Goal: Task Accomplishment & Management: Use online tool/utility

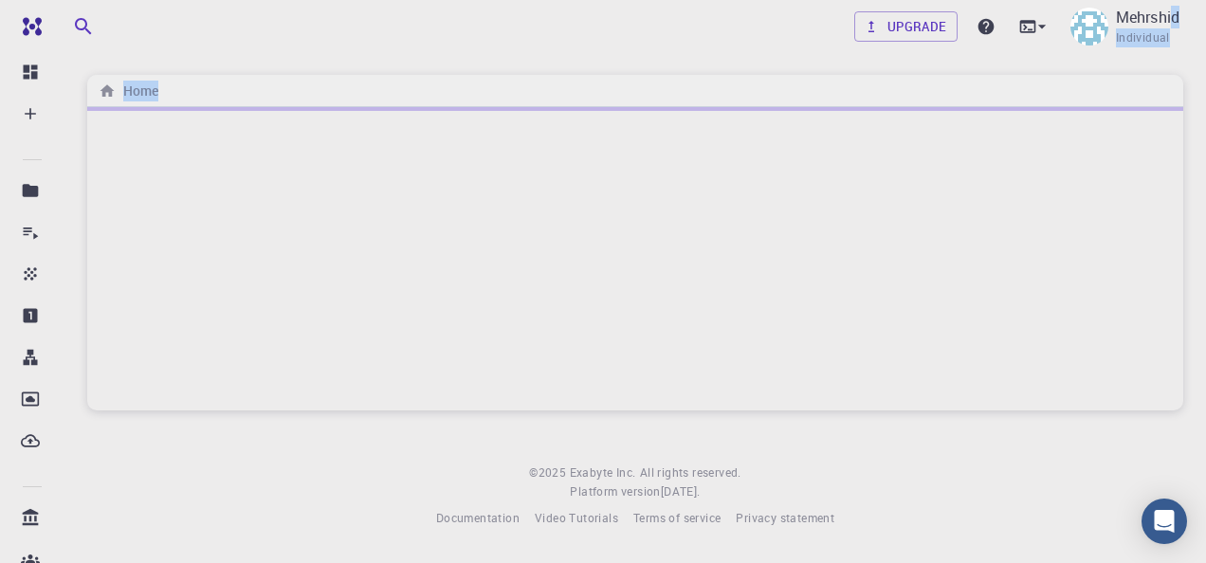
drag, startPoint x: 1174, startPoint y: 27, endPoint x: 1031, endPoint y: 216, distance: 237.6
click at [1031, 216] on div "Upgrade Mehrshid Individual Home © 2025 Exabyte Inc. All rights reserved. Platf…" at bounding box center [635, 279] width 1142 height 558
click at [675, 24] on div "Upgrade Mehrshid Individual" at bounding box center [635, 26] width 1142 height 49
click at [1030, 20] on icon at bounding box center [1027, 26] width 16 height 12
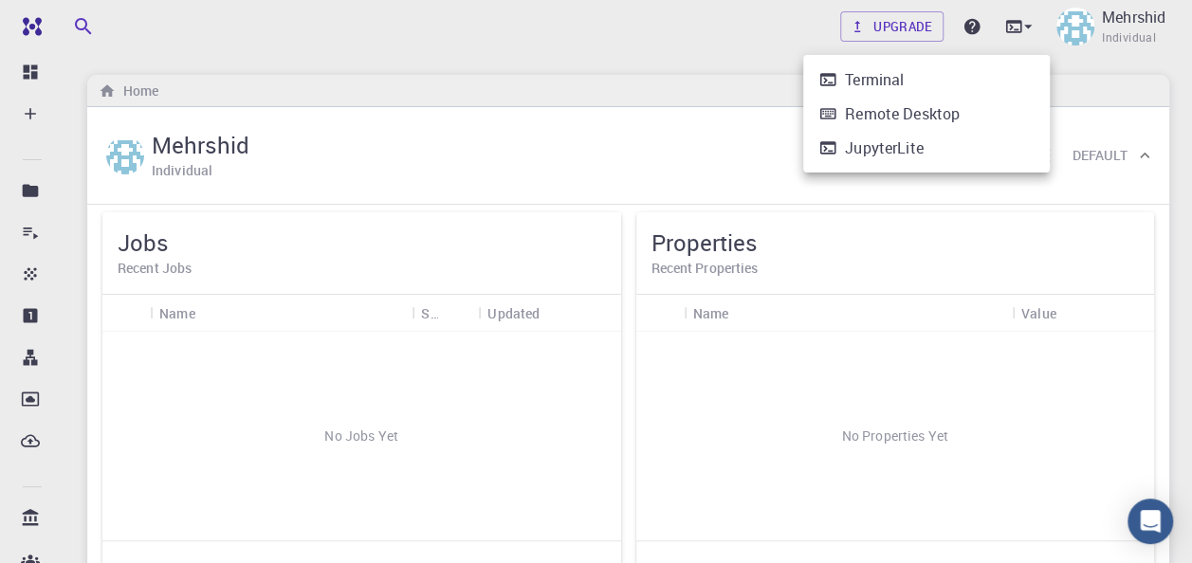
click at [605, 38] on div at bounding box center [596, 281] width 1192 height 563
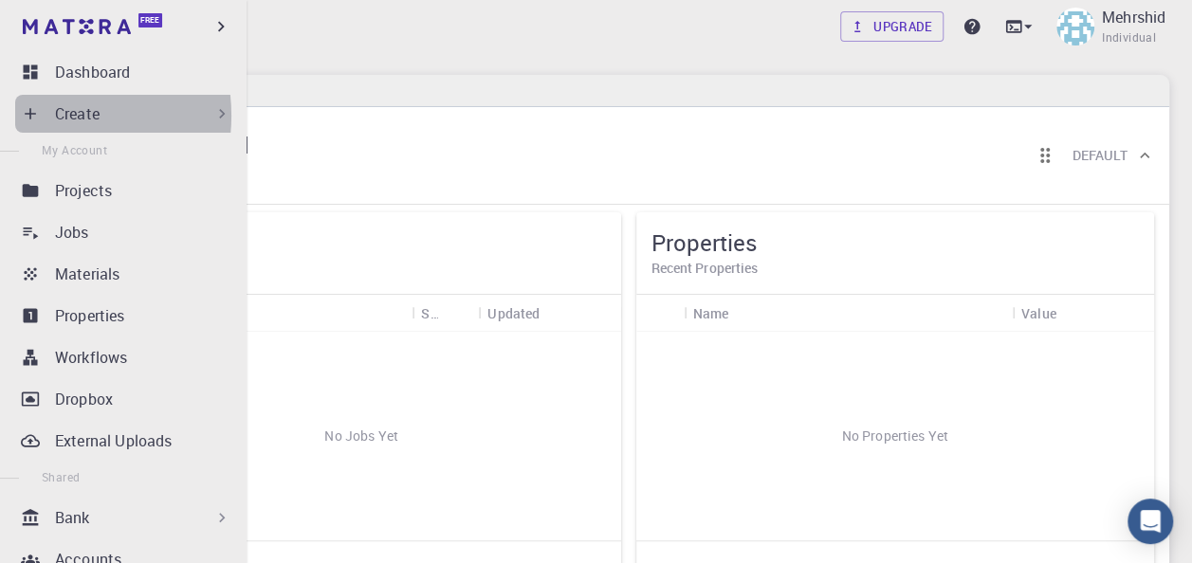
click at [38, 116] on icon at bounding box center [30, 113] width 19 height 19
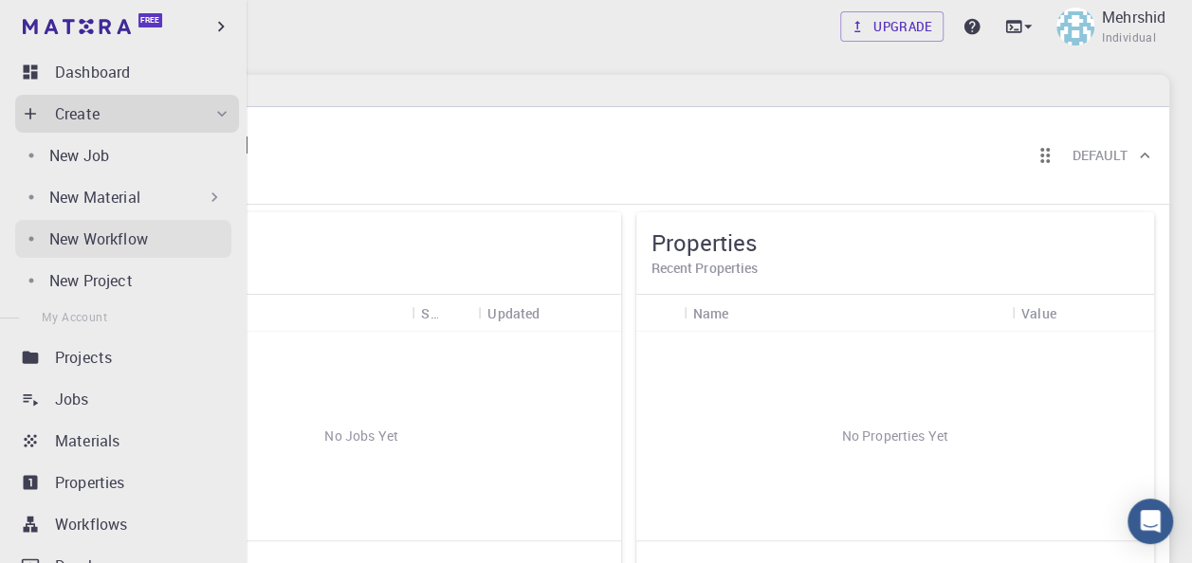
drag, startPoint x: 135, startPoint y: 206, endPoint x: 131, endPoint y: 247, distance: 40.9
click at [131, 247] on div "New Job New Material Create Material Upload File Import from Bank Import from 3…" at bounding box center [127, 216] width 224 height 167
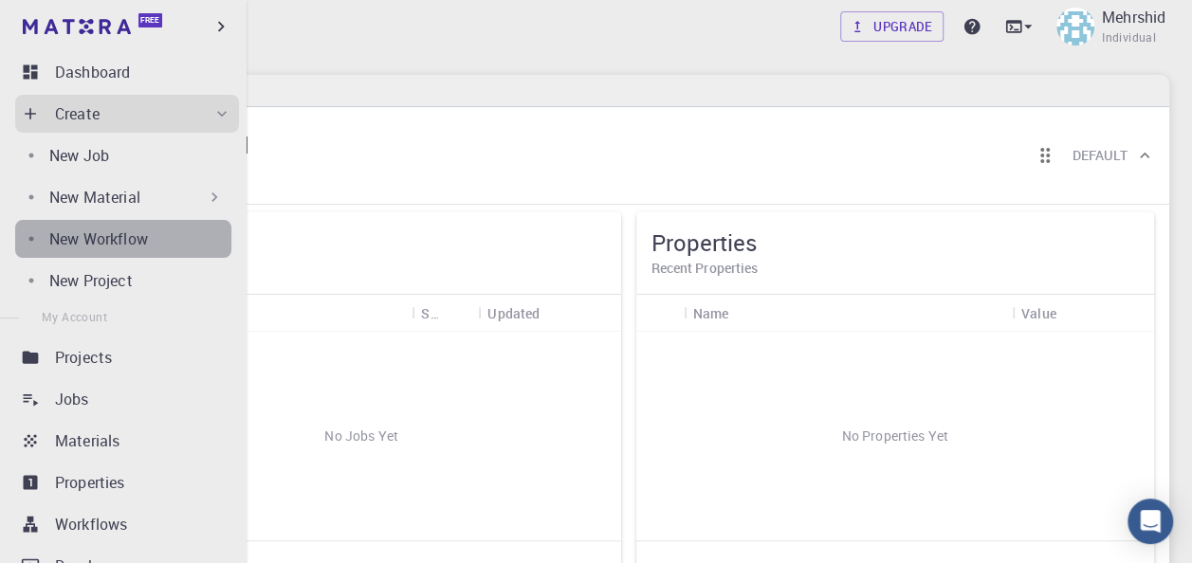
click at [131, 247] on p "New Workflow" at bounding box center [98, 239] width 99 height 23
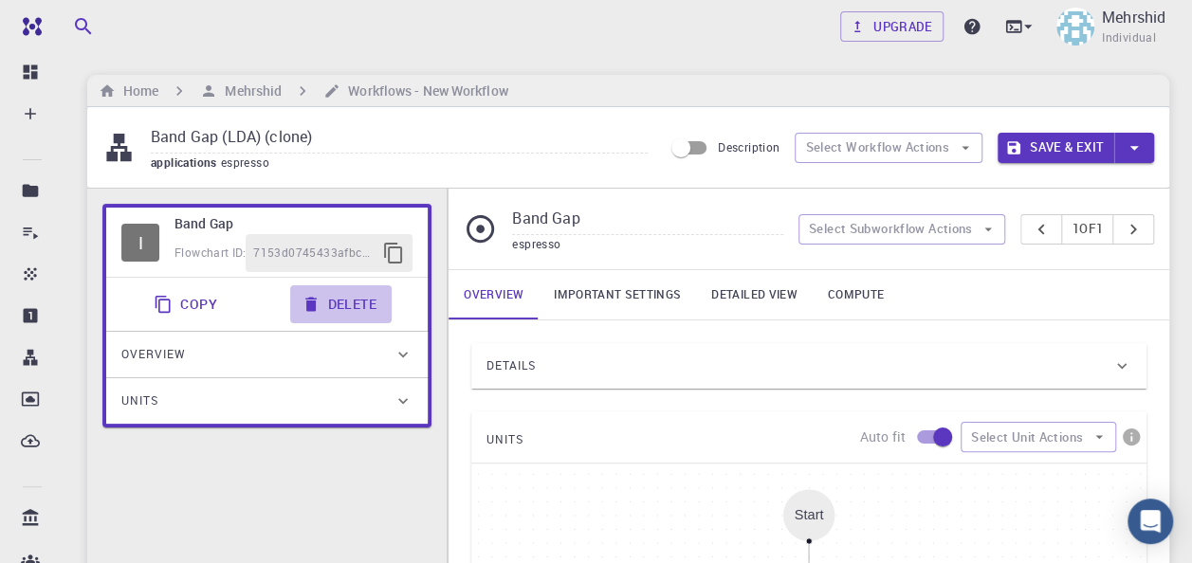
click at [337, 308] on button "Delete" at bounding box center [340, 304] width 101 height 38
click at [349, 300] on button "Delete" at bounding box center [340, 304] width 101 height 38
click at [352, 305] on button "Delete" at bounding box center [340, 304] width 101 height 38
click at [1142, 148] on icon "button" at bounding box center [1133, 147] width 21 height 21
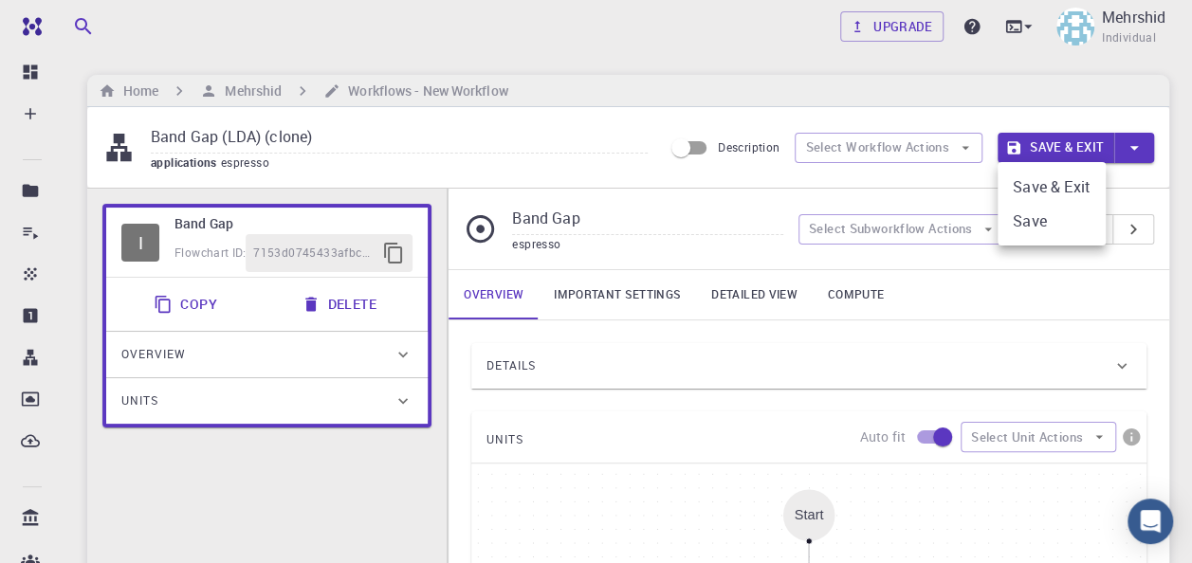
click at [542, 422] on div at bounding box center [596, 281] width 1192 height 563
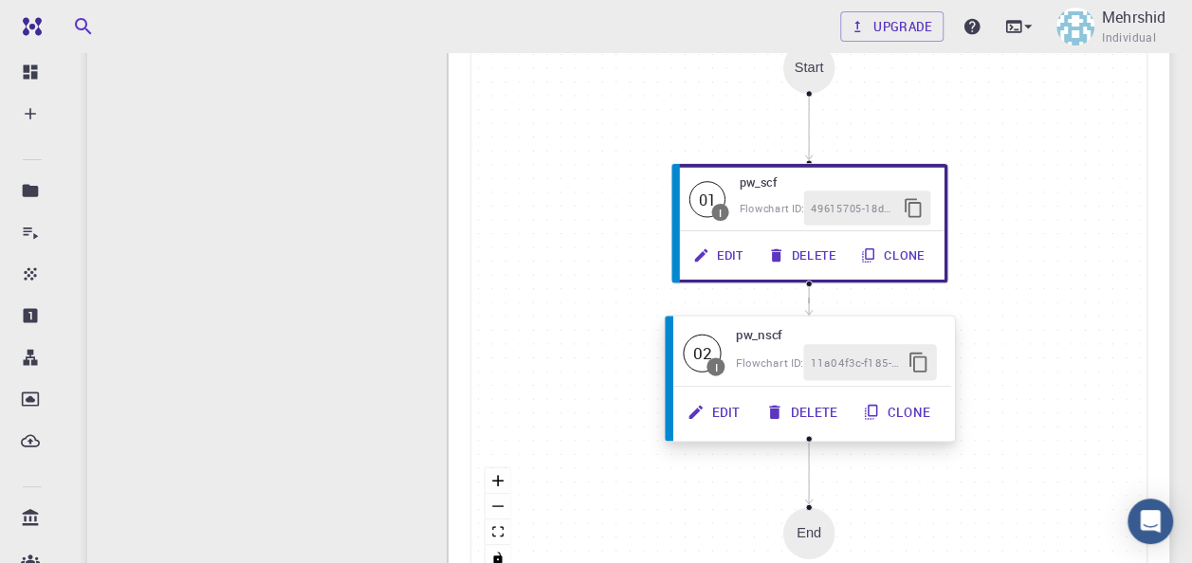
scroll to position [474, 0]
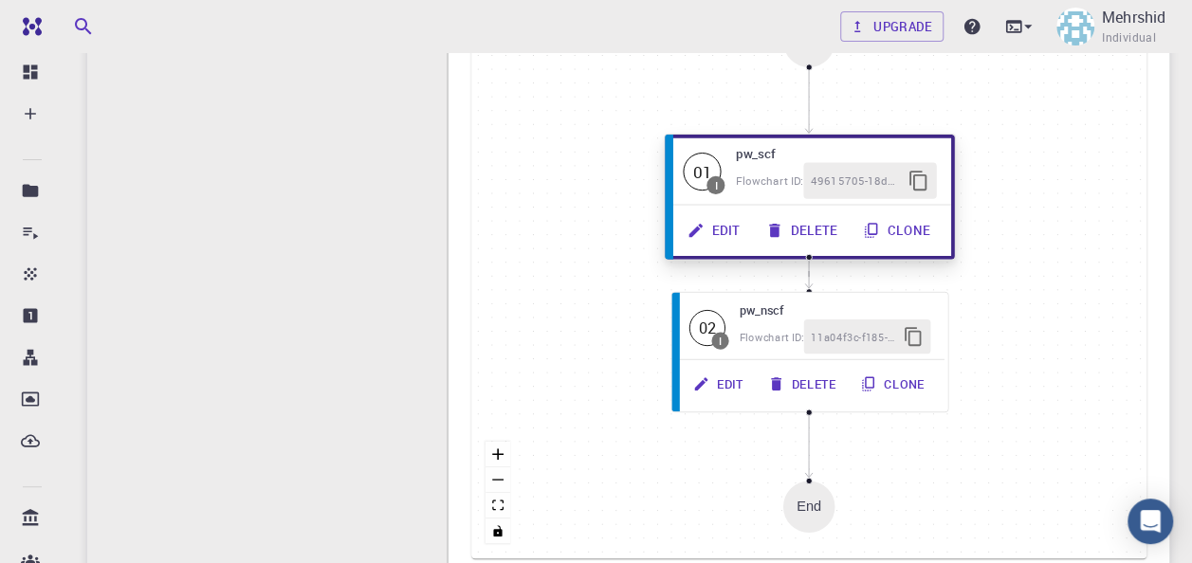
click at [811, 235] on button "Delete" at bounding box center [804, 230] width 98 height 36
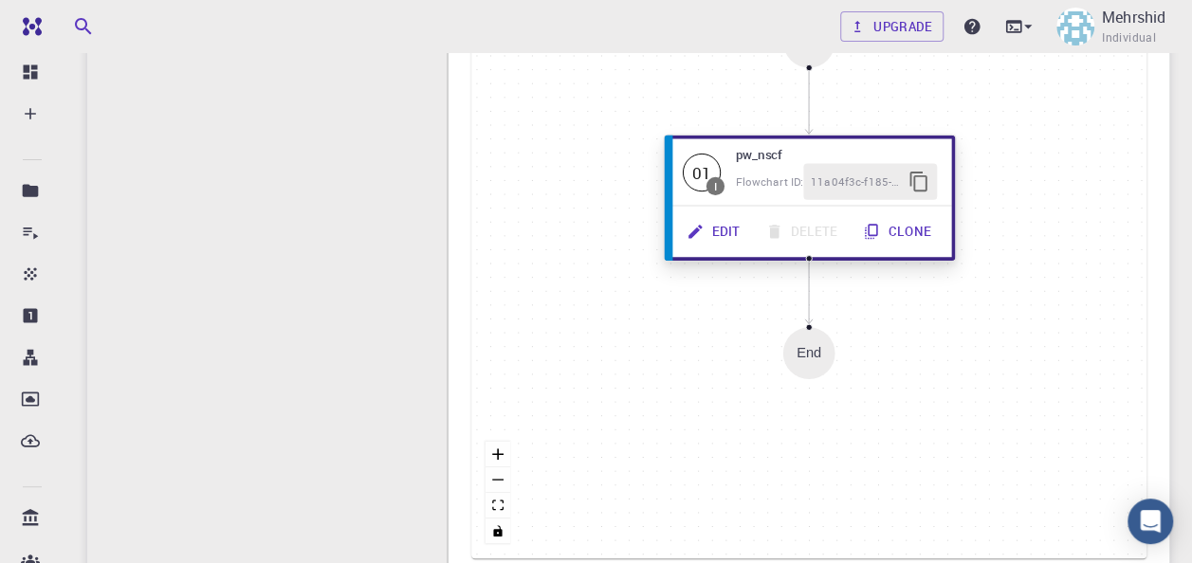
click at [812, 224] on div "Edit Delete Clone" at bounding box center [809, 231] width 269 height 36
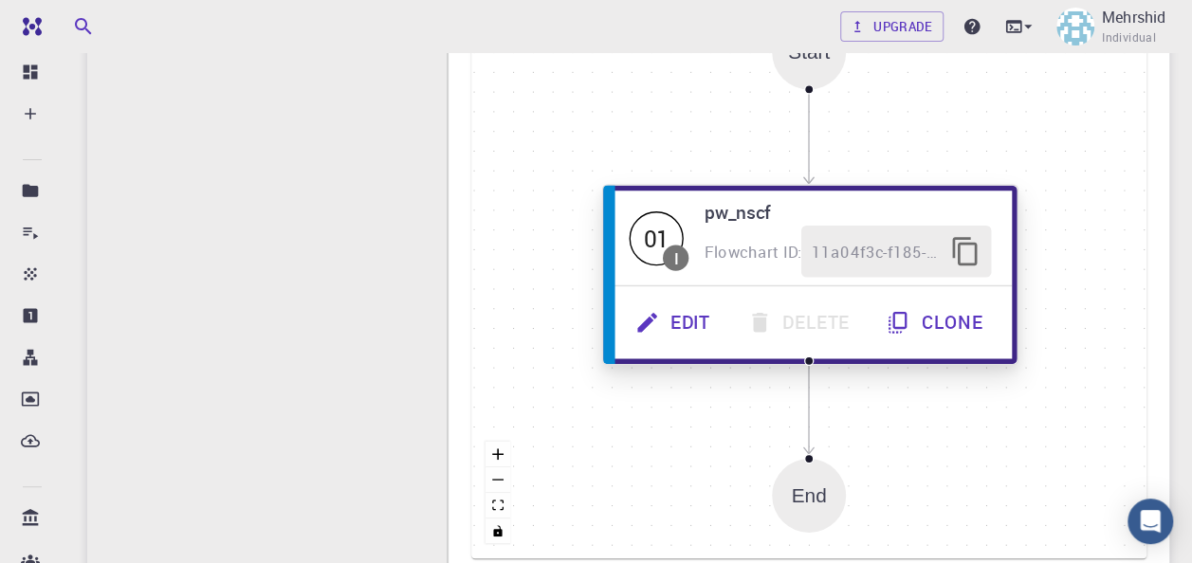
click at [650, 326] on icon "button" at bounding box center [647, 322] width 26 height 26
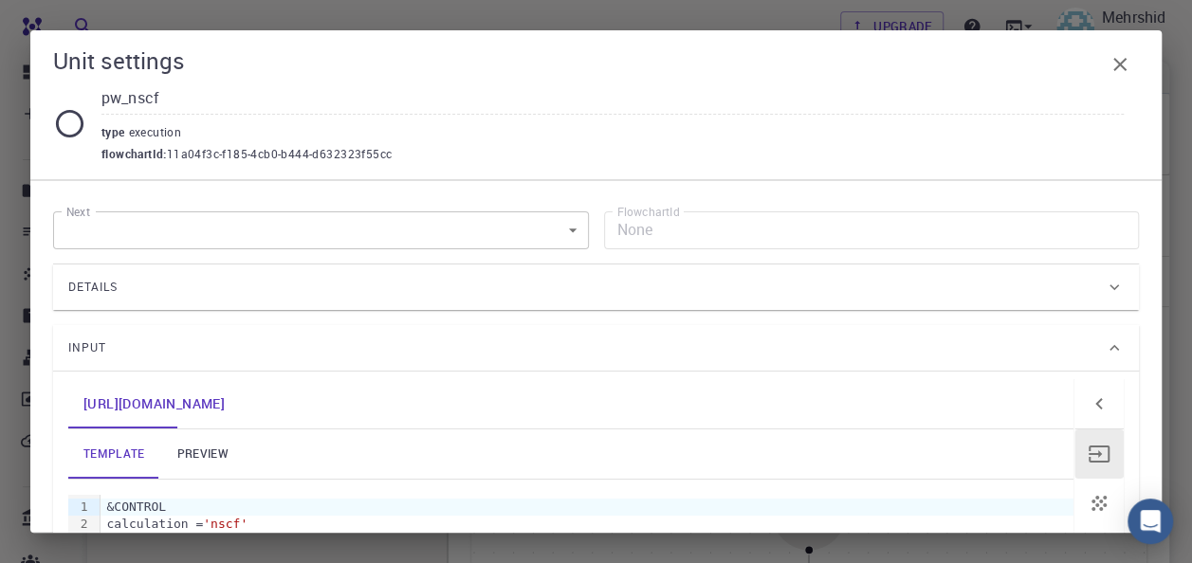
scroll to position [0, 0]
click at [1115, 63] on icon "button" at bounding box center [1119, 64] width 23 height 23
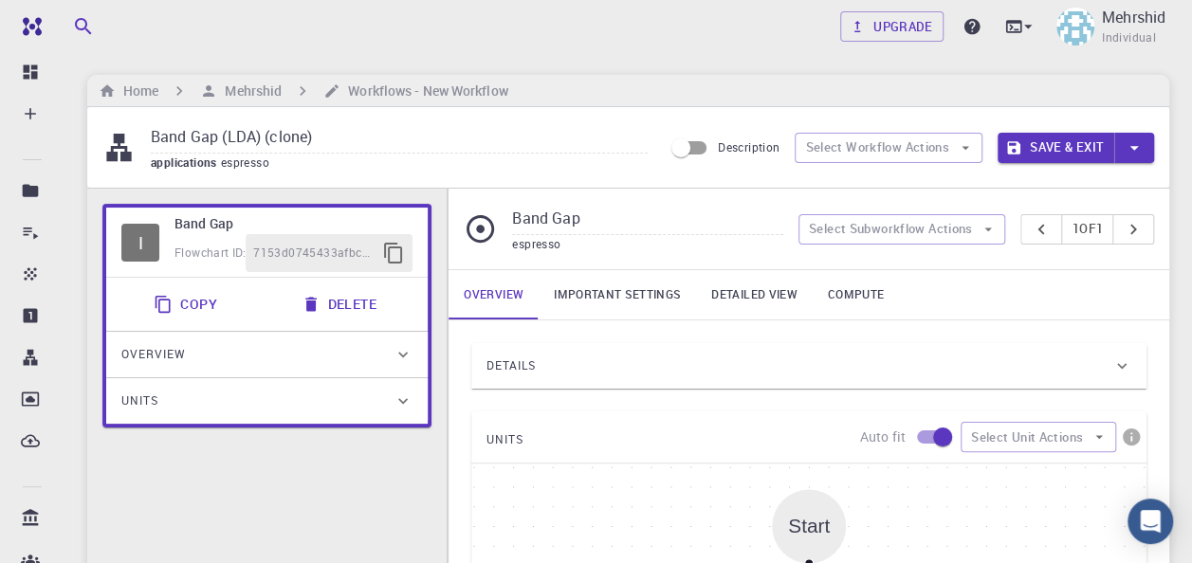
click at [345, 309] on button "Delete" at bounding box center [340, 304] width 101 height 38
click at [1134, 155] on icon "button" at bounding box center [1133, 147] width 21 height 21
click at [1113, 140] on div at bounding box center [596, 281] width 1192 height 563
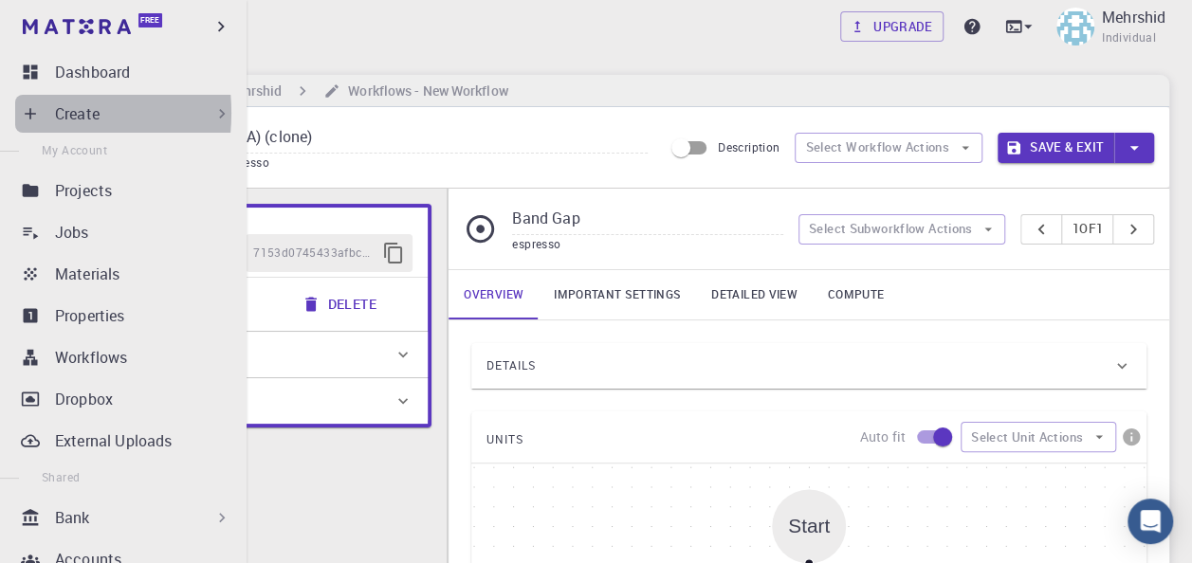
click at [17, 113] on div "Create" at bounding box center [127, 114] width 224 height 38
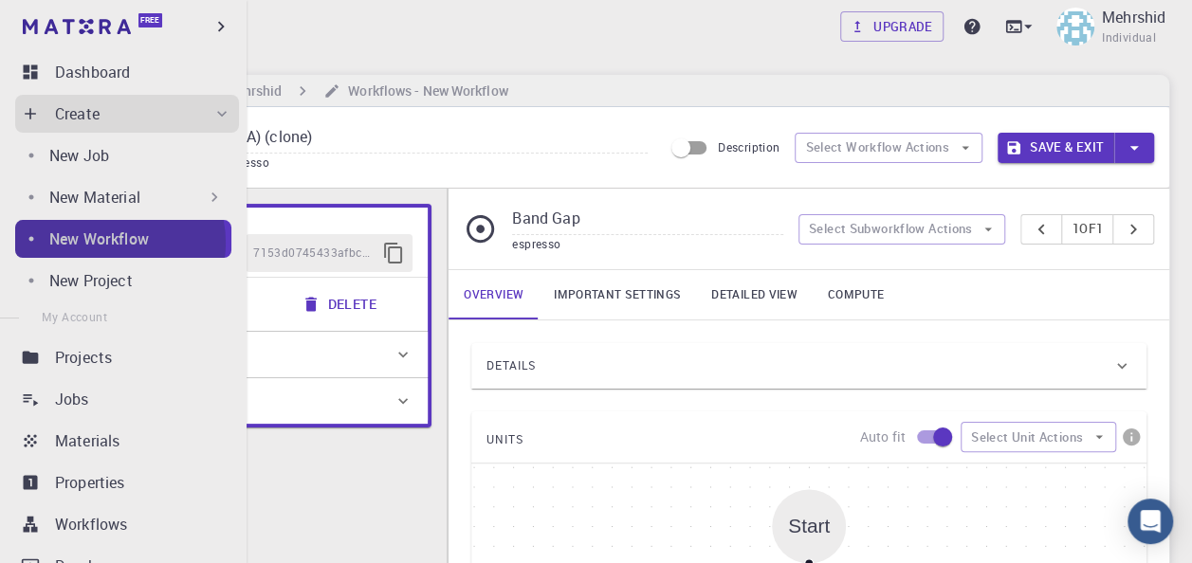
click at [112, 243] on p "New Workflow" at bounding box center [99, 239] width 100 height 23
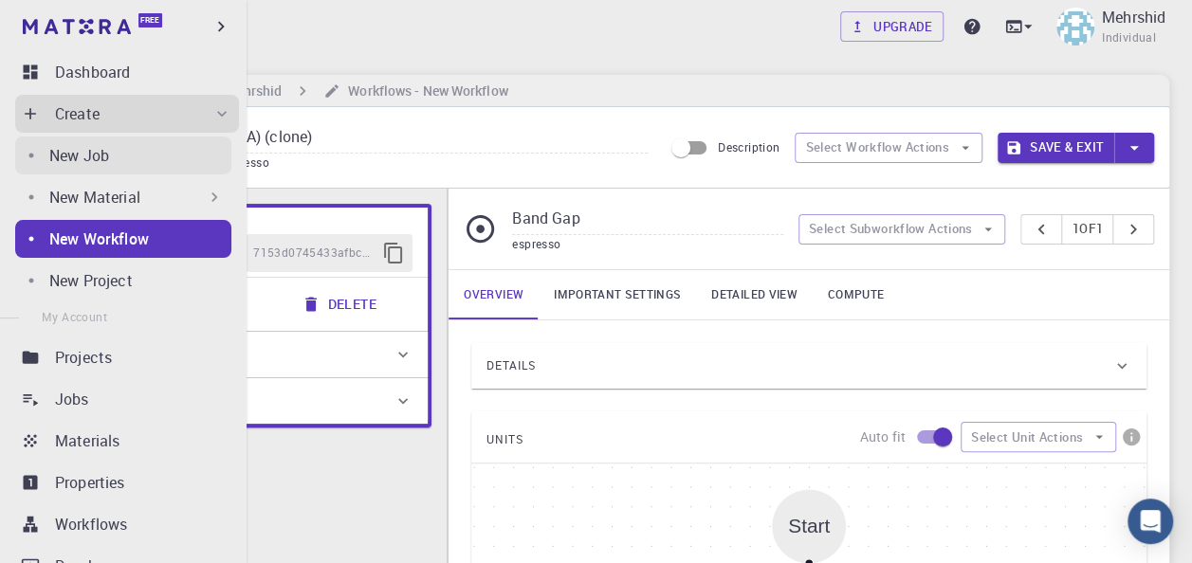
click at [100, 158] on p "New Job" at bounding box center [79, 155] width 60 height 23
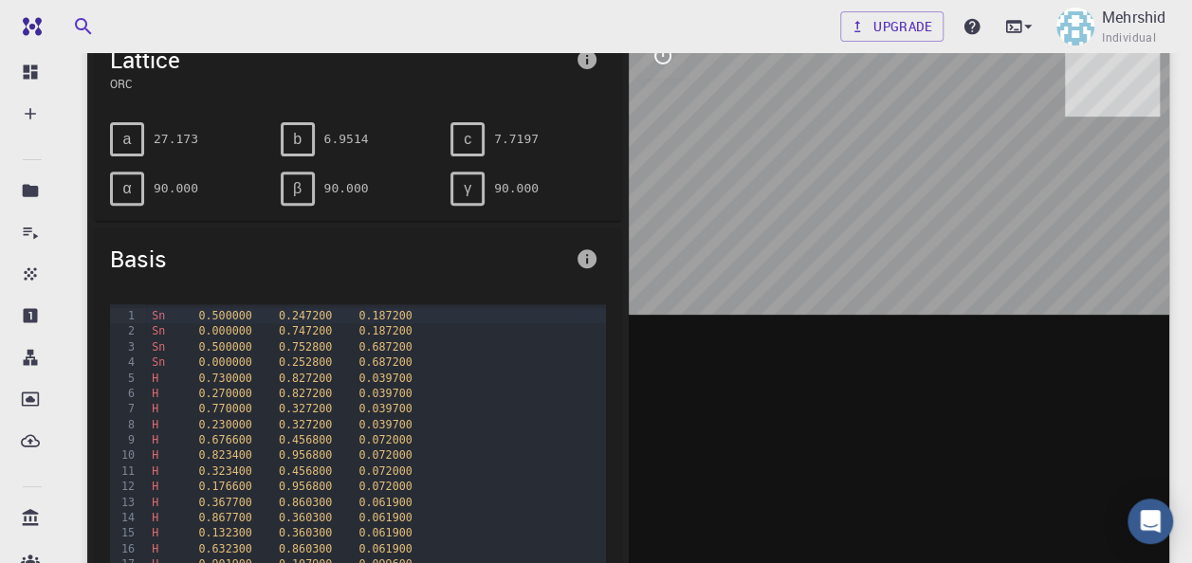
click at [673, 194] on div at bounding box center [899, 317] width 541 height 590
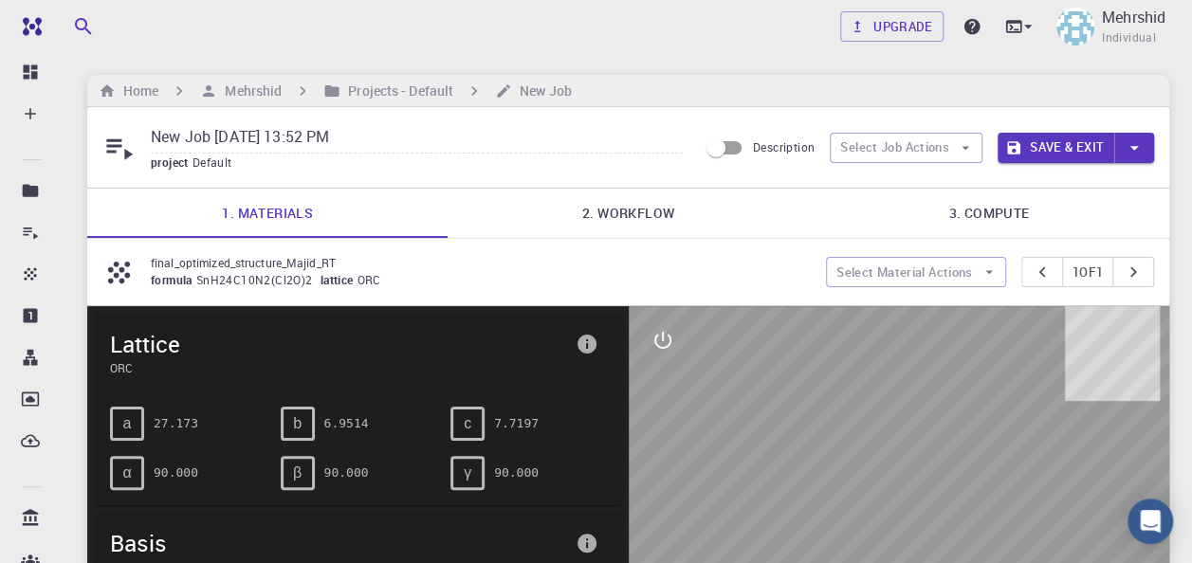
click at [284, 284] on span "SnH24C10N2(Cl2O)2" at bounding box center [258, 279] width 124 height 15
click at [269, 275] on span "SnH24C10N2(Cl2O)2" at bounding box center [258, 279] width 124 height 15
drag, startPoint x: 269, startPoint y: 275, endPoint x: 440, endPoint y: 273, distance: 170.7
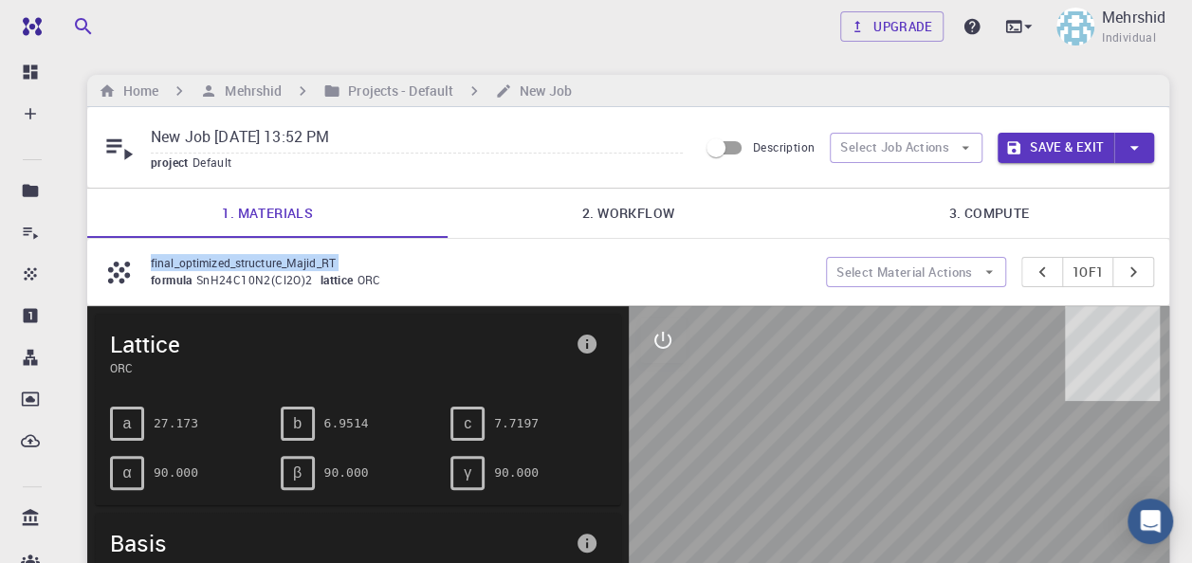
click at [440, 273] on div "formula SnH24C10N2(Cl2O)2 lattice ORC" at bounding box center [481, 280] width 660 height 19
click at [984, 273] on icon "button" at bounding box center [988, 272] width 17 height 17
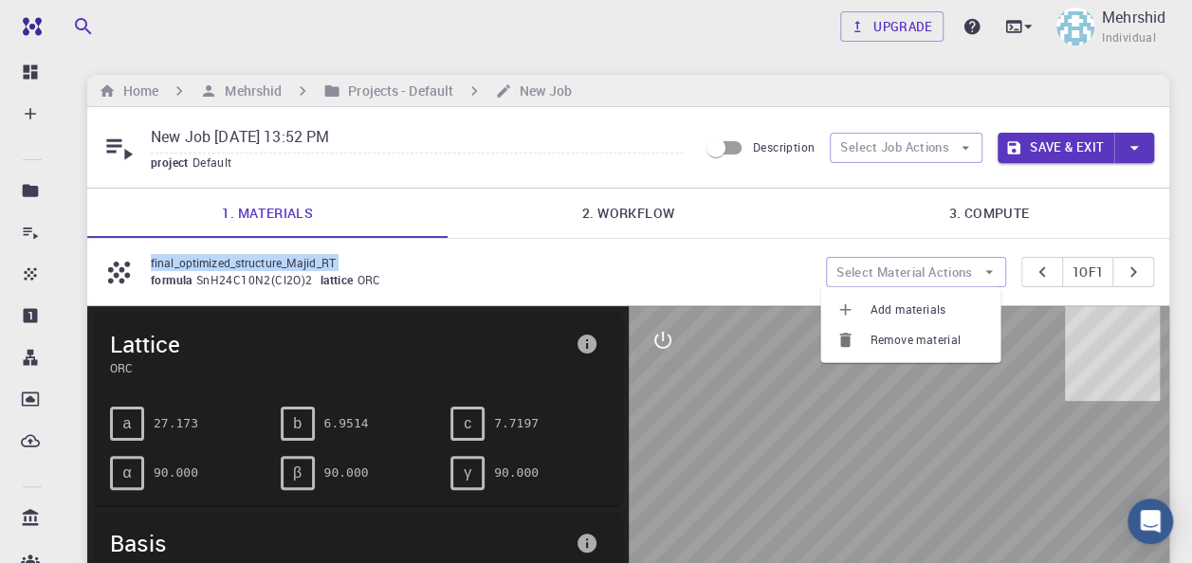
click at [959, 333] on span "Remove material" at bounding box center [927, 340] width 116 height 19
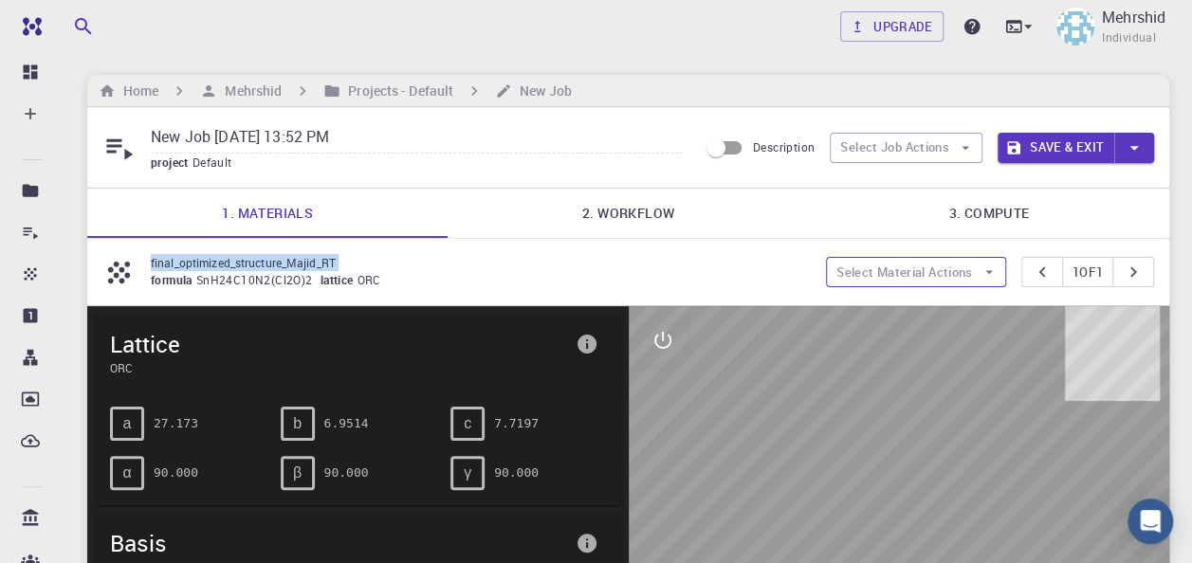
click at [948, 265] on button "Select Material Actions" at bounding box center [916, 272] width 180 height 30
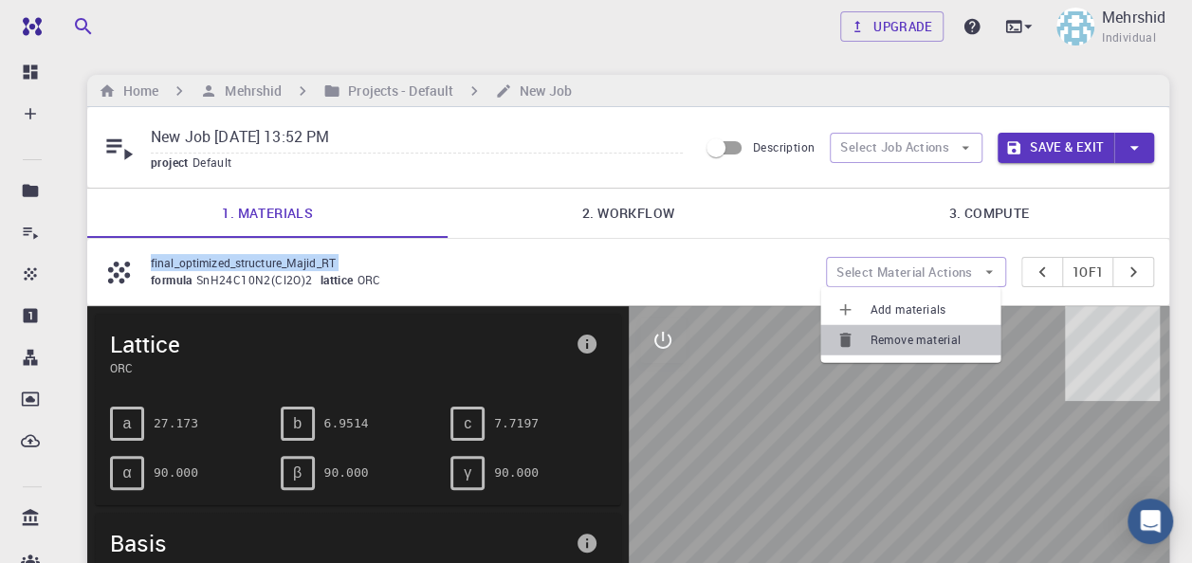
click at [849, 339] on icon at bounding box center [844, 340] width 19 height 19
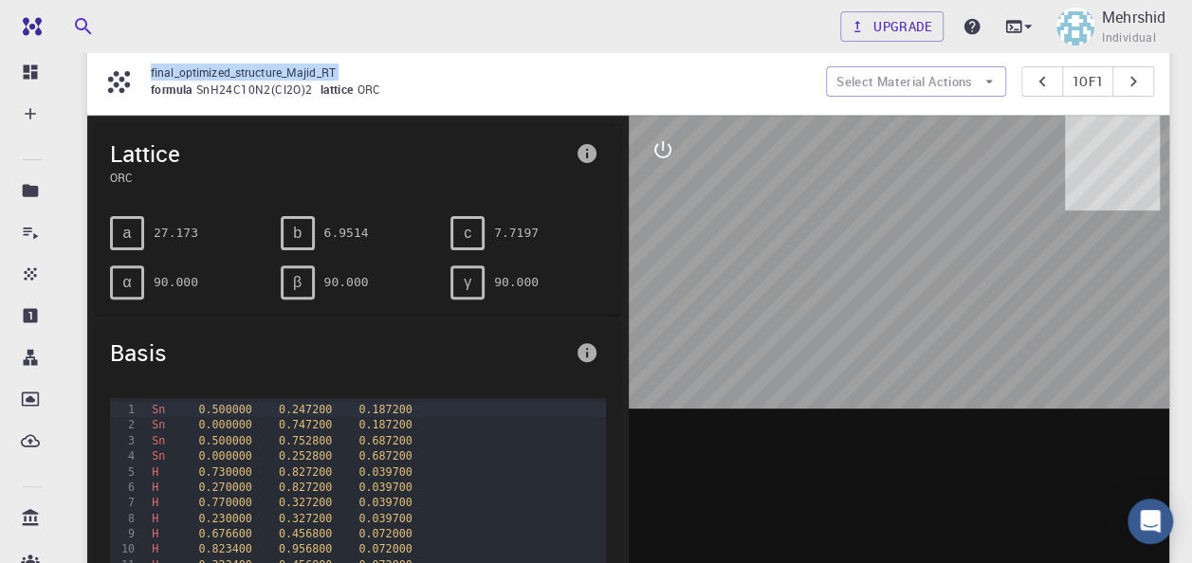
scroll to position [190, 0]
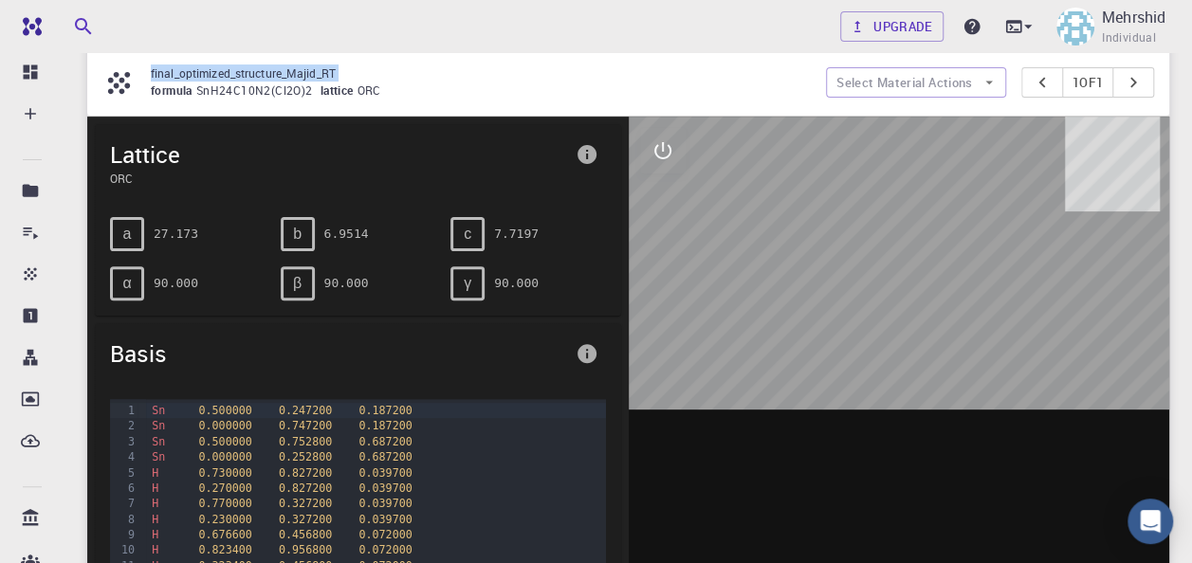
click at [127, 78] on icon at bounding box center [118, 82] width 33 height 33
click at [126, 77] on icon at bounding box center [118, 82] width 33 height 33
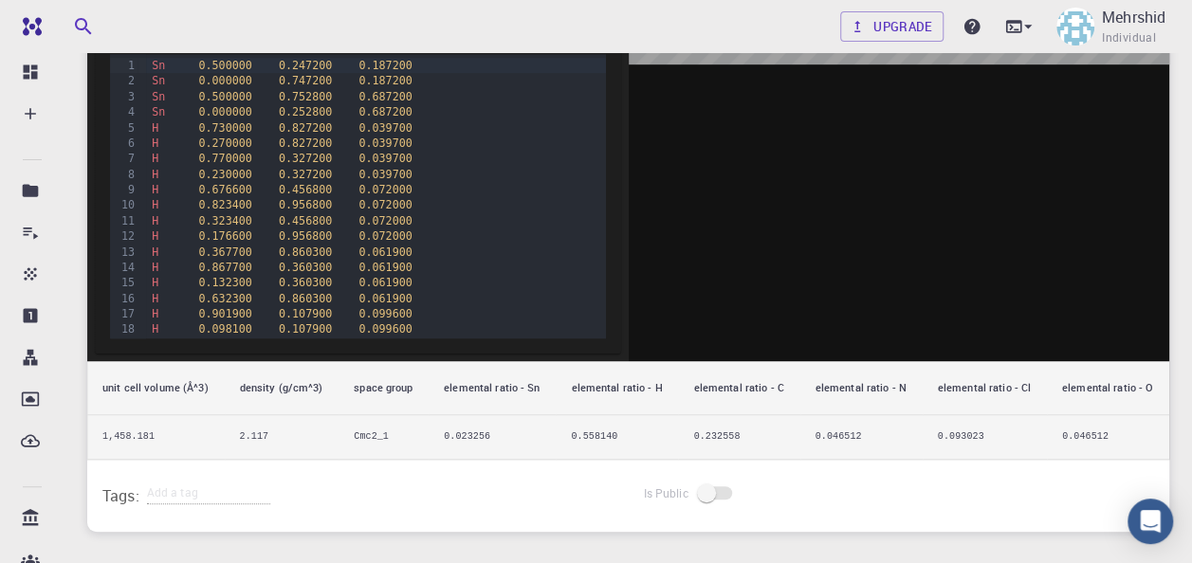
scroll to position [650, 0]
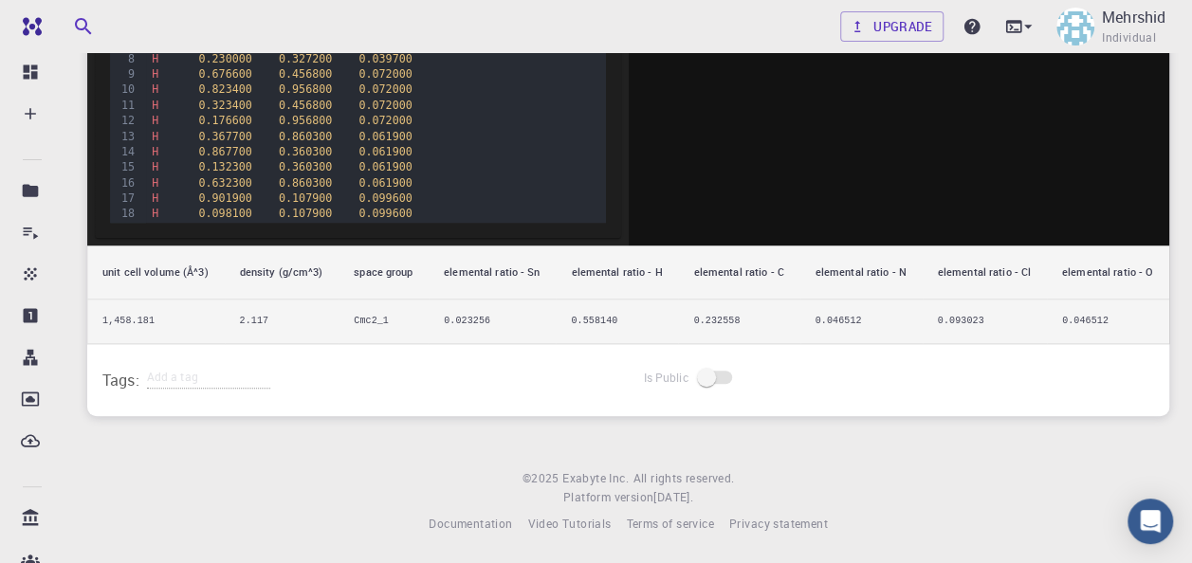
click at [137, 286] on th "unit cell volume (Å^3)" at bounding box center [155, 273] width 137 height 54
click at [131, 311] on td "1,458.181" at bounding box center [155, 322] width 137 height 45
click at [132, 316] on td "1,458.181" at bounding box center [155, 322] width 137 height 45
click at [132, 314] on td "1,458.181" at bounding box center [155, 322] width 137 height 45
click at [393, 315] on td "Cmc2_1" at bounding box center [383, 322] width 90 height 45
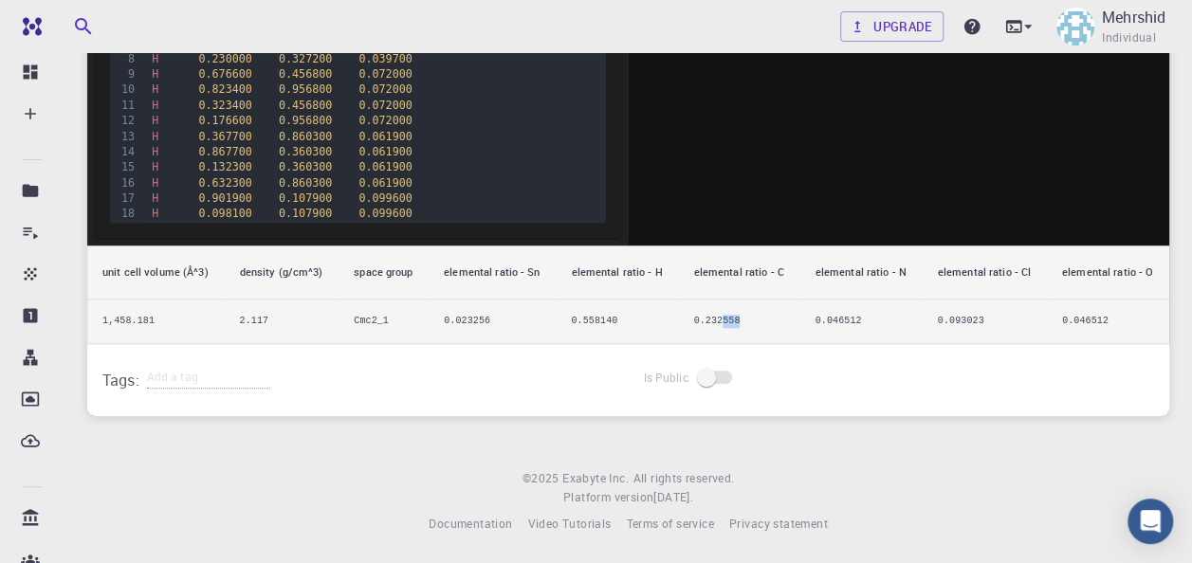
click at [736, 336] on td "0.232558" at bounding box center [738, 322] width 121 height 45
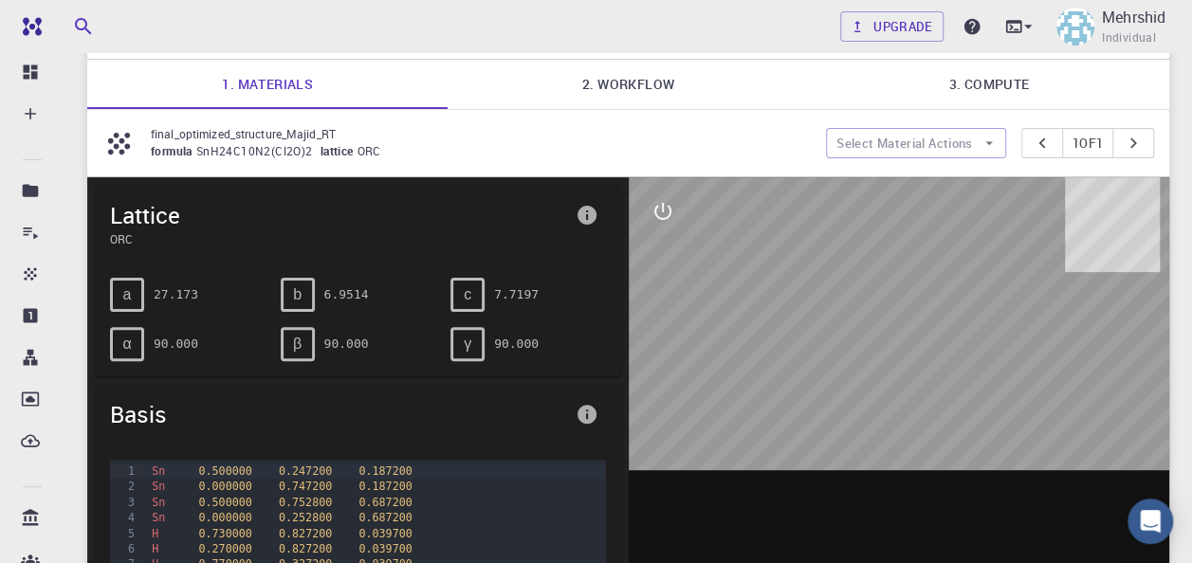
scroll to position [190, 0]
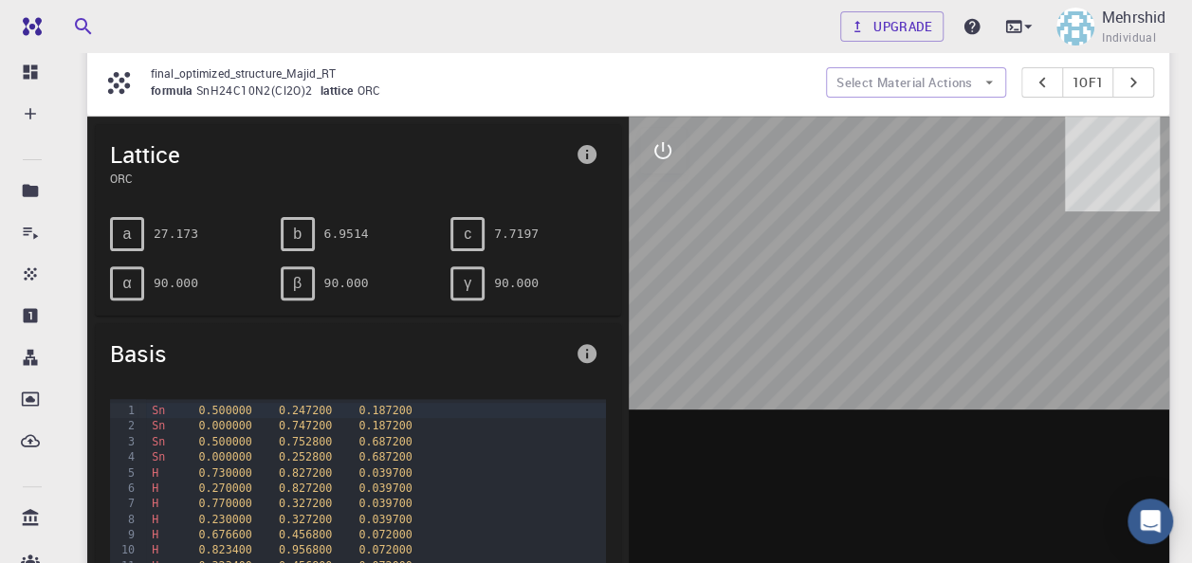
drag, startPoint x: 877, startPoint y: 338, endPoint x: 989, endPoint y: 298, distance: 118.8
click at [1090, 320] on div at bounding box center [899, 412] width 541 height 590
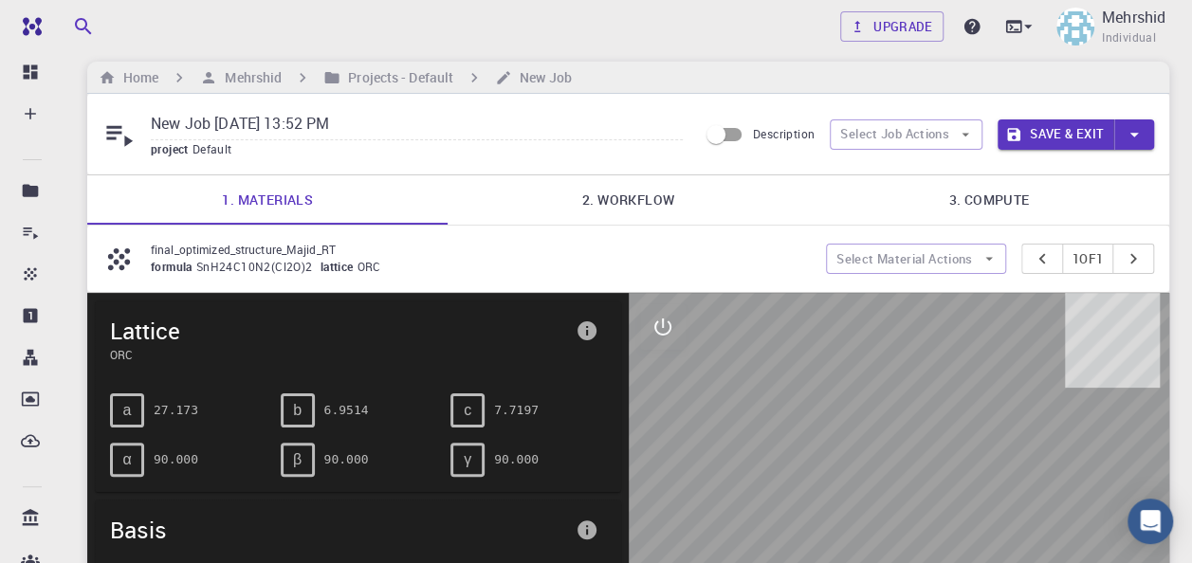
scroll to position [0, 0]
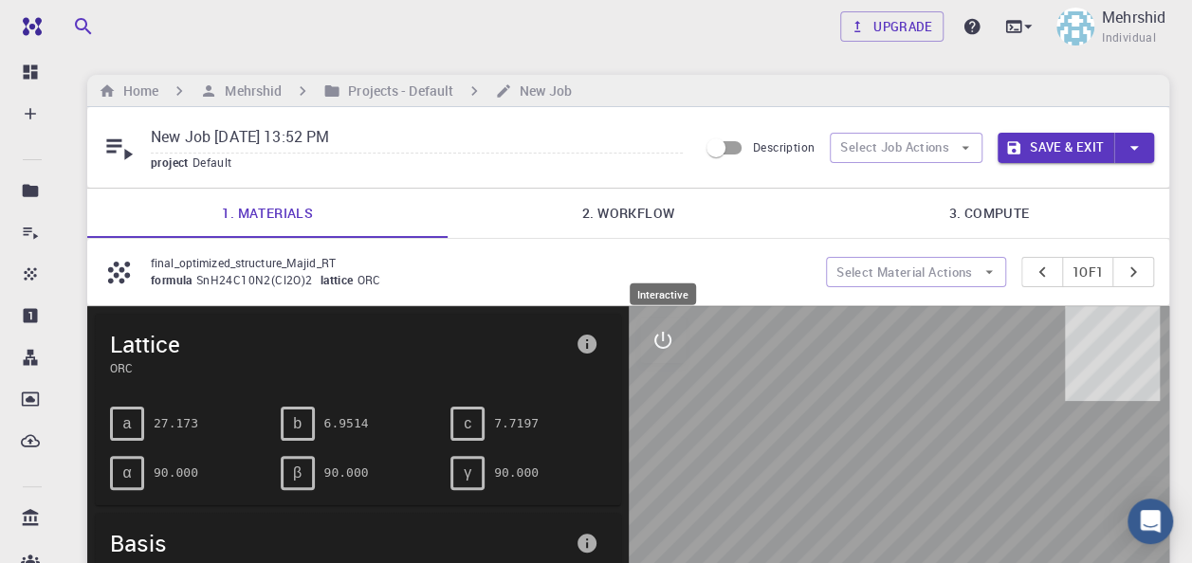
click at [664, 345] on icon "interactive" at bounding box center [662, 340] width 23 height 23
click at [654, 399] on button "view" at bounding box center [663, 386] width 46 height 46
click at [672, 431] on icon "parameters" at bounding box center [662, 431] width 23 height 23
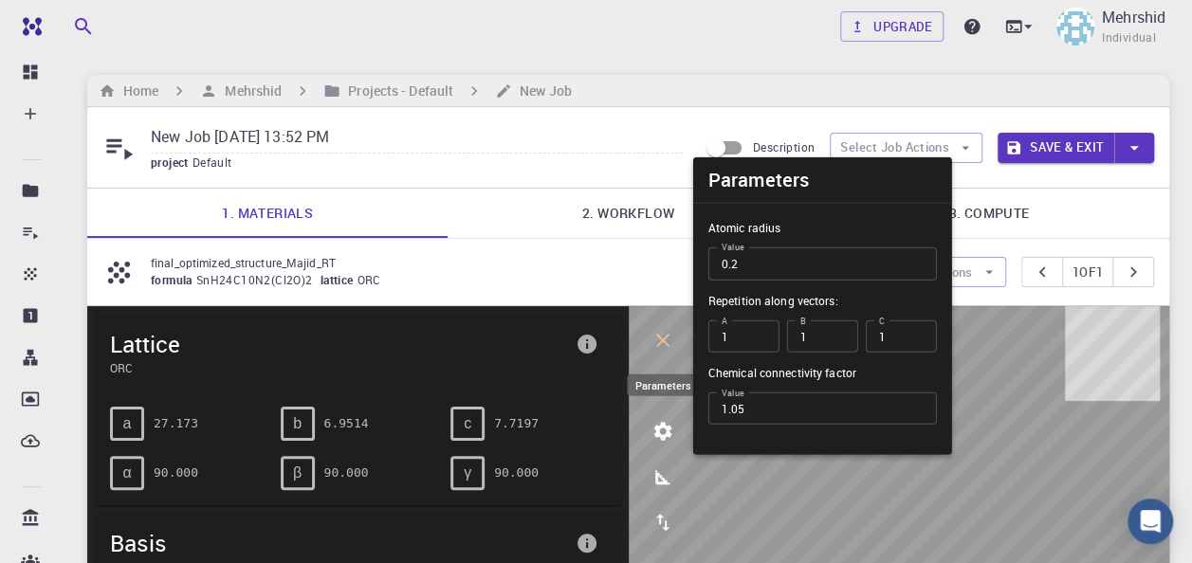
click at [672, 431] on icon "parameters" at bounding box center [662, 431] width 23 height 23
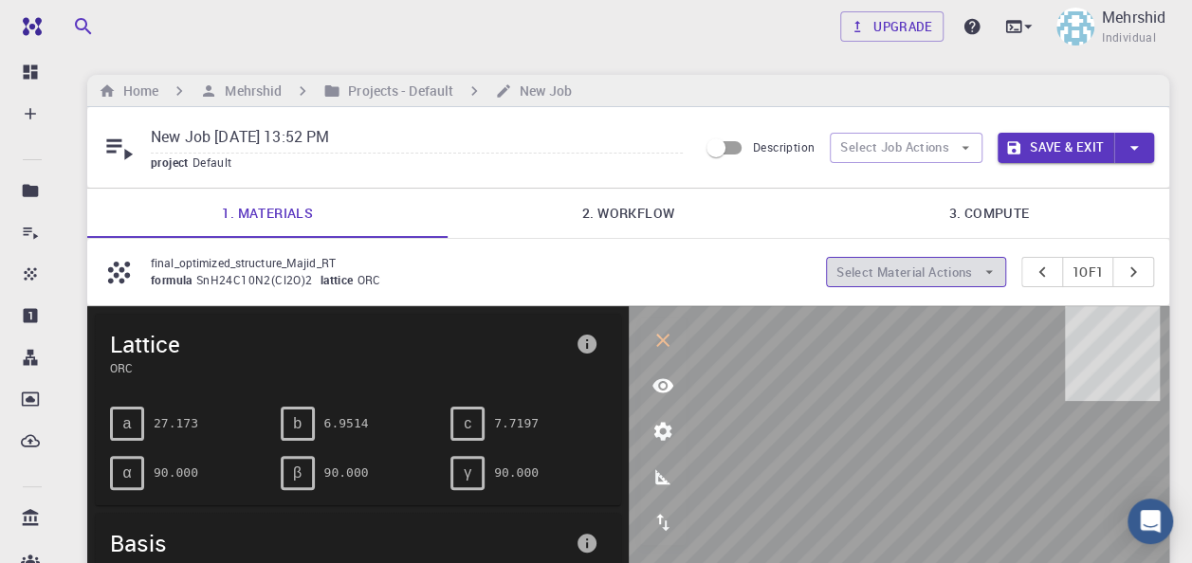
click at [889, 273] on button "Select Material Actions" at bounding box center [916, 272] width 180 height 30
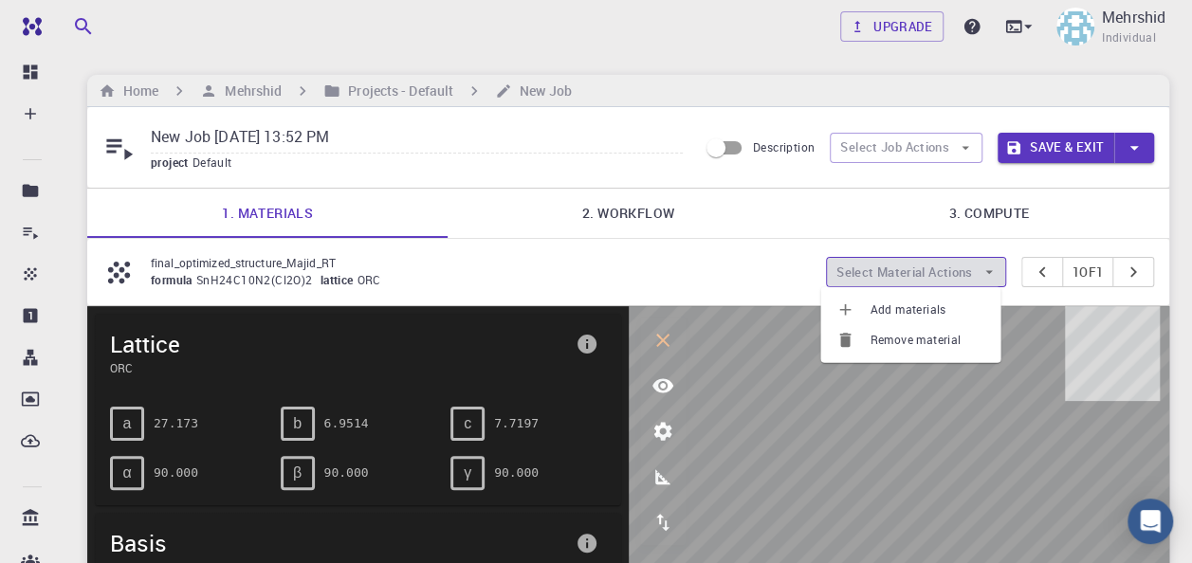
click at [889, 273] on button "Select Material Actions" at bounding box center [916, 272] width 180 height 30
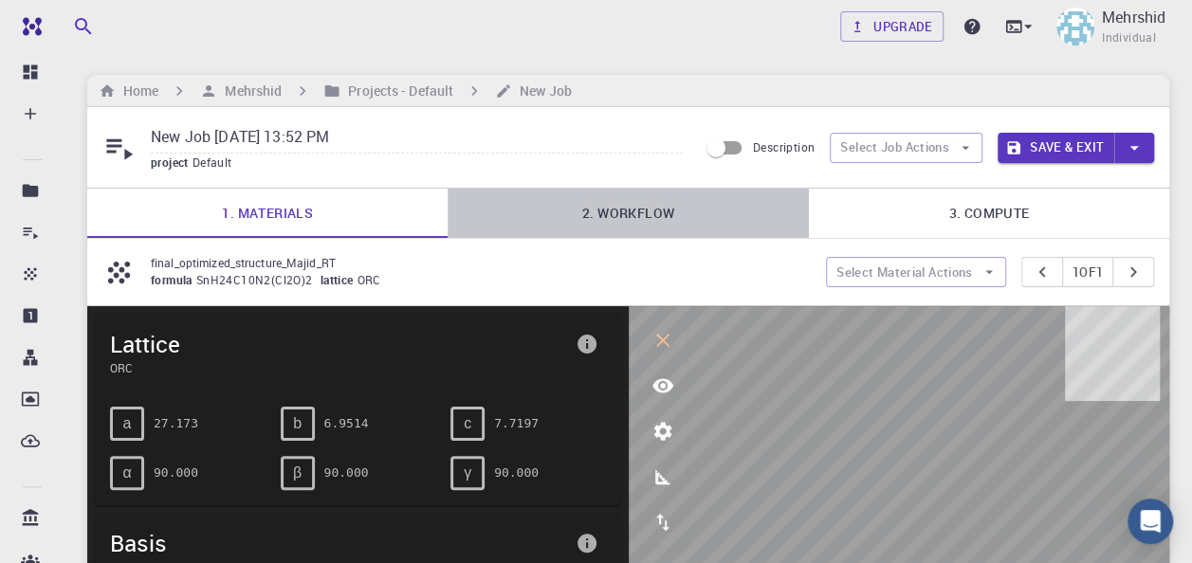
click at [681, 195] on link "2. Workflow" at bounding box center [627, 213] width 360 height 49
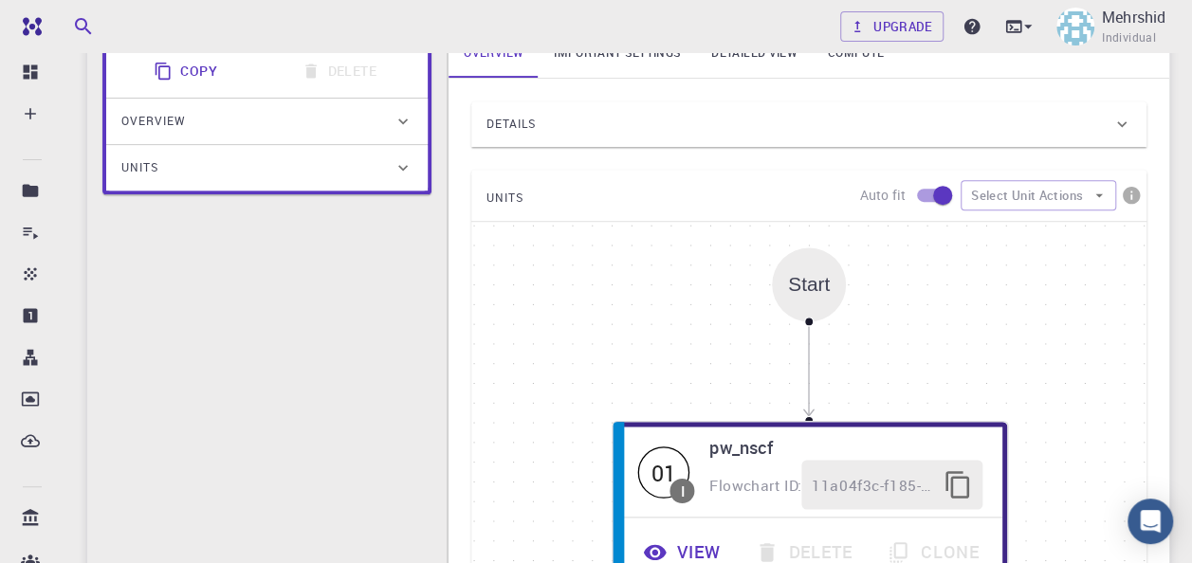
scroll to position [379, 0]
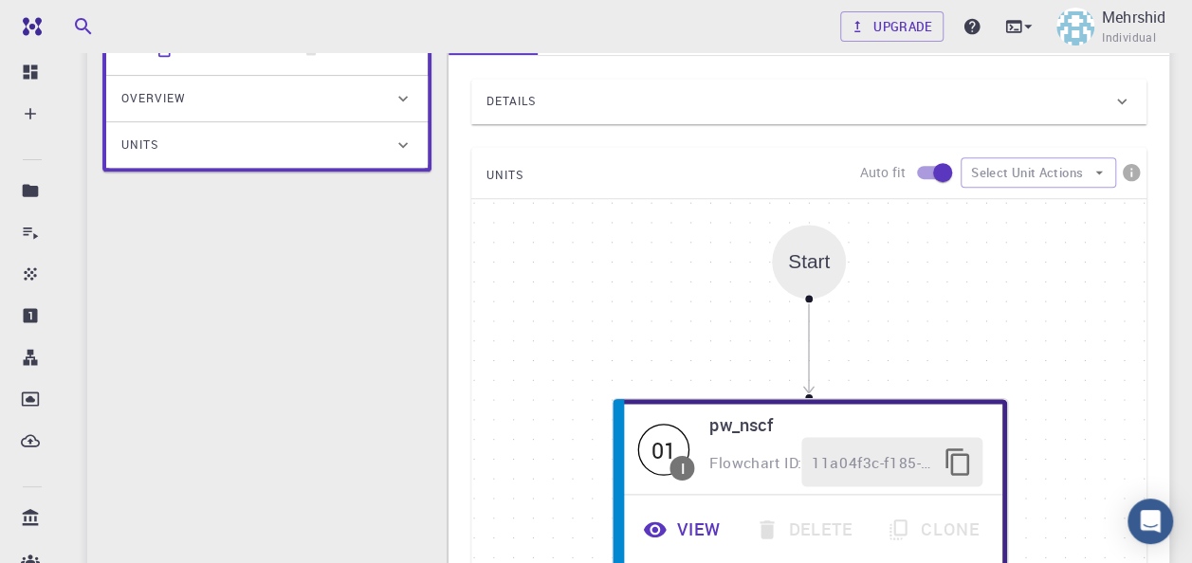
click at [810, 270] on div "Start" at bounding box center [809, 261] width 42 height 22
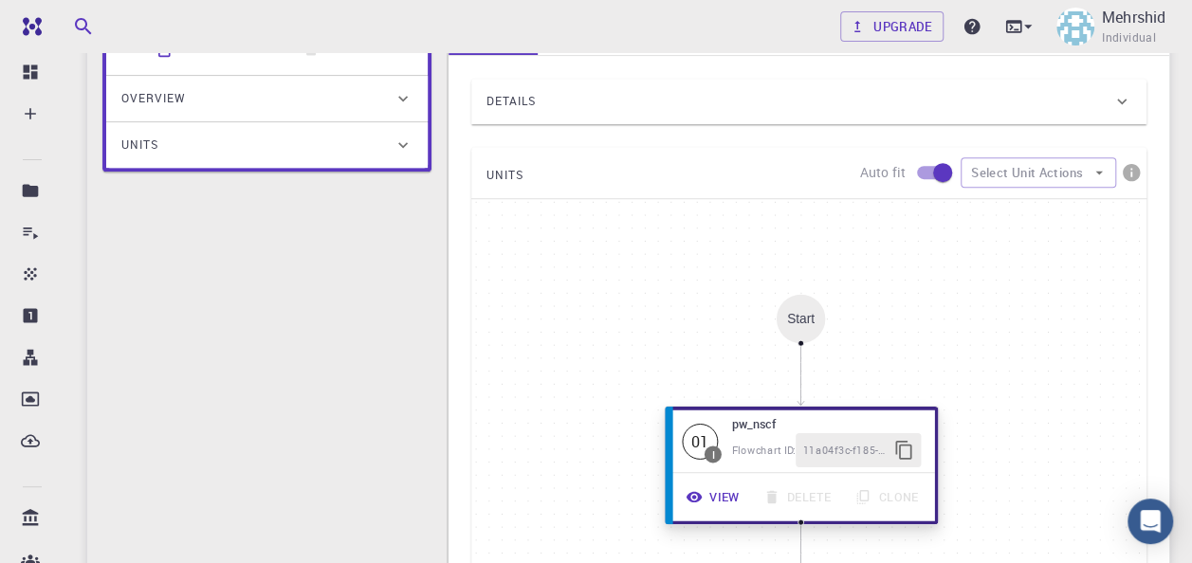
click at [721, 497] on button "View" at bounding box center [714, 497] width 78 height 34
click at [719, 495] on button "View" at bounding box center [714, 497] width 78 height 34
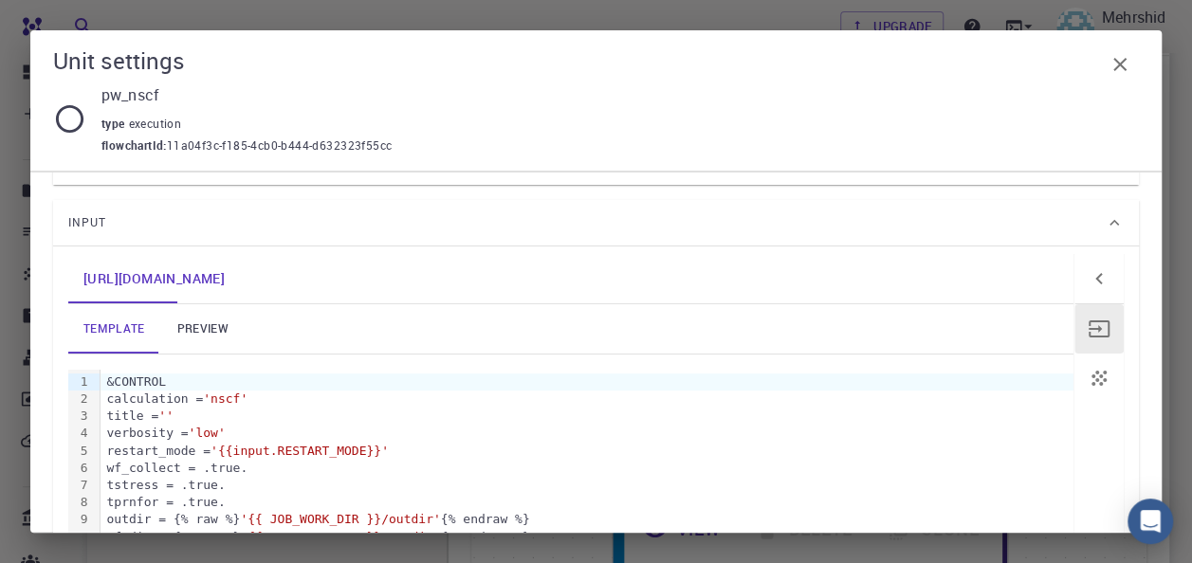
scroll to position [95, 0]
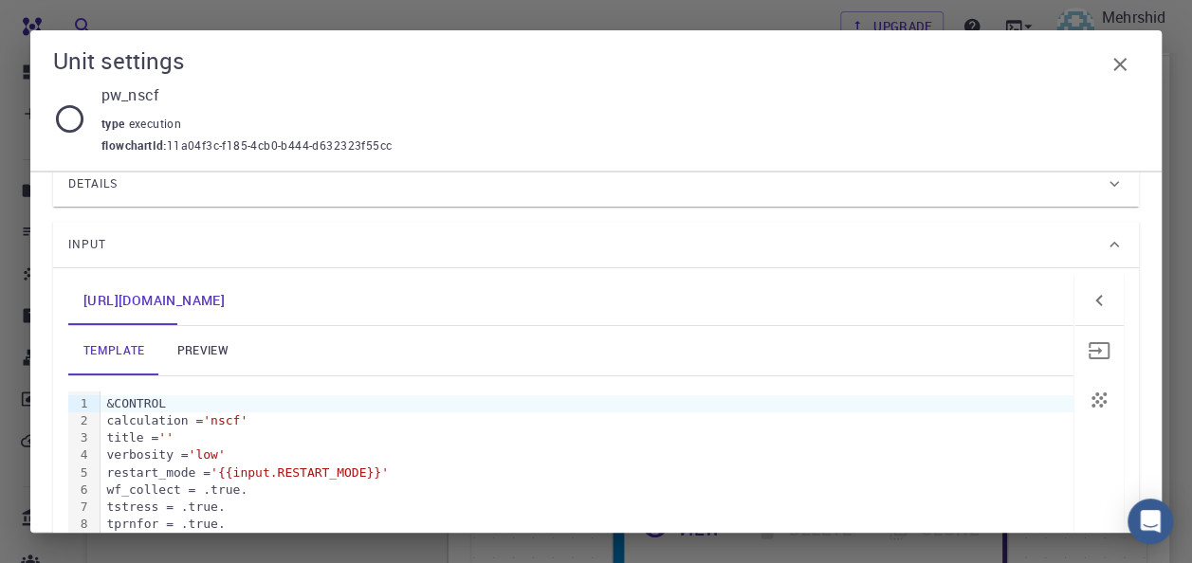
click at [1095, 338] on button "button" at bounding box center [1098, 350] width 49 height 49
click at [101, 235] on span "Input" at bounding box center [87, 244] width 38 height 30
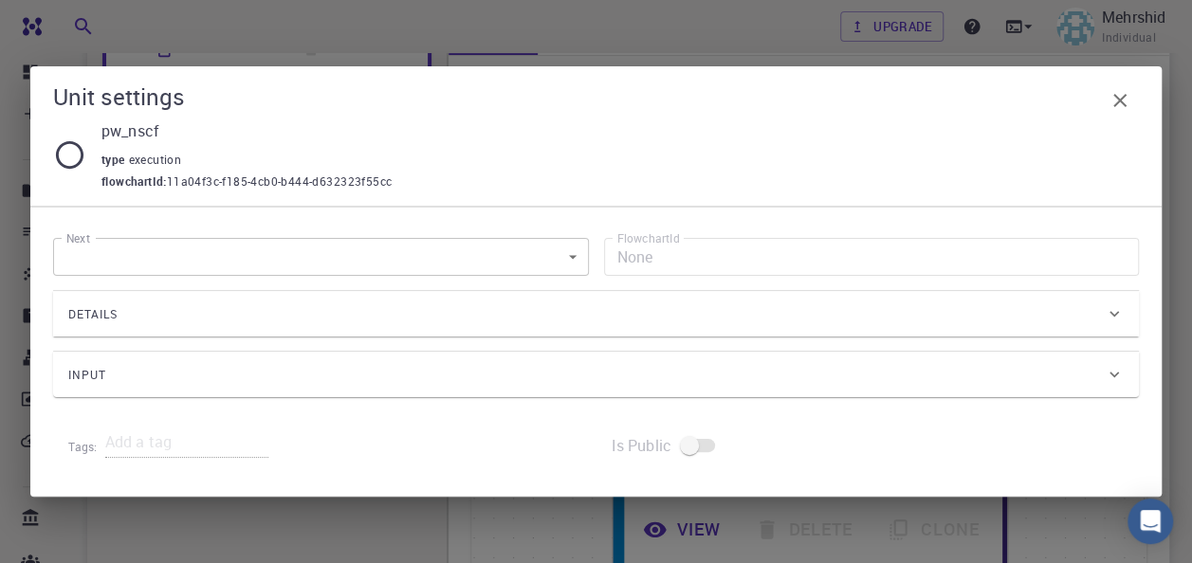
scroll to position [0, 0]
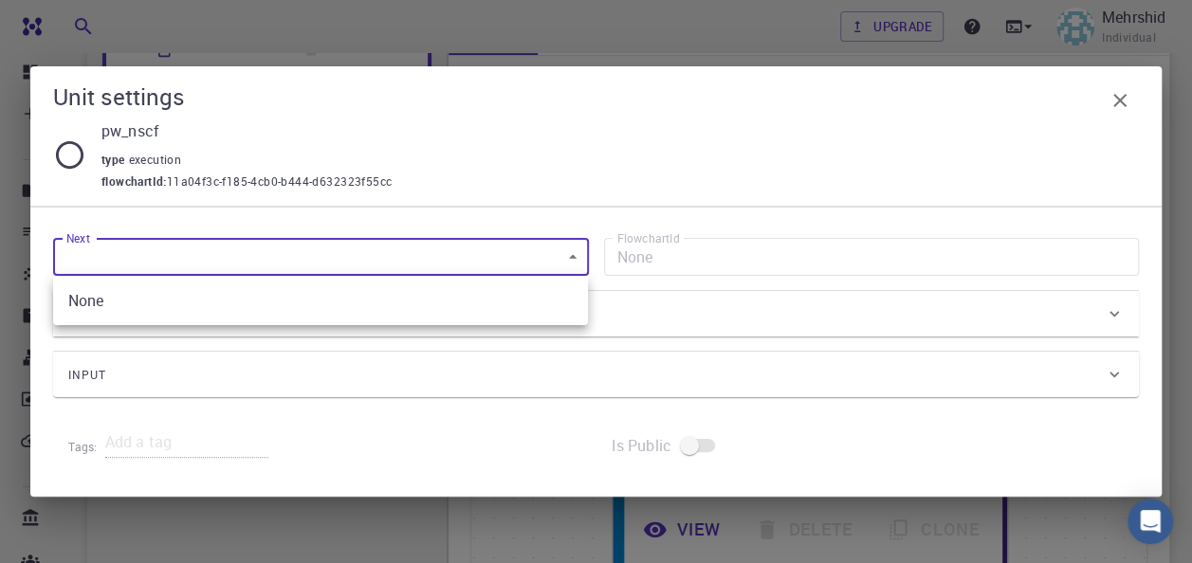
click at [587, 265] on body "Free Dashboard Create New Job New Material Create Material Upload File Import f…" at bounding box center [596, 315] width 1192 height 1388
click at [78, 180] on div at bounding box center [596, 281] width 1192 height 563
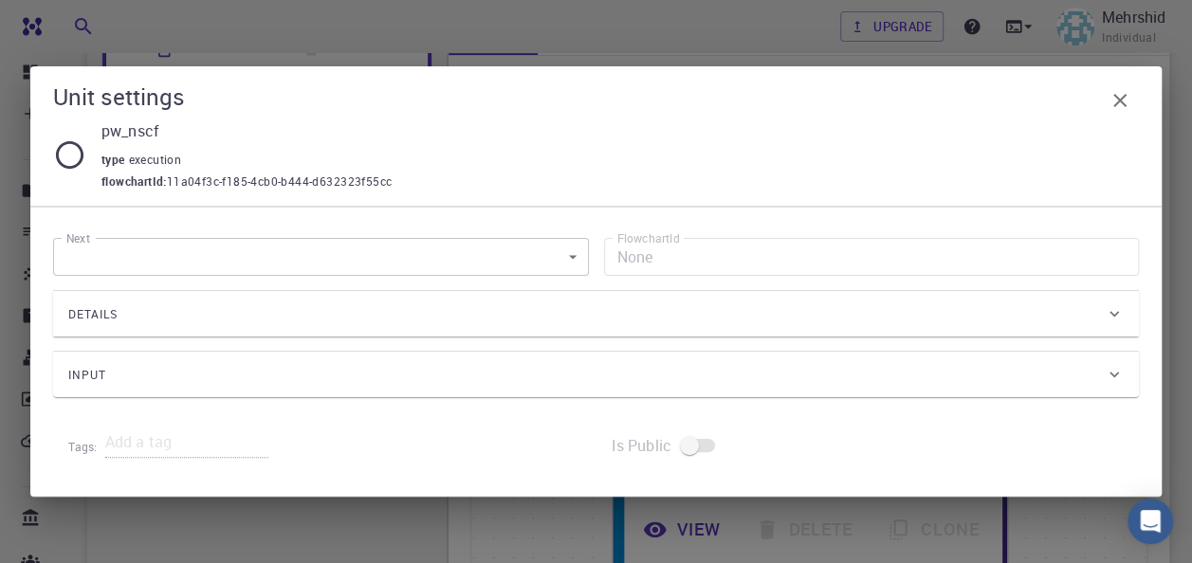
click at [73, 152] on icon at bounding box center [69, 154] width 33 height 33
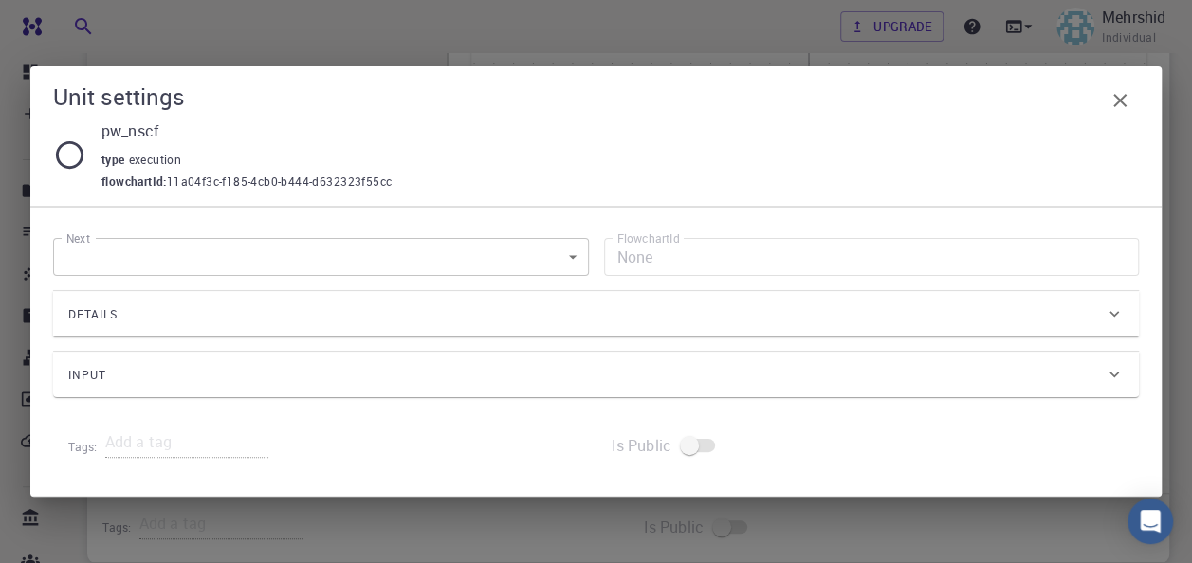
scroll to position [758, 0]
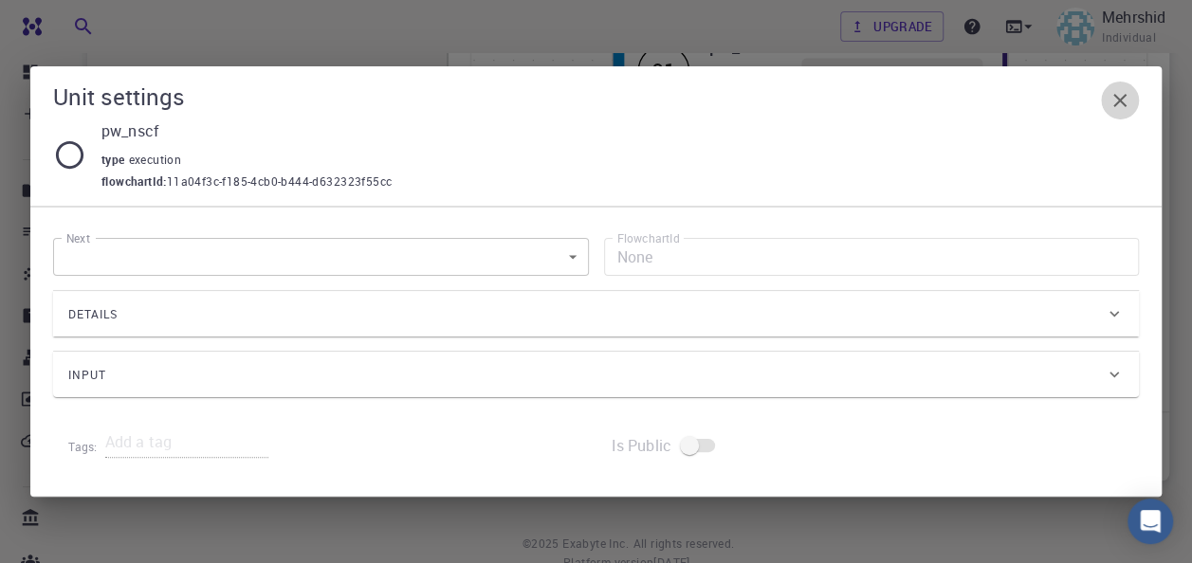
click at [1115, 100] on icon "button" at bounding box center [1119, 100] width 23 height 23
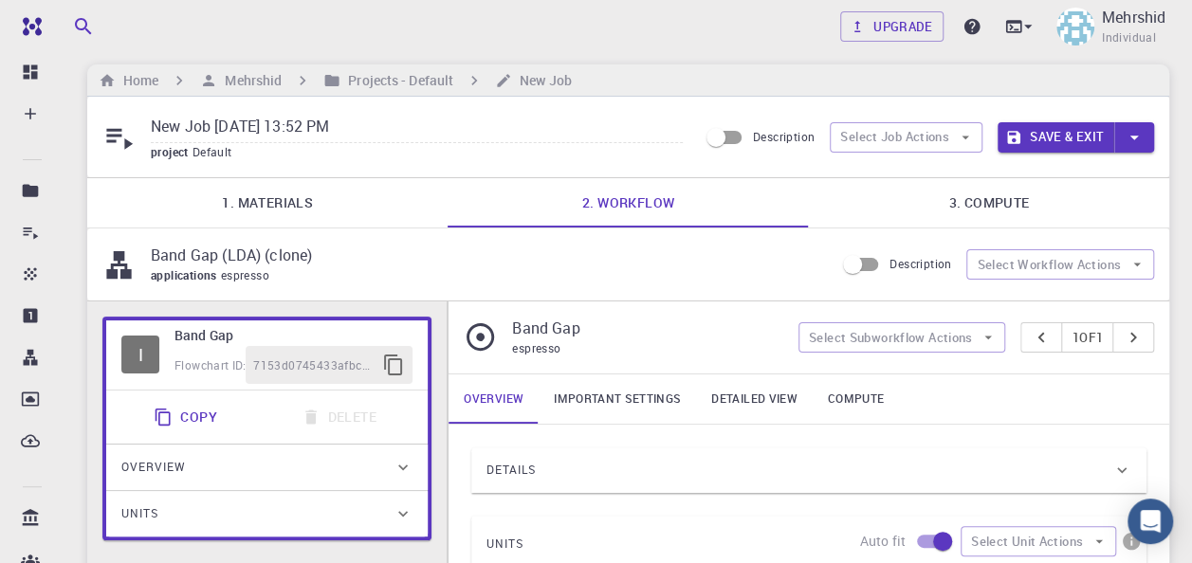
scroll to position [0, 0]
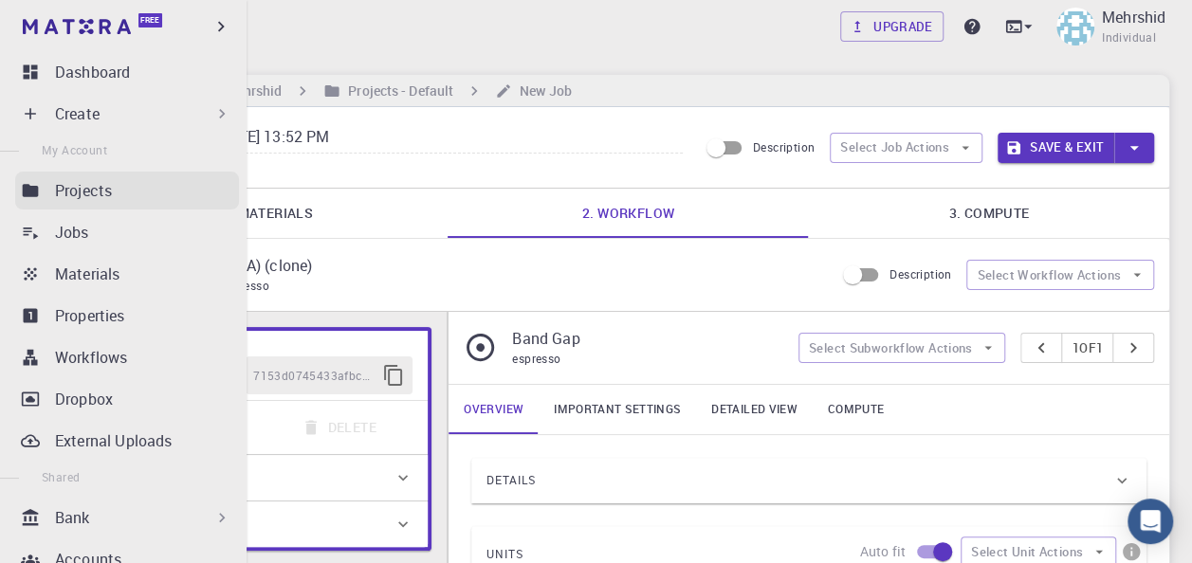
click at [38, 202] on link "Projects" at bounding box center [127, 191] width 224 height 38
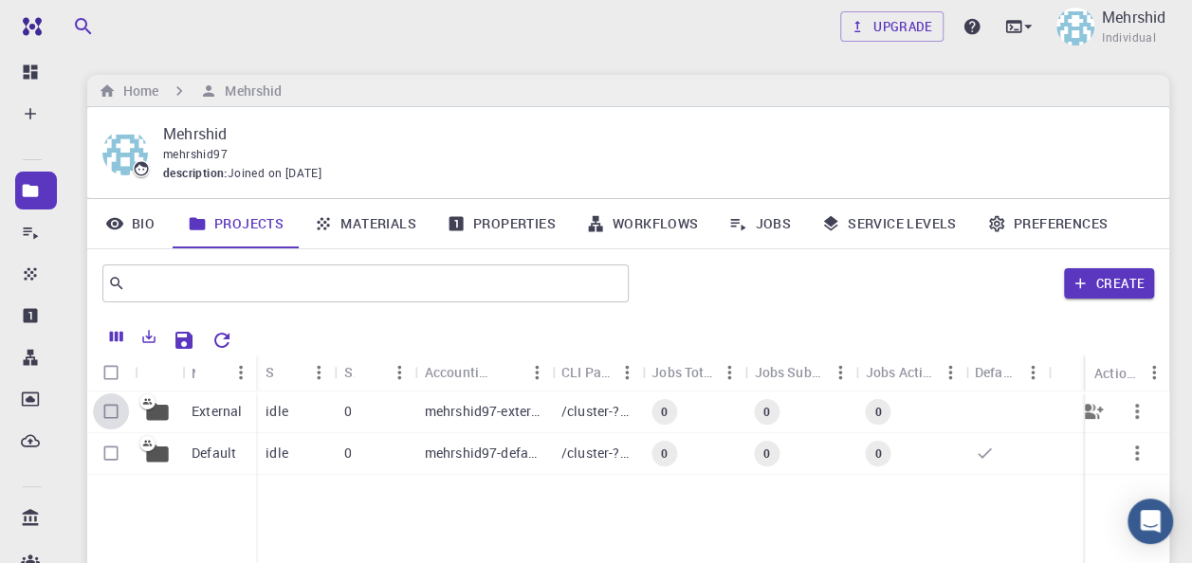
click at [107, 409] on input "Select row" at bounding box center [111, 411] width 36 height 36
checkbox input "true"
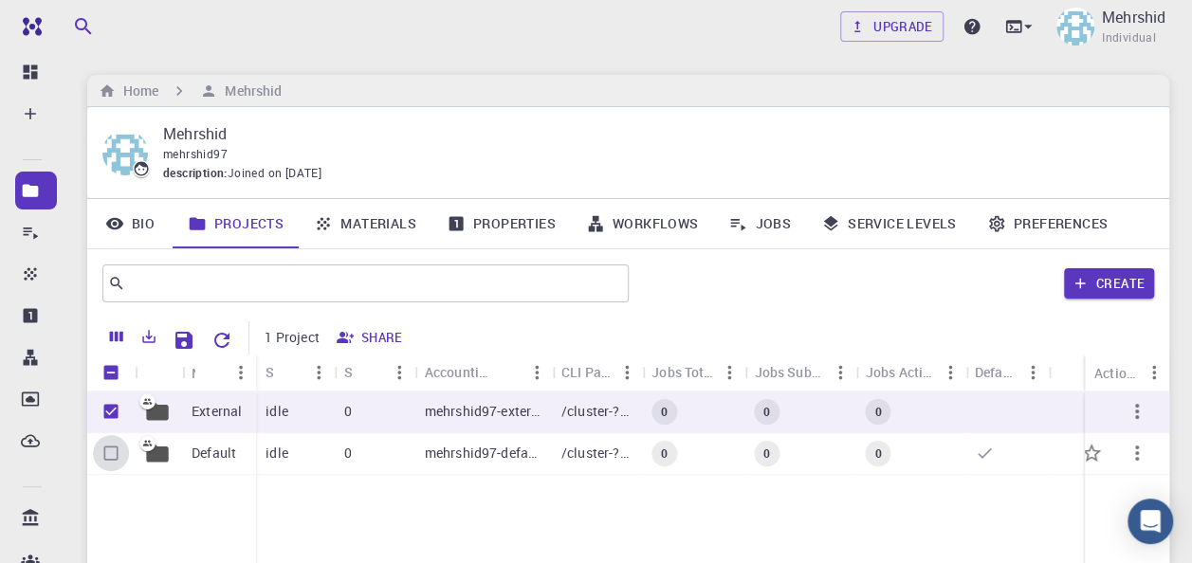
click at [104, 453] on input "Select row" at bounding box center [111, 453] width 36 height 36
checkbox input "true"
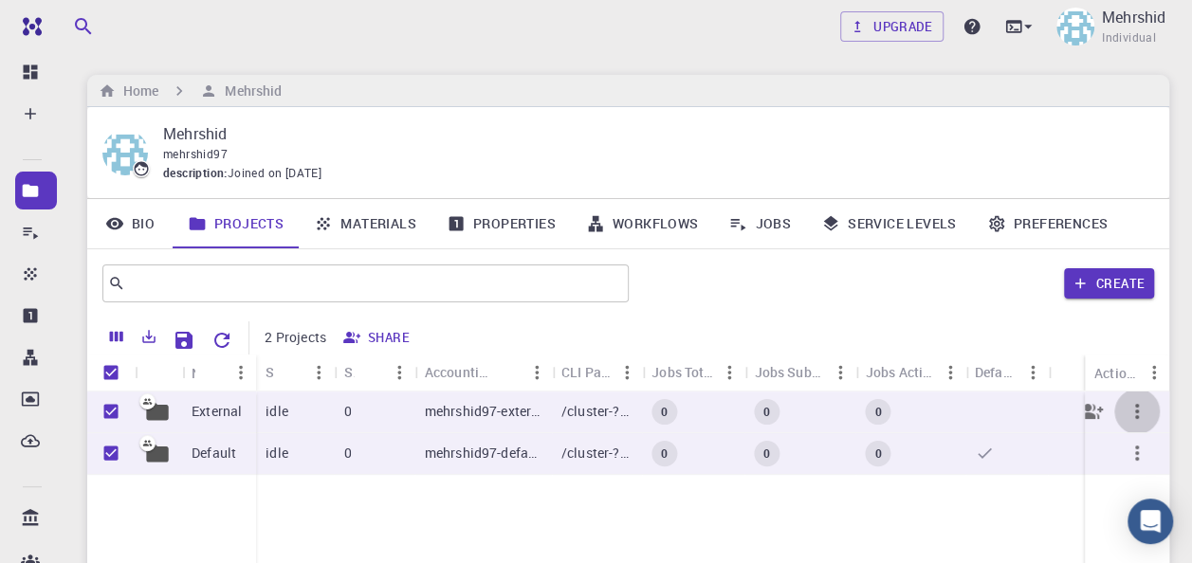
click at [1130, 411] on icon "button" at bounding box center [1136, 411] width 23 height 23
click at [106, 417] on div at bounding box center [596, 281] width 1192 height 563
click at [108, 411] on input "Unselect row" at bounding box center [111, 411] width 36 height 36
checkbox input "false"
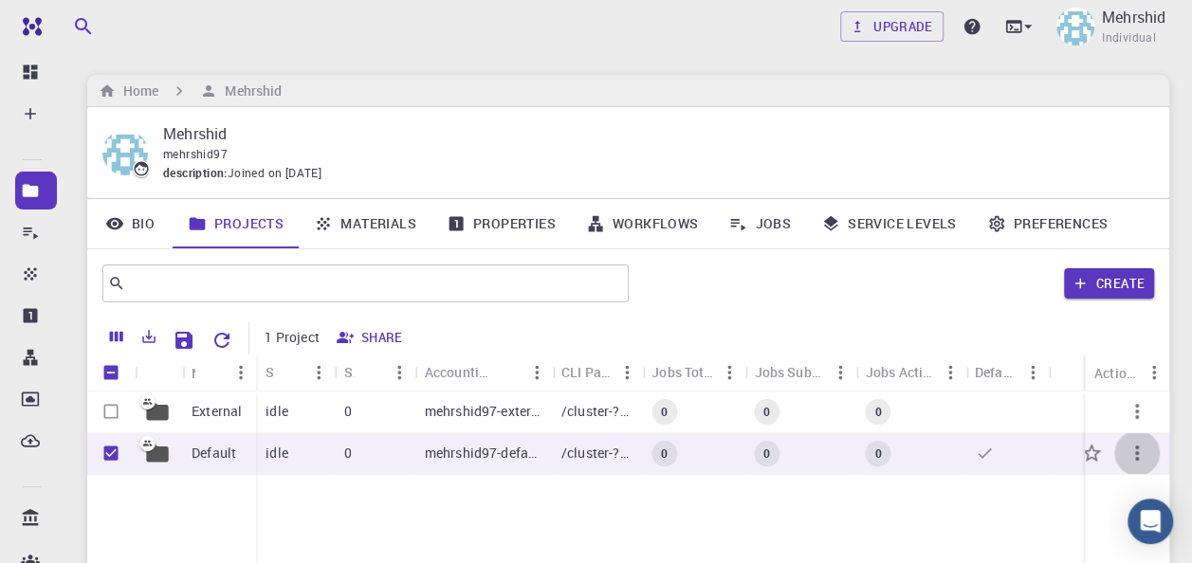
click at [1136, 452] on icon "button" at bounding box center [1137, 453] width 4 height 15
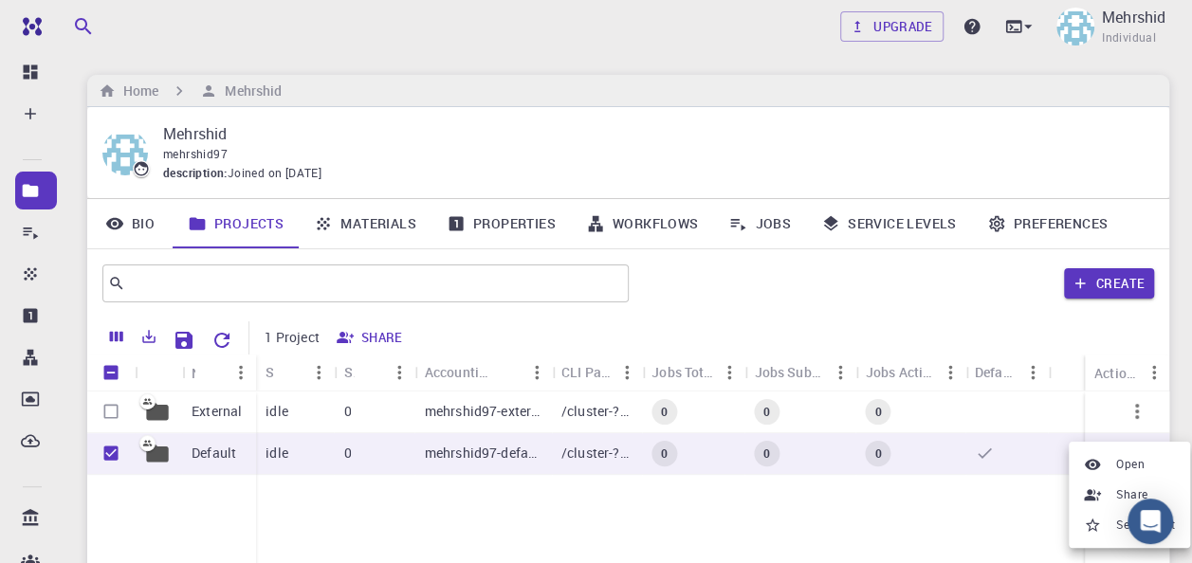
drag, startPoint x: 937, startPoint y: 526, endPoint x: 804, endPoint y: 498, distance: 135.7
click at [937, 525] on div at bounding box center [596, 281] width 1192 height 563
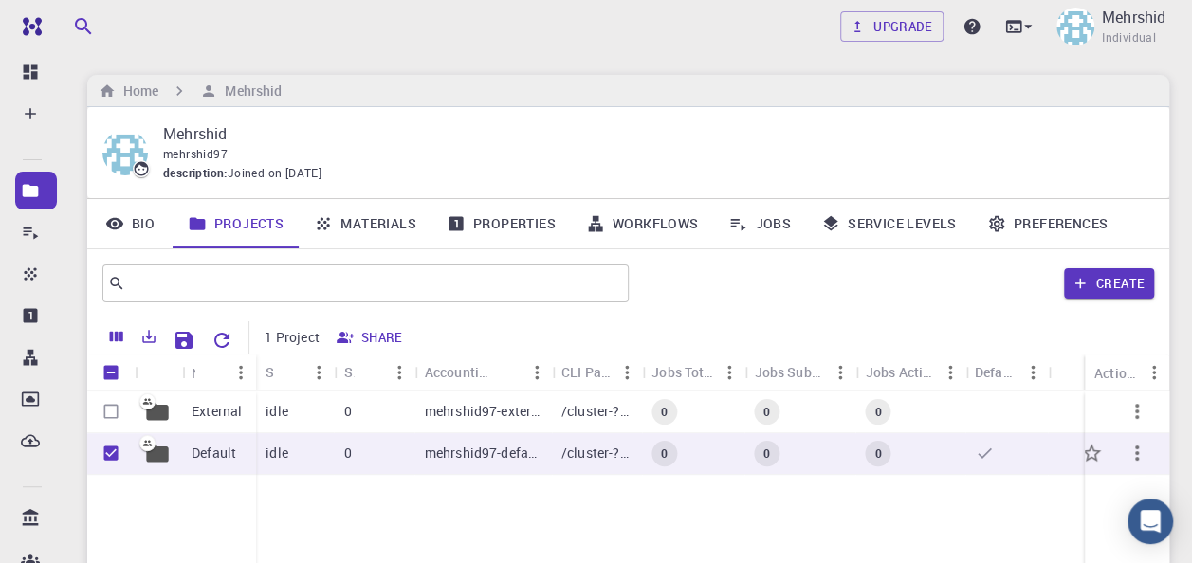
click at [104, 456] on input "Unselect row" at bounding box center [111, 453] width 36 height 36
checkbox input "false"
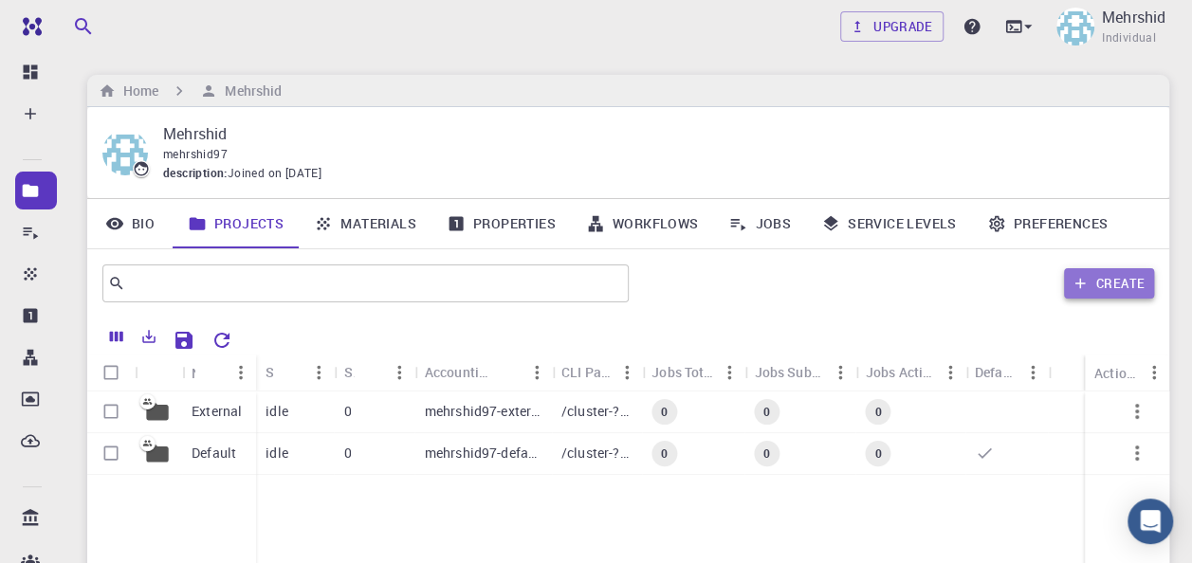
click at [1121, 279] on button "Create" at bounding box center [1109, 283] width 90 height 30
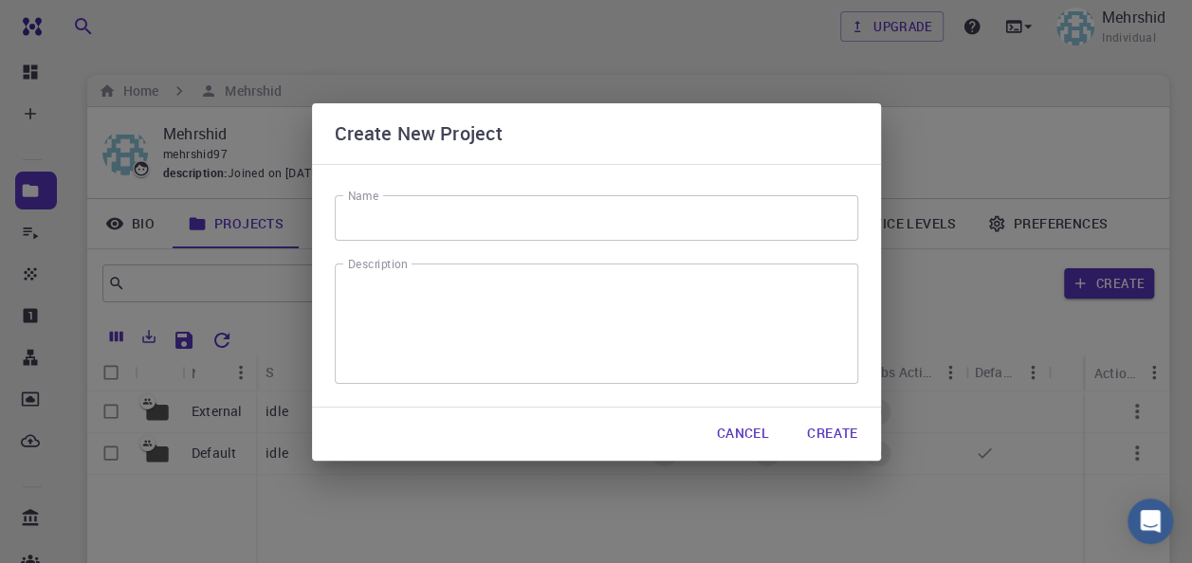
click at [468, 218] on input "Name" at bounding box center [596, 218] width 523 height 46
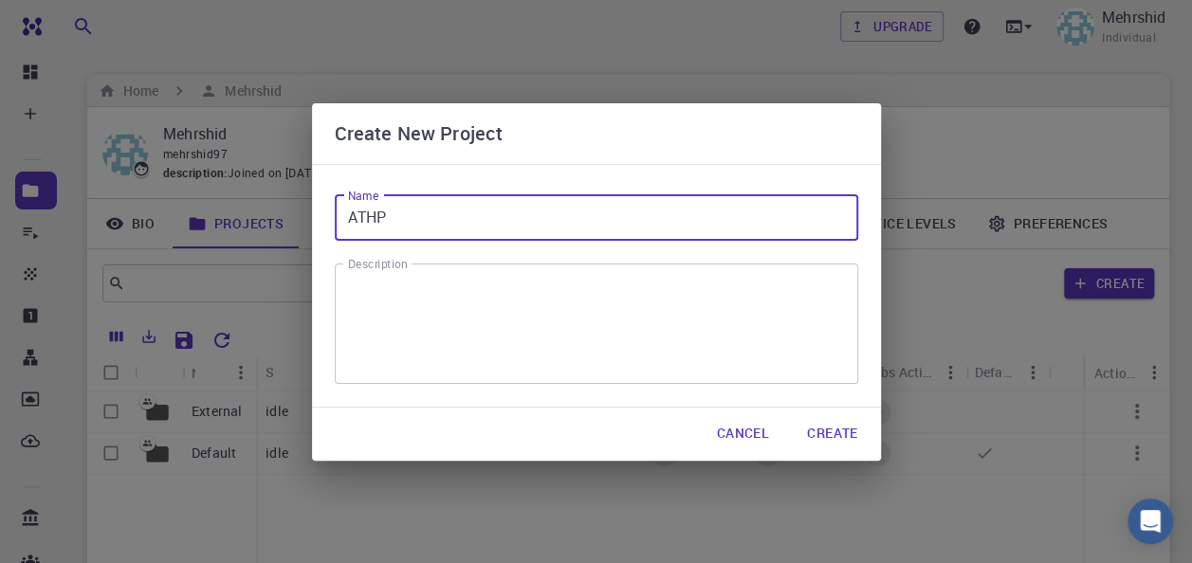
type input "ATHP"
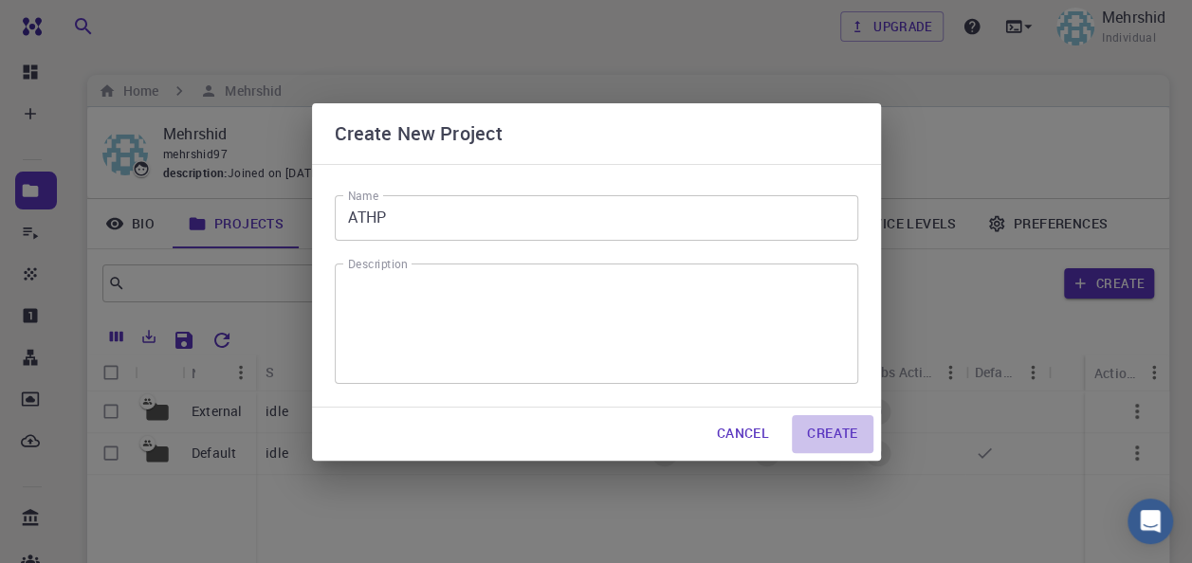
click at [836, 431] on button "Create" at bounding box center [832, 434] width 81 height 38
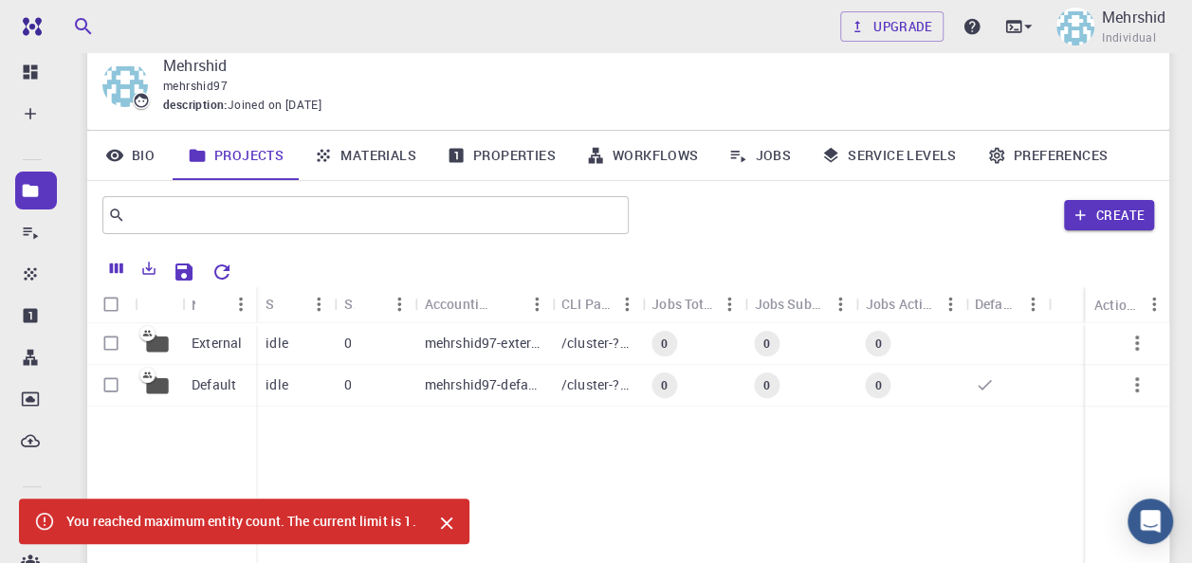
scroll to position [95, 0]
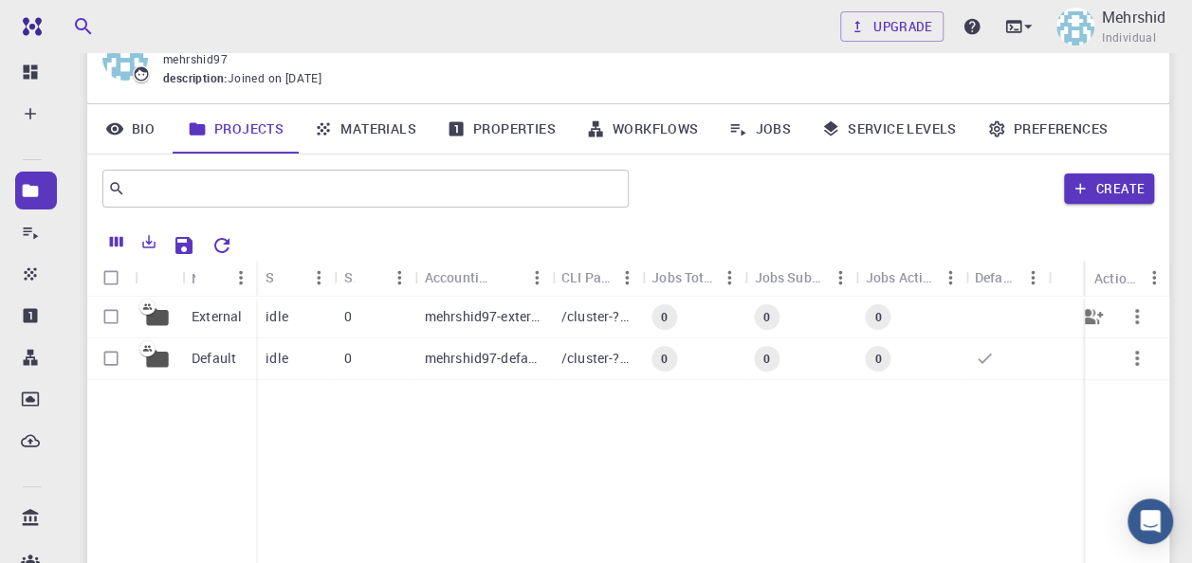
click at [531, 317] on p "mehrshid97-external" at bounding box center [484, 316] width 118 height 19
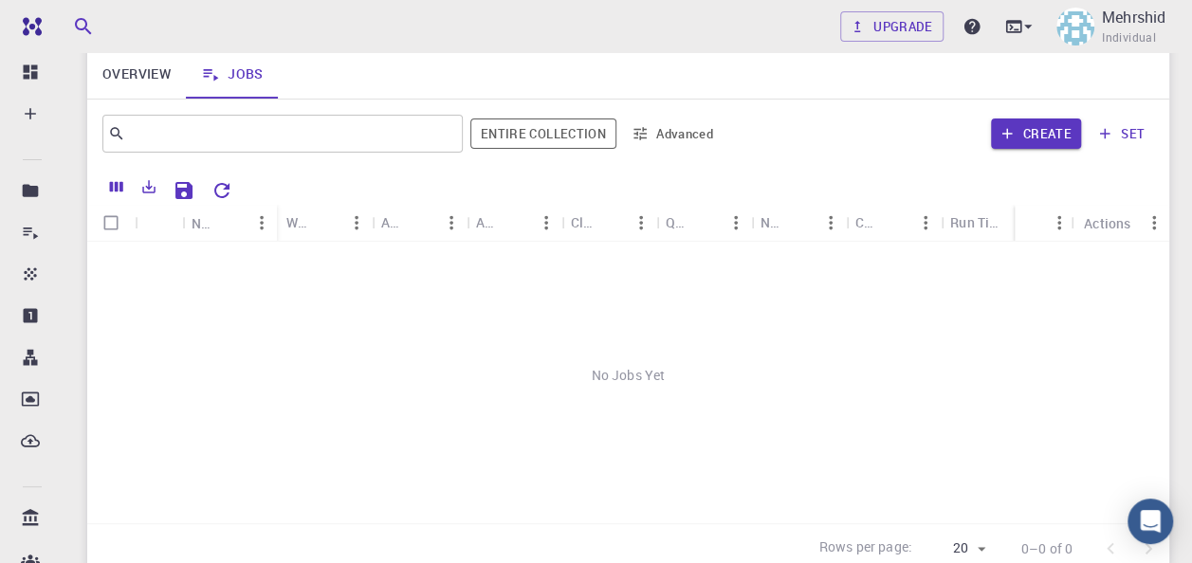
scroll to position [190, 0]
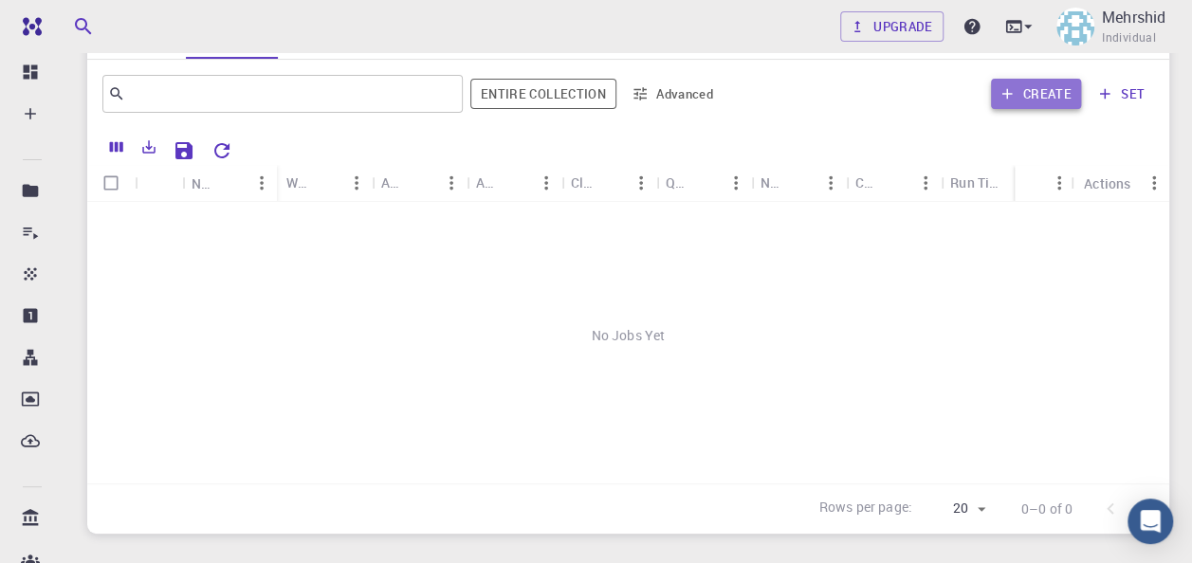
click at [1038, 98] on button "Create" at bounding box center [1036, 94] width 90 height 30
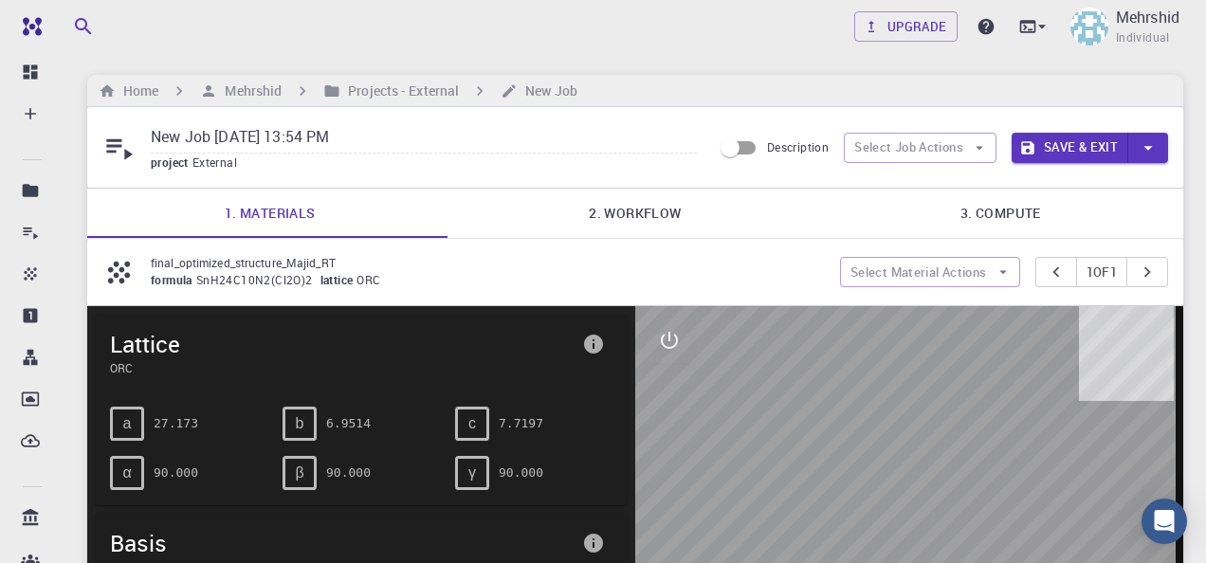
click at [639, 219] on link "2. Workflow" at bounding box center [634, 213] width 365 height 49
click at [249, 225] on link "1. Materials" at bounding box center [269, 213] width 365 height 49
click at [201, 269] on p "final_optimized_structure_Majid_RT" at bounding box center [488, 262] width 674 height 17
click at [203, 284] on span "SnH24C10N2(Cl2O)2" at bounding box center [258, 279] width 124 height 15
click at [216, 252] on div "final_optimized_structure_Majid_RT formula SnH24C10N2(Cl2O)2 lattice ORC Select…" at bounding box center [635, 272] width 1096 height 66
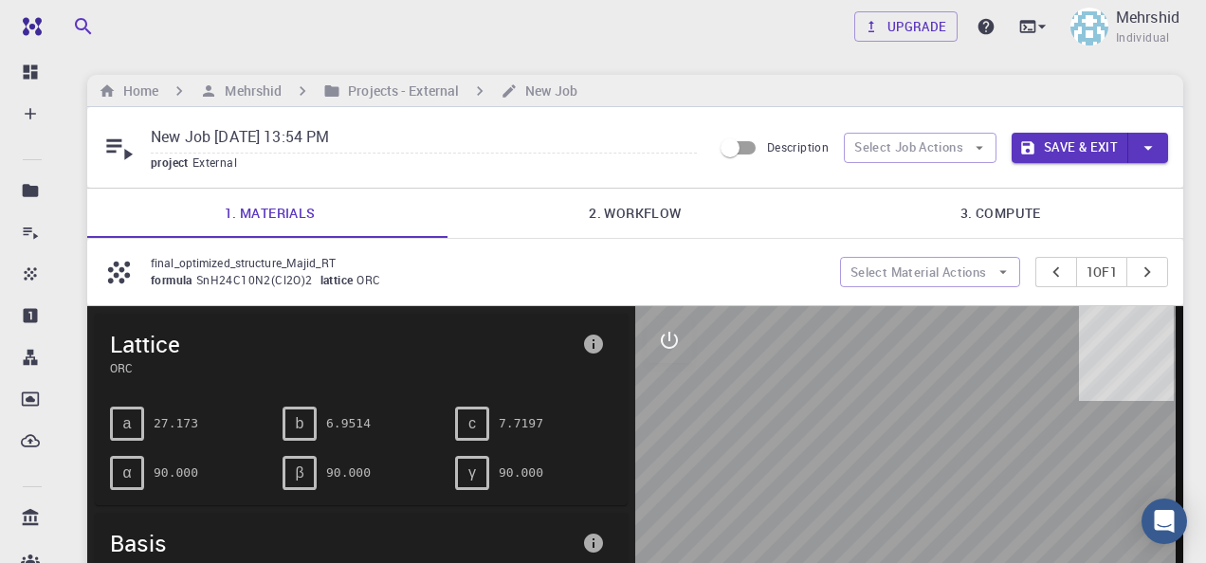
click at [183, 275] on span "formula" at bounding box center [174, 279] width 46 height 15
click at [174, 279] on span "formula" at bounding box center [174, 279] width 46 height 15
click at [348, 276] on div "formula SnH24C10N2(Cl2O)2 lattice ORC" at bounding box center [488, 280] width 674 height 19
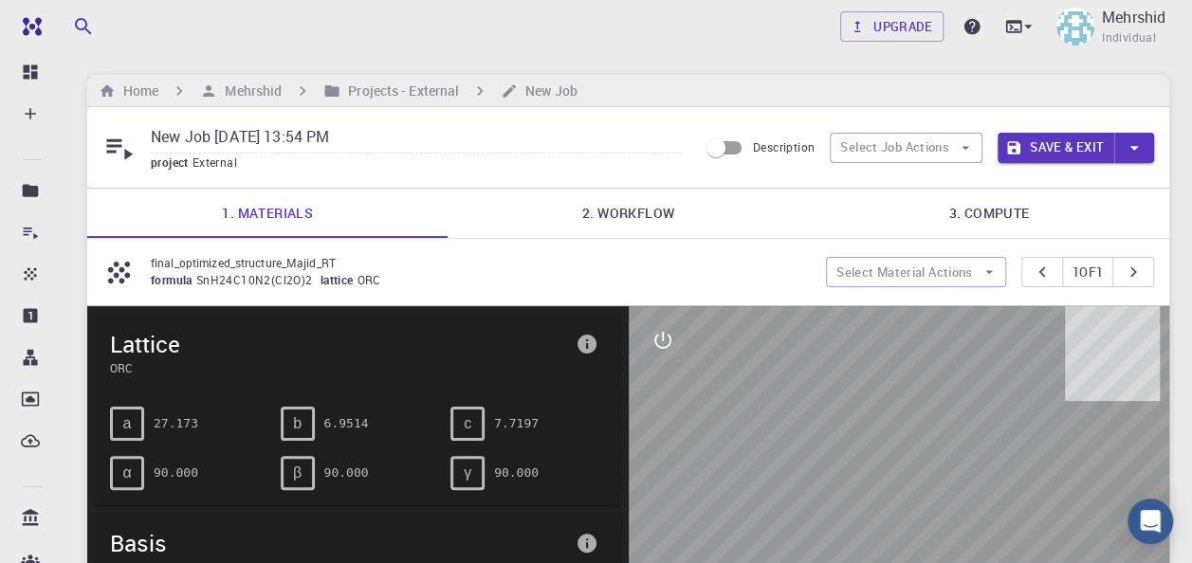
click at [136, 265] on div "final_optimized_structure_Majid_RT formula SnH24C10N2(Cl2O)2 lattice ORC" at bounding box center [463, 272] width 723 height 36
click at [116, 265] on icon at bounding box center [119, 272] width 22 height 22
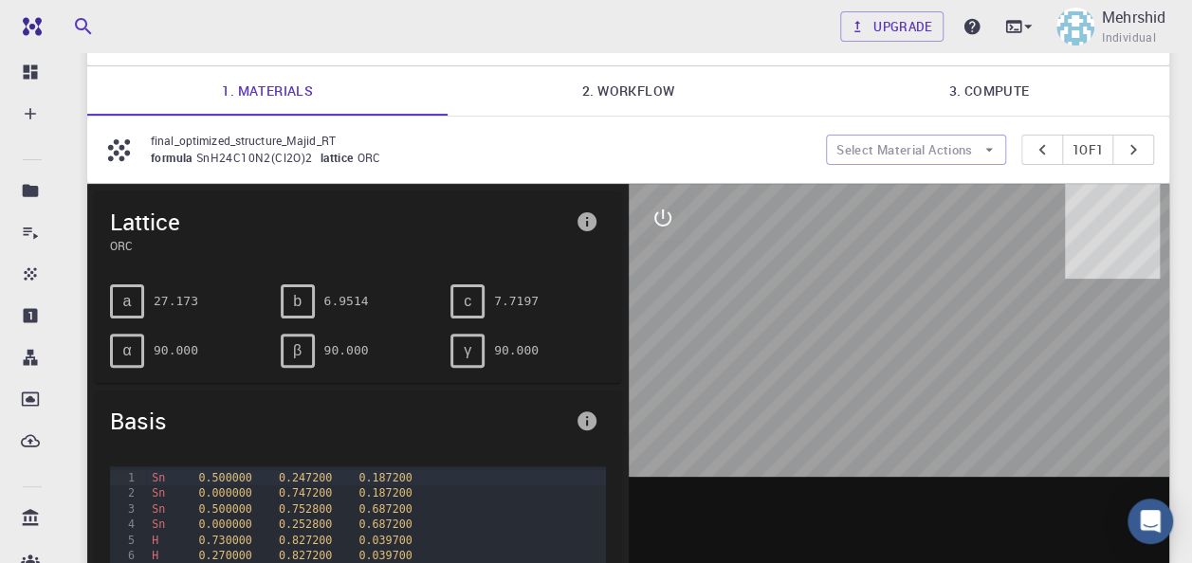
scroll to position [95, 0]
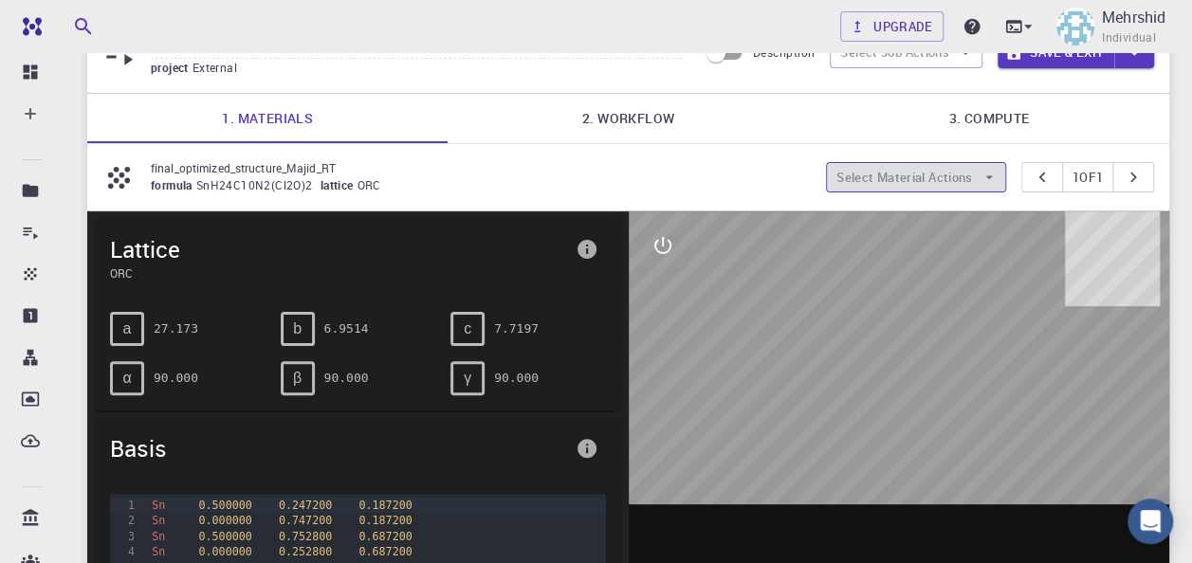
click at [899, 190] on button "Select Material Actions" at bounding box center [916, 177] width 180 height 30
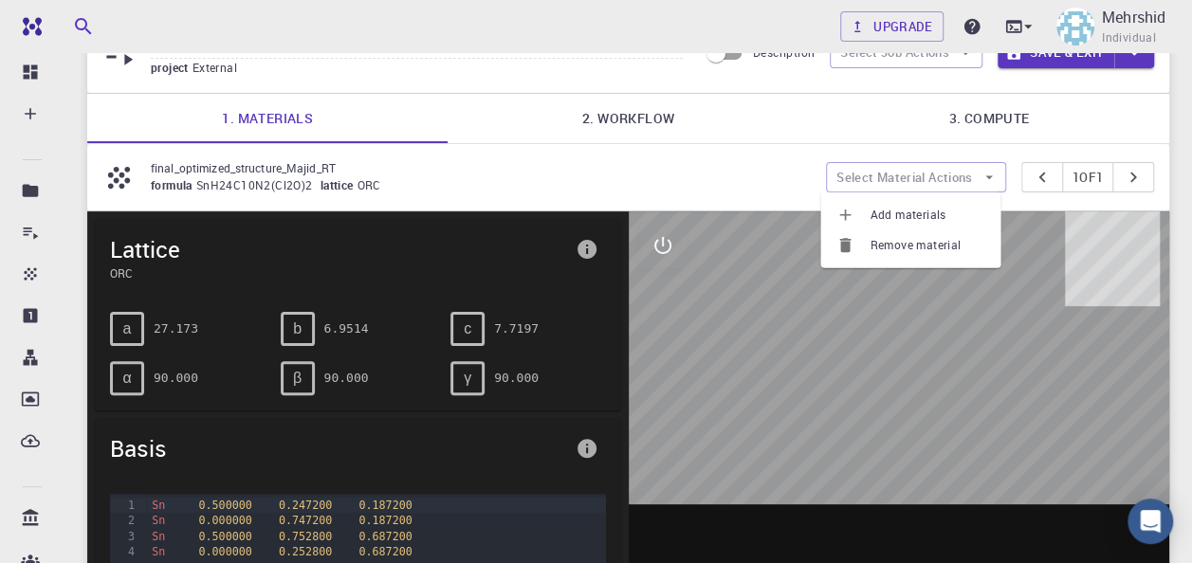
click at [687, 124] on link "2. Workflow" at bounding box center [627, 118] width 360 height 49
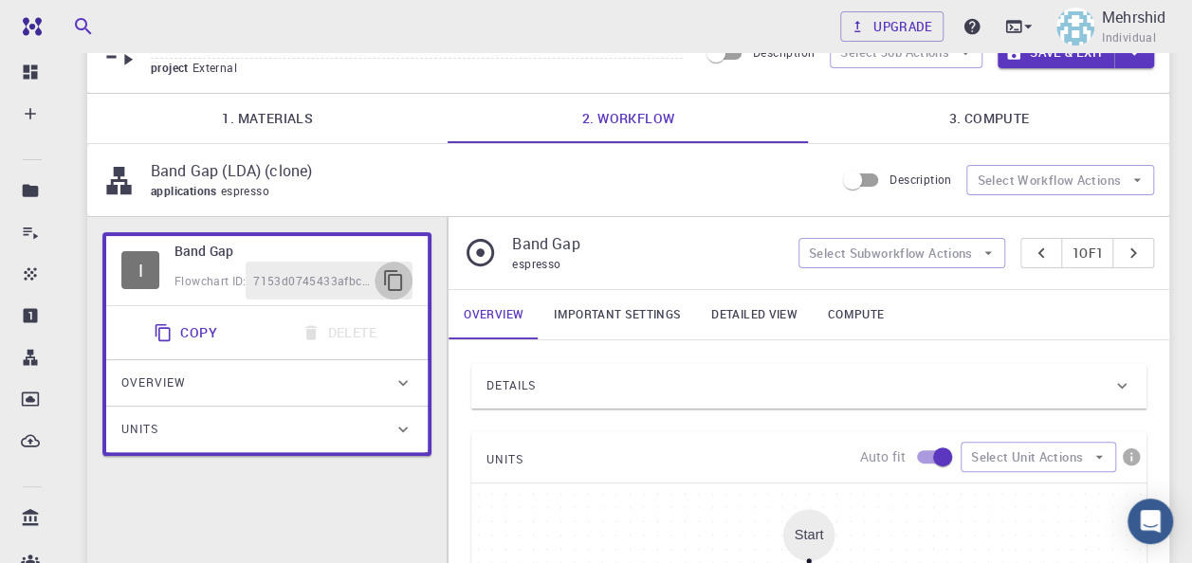
click at [385, 277] on icon "button" at bounding box center [393, 280] width 18 height 21
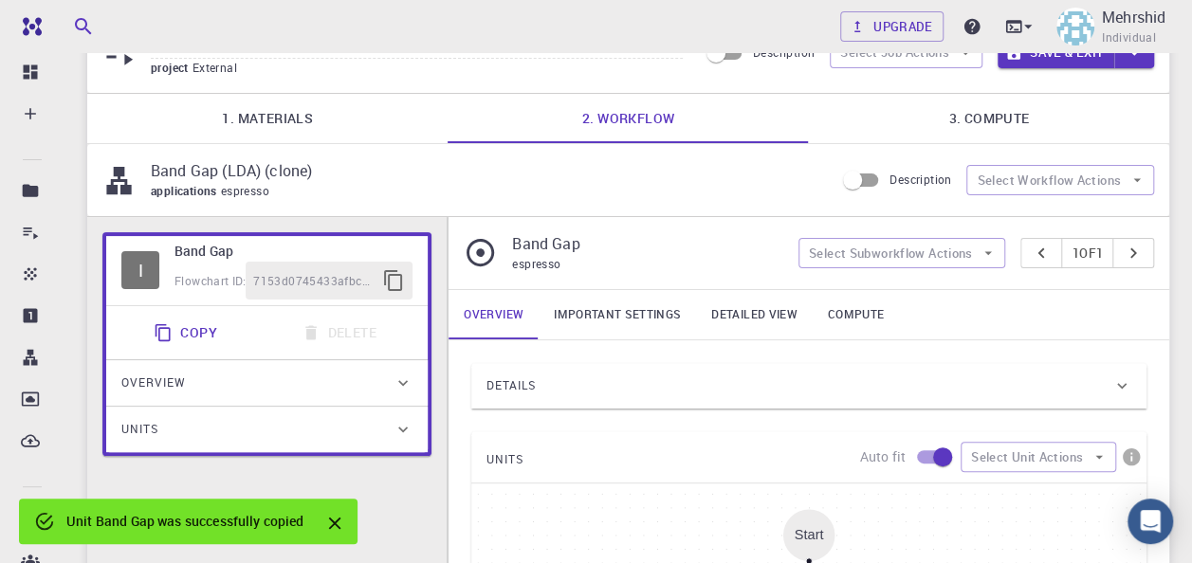
click at [171, 385] on span "Overview" at bounding box center [153, 383] width 64 height 30
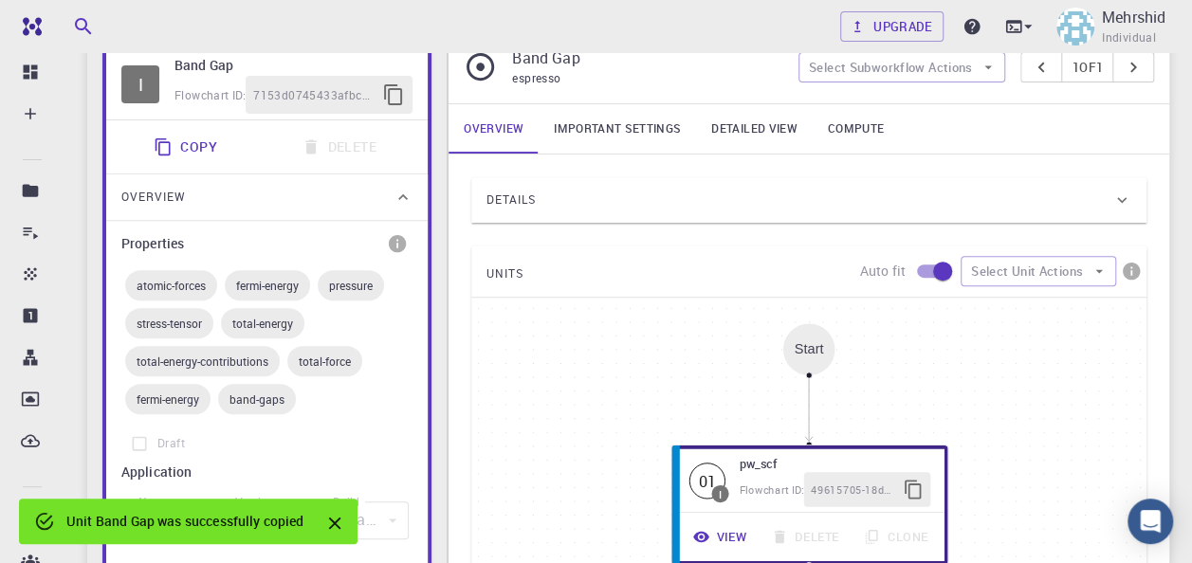
scroll to position [284, 0]
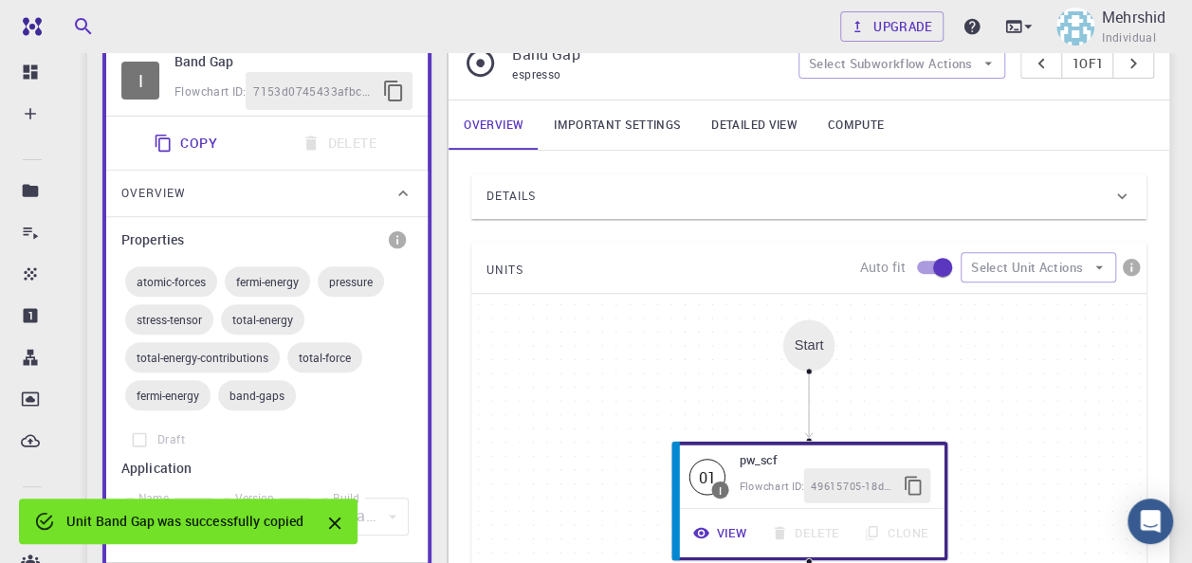
click at [283, 195] on div "Overview" at bounding box center [257, 193] width 272 height 30
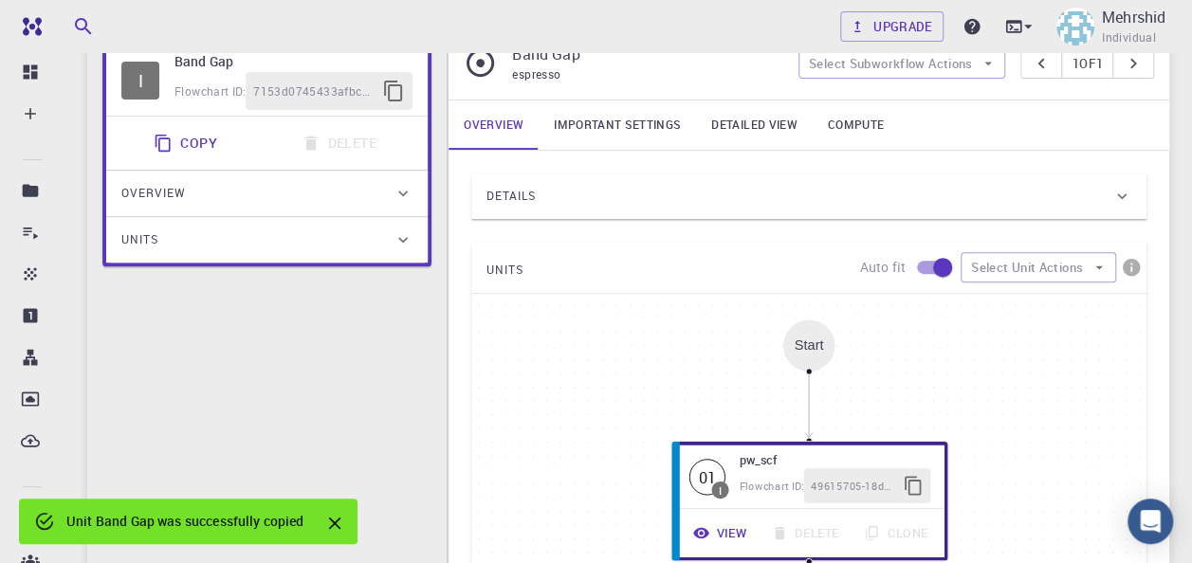
click at [203, 248] on div "Units" at bounding box center [257, 240] width 272 height 30
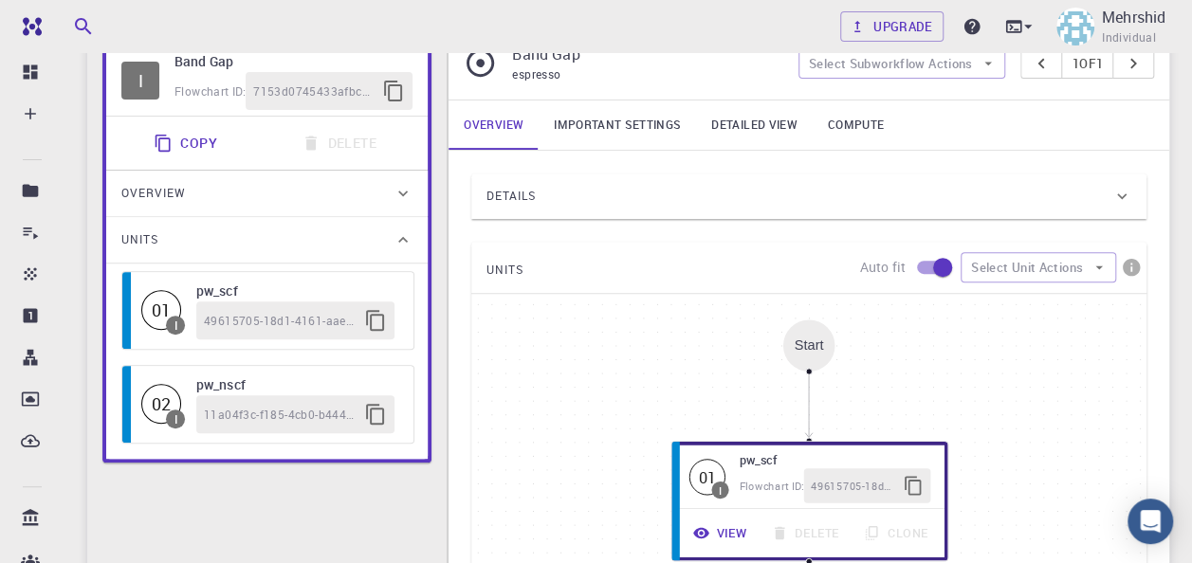
click at [218, 249] on div "Units" at bounding box center [257, 240] width 272 height 30
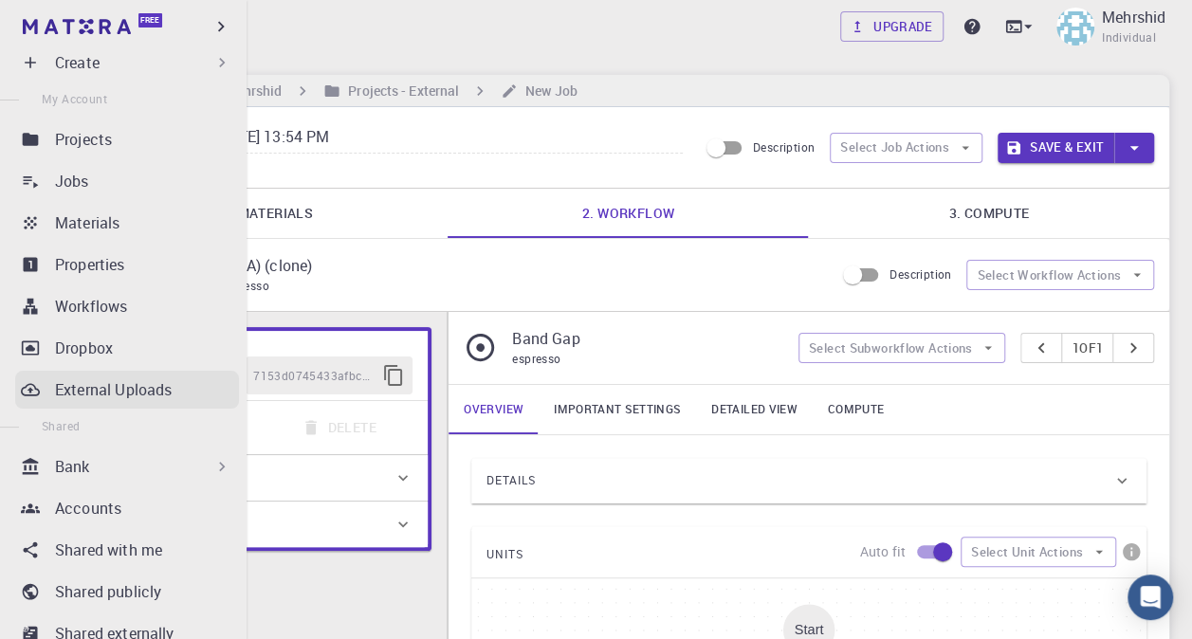
scroll to position [95, 0]
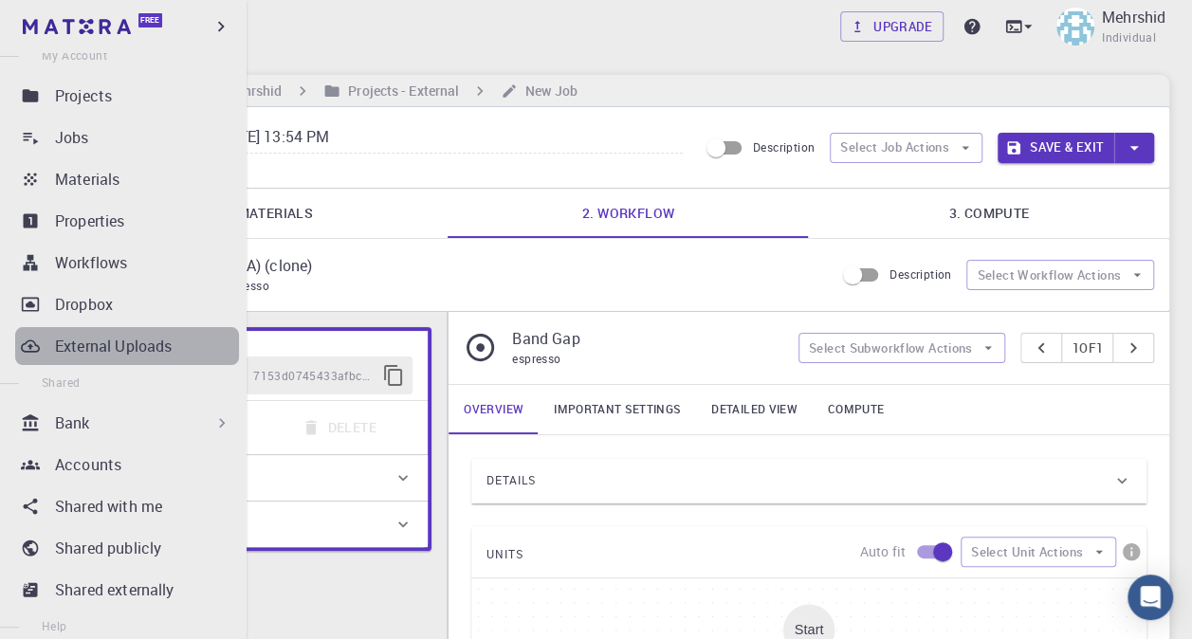
click at [154, 353] on p "External Uploads" at bounding box center [113, 346] width 117 height 23
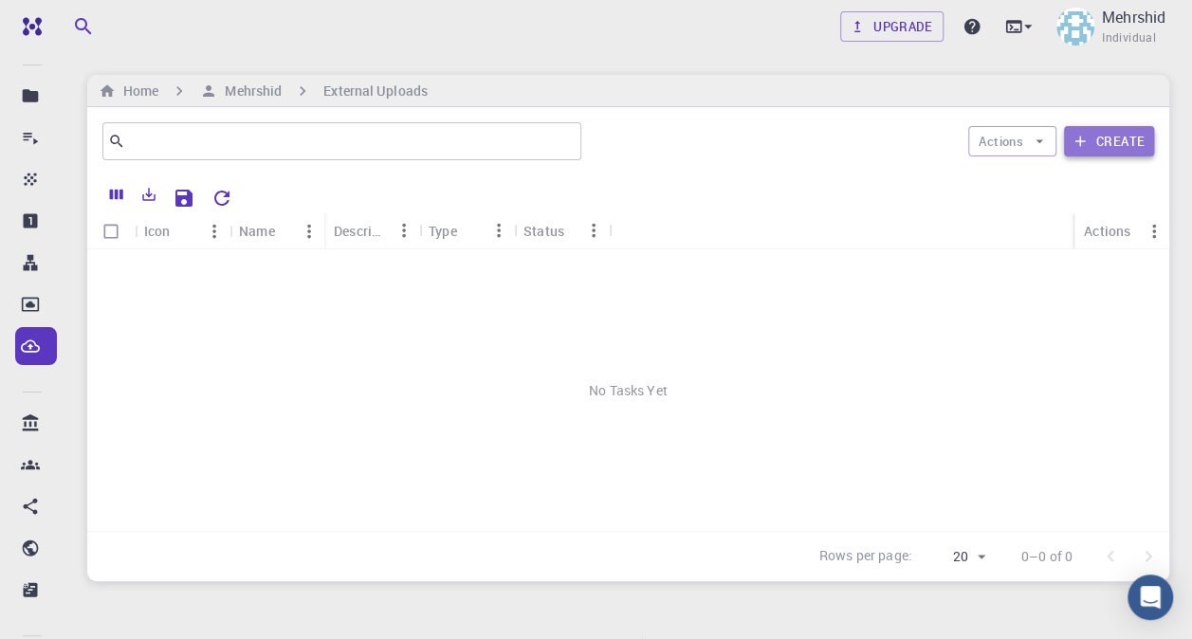
click at [1110, 135] on button "Create" at bounding box center [1109, 141] width 90 height 30
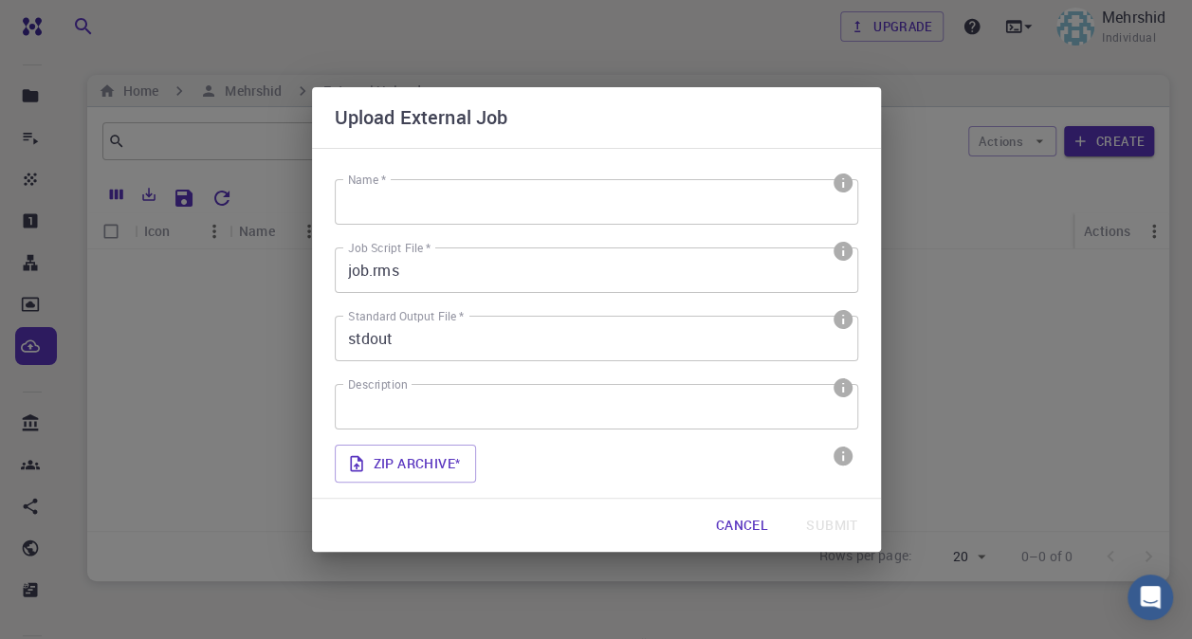
click at [455, 201] on input "Name *" at bounding box center [596, 202] width 523 height 46
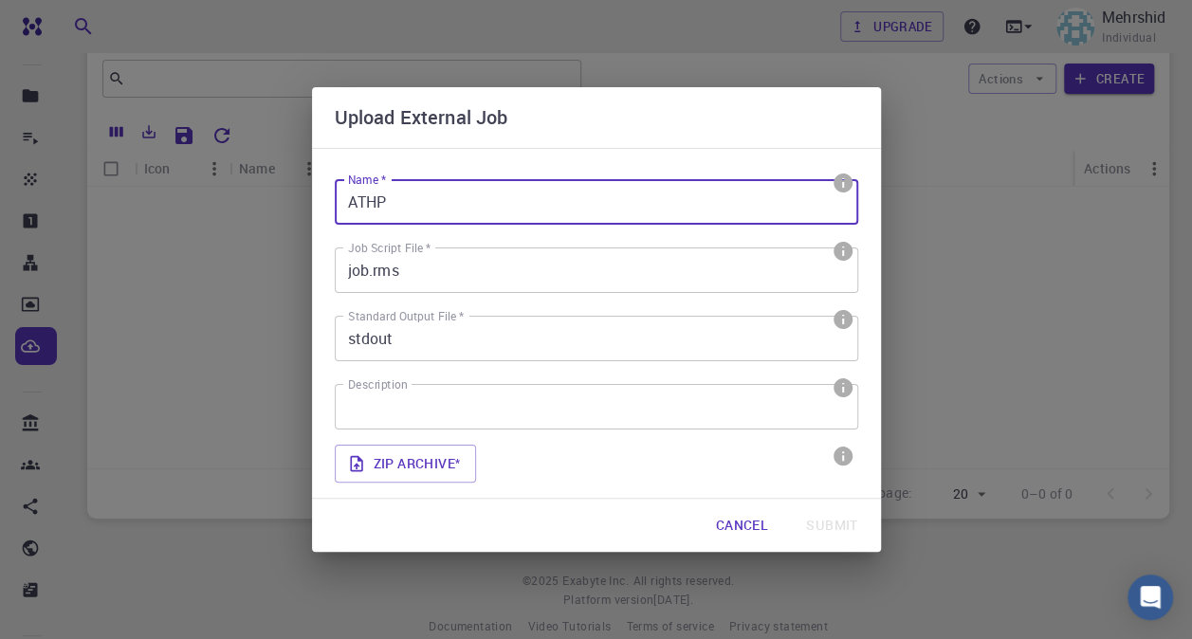
scroll to position [91, 0]
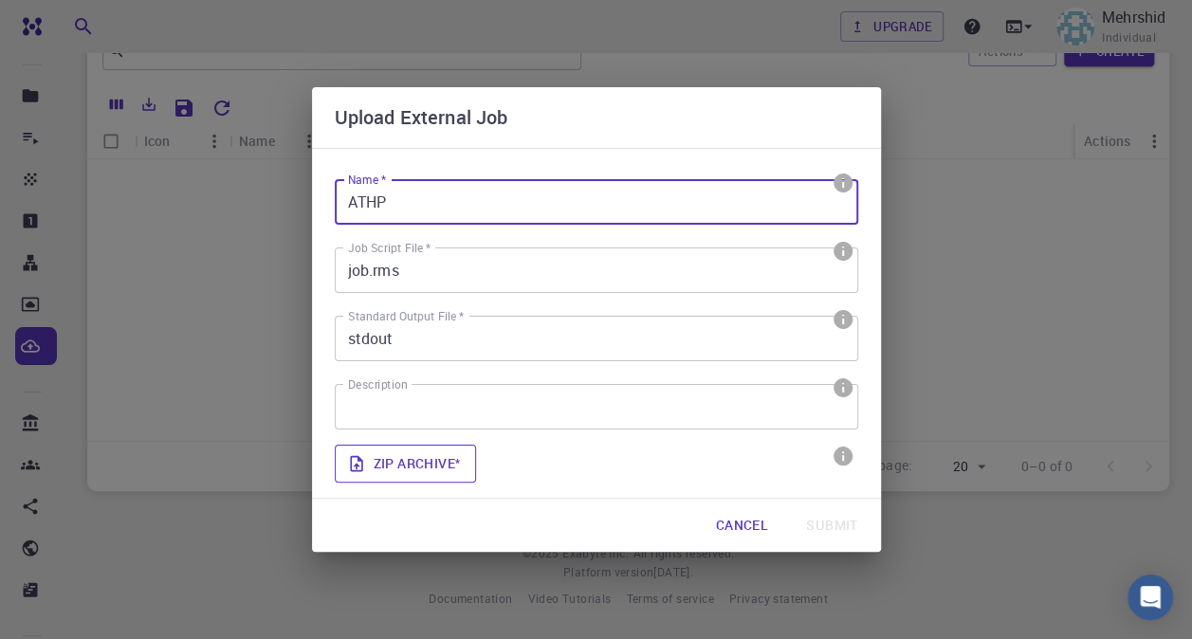
type input "ATHP"
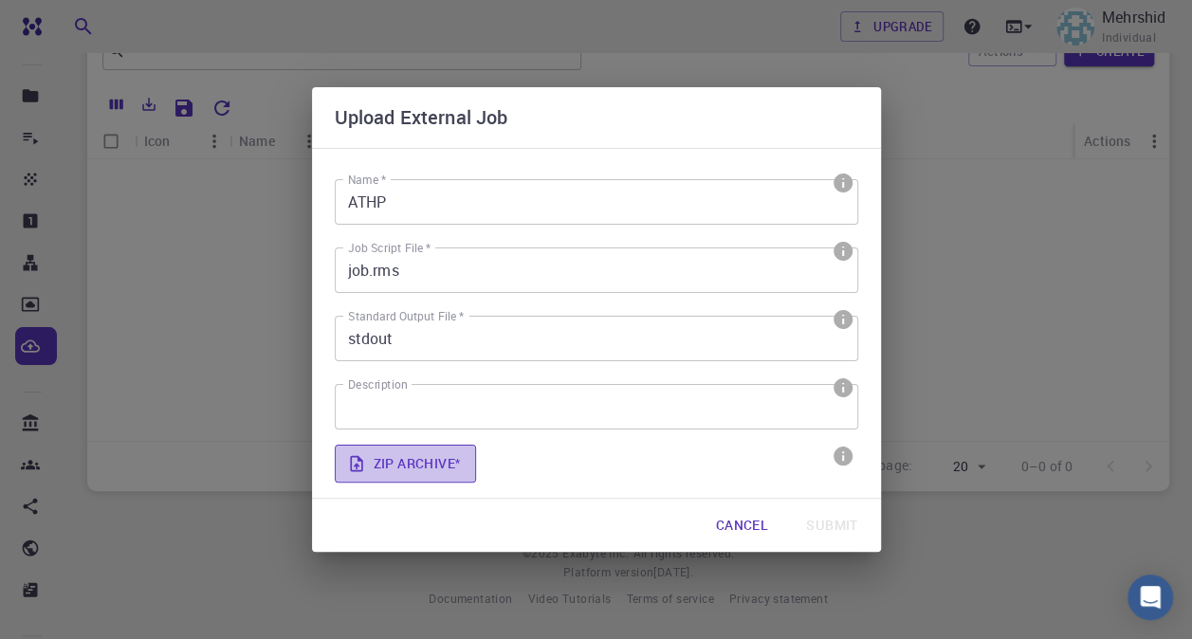
click at [429, 463] on label "Zip archive *" at bounding box center [406, 464] width 142 height 38
click at [0, 0] on input "Zip archive *" at bounding box center [0, 0] width 0 height 0
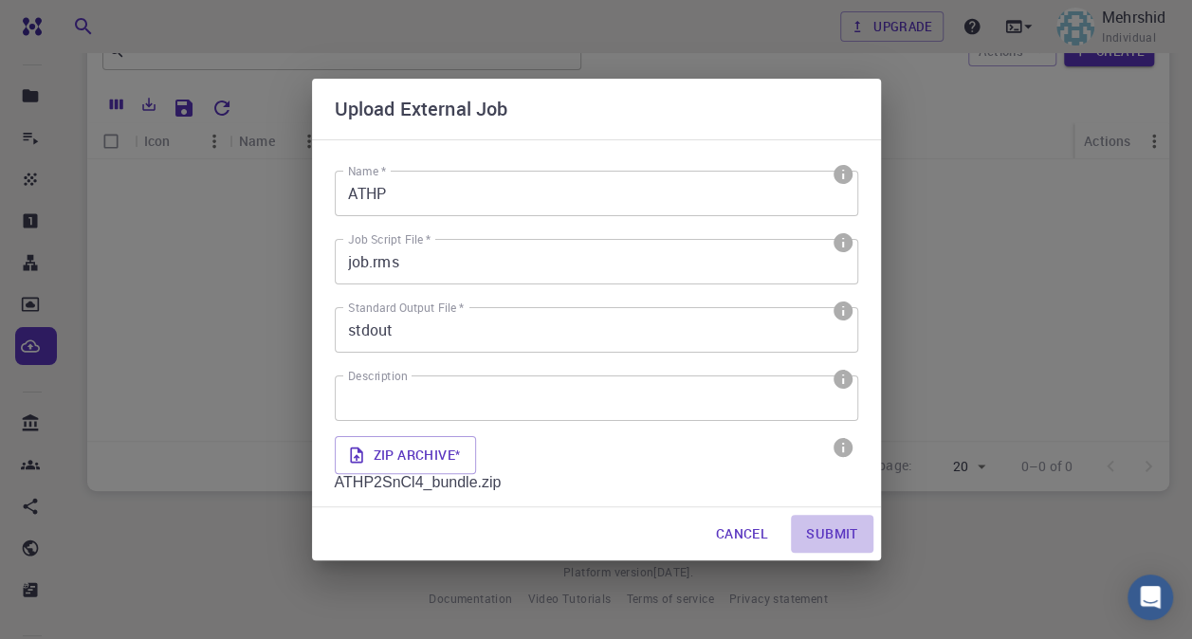
click at [819, 532] on button "Submit" at bounding box center [832, 534] width 82 height 38
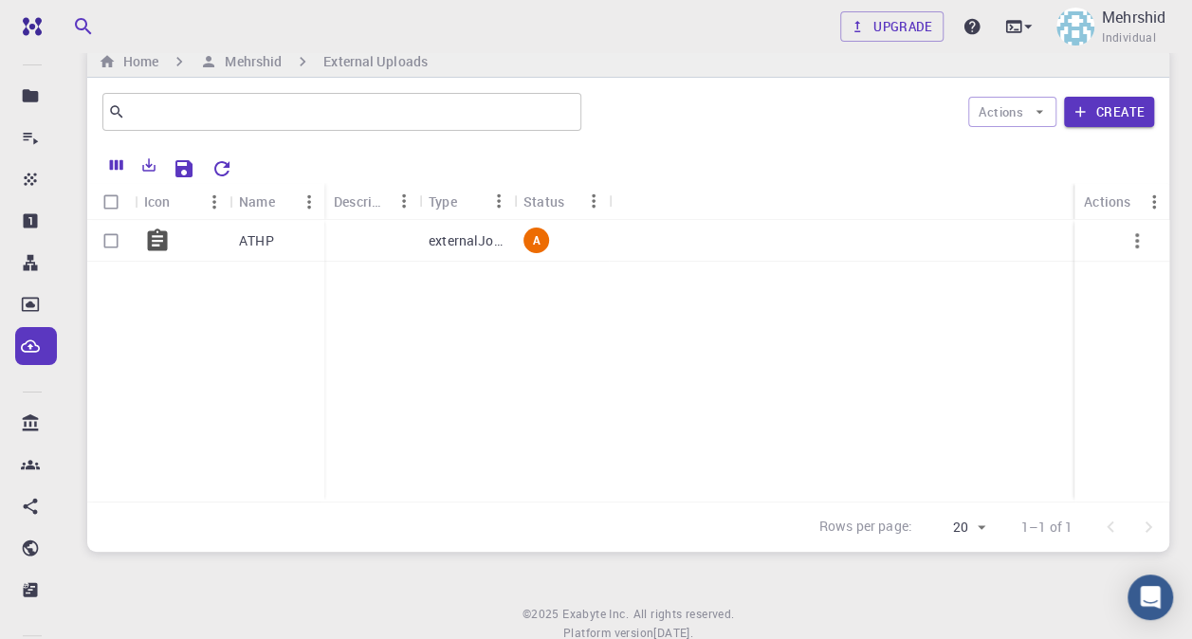
scroll to position [0, 0]
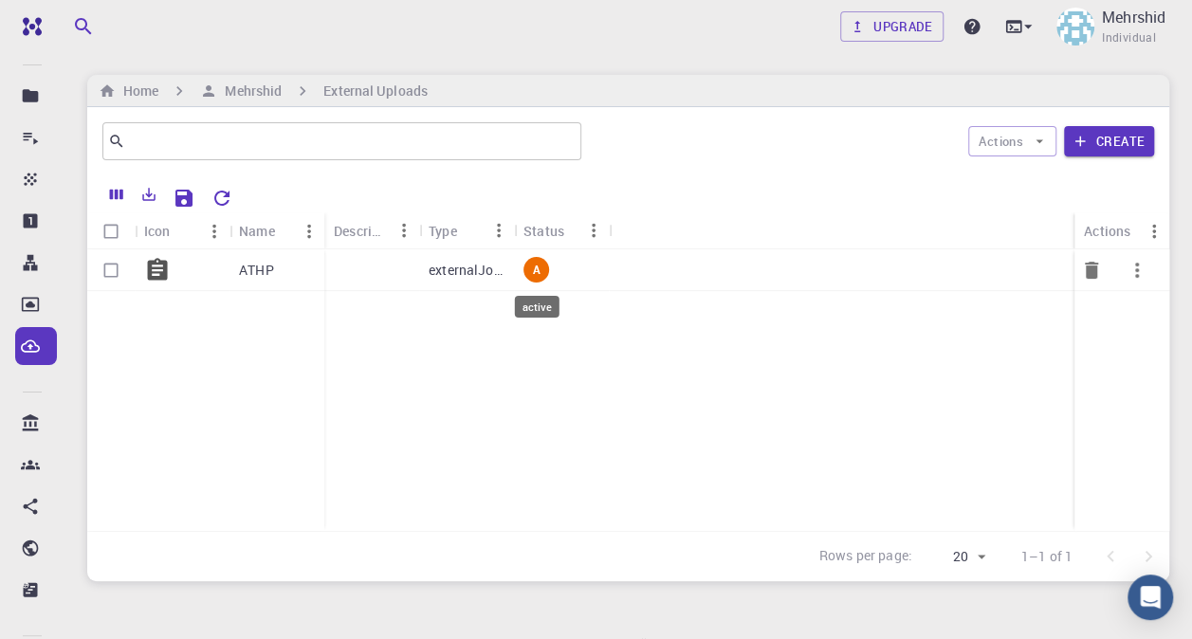
click at [545, 267] on span "A" at bounding box center [535, 270] width 23 height 16
click at [1136, 268] on icon "button" at bounding box center [1137, 270] width 4 height 15
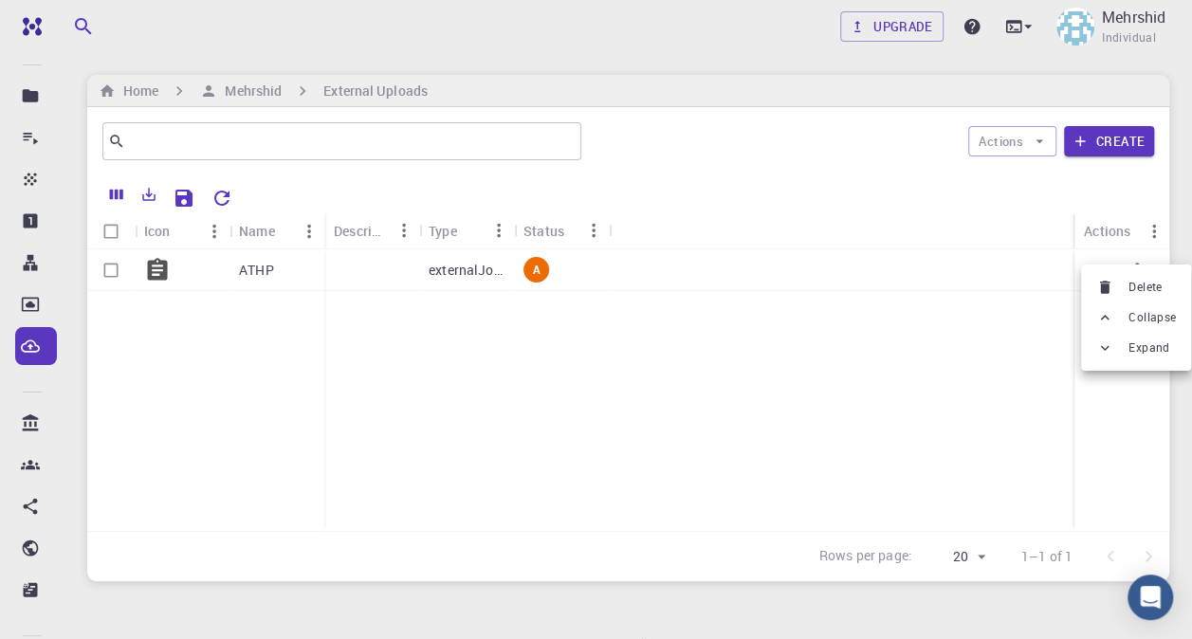
click at [866, 366] on div at bounding box center [596, 319] width 1192 height 639
click at [244, 264] on p "ATHP" at bounding box center [256, 270] width 35 height 19
click at [455, 275] on p "externalJobUpload" at bounding box center [467, 270] width 76 height 19
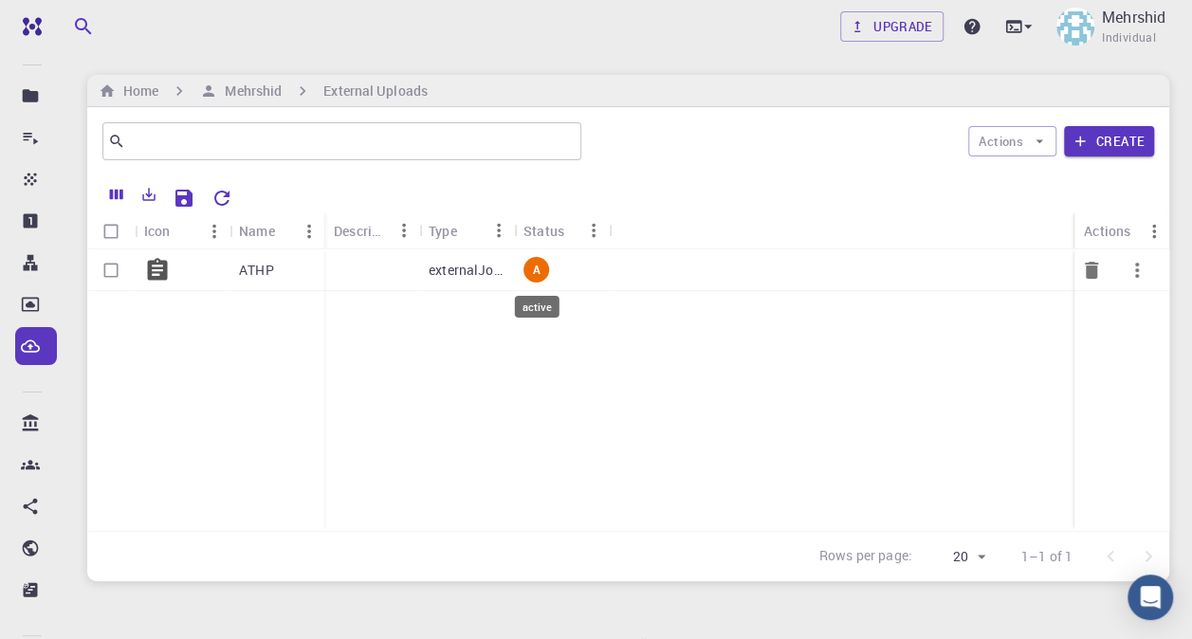
click at [541, 264] on span "A" at bounding box center [535, 270] width 23 height 16
click at [528, 265] on span "A" at bounding box center [535, 270] width 23 height 16
click at [647, 343] on div "ATHP externalJobUpload A" at bounding box center [628, 390] width 1082 height 282
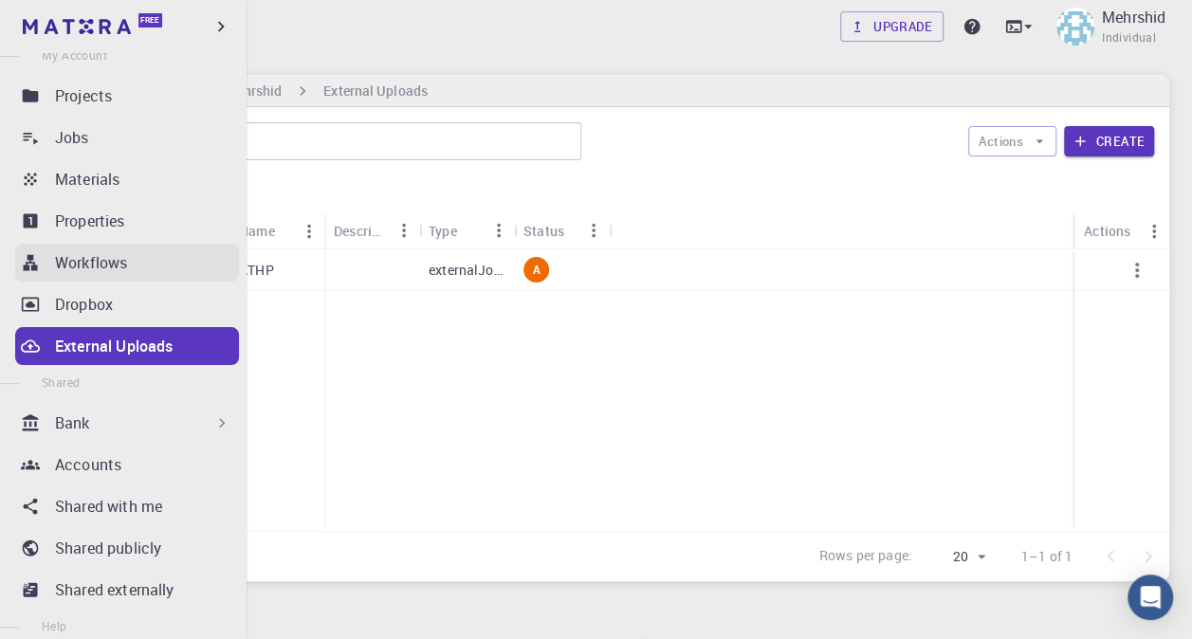
click at [124, 273] on p "Workflows" at bounding box center [91, 262] width 72 height 23
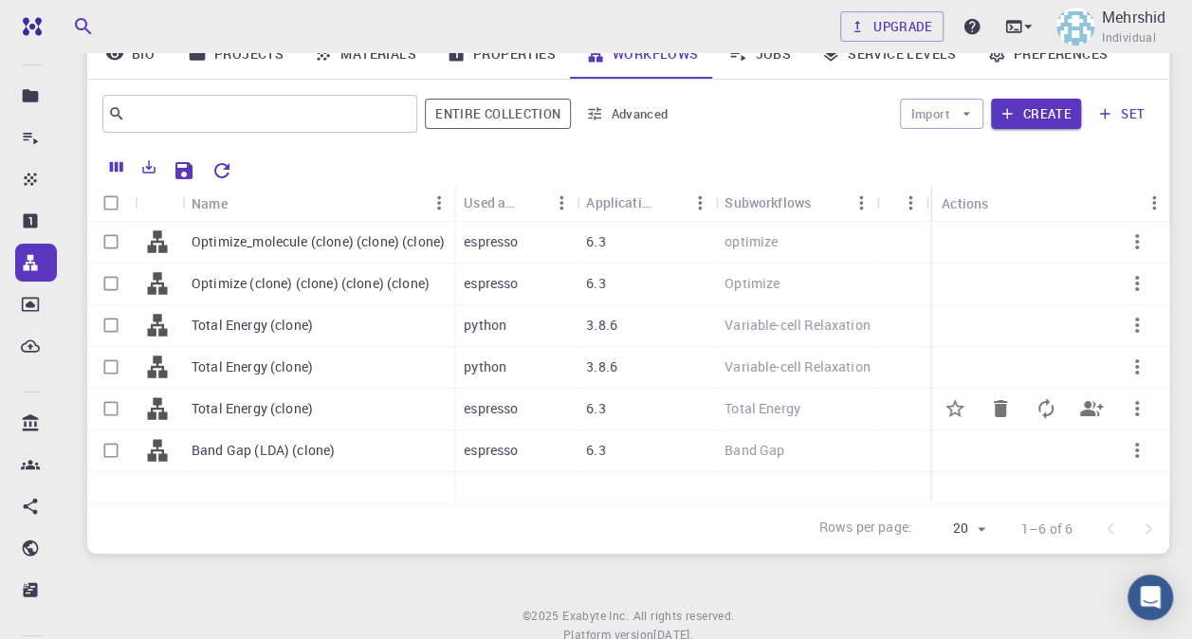
scroll to position [233, 0]
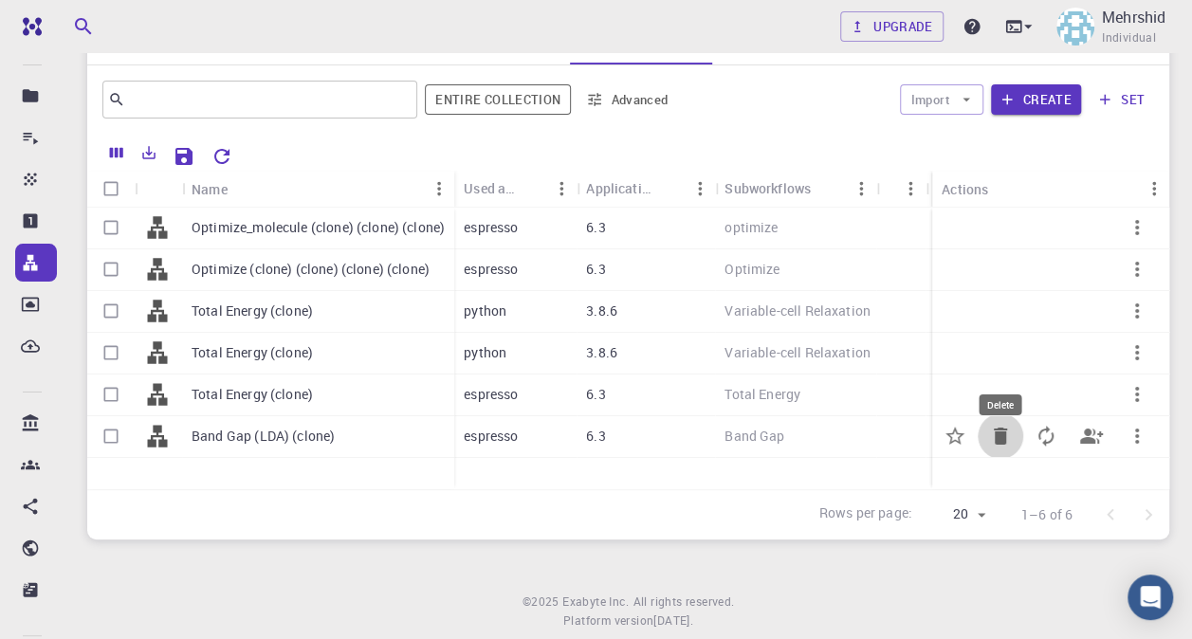
click at [992, 425] on icon "Delete" at bounding box center [1000, 436] width 23 height 23
click at [1001, 386] on icon "Delete" at bounding box center [1000, 394] width 13 height 17
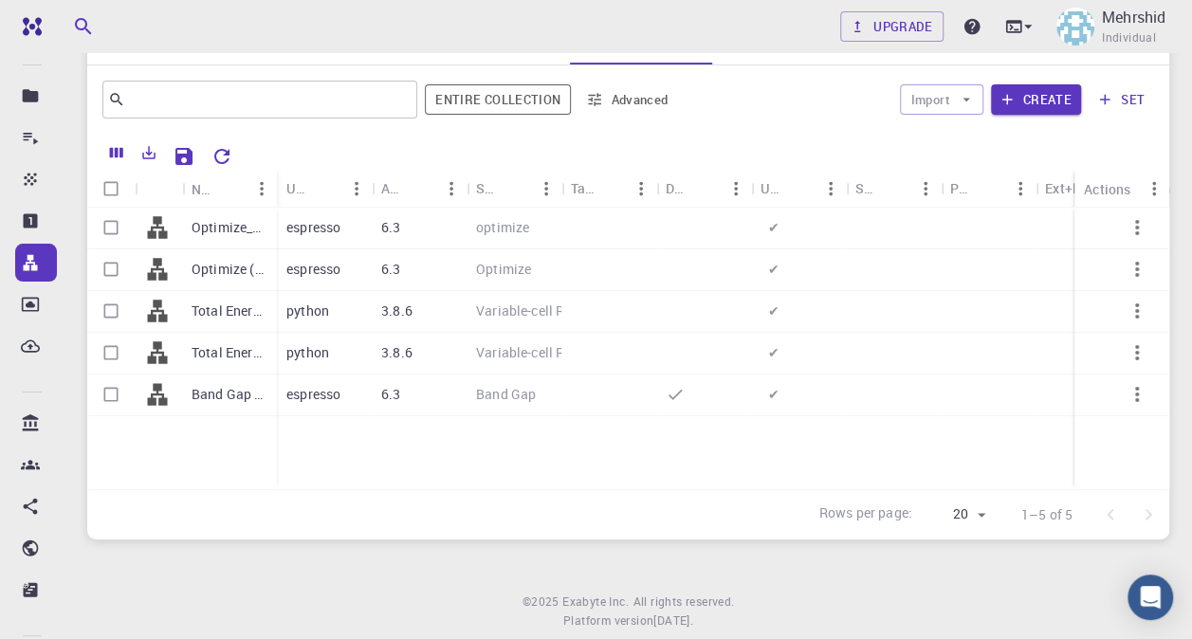
click at [1001, 374] on div at bounding box center [988, 395] width 95 height 42
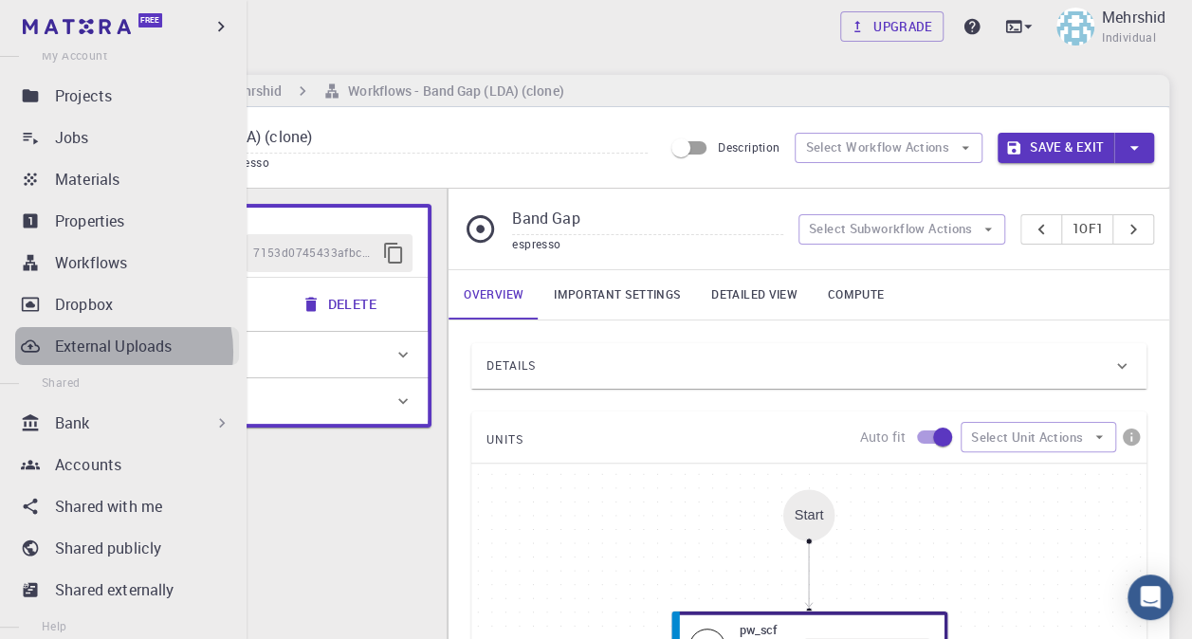
click at [106, 352] on p "External Uploads" at bounding box center [113, 346] width 117 height 23
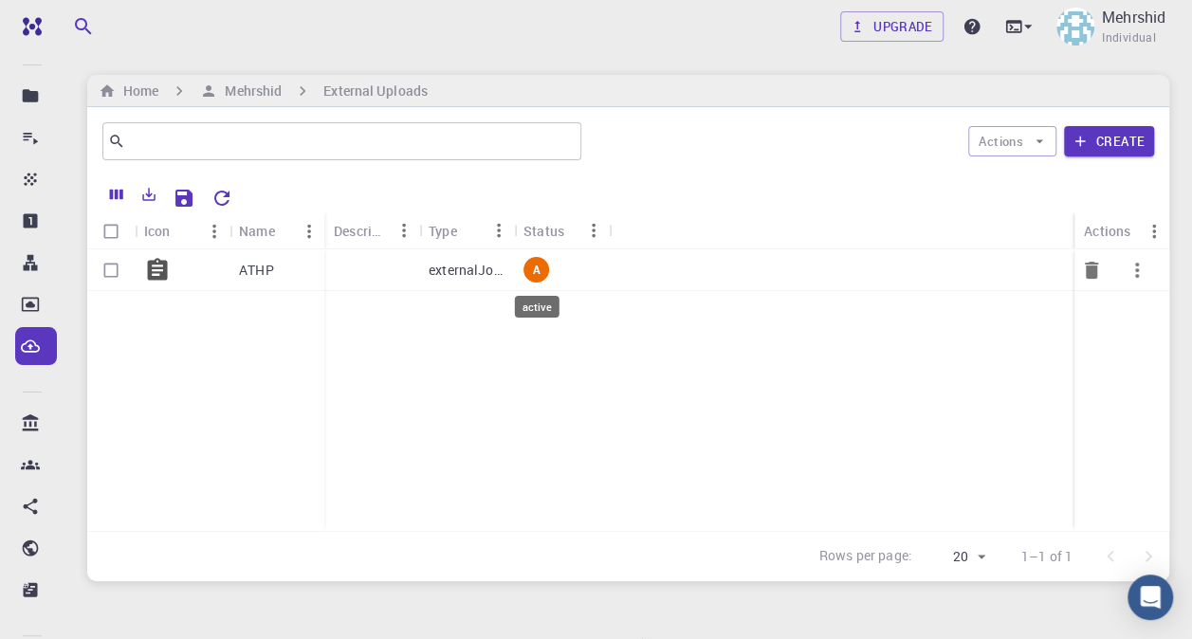
click at [527, 266] on span "A" at bounding box center [535, 270] width 23 height 16
click at [813, 430] on div "ATHP externalJobUpload A" at bounding box center [628, 390] width 1082 height 282
click at [155, 268] on icon at bounding box center [158, 269] width 20 height 22
click at [247, 267] on p "ATHP" at bounding box center [256, 270] width 35 height 19
click at [1142, 265] on icon "button" at bounding box center [1136, 270] width 23 height 23
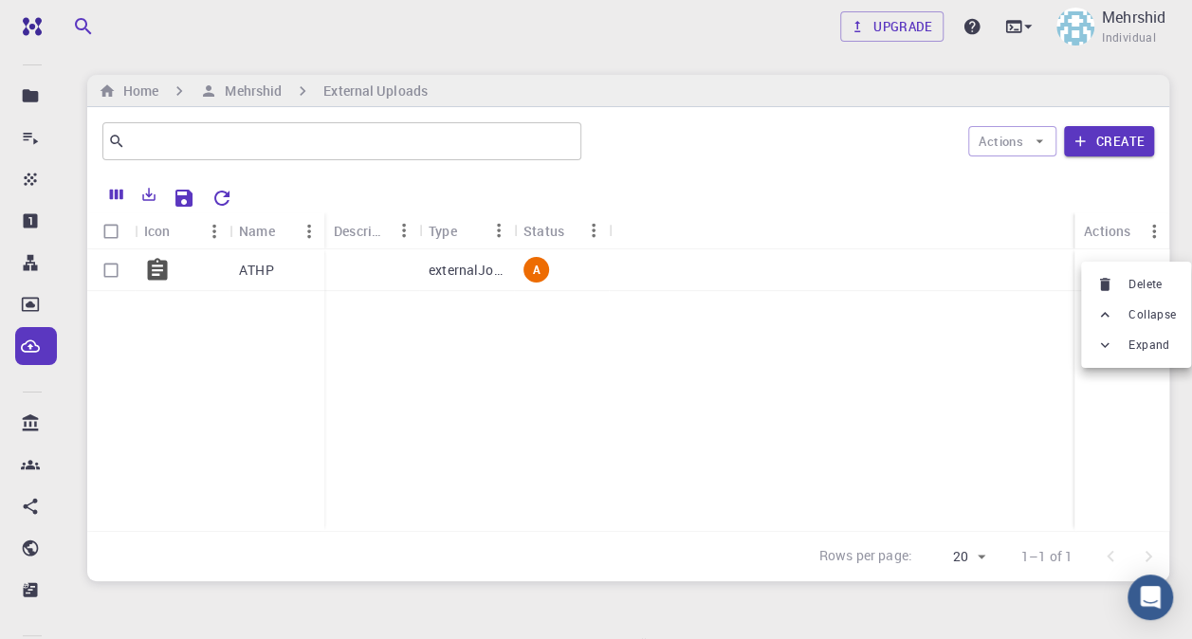
click at [1106, 350] on icon at bounding box center [1104, 345] width 17 height 17
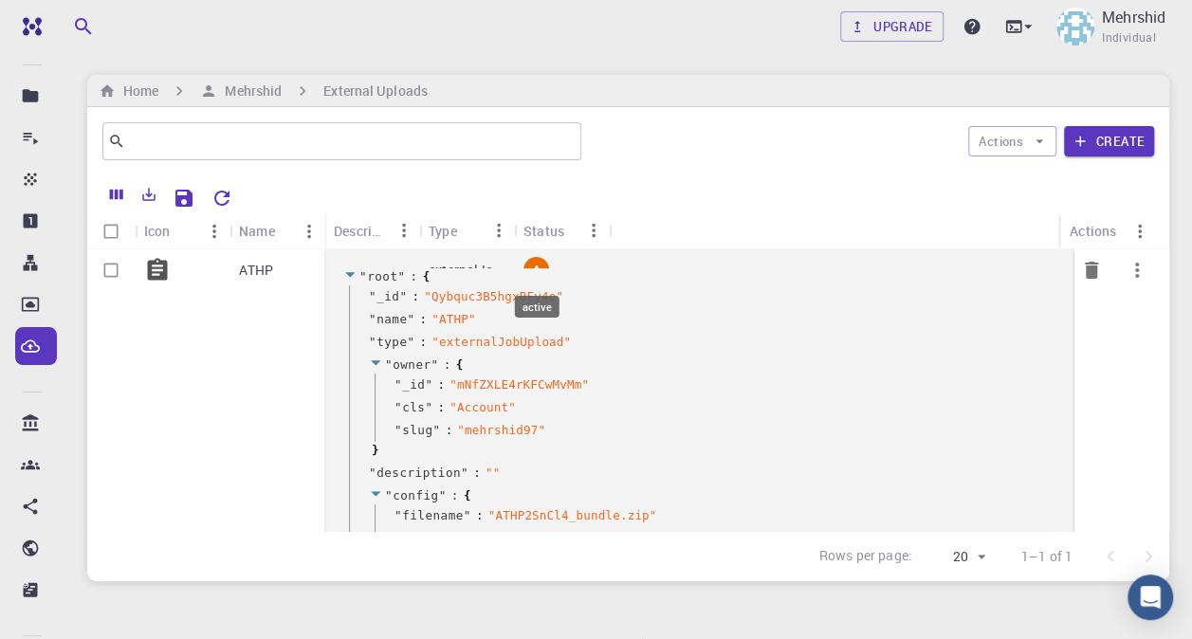
click at [538, 269] on span "A" at bounding box center [535, 270] width 23 height 16
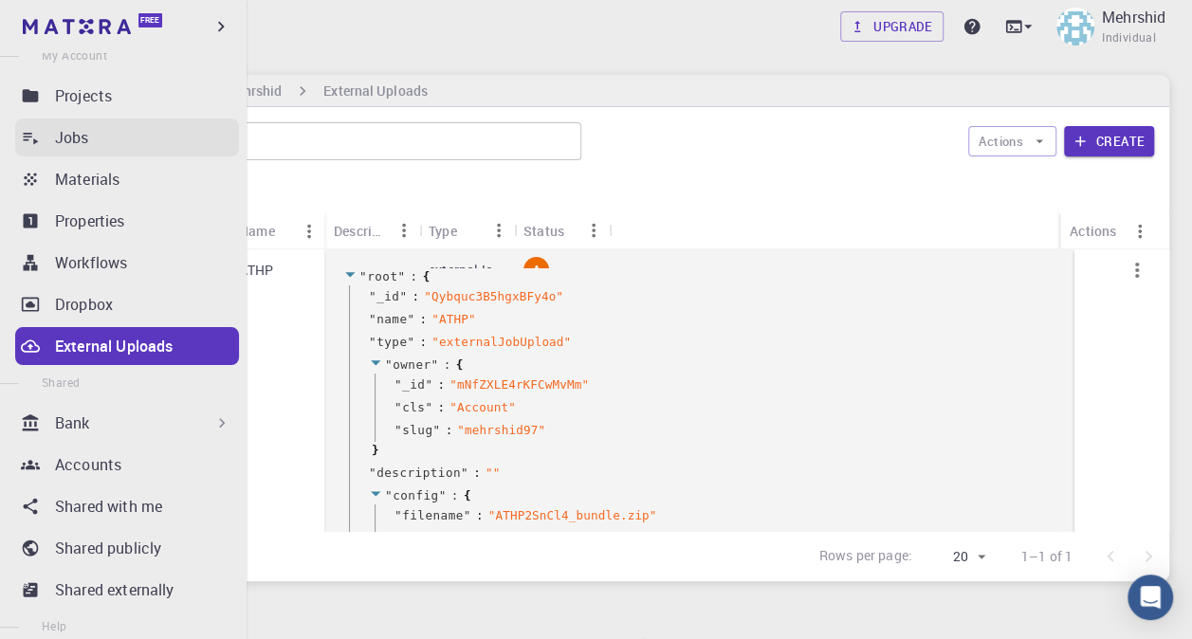
click at [154, 126] on div "Jobs" at bounding box center [147, 137] width 184 height 23
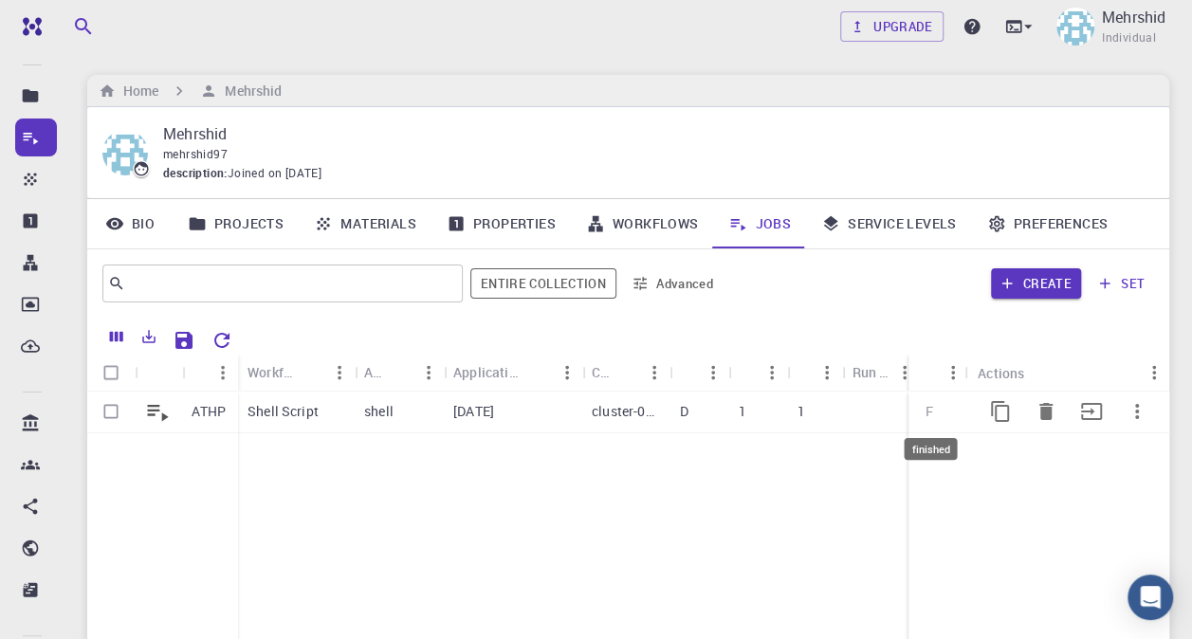
click at [923, 411] on span "F" at bounding box center [929, 411] width 23 height 18
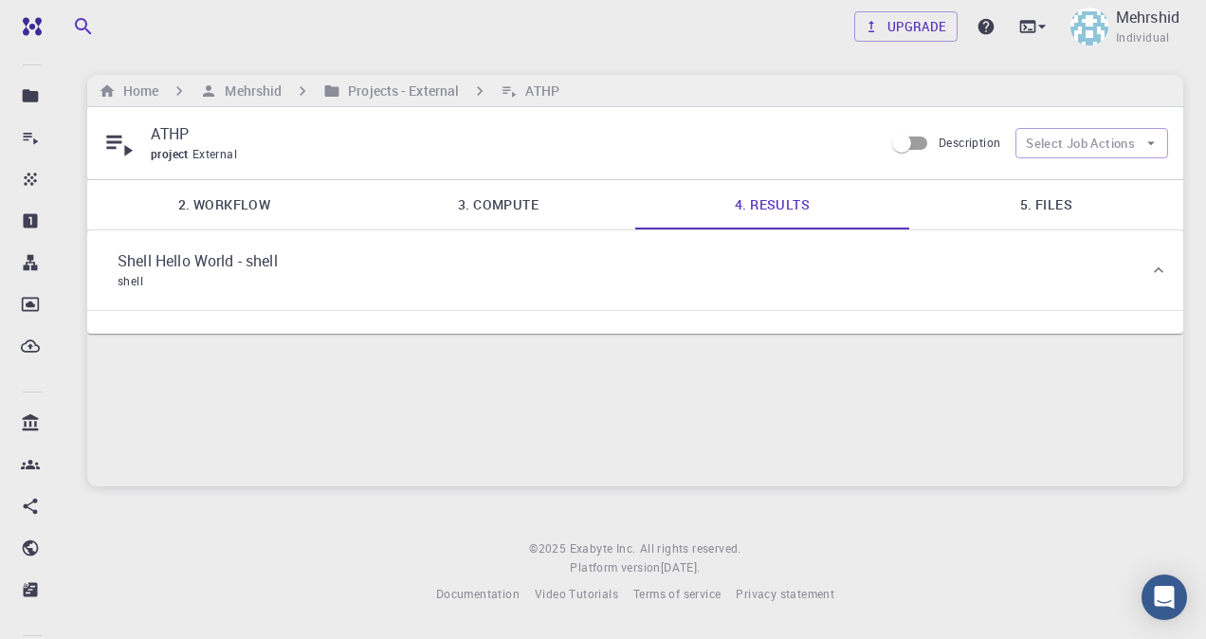
click at [222, 272] on p "Shell Hello World - shell" at bounding box center [198, 260] width 160 height 23
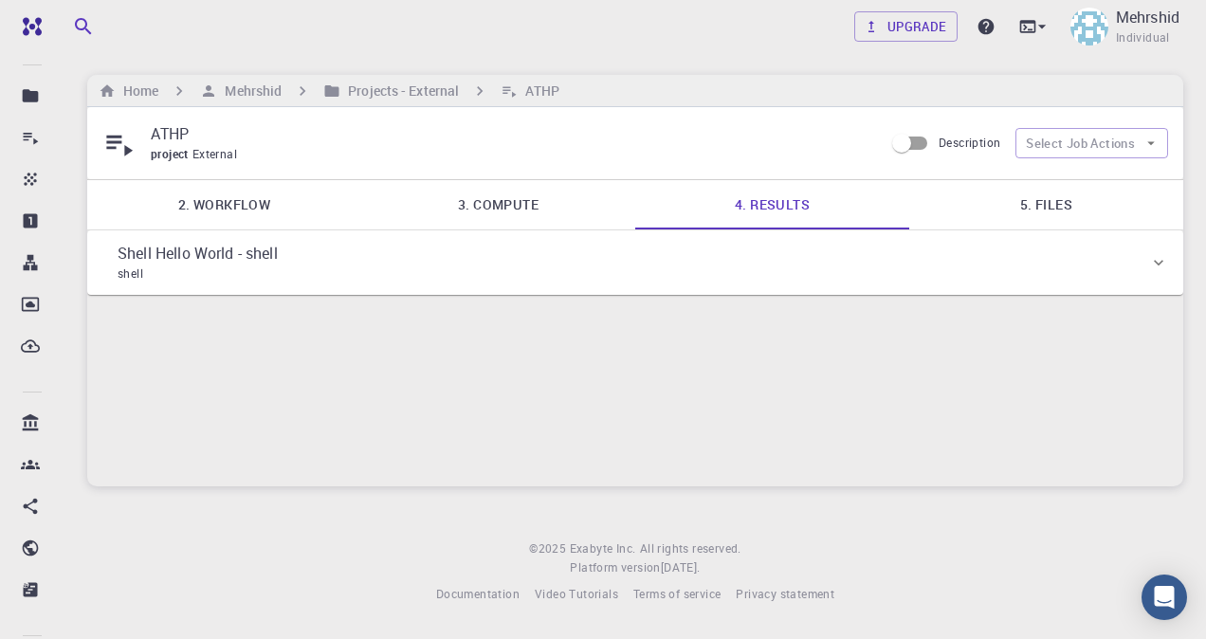
click at [293, 283] on div "Shell Hello World - shell shell" at bounding box center [197, 263] width 191 height 42
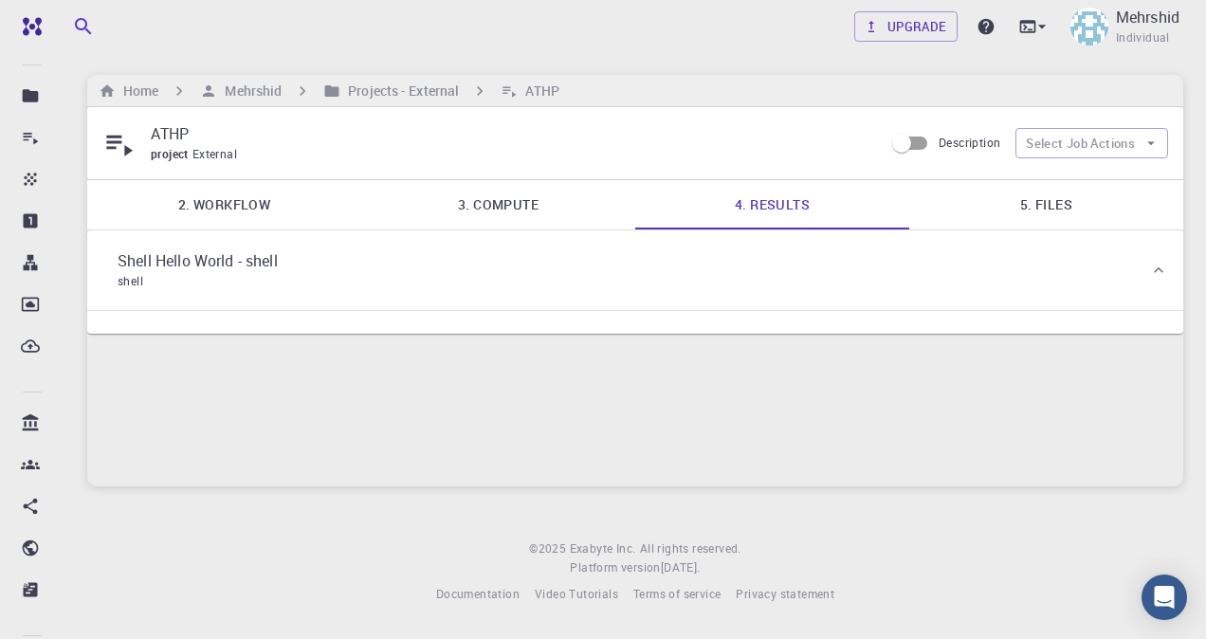
click at [1149, 280] on icon at bounding box center [1158, 270] width 19 height 19
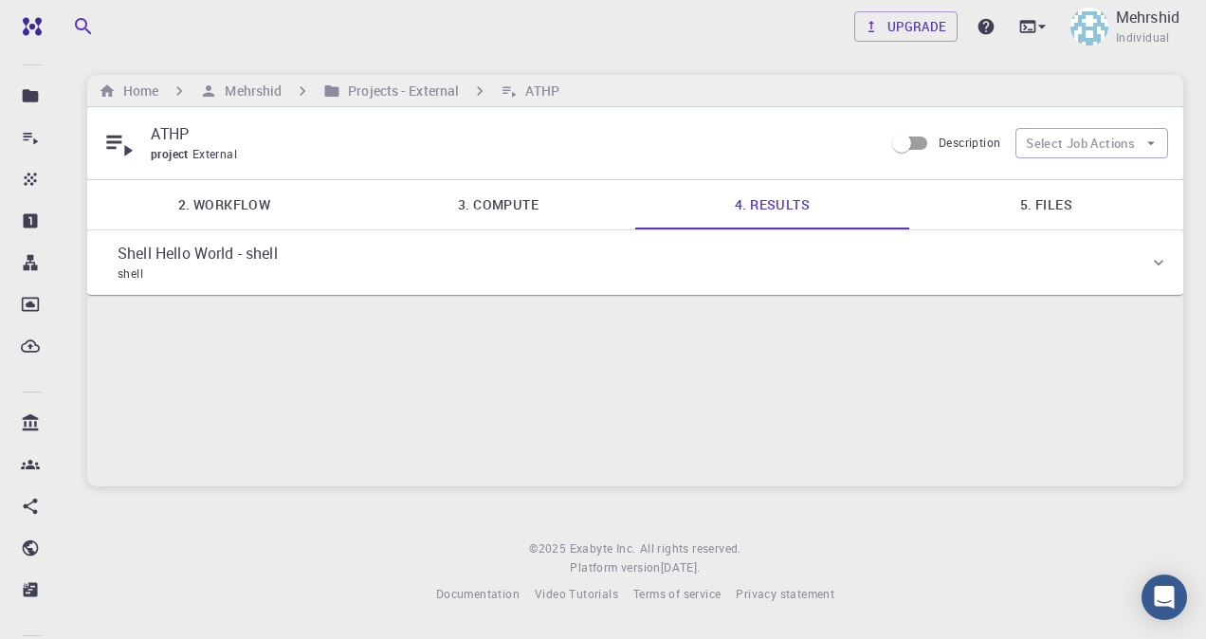
click at [1050, 199] on link "5. Files" at bounding box center [1046, 204] width 274 height 49
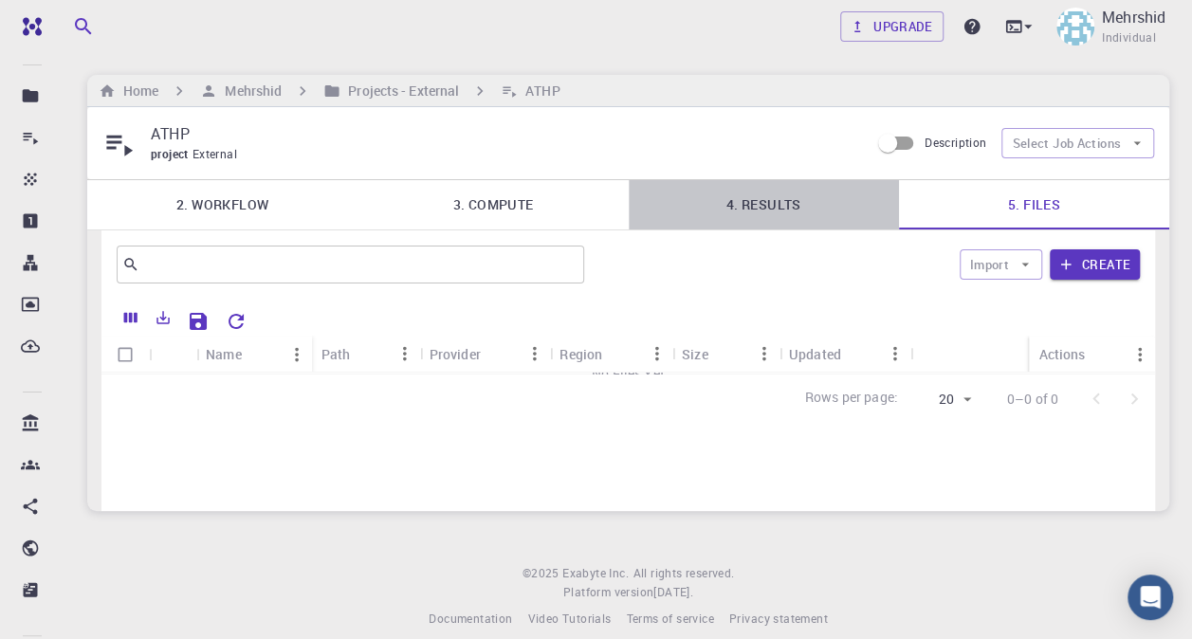
click at [763, 206] on link "4. Results" at bounding box center [764, 204] width 270 height 49
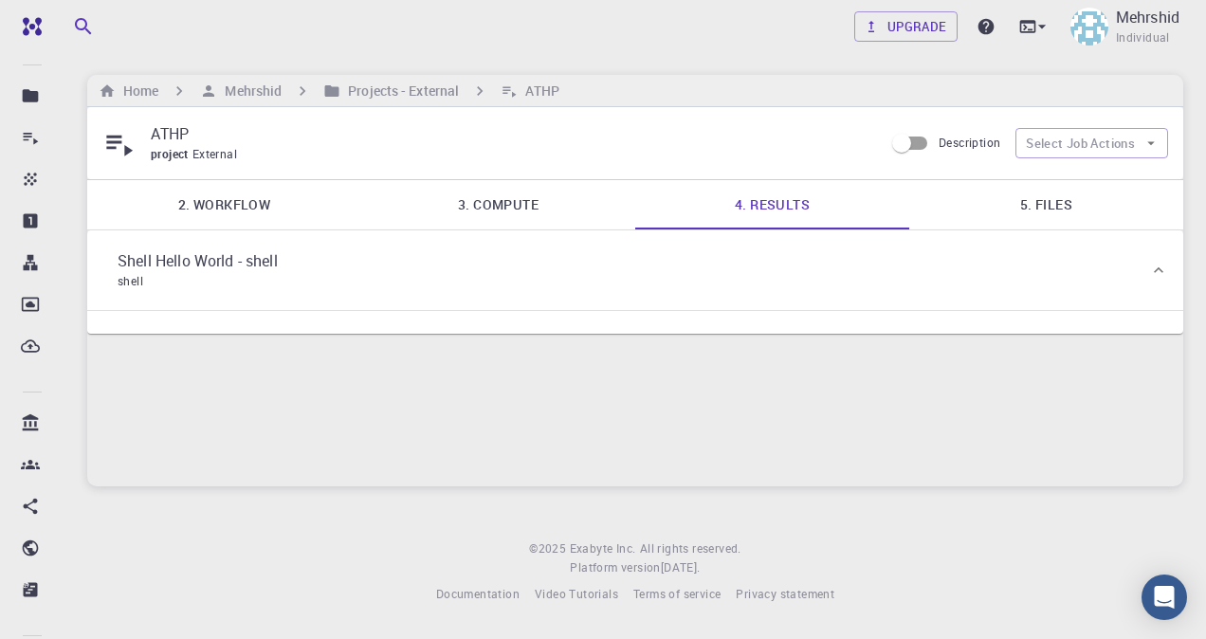
click at [496, 204] on link "3. Compute" at bounding box center [498, 204] width 274 height 49
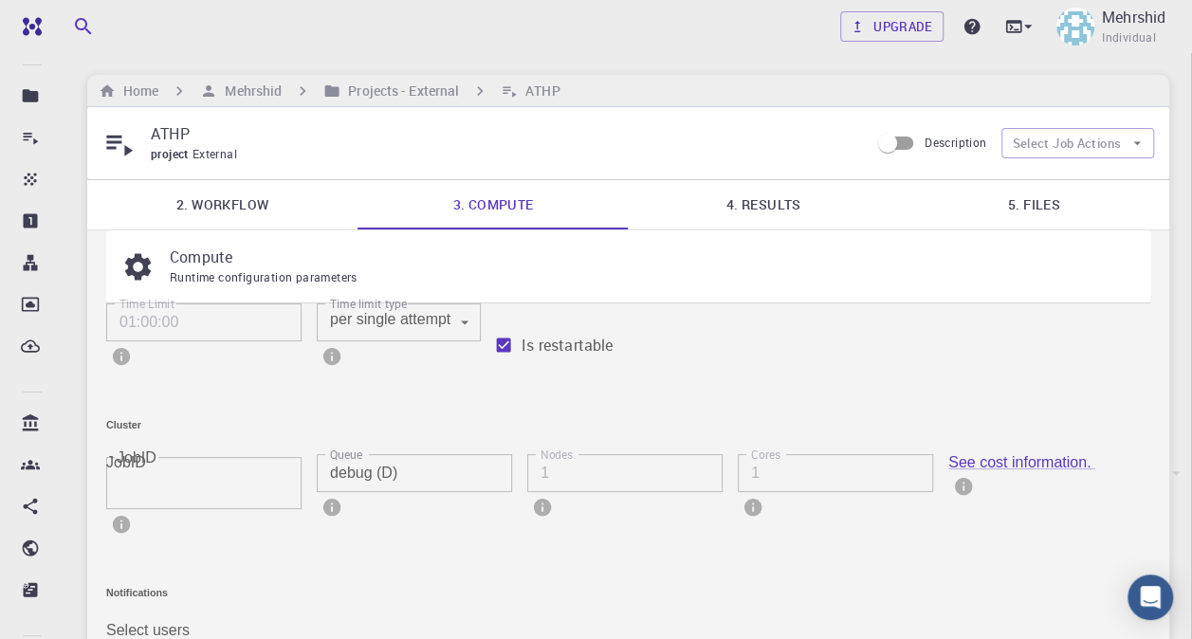
click at [223, 201] on link "2. Workflow" at bounding box center [222, 204] width 270 height 49
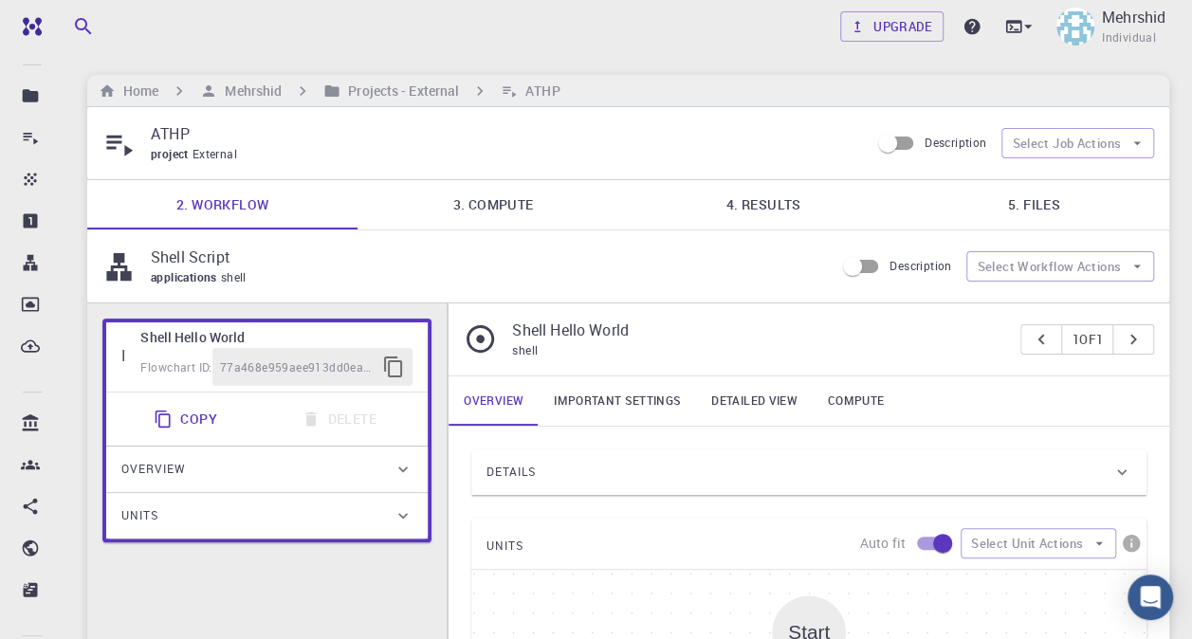
click at [192, 217] on link "2. Workflow" at bounding box center [222, 204] width 270 height 49
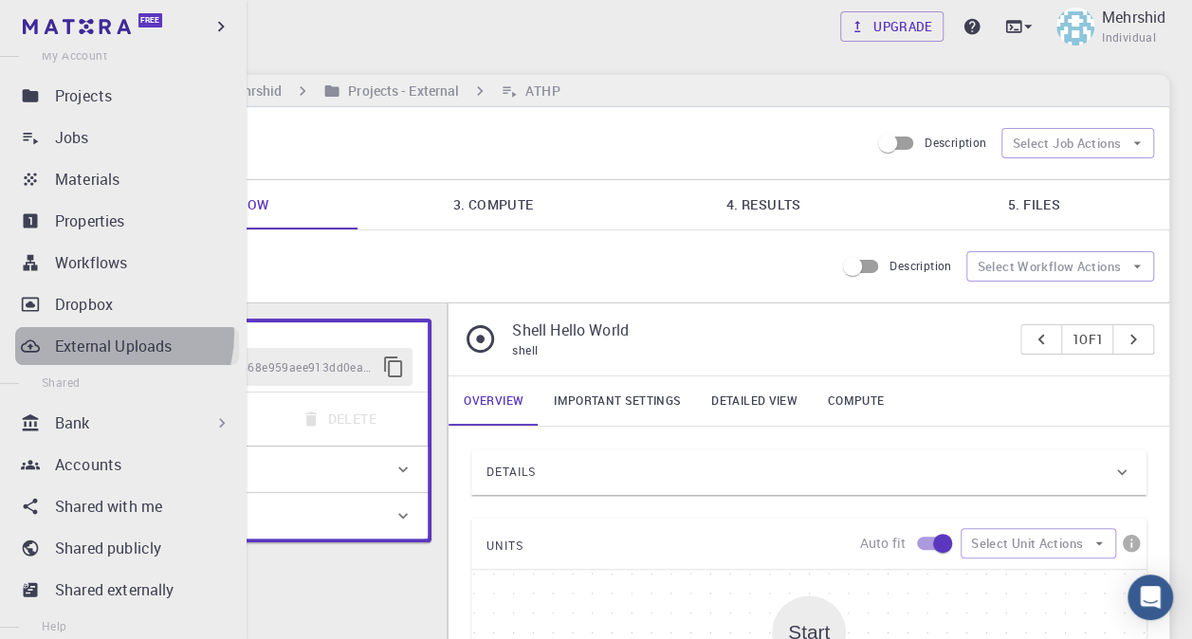
click at [100, 335] on p "External Uploads" at bounding box center [113, 346] width 117 height 23
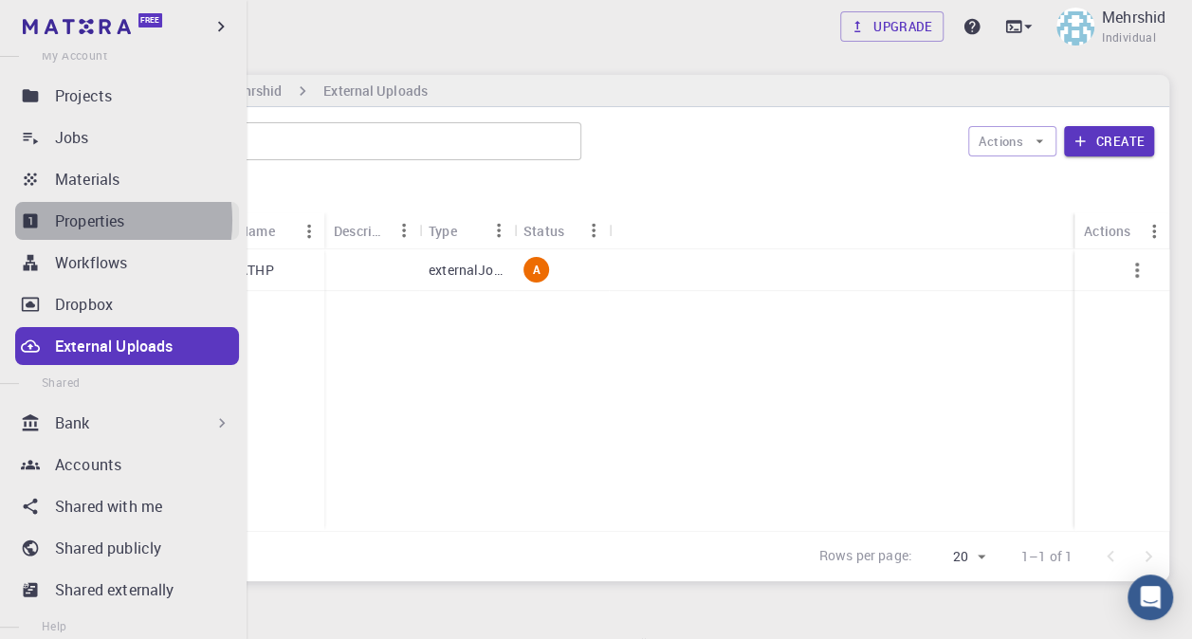
click at [80, 220] on p "Properties" at bounding box center [90, 221] width 70 height 23
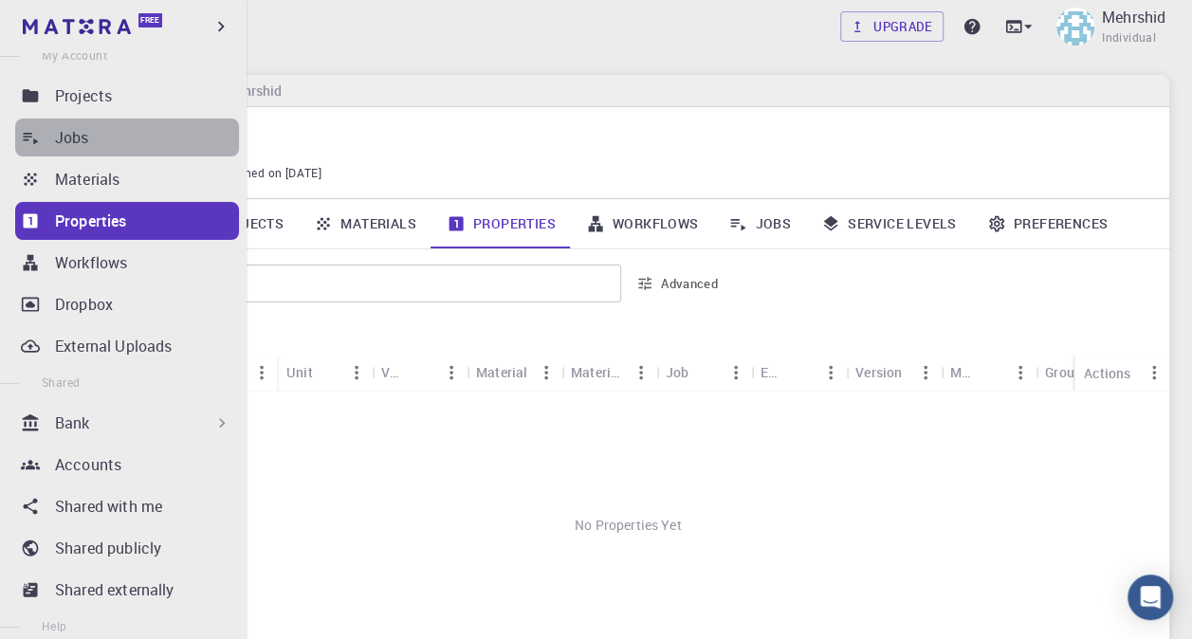
click at [137, 151] on link "Jobs" at bounding box center [127, 138] width 224 height 38
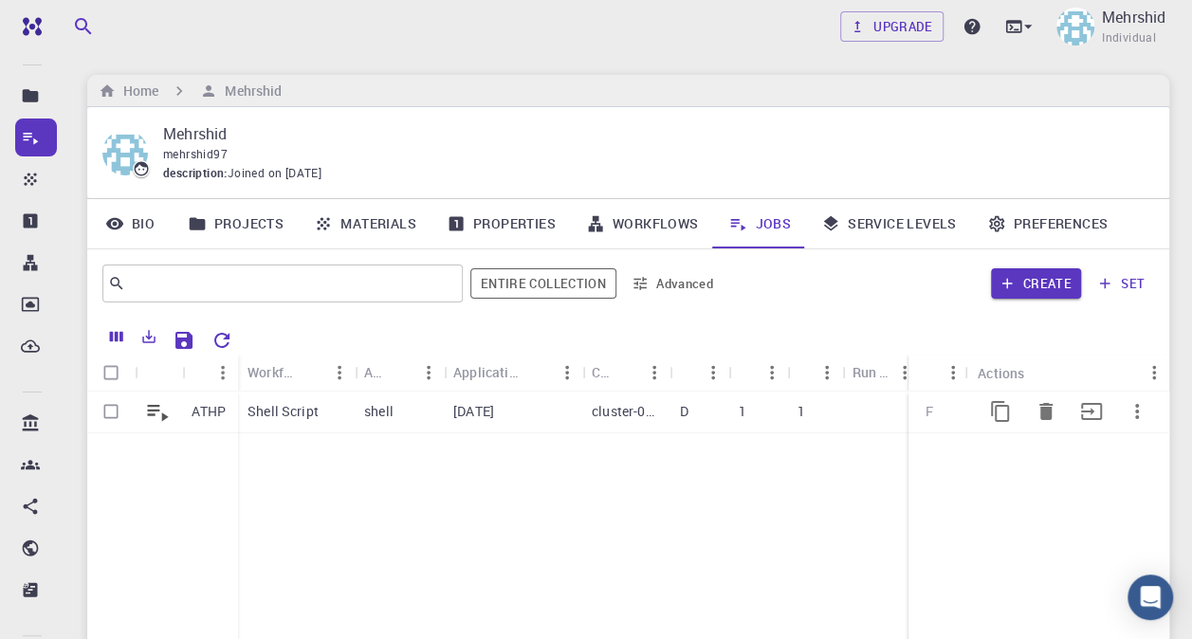
click at [1142, 405] on icon "button" at bounding box center [1136, 411] width 23 height 23
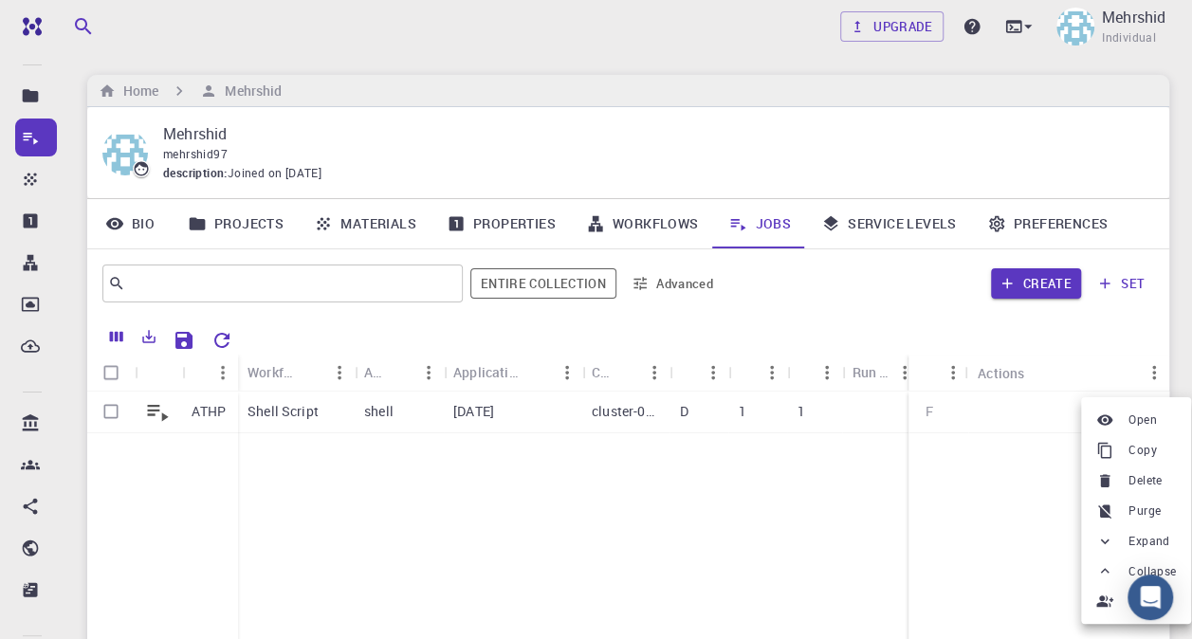
click at [1104, 552] on li "Expand" at bounding box center [1136, 541] width 110 height 30
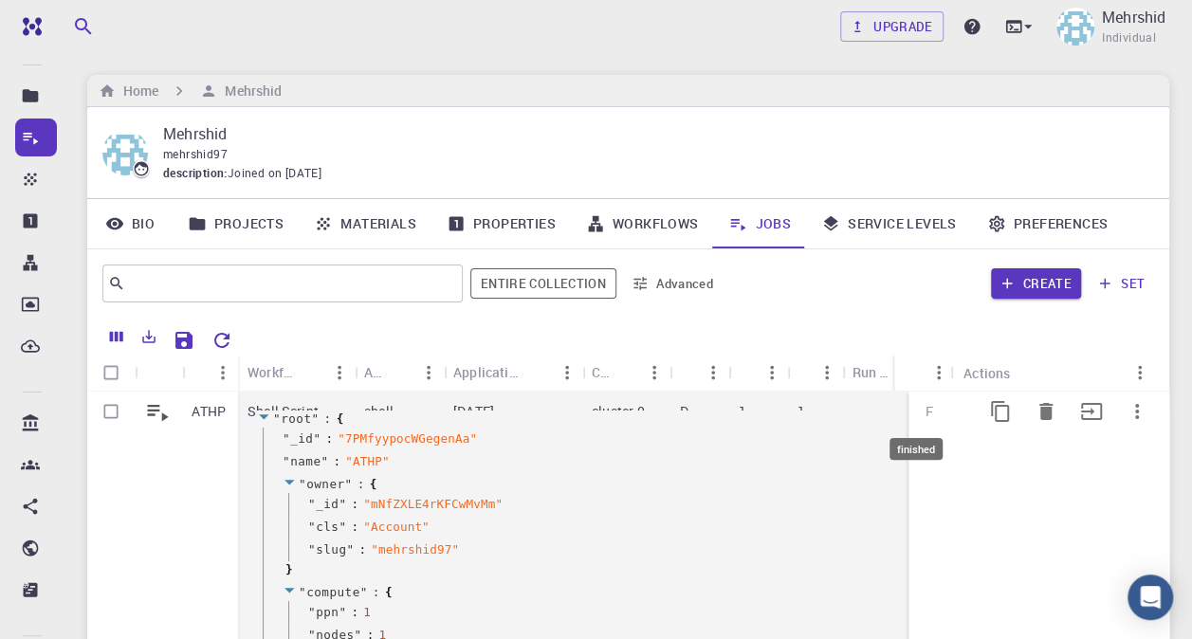
click at [920, 411] on span "F" at bounding box center [929, 411] width 23 height 18
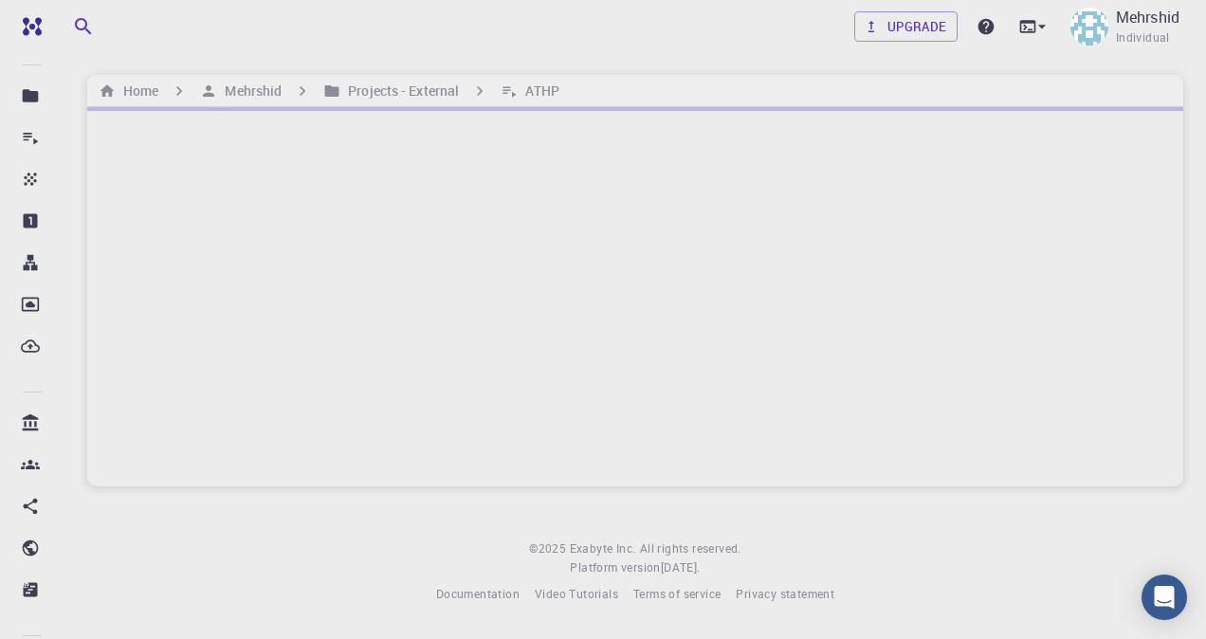
click at [920, 411] on div at bounding box center [635, 296] width 1096 height 379
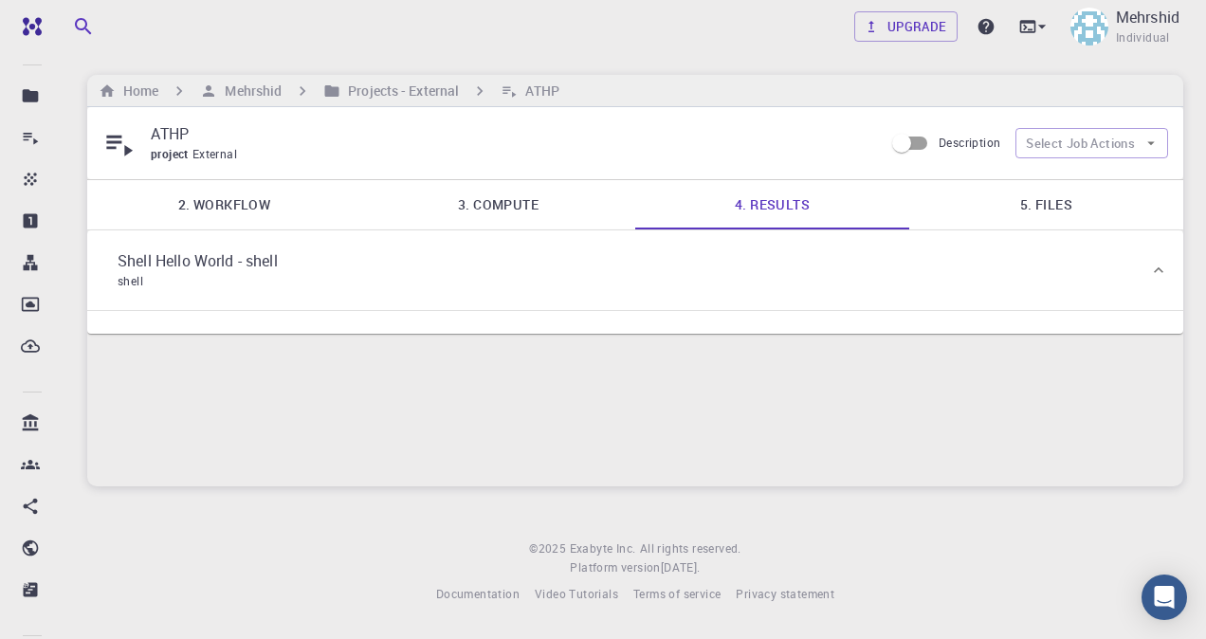
click at [1149, 280] on icon at bounding box center [1158, 270] width 19 height 19
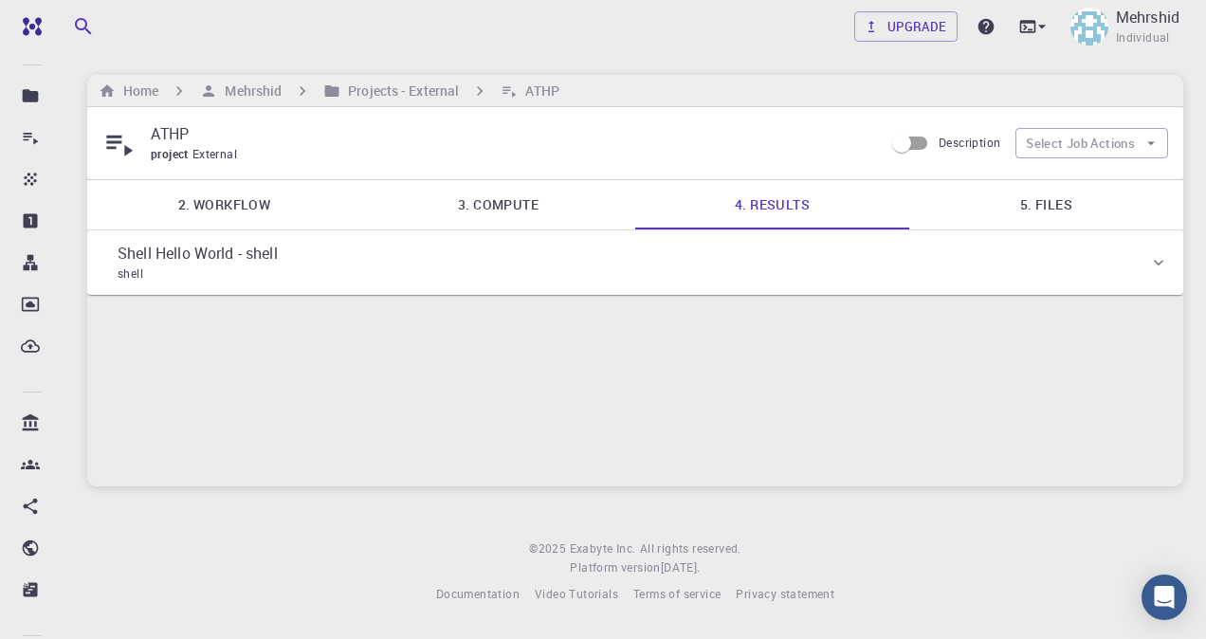
click at [1149, 272] on icon at bounding box center [1158, 262] width 19 height 19
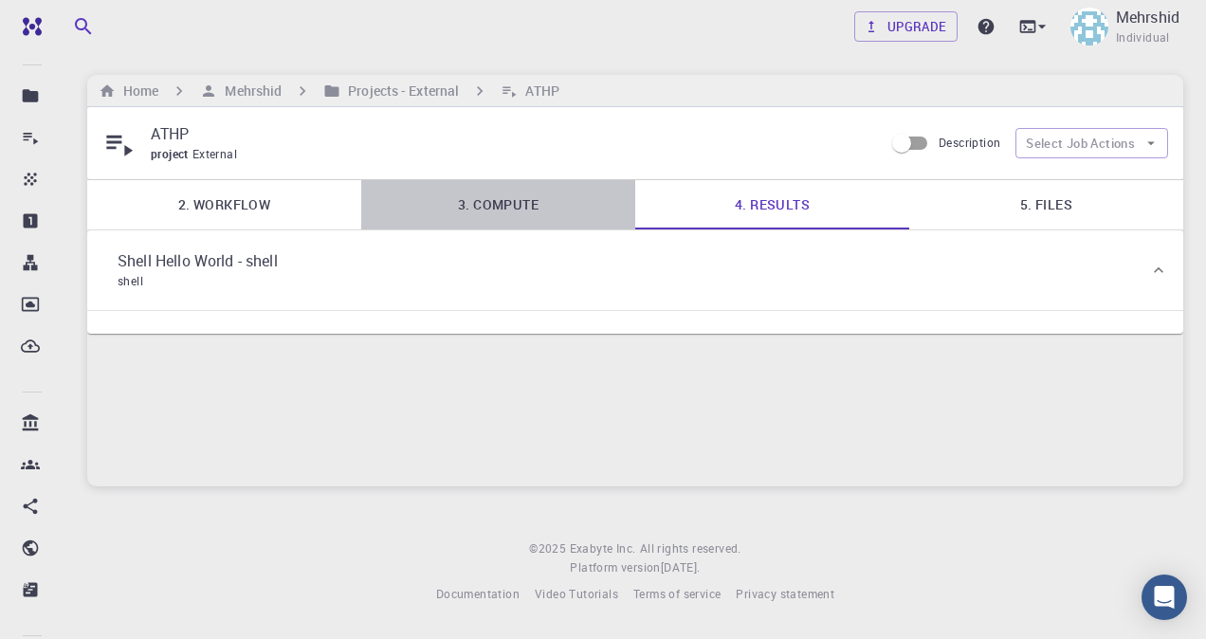
click at [466, 212] on link "3. Compute" at bounding box center [498, 204] width 274 height 49
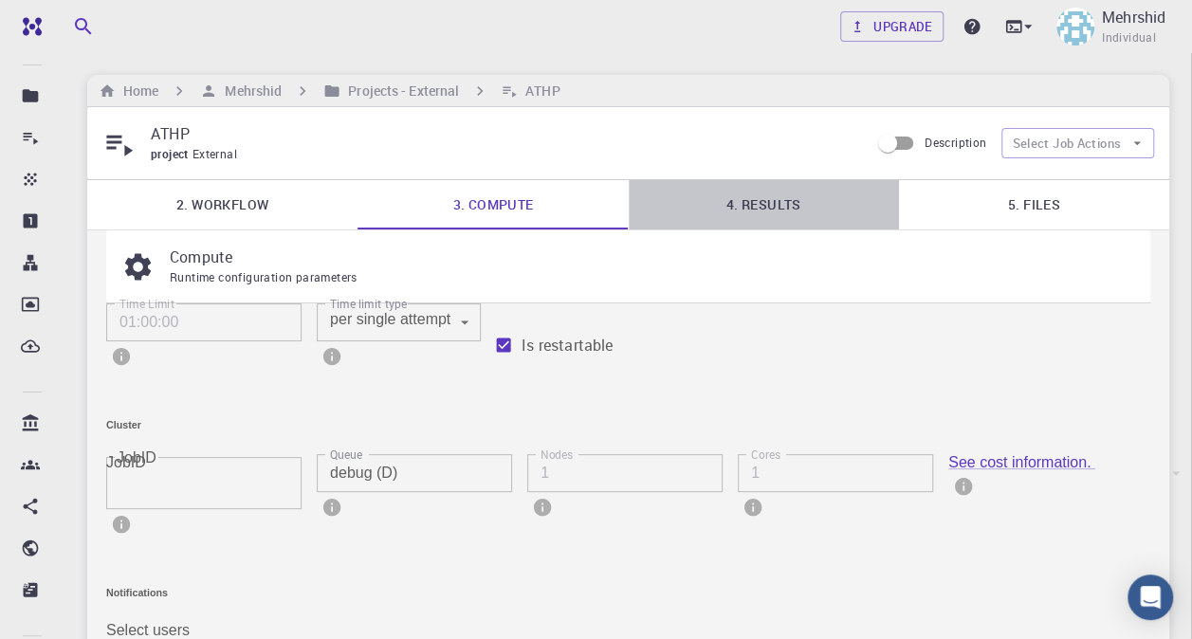
click at [741, 194] on link "4. Results" at bounding box center [764, 204] width 270 height 49
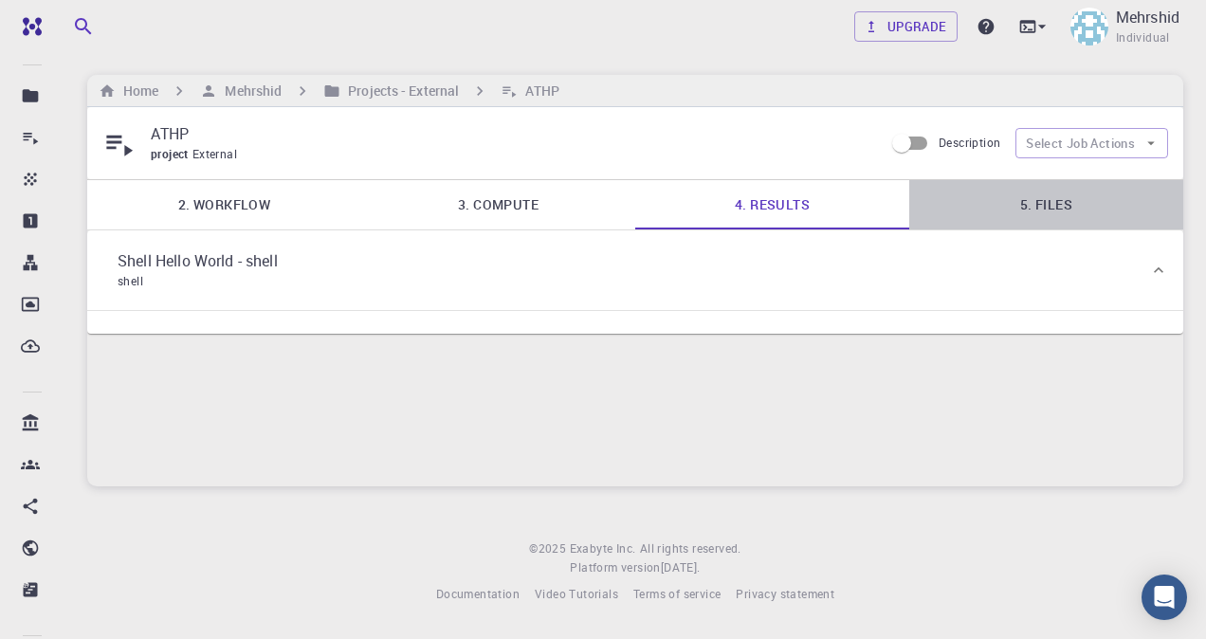
click at [1094, 198] on link "5. Files" at bounding box center [1046, 204] width 274 height 49
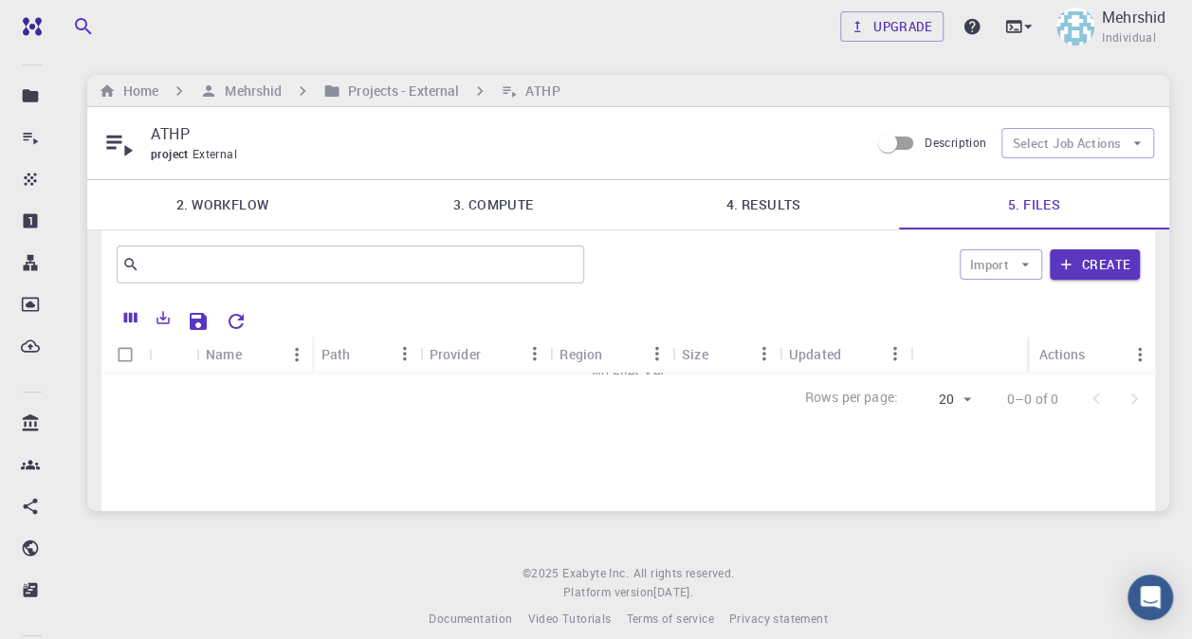
click at [235, 216] on link "2. Workflow" at bounding box center [222, 204] width 270 height 49
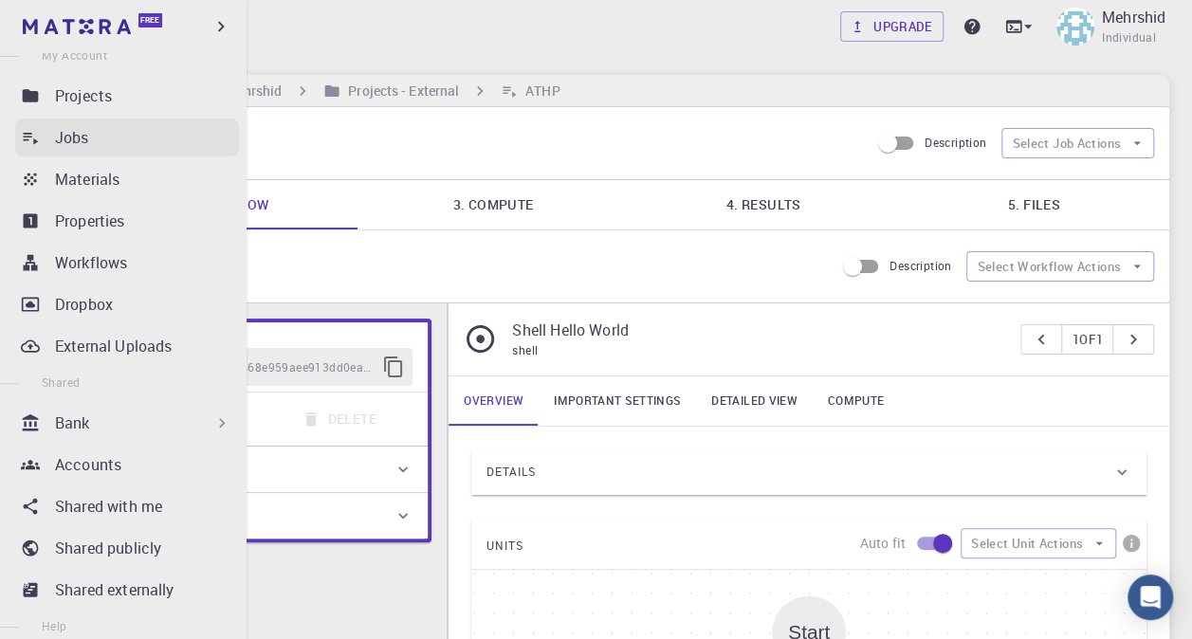
click at [137, 149] on link "Jobs" at bounding box center [127, 138] width 224 height 38
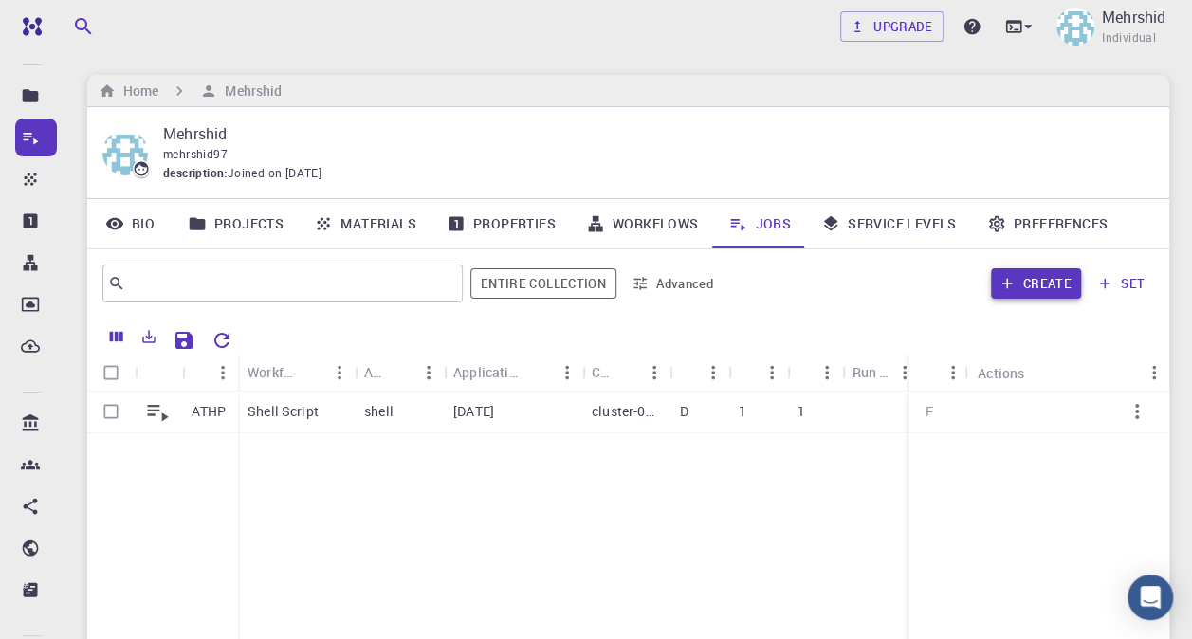
click at [1039, 275] on button "Create" at bounding box center [1036, 283] width 90 height 30
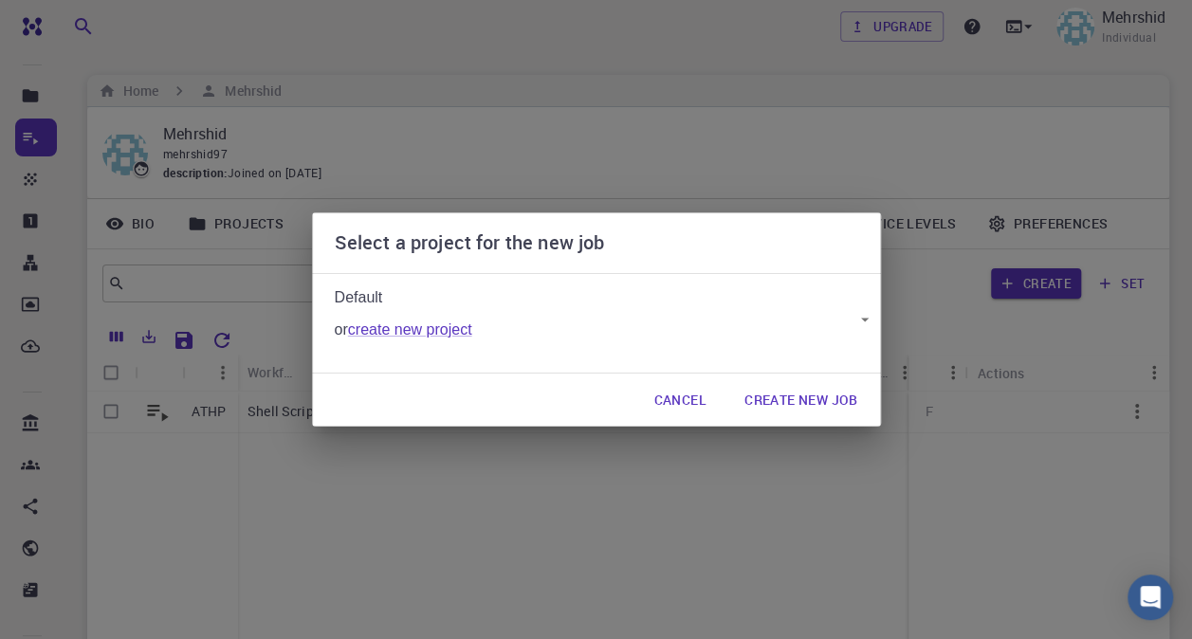
click at [597, 318] on body "Free Dashboard Create New Job New Material Create Material Upload File Import f…" at bounding box center [596, 435] width 1192 height 871
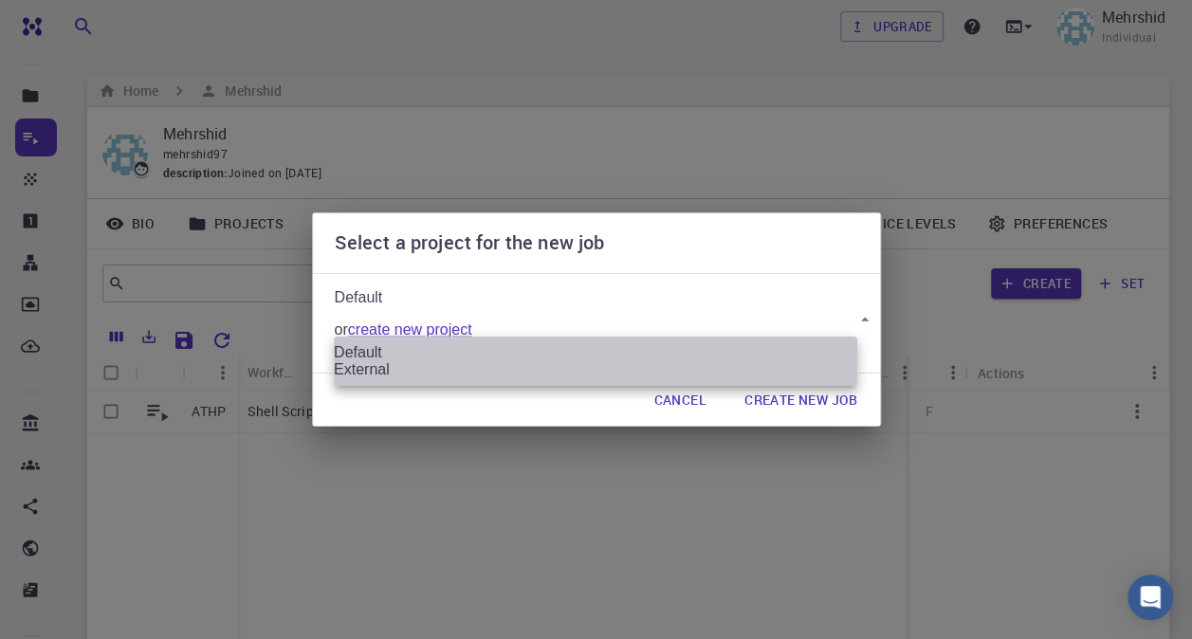
click at [434, 378] on li "External" at bounding box center [595, 369] width 523 height 17
type input "GKbBtQrTr67ehtZYx"
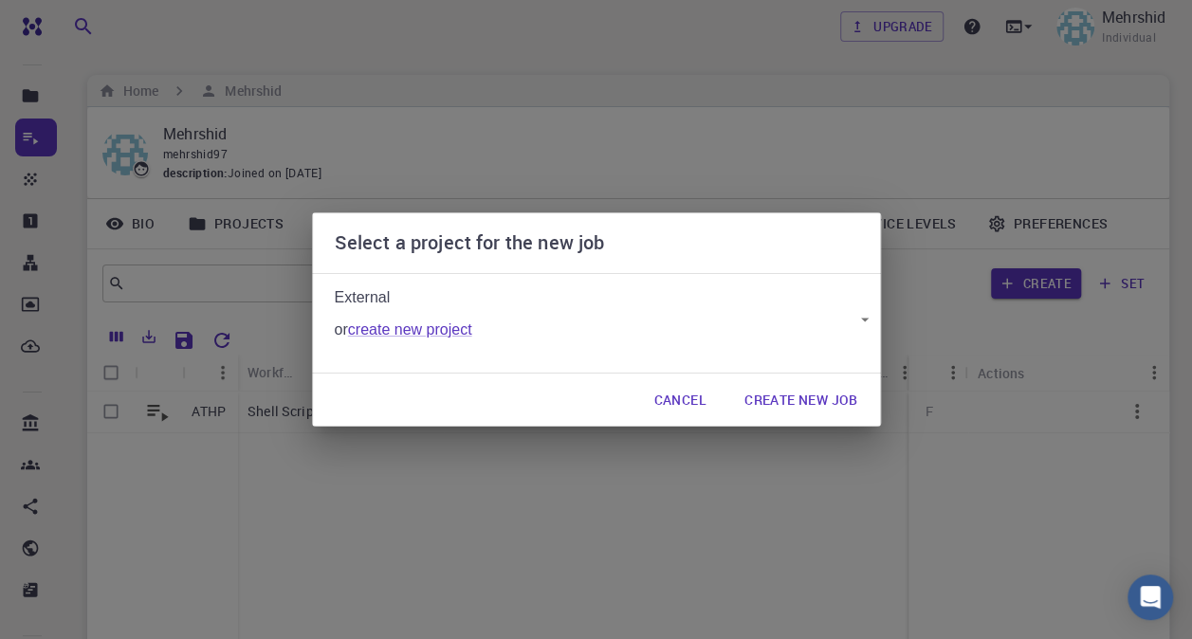
click at [813, 406] on button "Create New Job" at bounding box center [801, 400] width 144 height 38
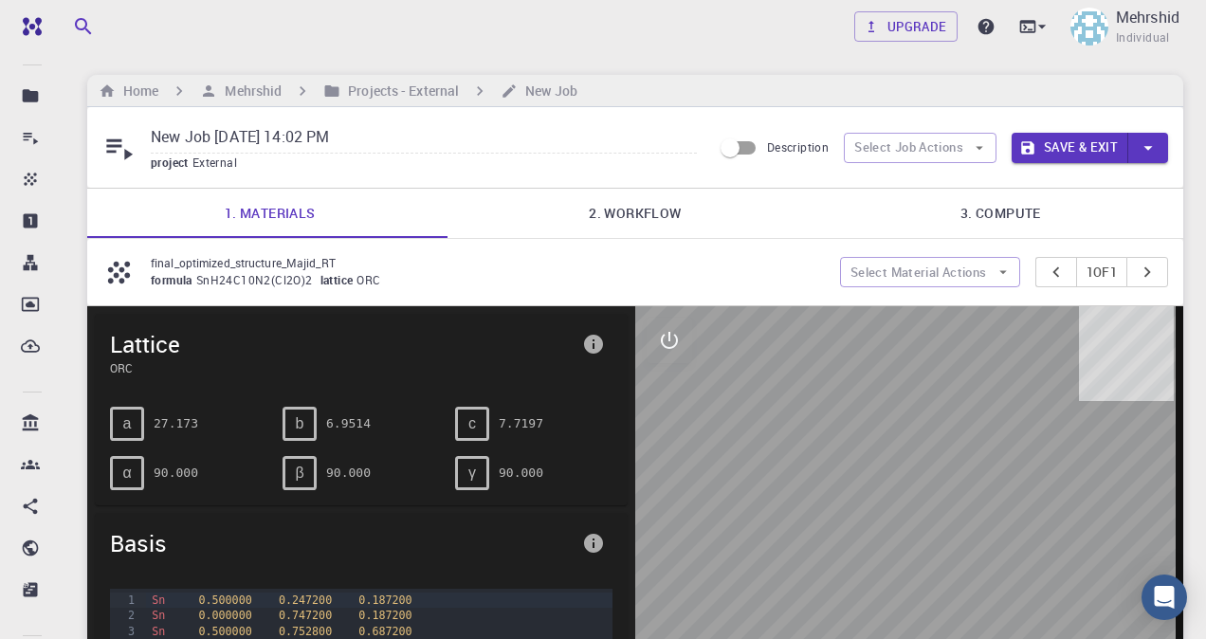
click at [887, 284] on button "Select Material Actions" at bounding box center [930, 272] width 180 height 30
click at [887, 271] on button "Select Material Actions" at bounding box center [930, 272] width 180 height 30
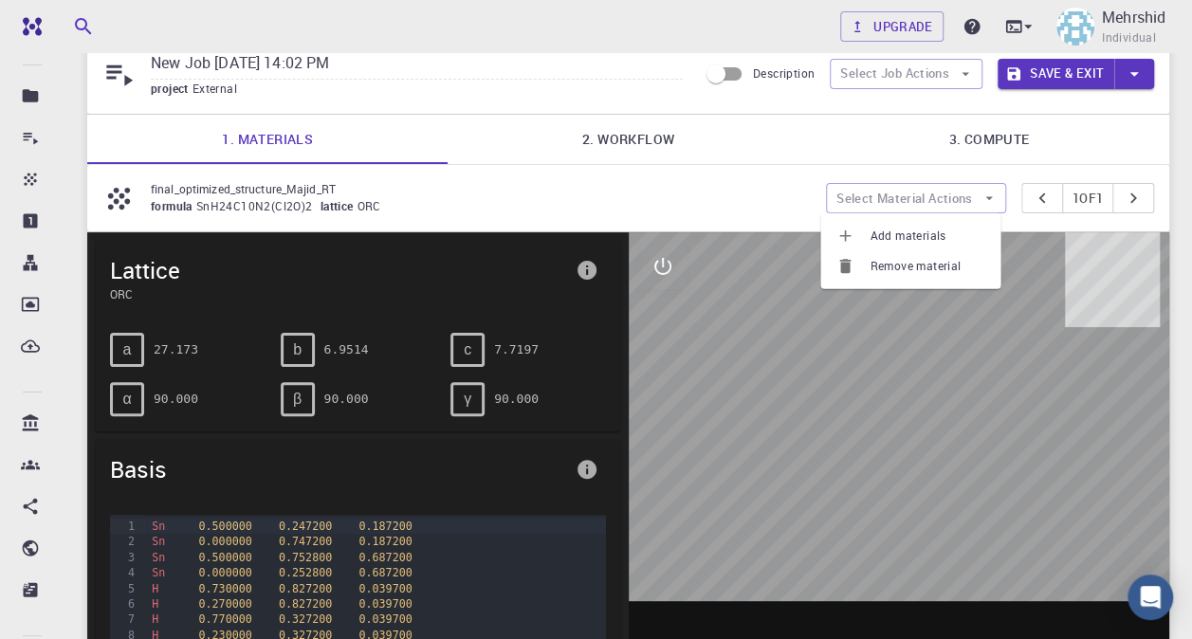
scroll to position [100, 0]
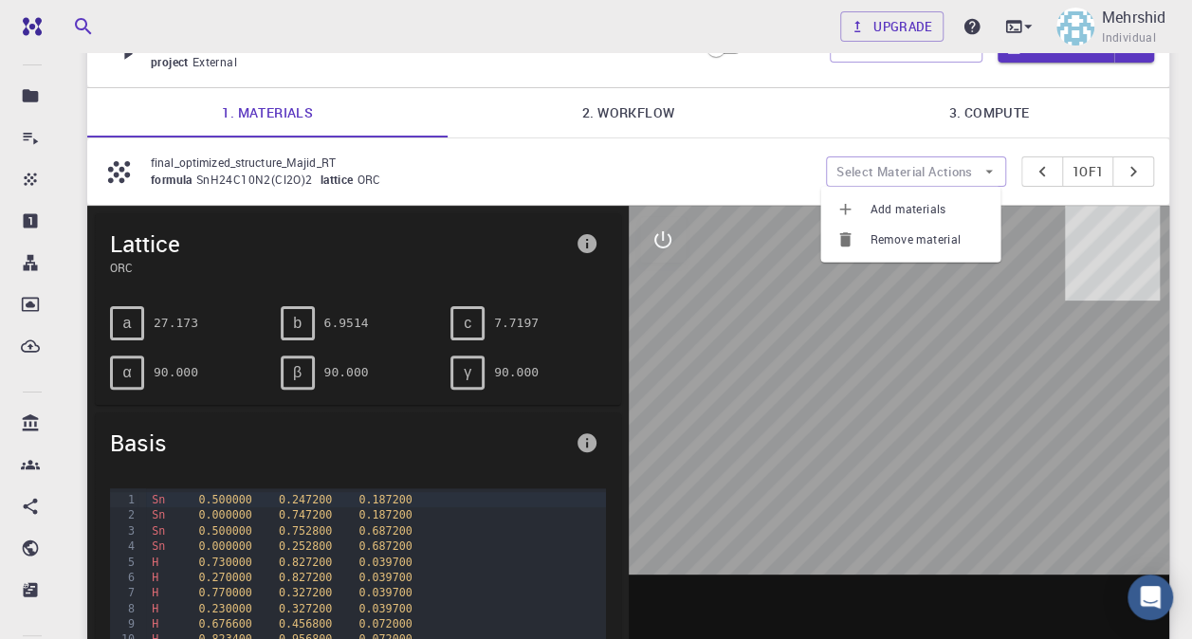
click at [784, 420] on div at bounding box center [899, 501] width 541 height 590
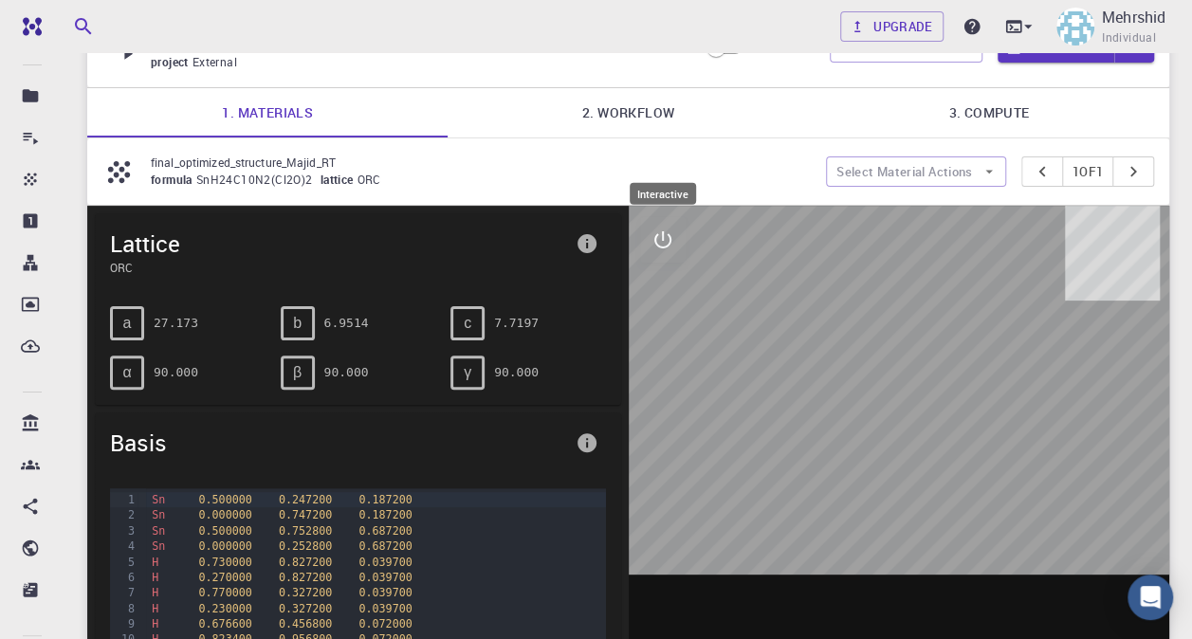
click at [645, 234] on button "interactive" at bounding box center [663, 240] width 46 height 46
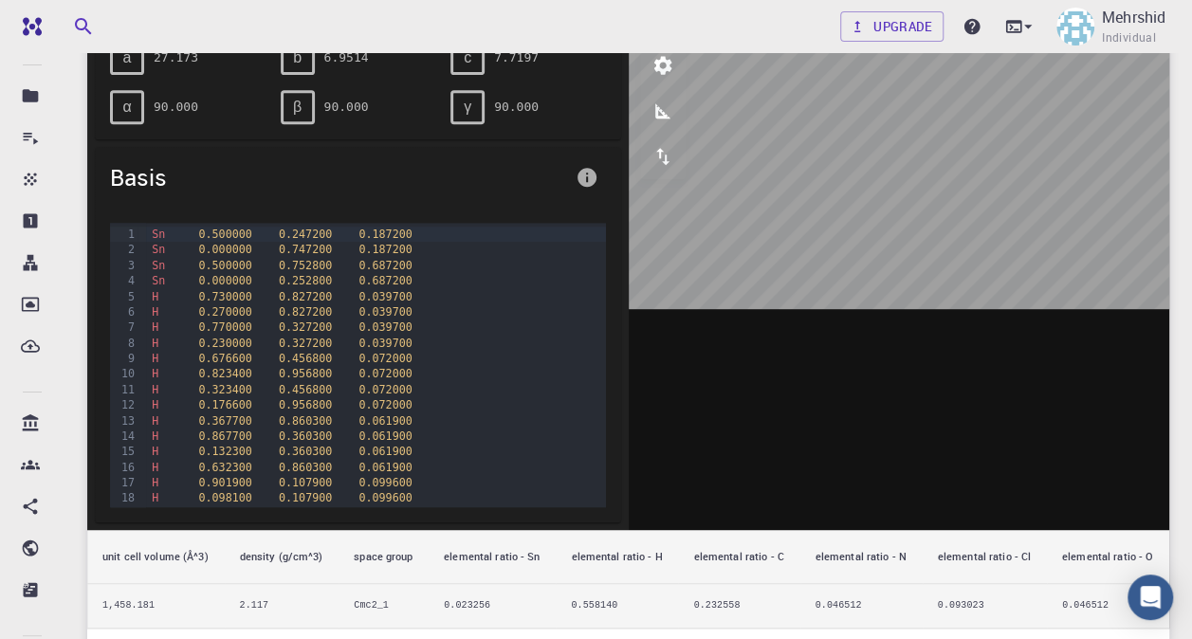
scroll to position [575, 0]
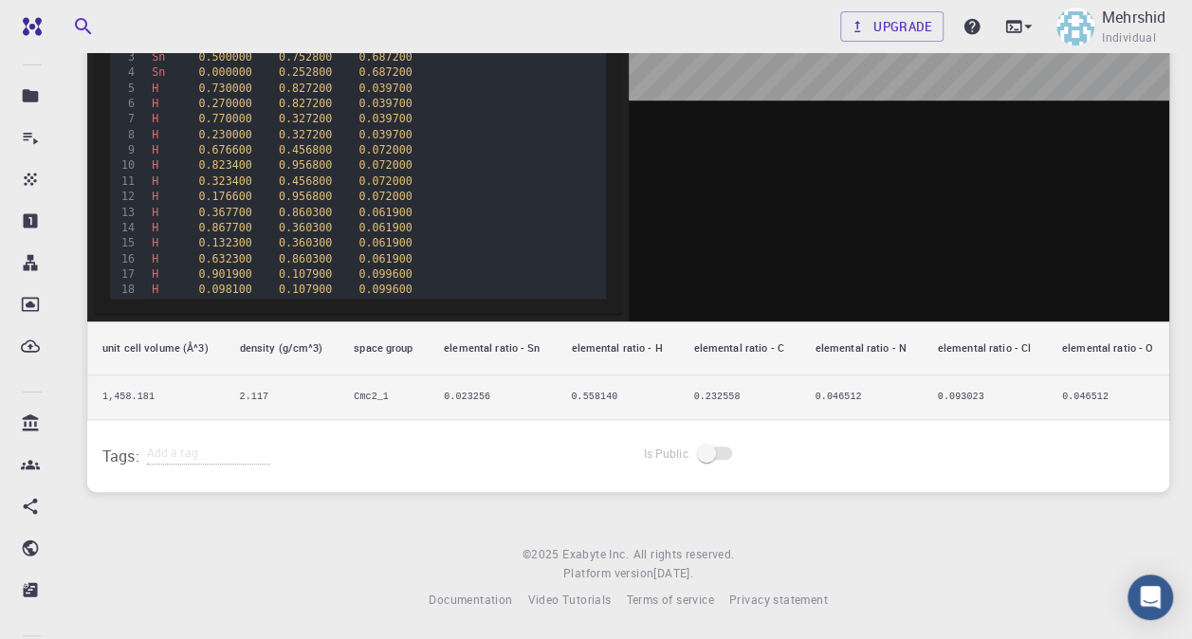
click at [703, 448] on span at bounding box center [716, 453] width 32 height 13
click at [533, 462] on div "Tags:" at bounding box center [357, 452] width 511 height 34
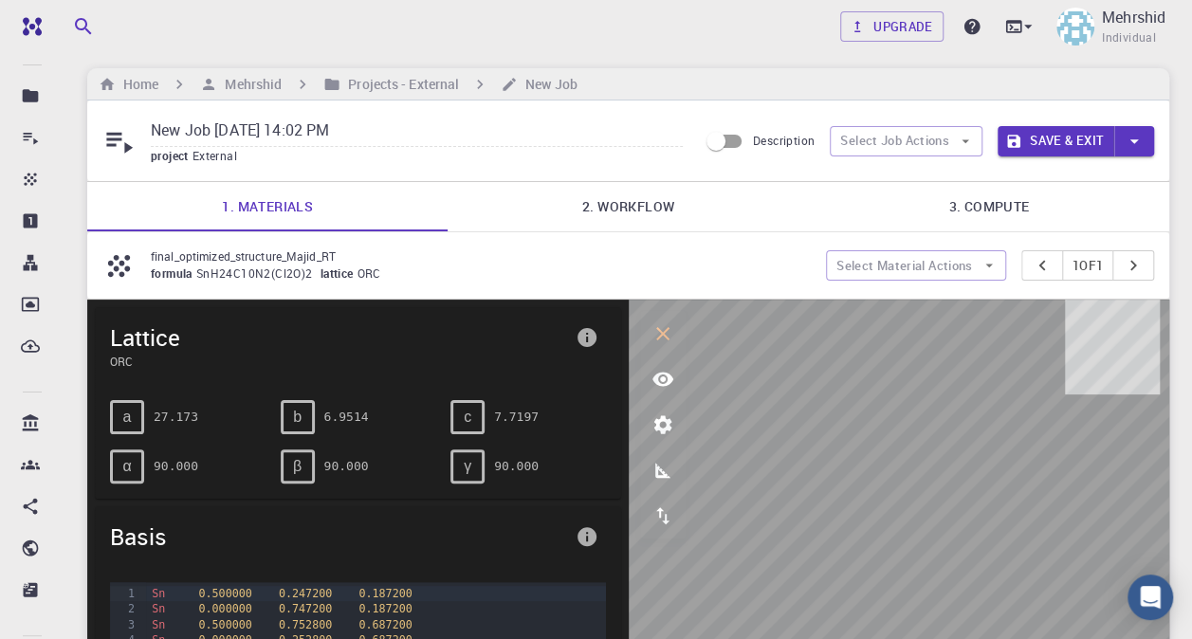
scroll to position [6, 0]
click at [251, 277] on span "SnH24C10N2(Cl2O)2" at bounding box center [258, 273] width 124 height 15
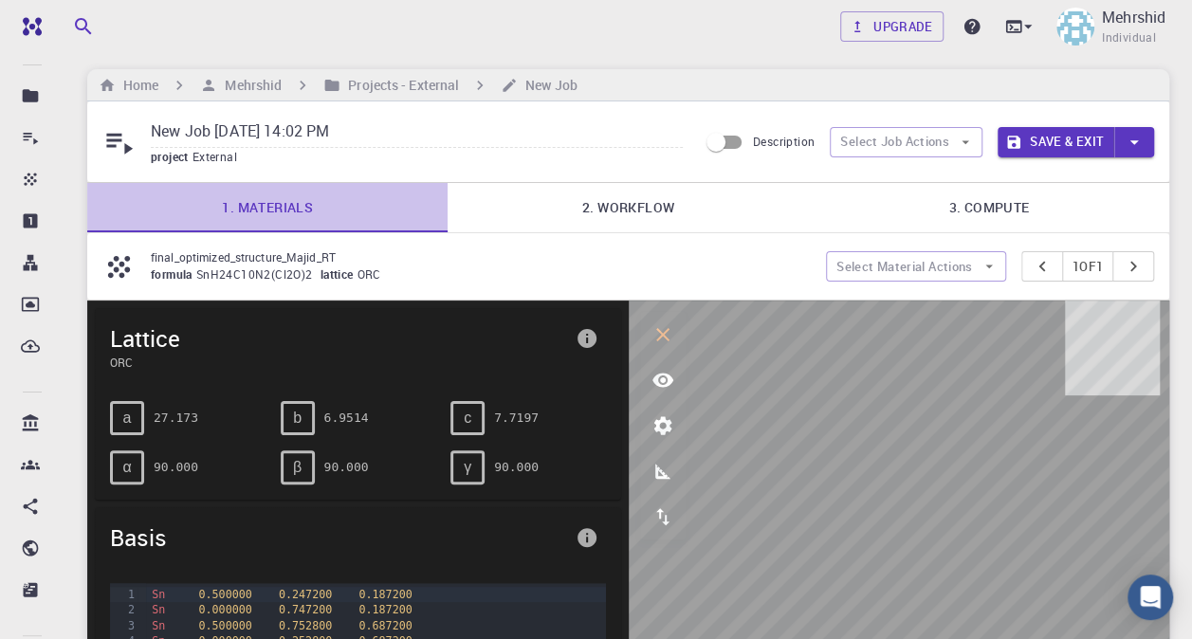
click at [272, 213] on link "1. Materials" at bounding box center [267, 207] width 360 height 49
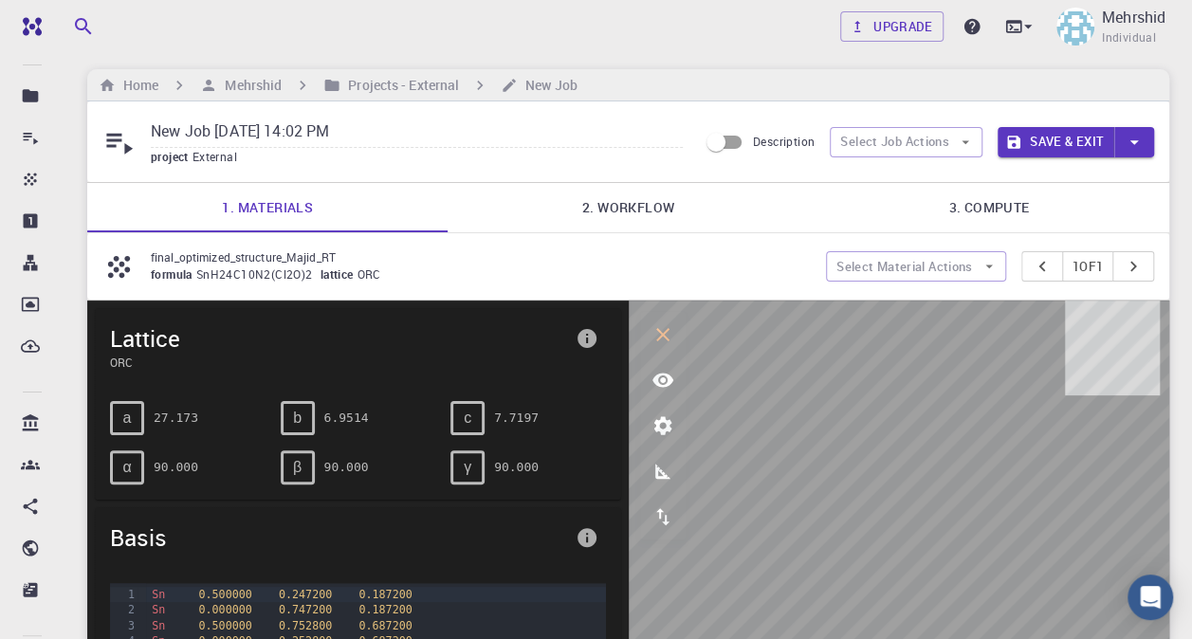
click at [201, 152] on span "External" at bounding box center [218, 156] width 52 height 15
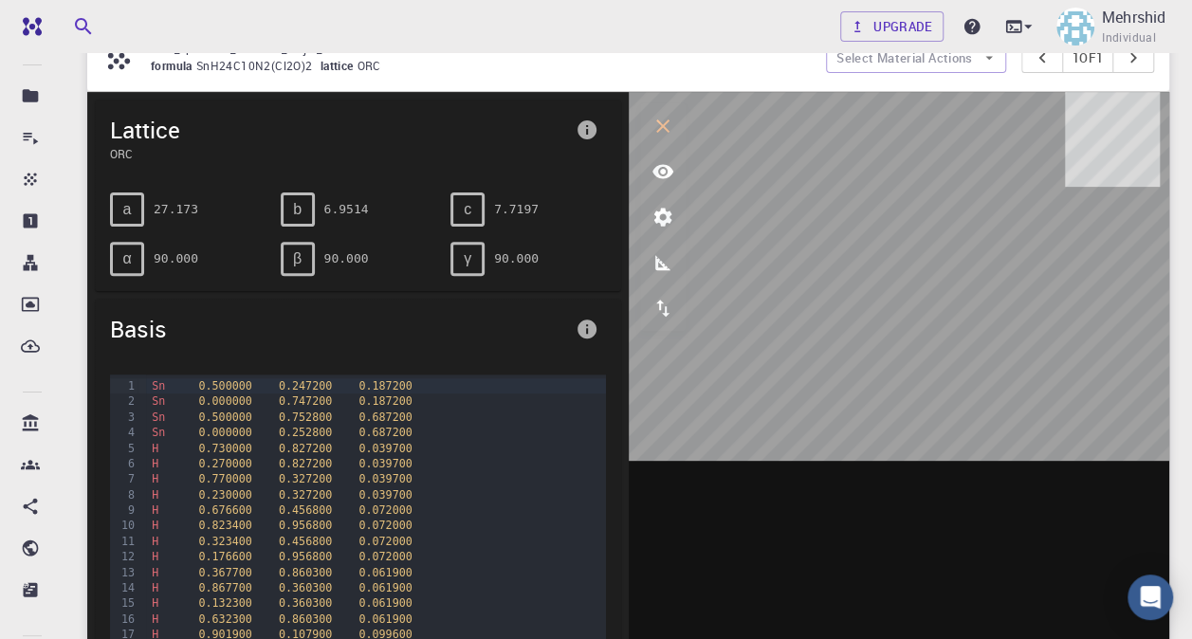
scroll to position [0, 0]
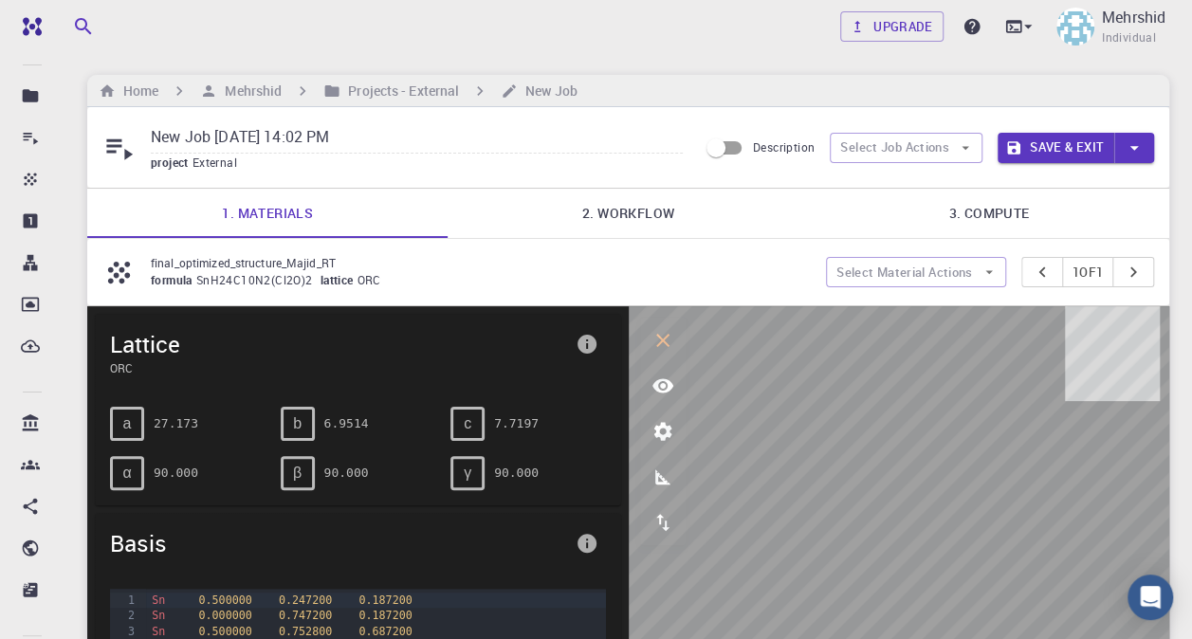
click at [229, 262] on p "final_optimized_structure_Majid_RT" at bounding box center [481, 262] width 660 height 17
click at [654, 217] on link "2. Workflow" at bounding box center [627, 213] width 360 height 49
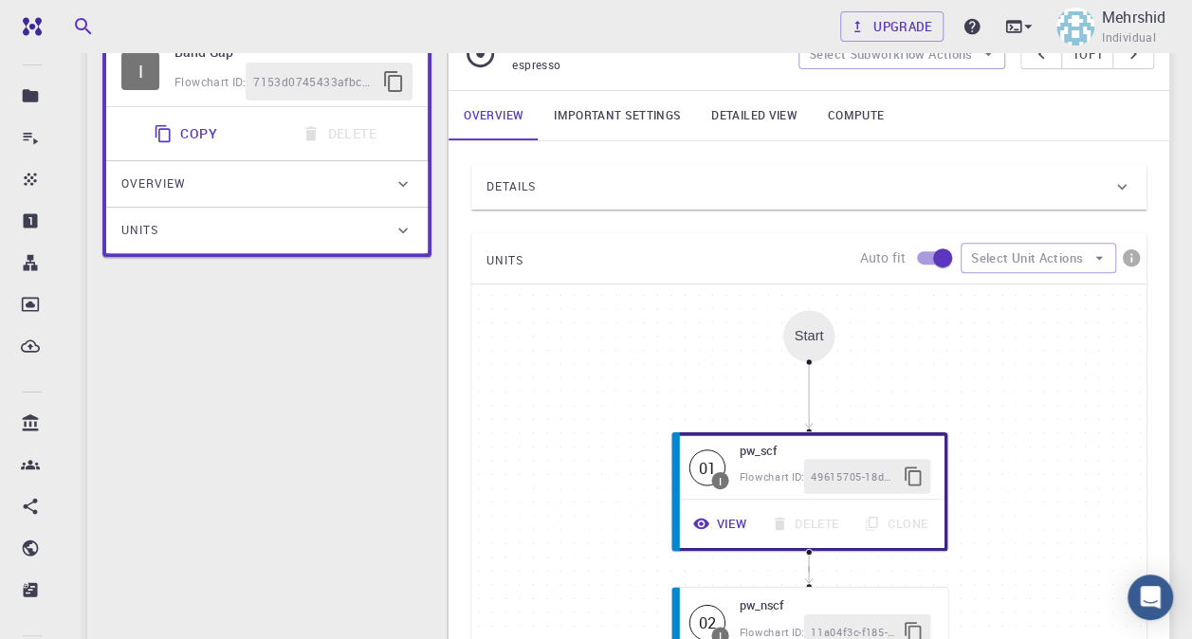
scroll to position [569, 0]
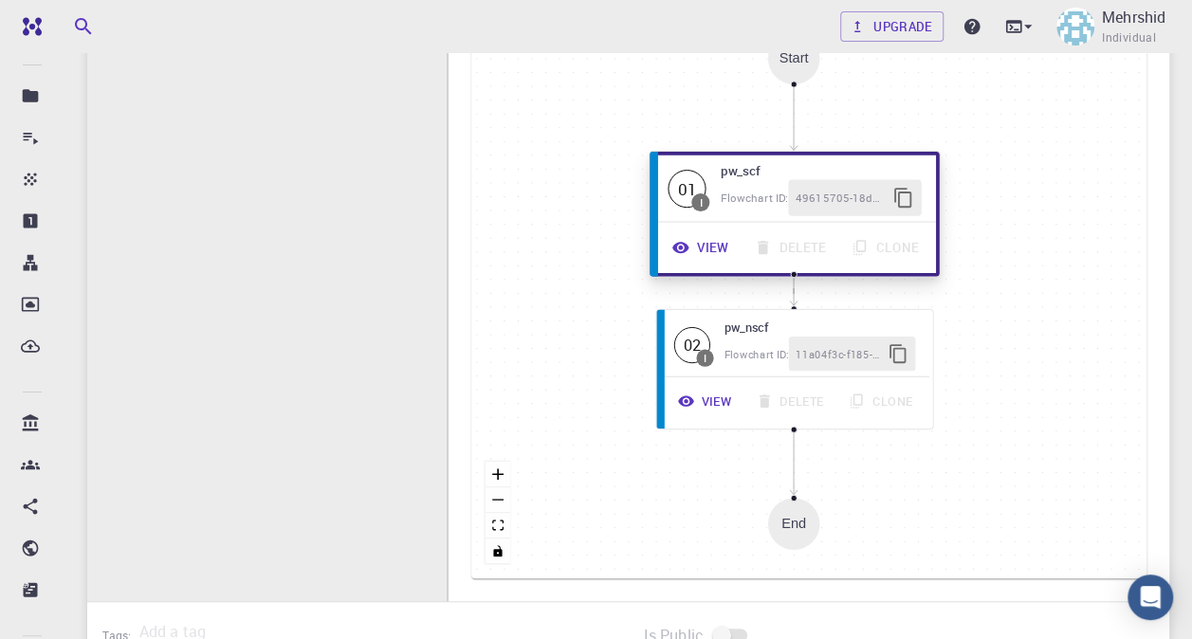
drag, startPoint x: 795, startPoint y: 224, endPoint x: 780, endPoint y: 221, distance: 15.4
click at [780, 222] on div "View Delete Clone" at bounding box center [794, 247] width 283 height 50
click at [757, 199] on span "Flowchart ID:" at bounding box center [755, 198] width 68 height 14
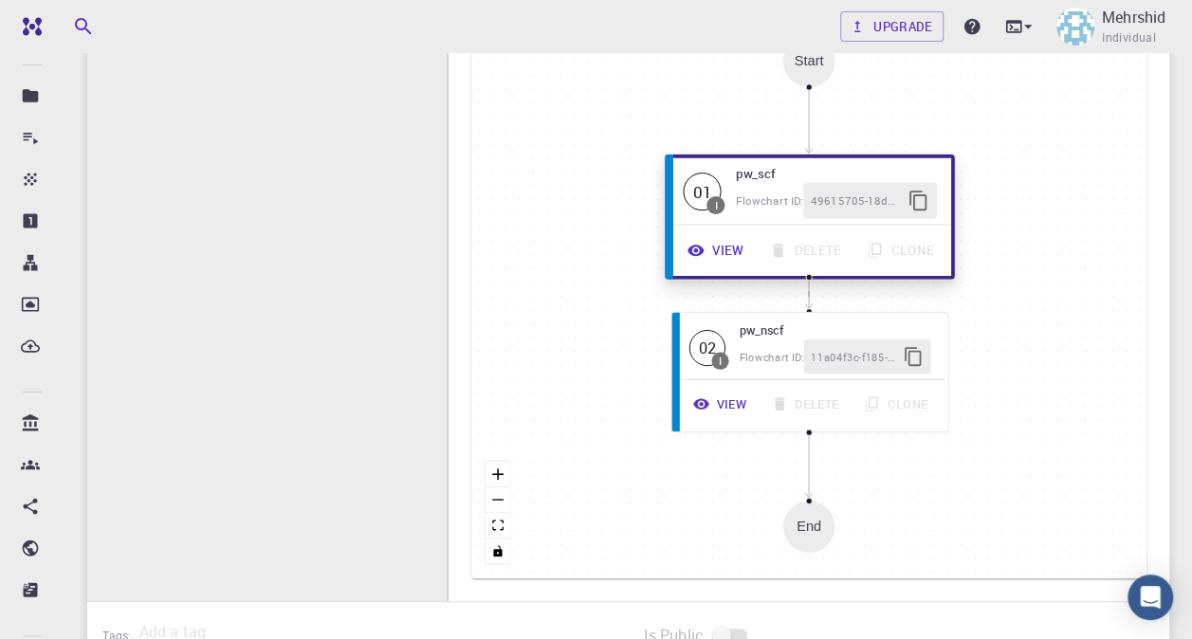
click at [829, 200] on span "49615705-18d1-4161-aaea-48c60c147c36" at bounding box center [855, 201] width 89 height 18
click at [710, 195] on span "I" at bounding box center [716, 204] width 18 height 18
click at [707, 239] on button "View" at bounding box center [717, 250] width 82 height 36
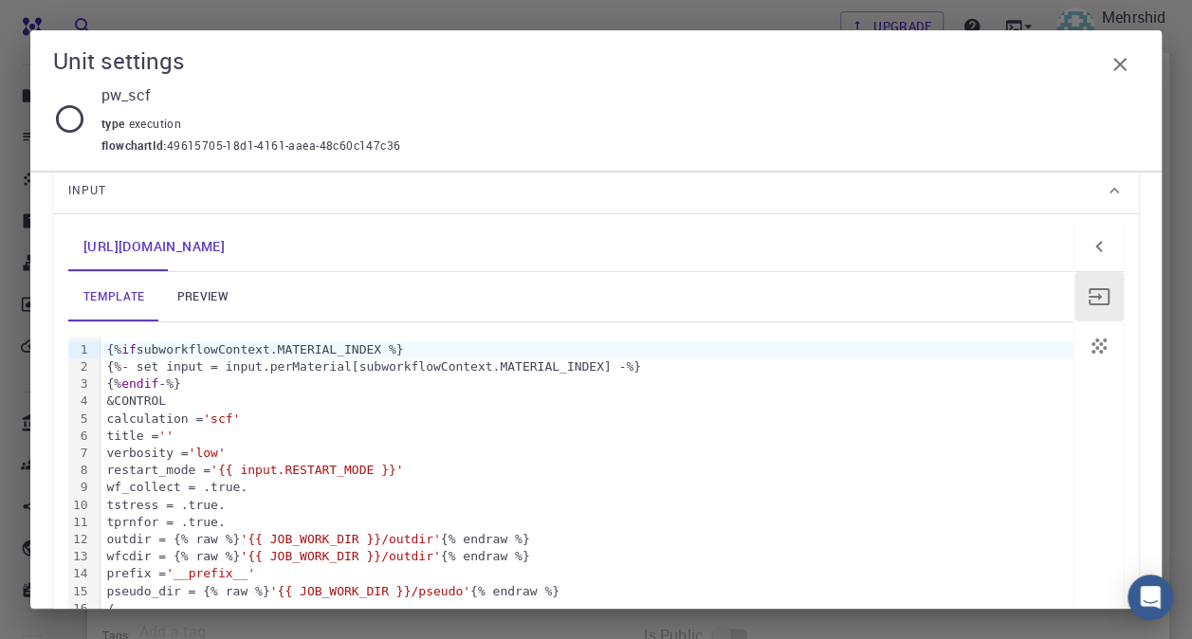
scroll to position [190, 0]
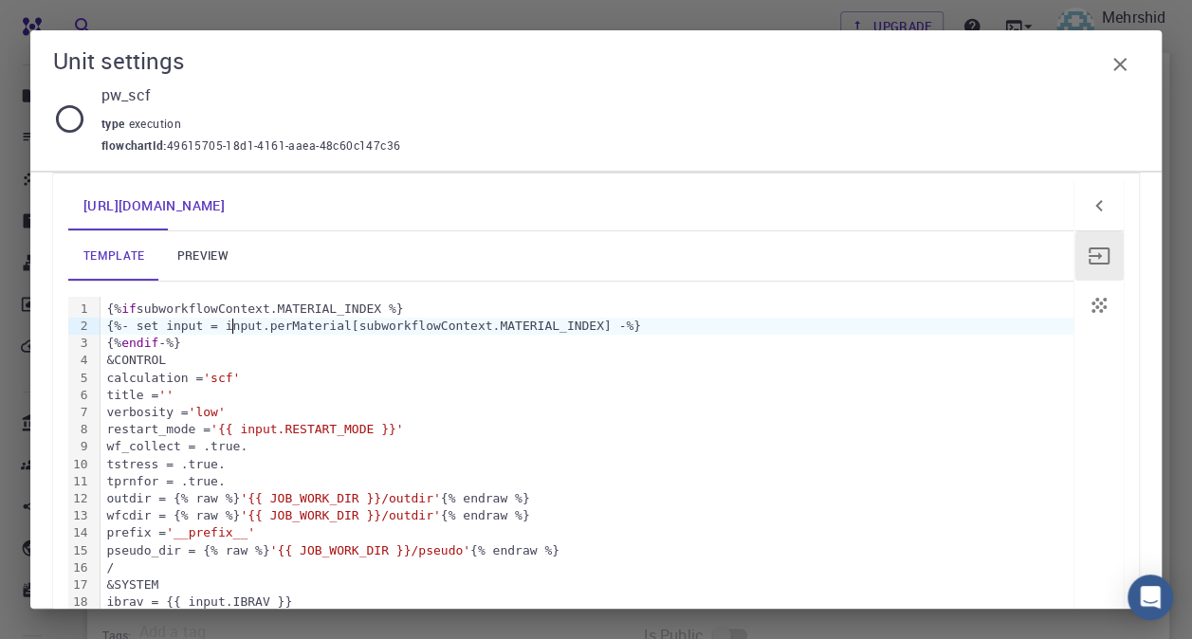
click at [233, 328] on div "{%- set input = input.perMaterial[subworkflowContext.MATERIAL_INDEX] -%}" at bounding box center [586, 326] width 973 height 17
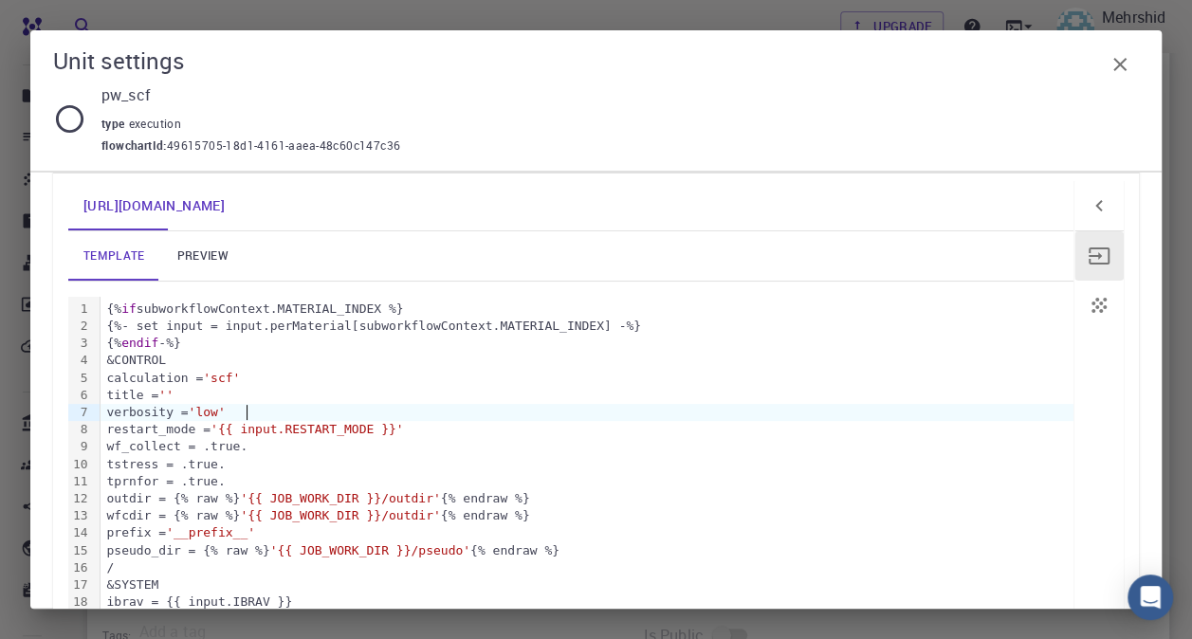
click at [502, 406] on div "verbosity = 'low'" at bounding box center [586, 412] width 973 height 17
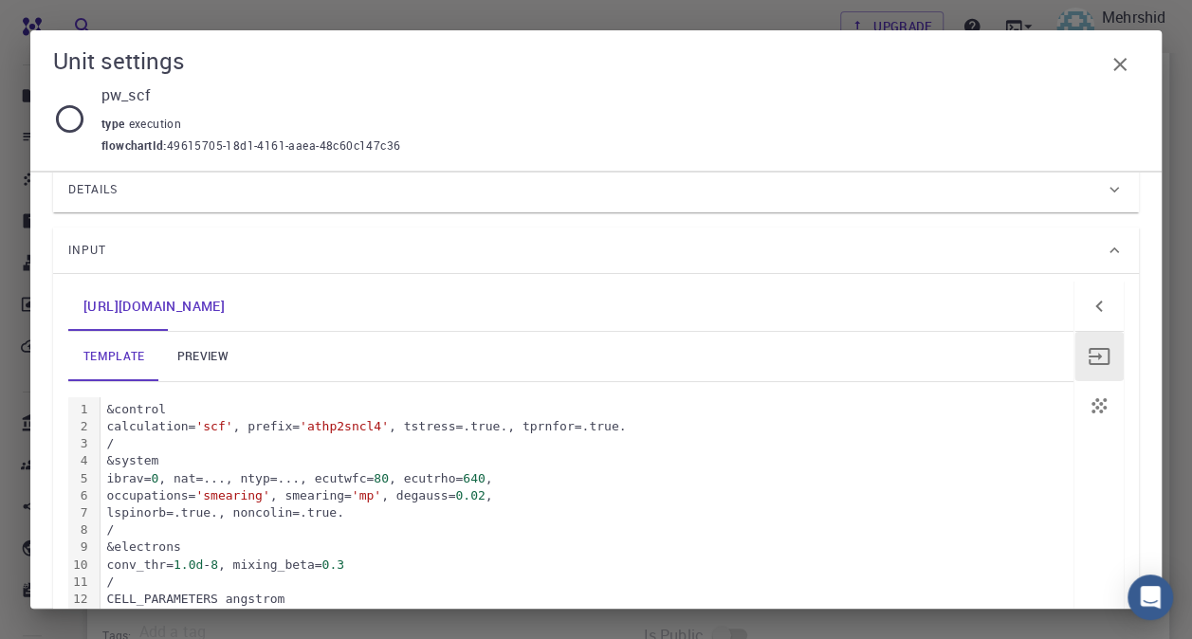
scroll to position [4, 0]
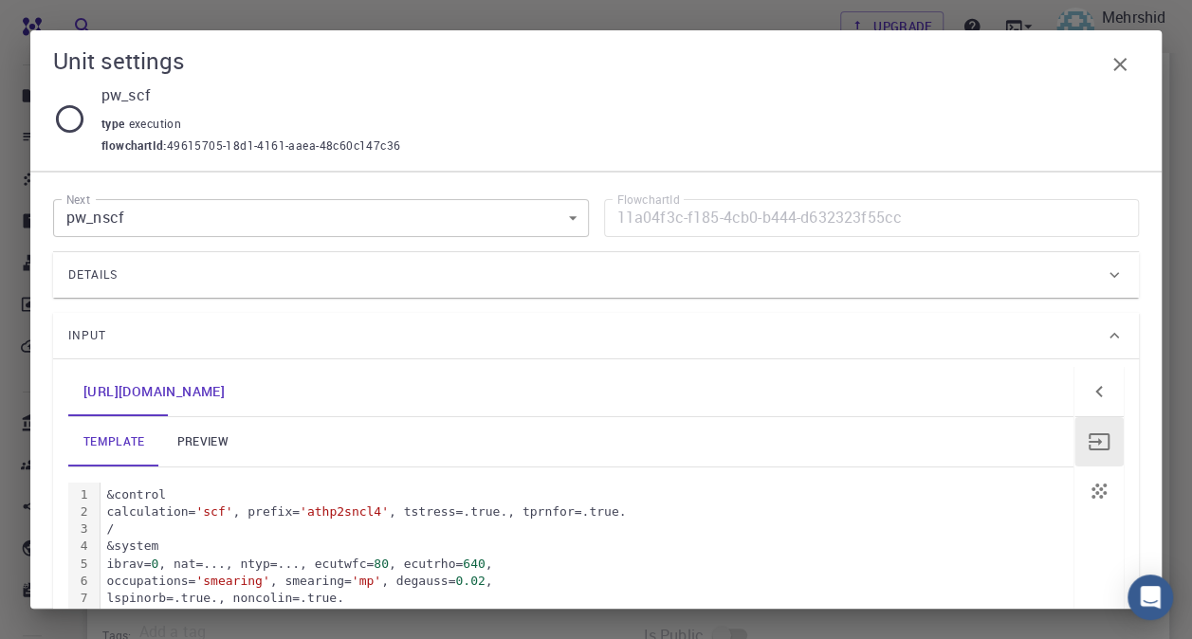
click at [165, 338] on div "Input" at bounding box center [586, 335] width 1036 height 30
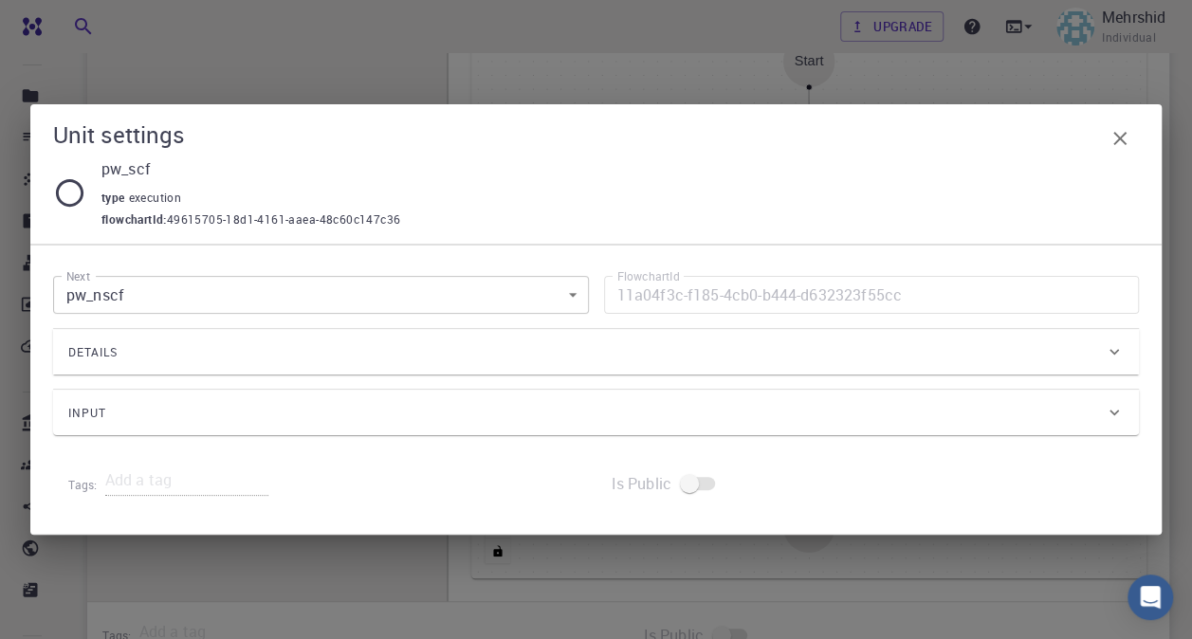
scroll to position [0, 0]
click at [138, 396] on div "Input" at bounding box center [596, 413] width 1086 height 46
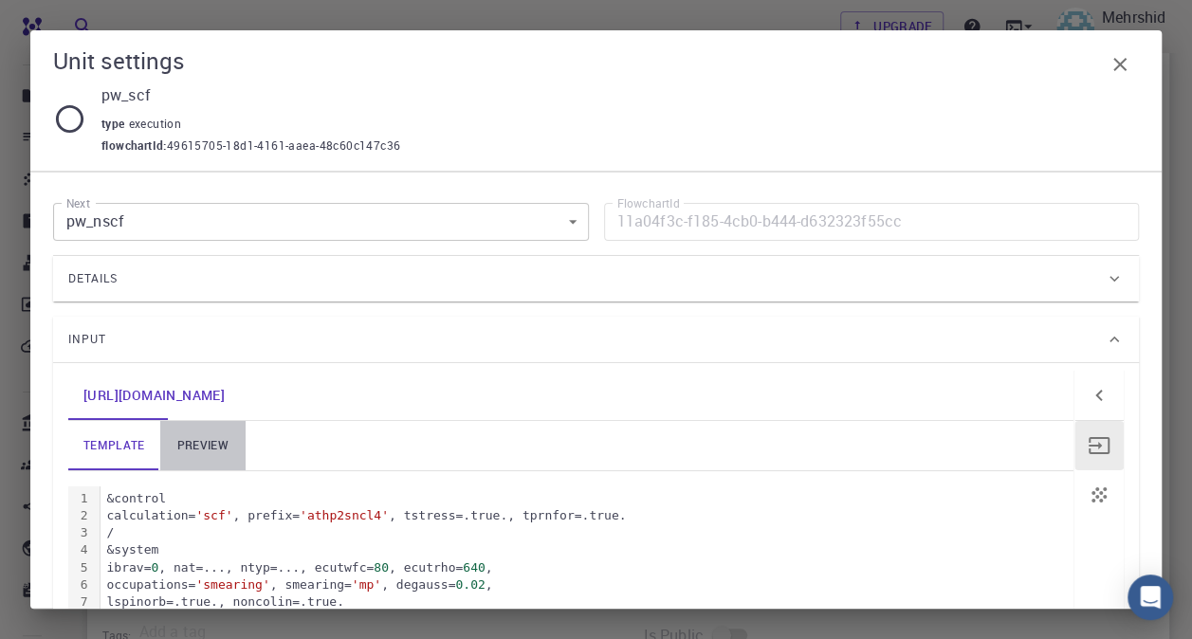
click at [185, 434] on link "preview" at bounding box center [202, 445] width 85 height 49
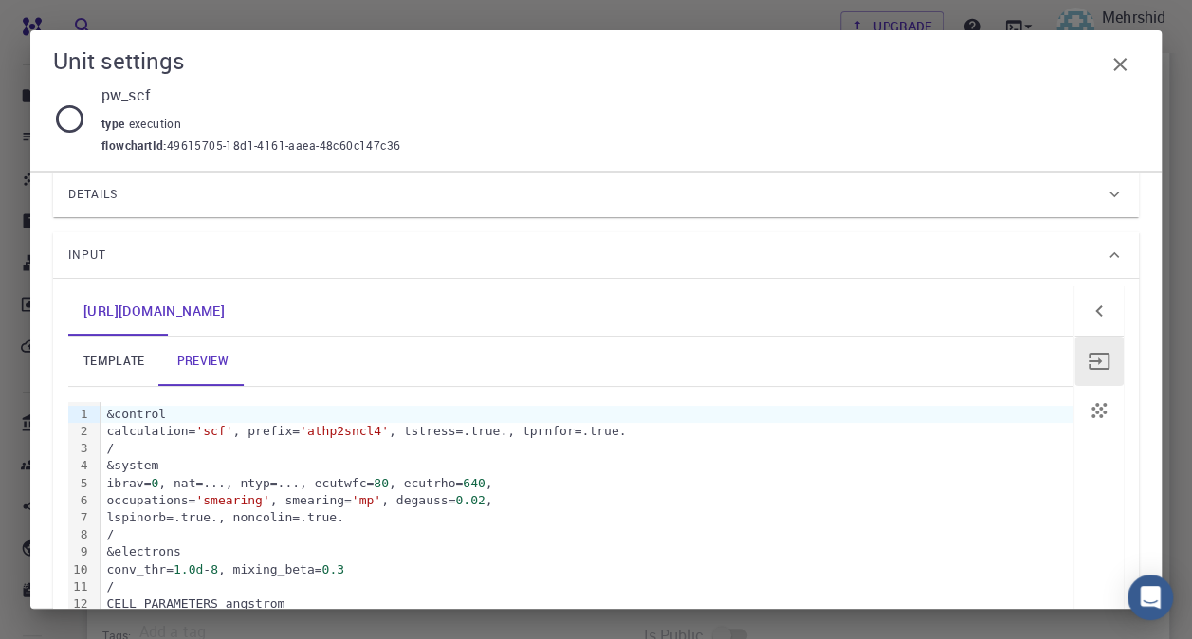
scroll to position [190, 0]
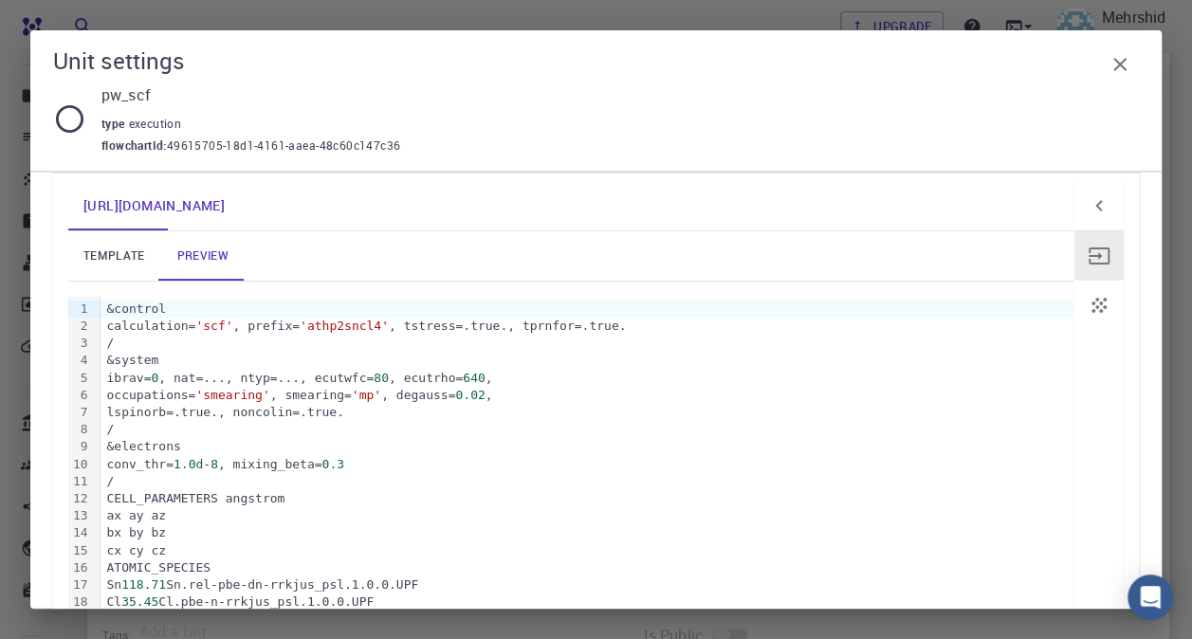
click at [411, 394] on div "occupations= 'smearing' , smearing= 'mp' , degauss= 0.02 ," at bounding box center [586, 395] width 973 height 17
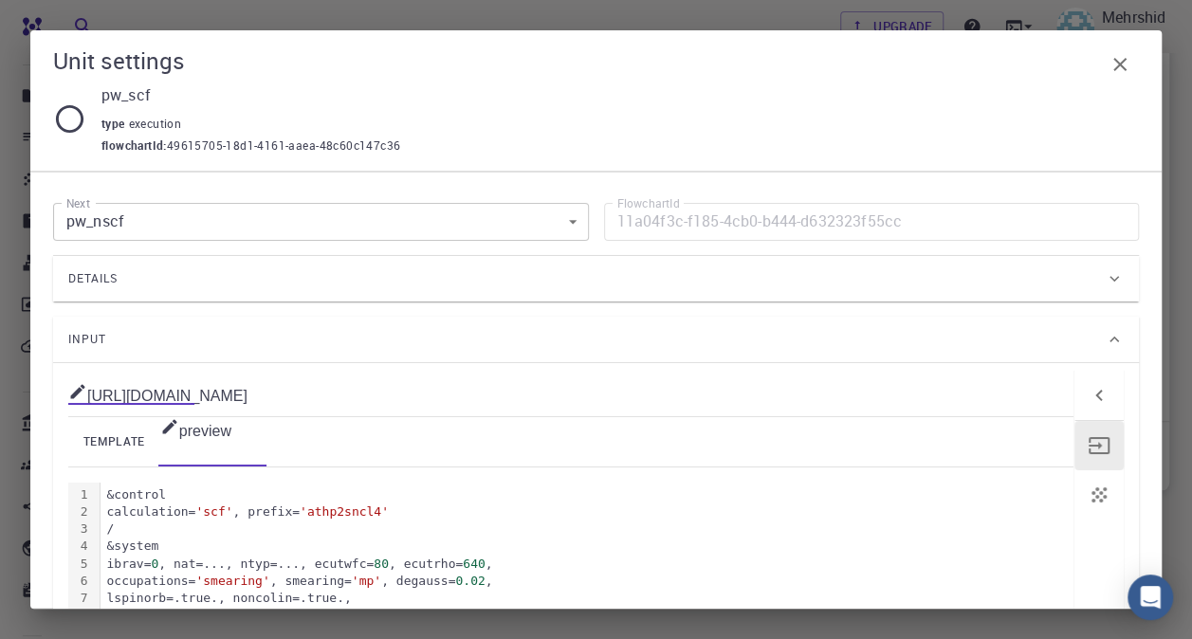
scroll to position [0, 0]
click at [1088, 446] on icon "button" at bounding box center [1098, 445] width 21 height 17
click at [97, 444] on link "template" at bounding box center [114, 441] width 92 height 49
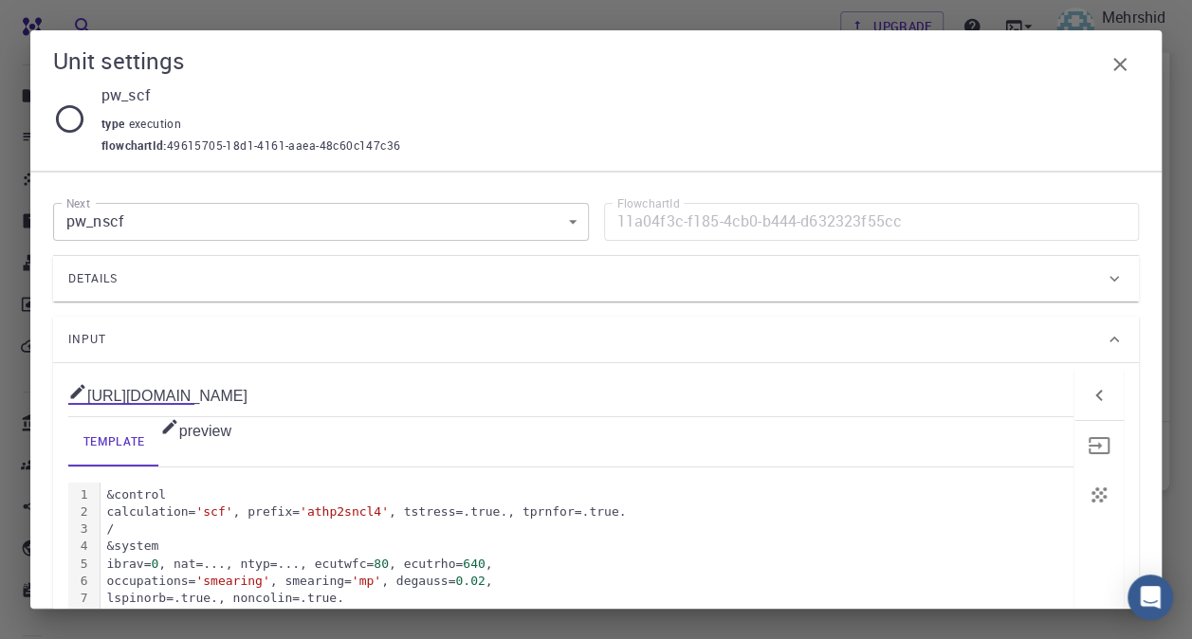
click at [1087, 443] on icon "button" at bounding box center [1098, 445] width 23 height 23
click at [1087, 498] on icon "button" at bounding box center [1098, 495] width 23 height 23
click at [1095, 392] on icon "button" at bounding box center [1098, 395] width 7 height 11
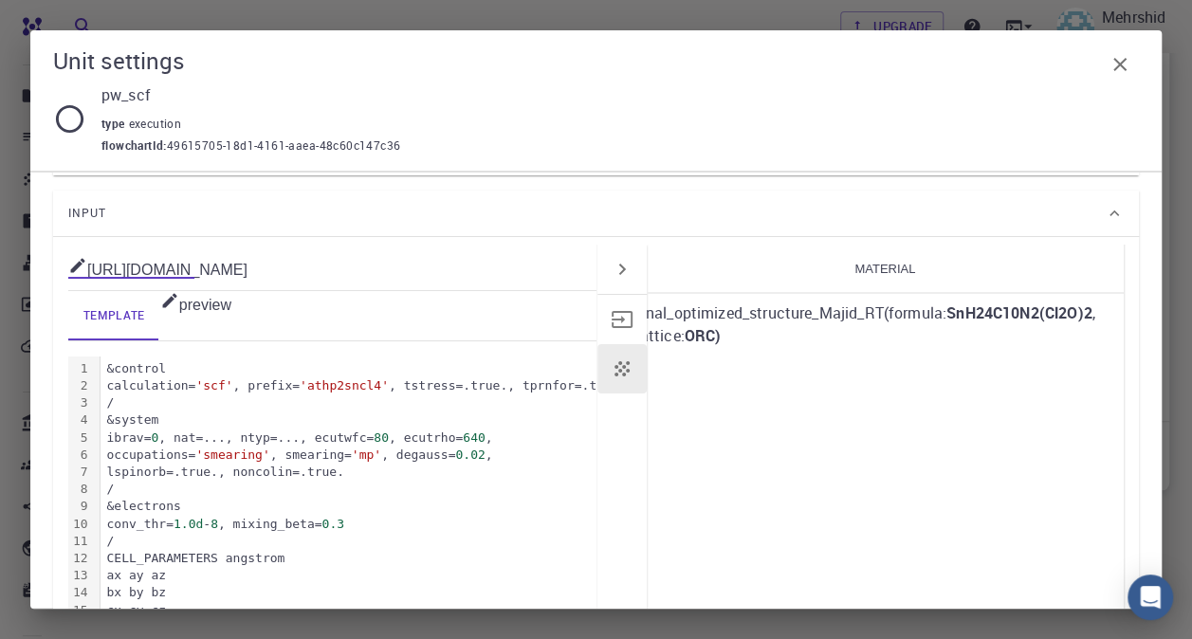
scroll to position [99, 0]
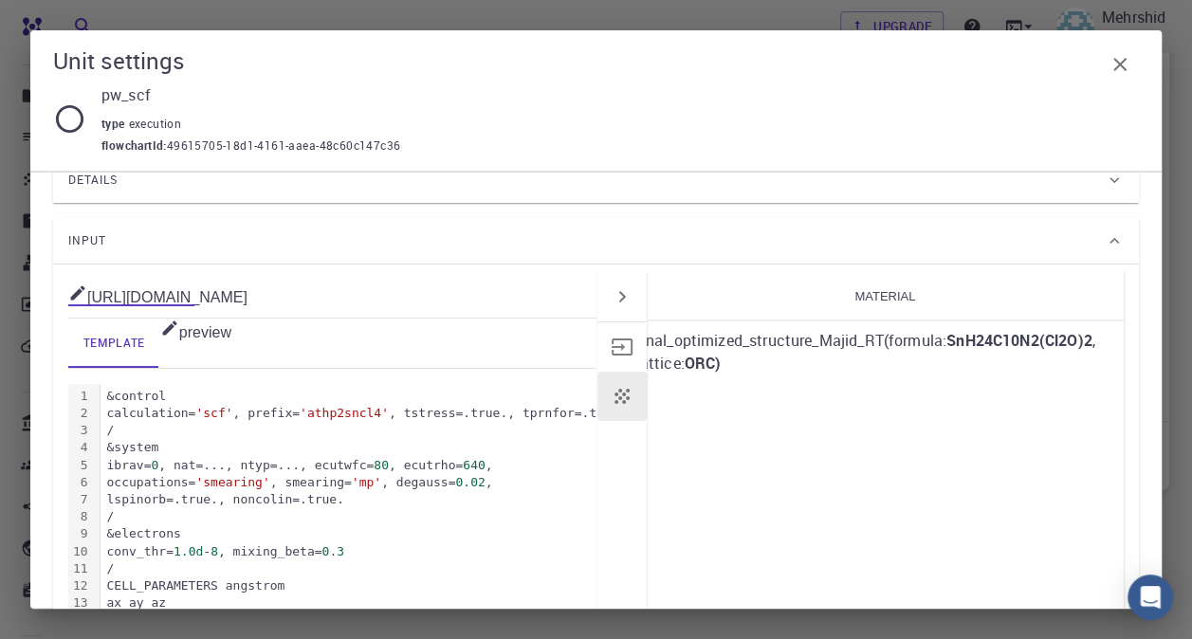
click at [745, 292] on h4 "Material" at bounding box center [886, 296] width 478 height 49
click at [631, 286] on button "button" at bounding box center [621, 296] width 49 height 49
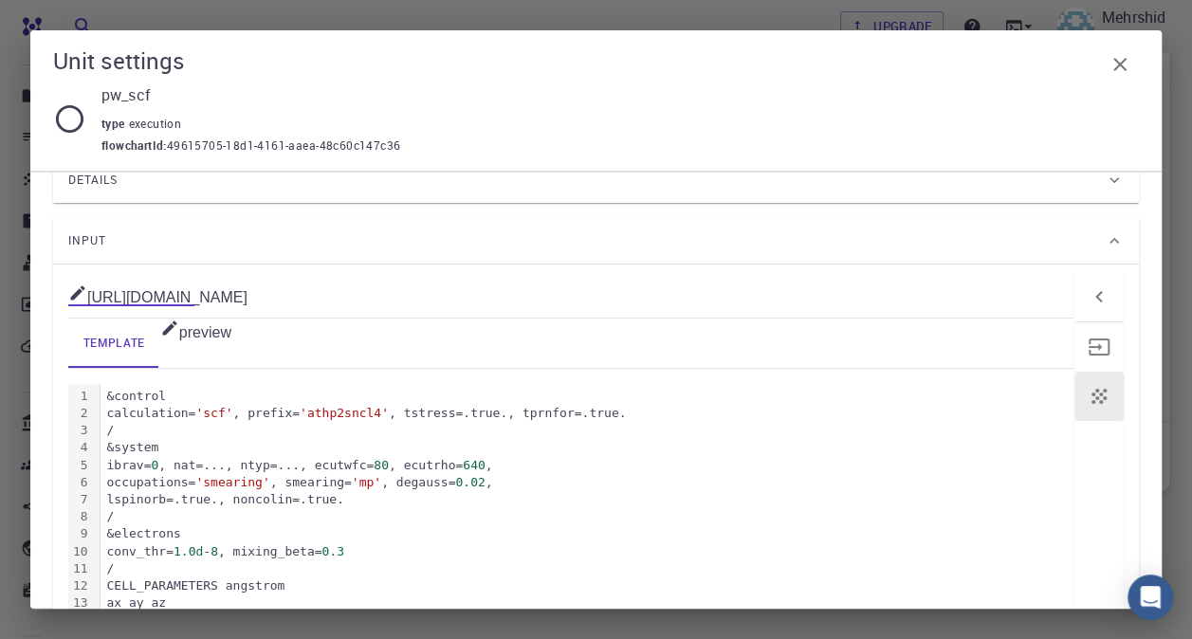
scroll to position [4, 0]
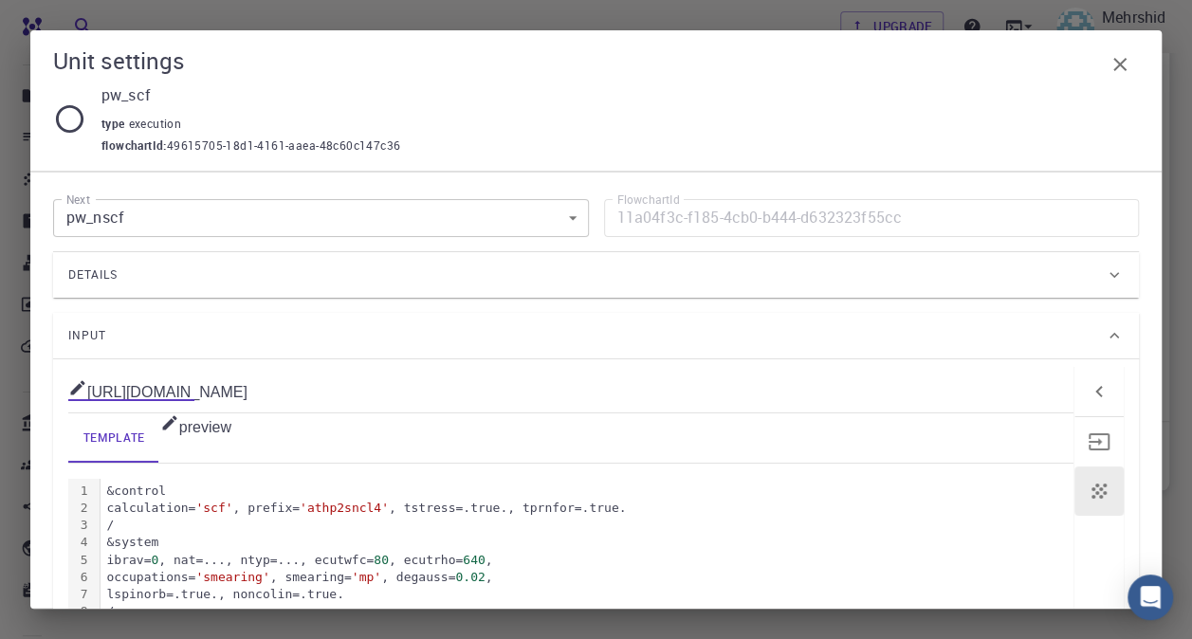
click at [1073, 280] on div "Details" at bounding box center [586, 275] width 1036 height 30
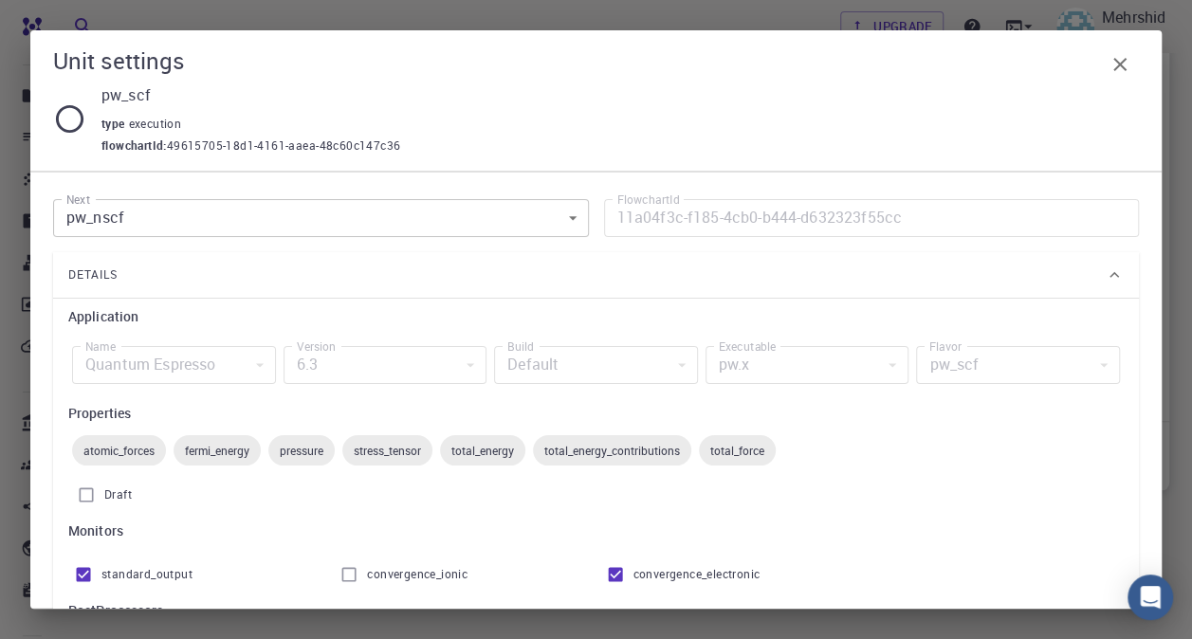
scroll to position [0, 0]
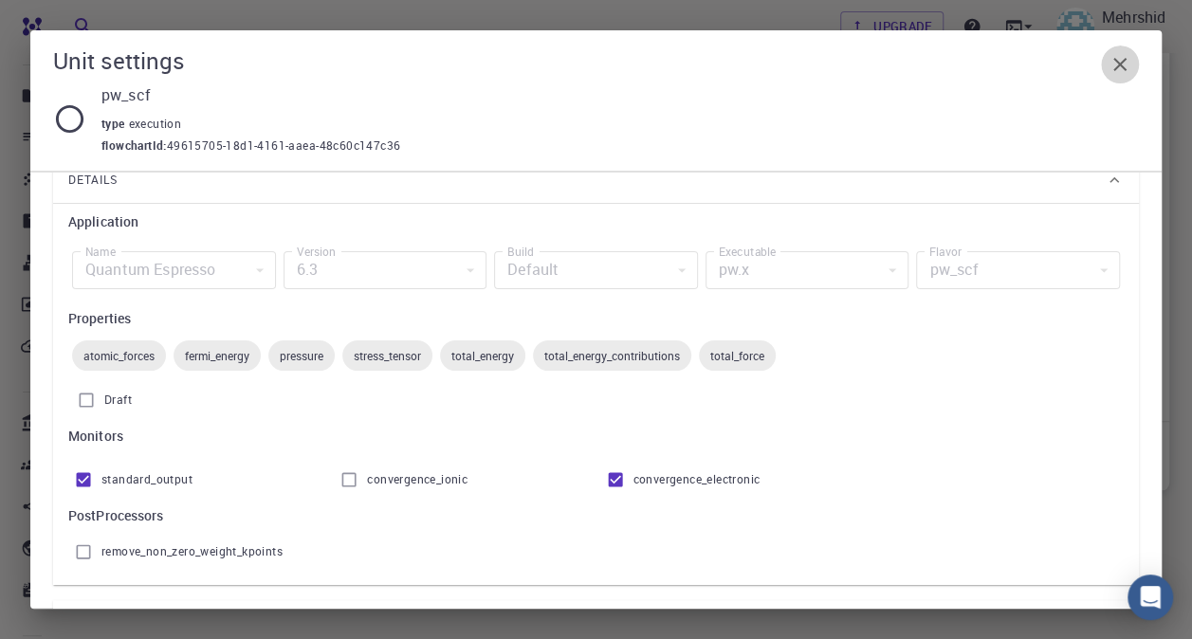
click at [1114, 62] on icon "button" at bounding box center [1119, 64] width 23 height 23
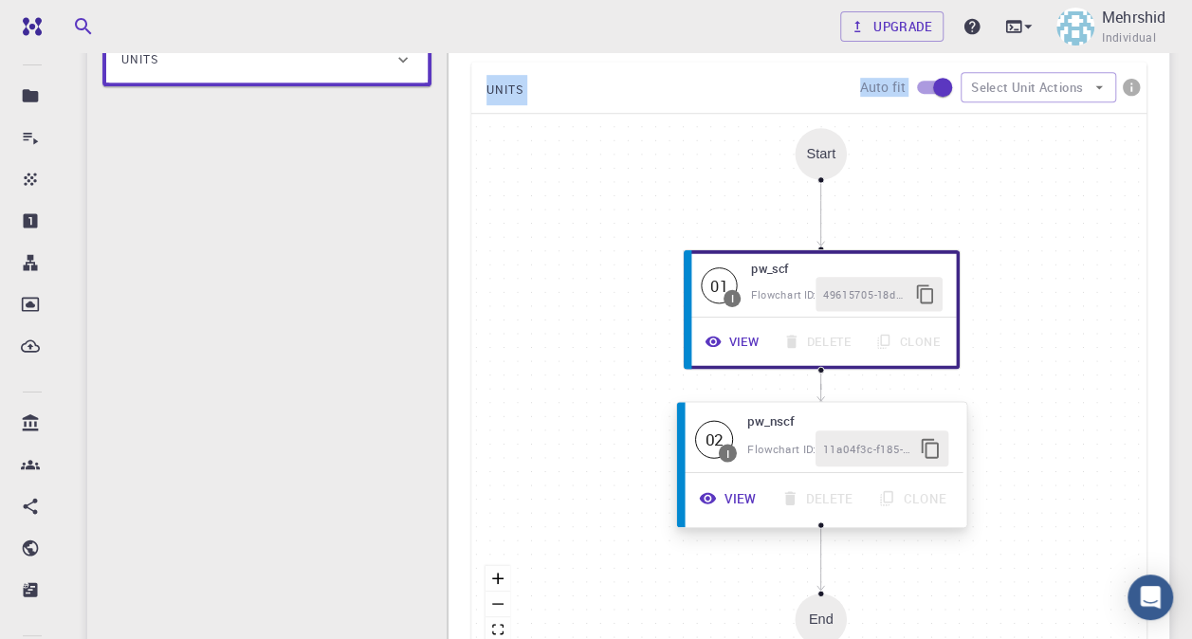
click at [847, 482] on div "View Delete Clone" at bounding box center [822, 498] width 268 height 36
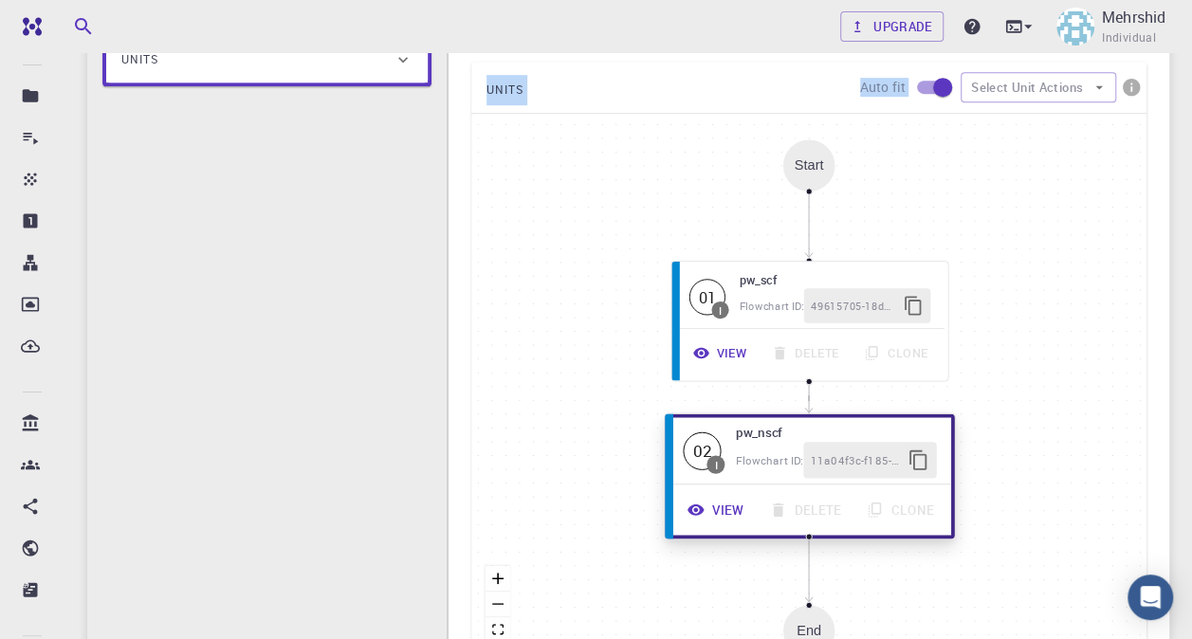
drag, startPoint x: 793, startPoint y: 495, endPoint x: 745, endPoint y: 495, distance: 47.4
click at [745, 495] on button "View" at bounding box center [717, 509] width 82 height 36
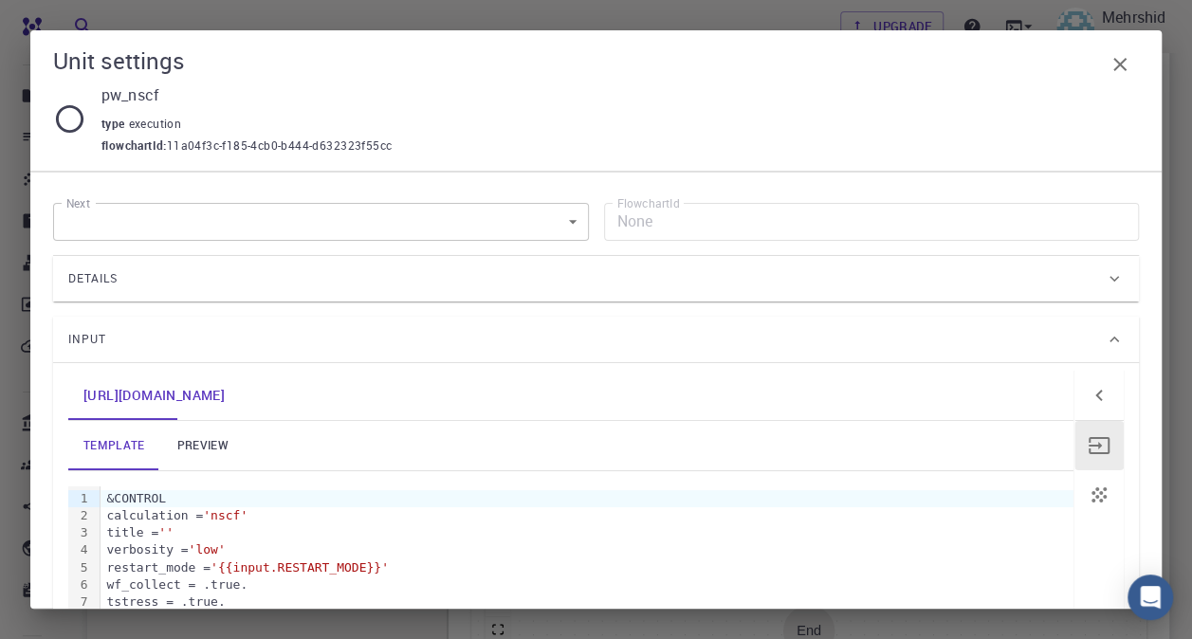
click at [309, 514] on div "calculation = 'nscf'" at bounding box center [586, 515] width 973 height 17
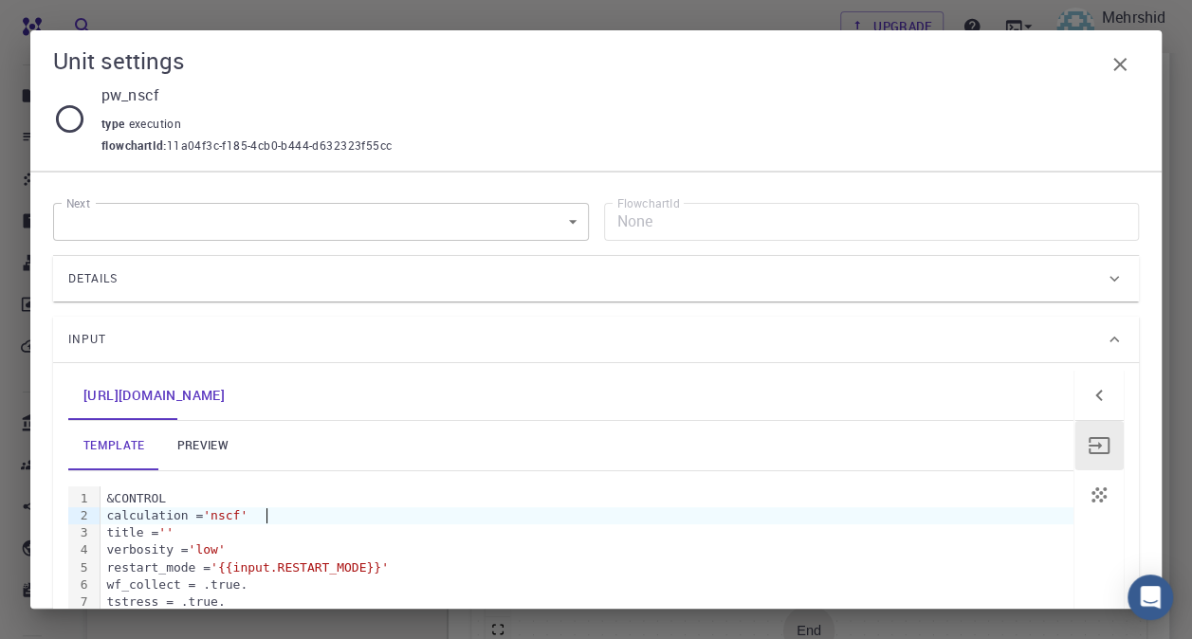
click at [1121, 71] on icon "button" at bounding box center [1119, 64] width 23 height 23
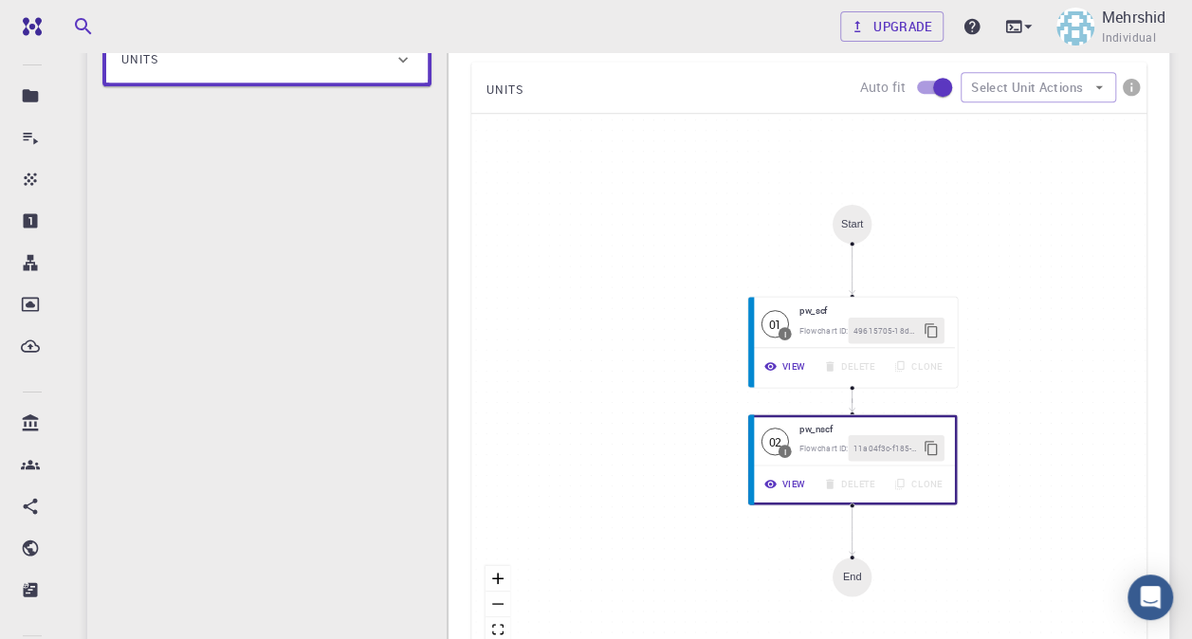
click at [846, 562] on div "End" at bounding box center [851, 576] width 39 height 39
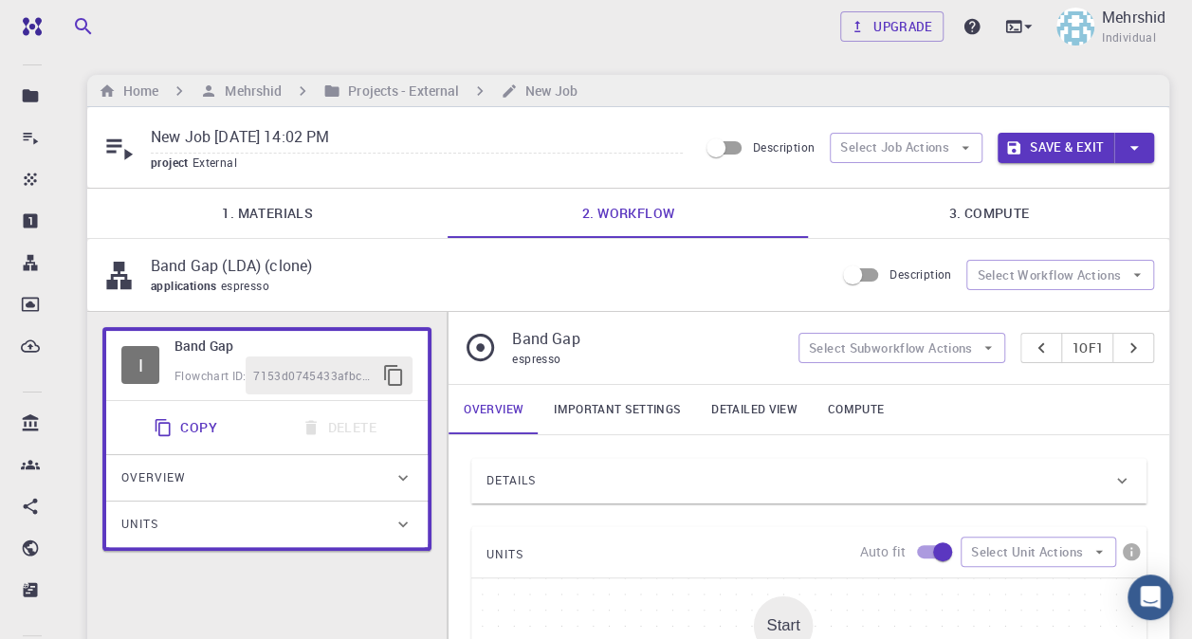
click at [425, 271] on p "Band Gap (LDA) (clone)" at bounding box center [485, 265] width 668 height 23
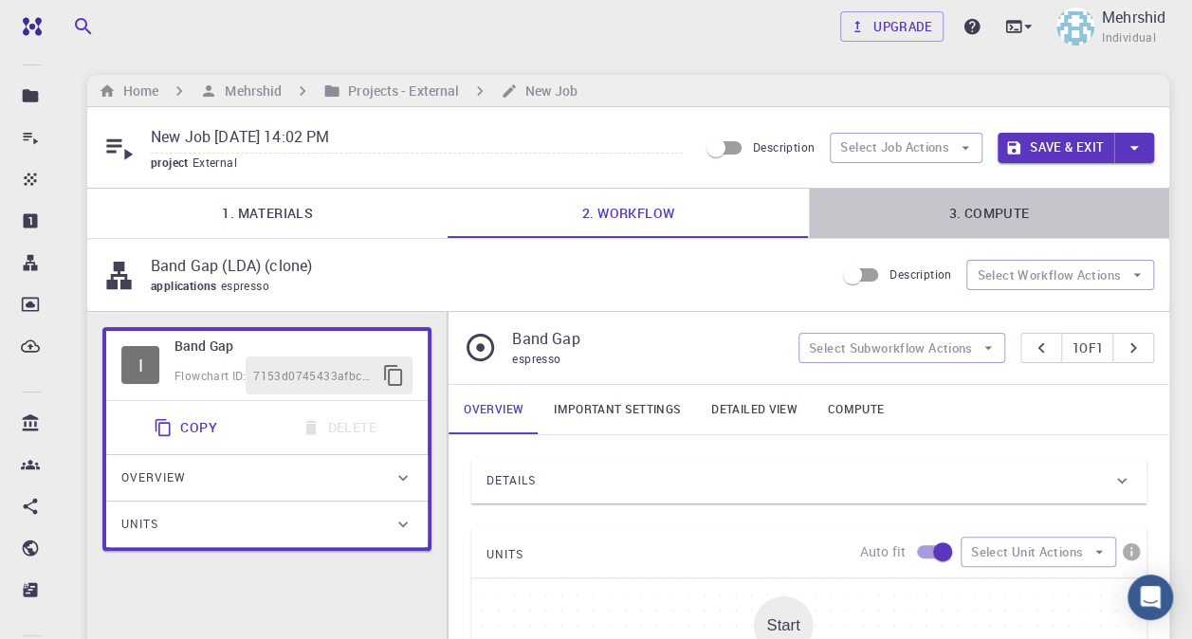
click at [1040, 209] on link "3. Compute" at bounding box center [989, 213] width 360 height 49
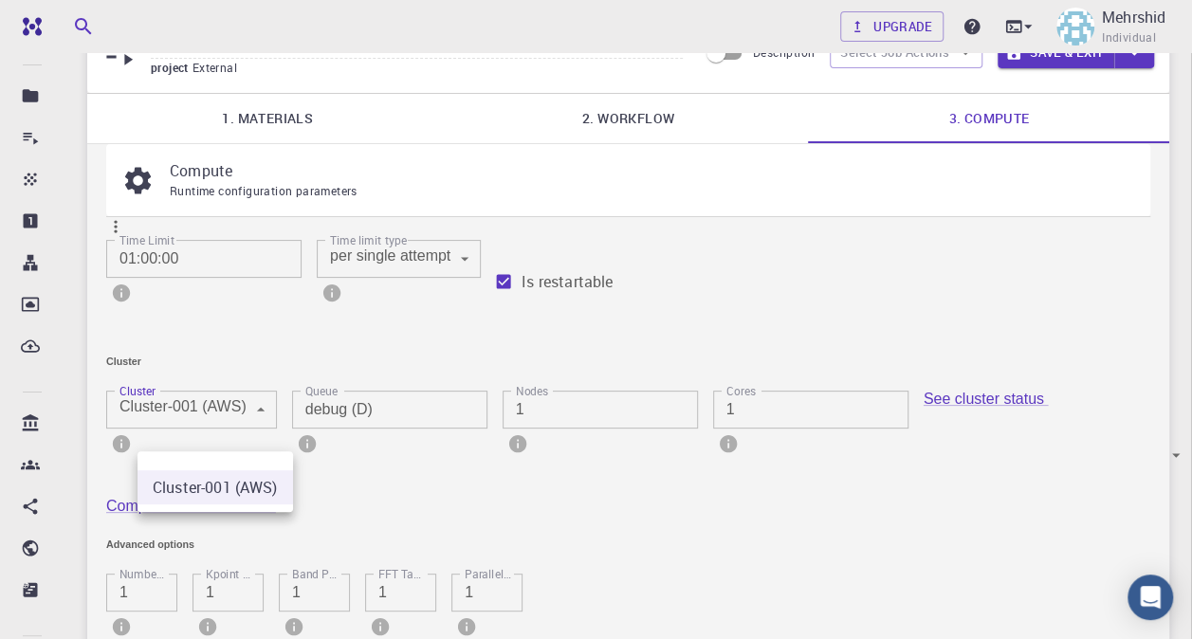
click at [275, 441] on body "Free Dashboard Create New Job New Material Create Material Upload File Import f…" at bounding box center [596, 454] width 1192 height 1099
click at [275, 441] on div at bounding box center [596, 319] width 1192 height 639
click at [362, 429] on input "debug (D)" at bounding box center [403, 410] width 222 height 38
click at [202, 539] on div at bounding box center [596, 319] width 1192 height 639
click at [581, 550] on div "Time Limit 01:00:00 Time Limit Time limit type per single attempt 0 Time limit …" at bounding box center [628, 445] width 1044 height 441
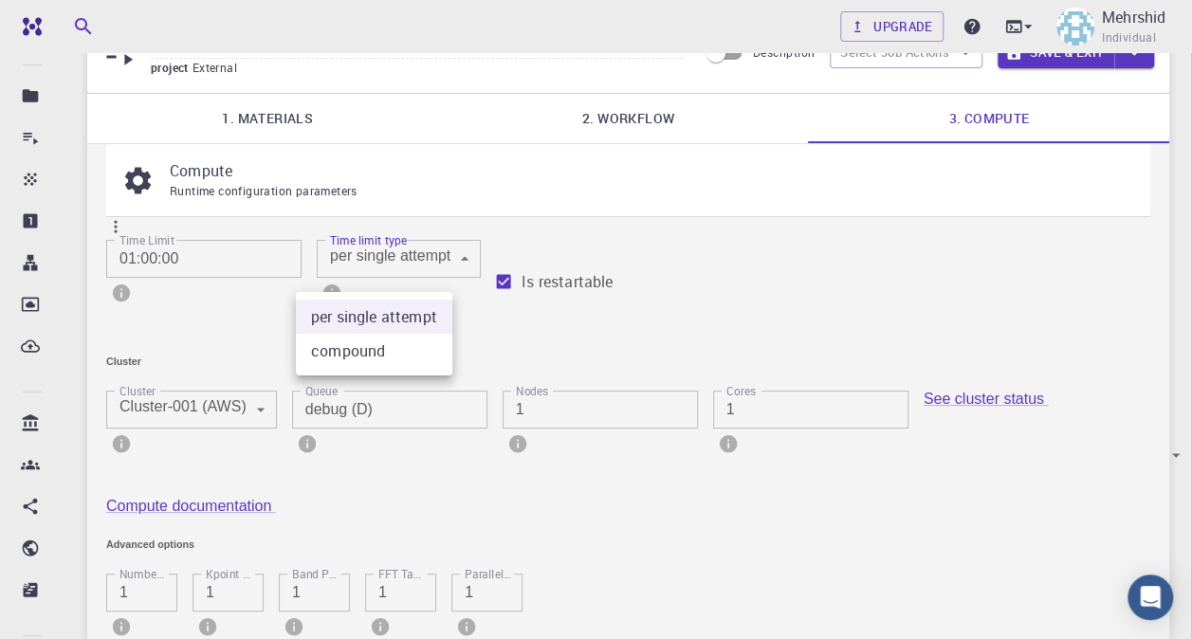
click at [413, 284] on body "Free Dashboard Create New Job New Material Create Material Upload File Import f…" at bounding box center [596, 454] width 1192 height 1099
click at [413, 284] on div at bounding box center [596, 319] width 1192 height 639
click at [419, 278] on body "Free Dashboard Create New Job New Material Create Material Upload File Import f…" at bounding box center [596, 454] width 1192 height 1099
click at [609, 368] on div at bounding box center [596, 319] width 1192 height 639
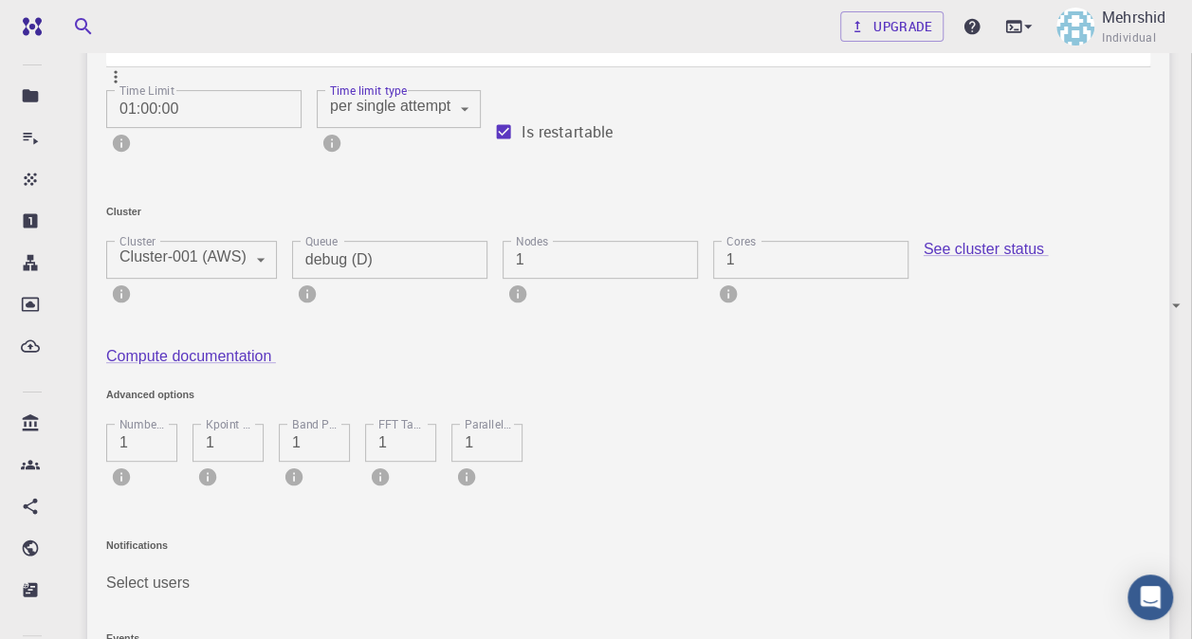
scroll to position [6, 0]
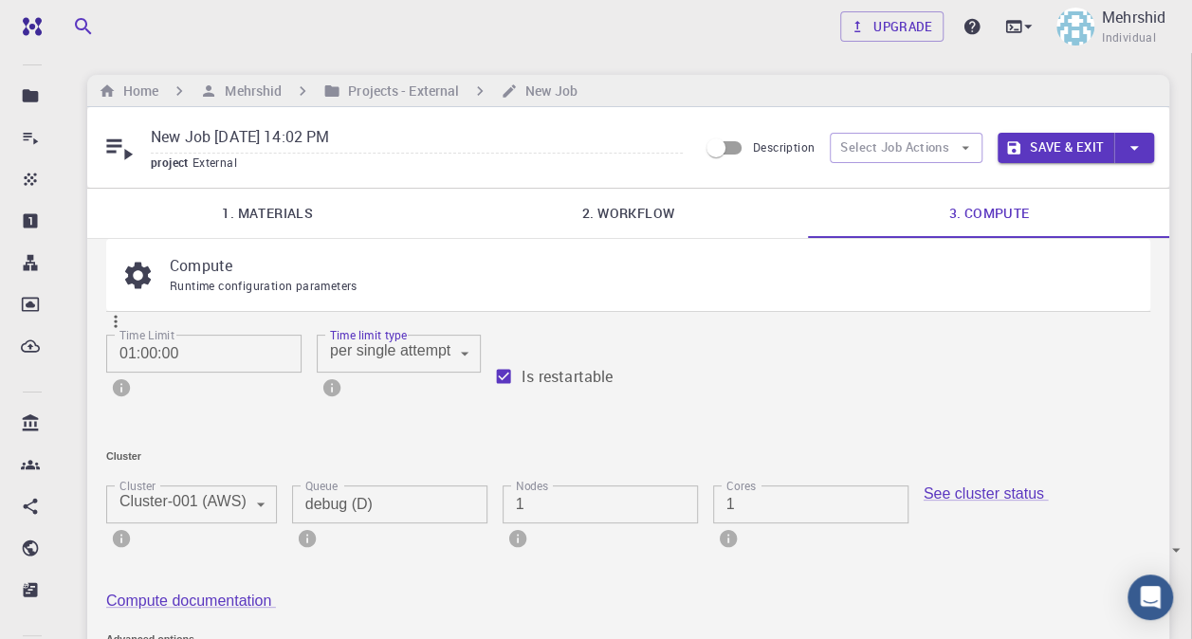
click at [895, 404] on body "Free Dashboard Create New Job New Material Create Material Upload File Import f…" at bounding box center [596, 549] width 1192 height 1099
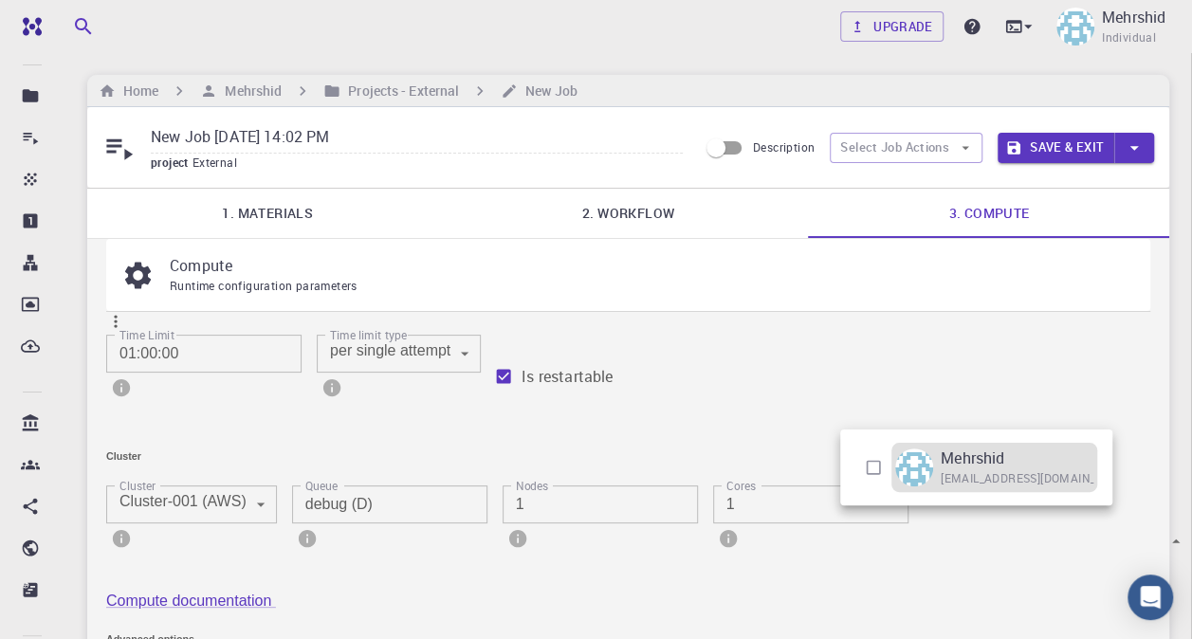
click at [903, 477] on img at bounding box center [914, 467] width 38 height 38
type input "[object Object]"
checkbox input "true"
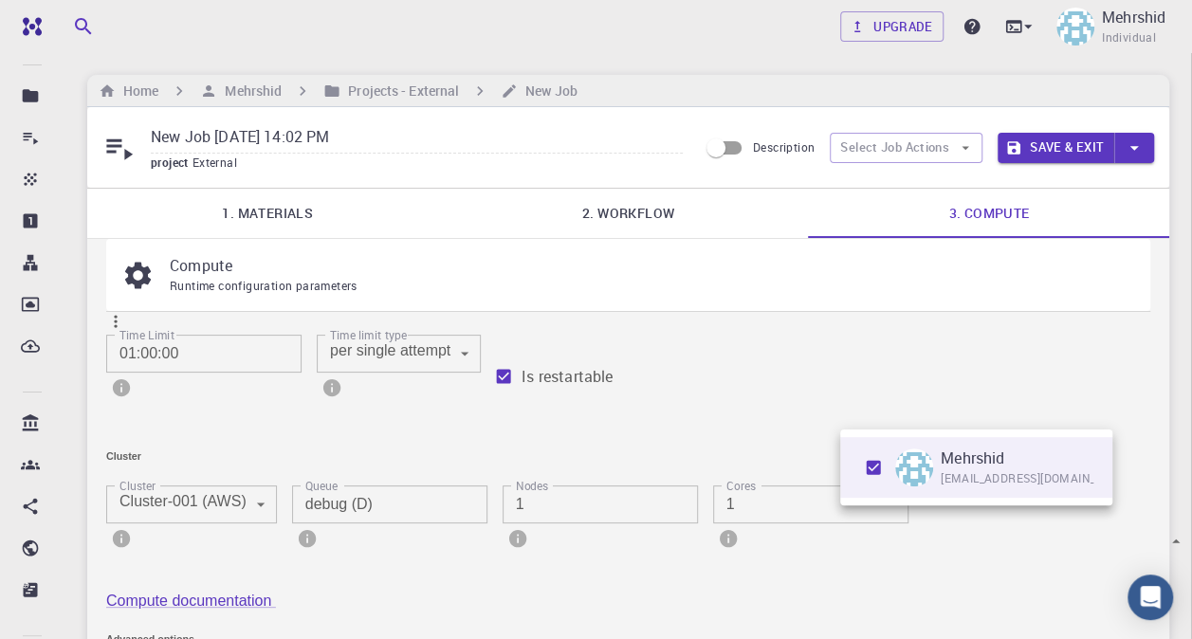
click at [825, 562] on div at bounding box center [596, 319] width 1192 height 639
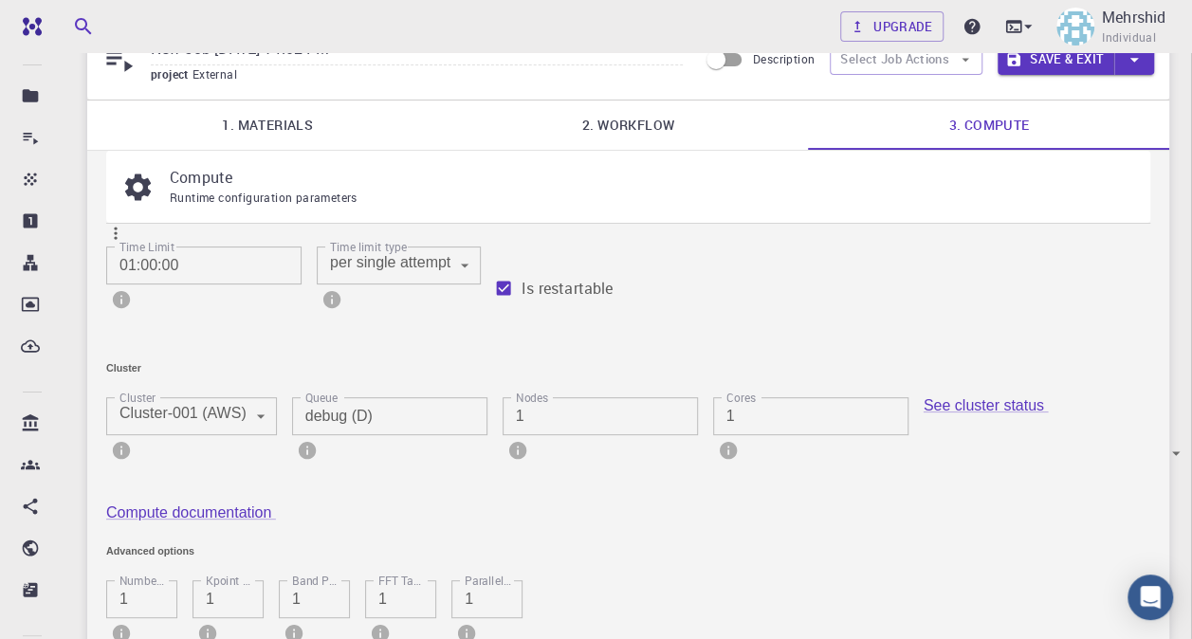
scroll to position [0, 0]
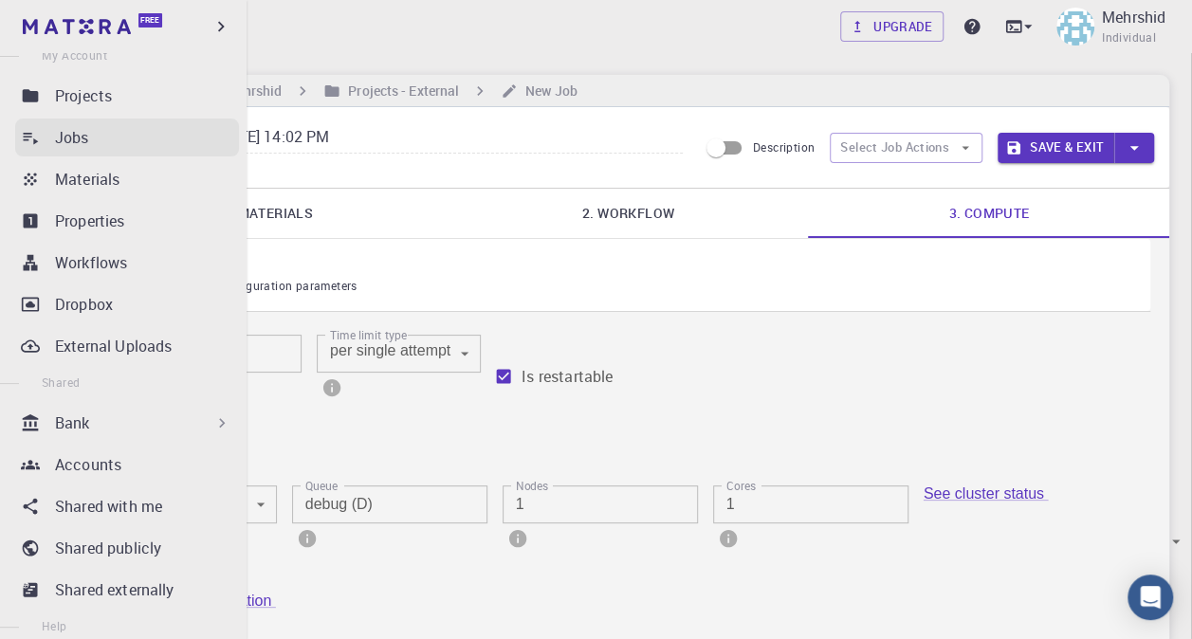
click at [82, 157] on ul "Dashboard Create New Job New Material Create Material Upload File Import from B…" at bounding box center [123, 403] width 247 height 891
click at [81, 145] on p "Jobs" at bounding box center [72, 137] width 34 height 23
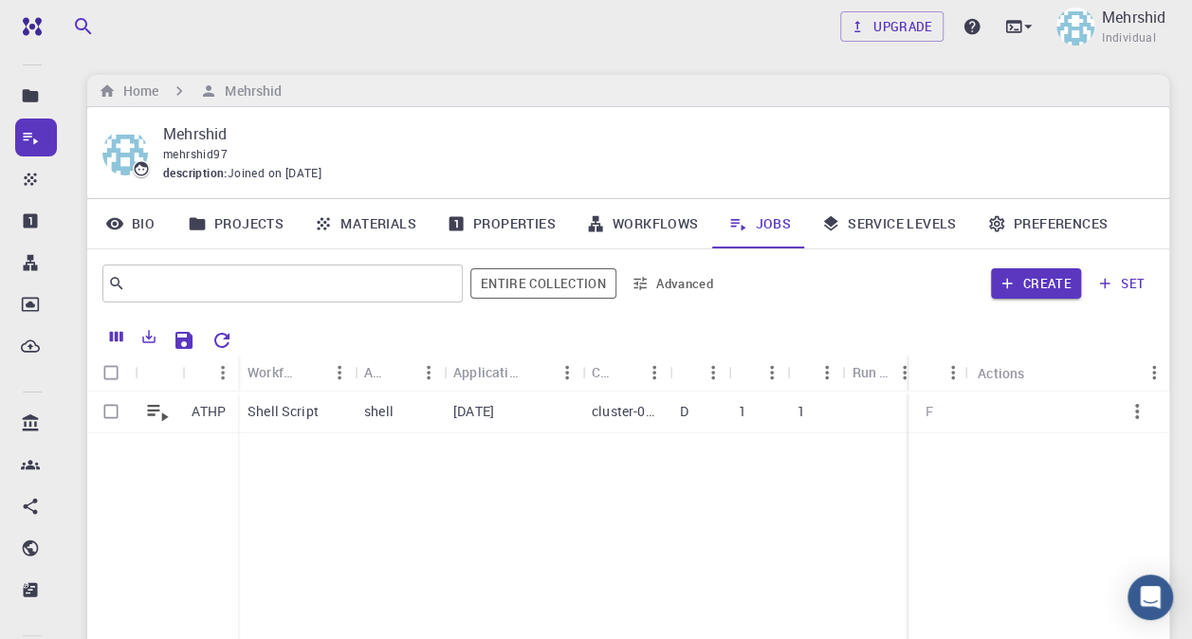
click at [657, 199] on link "Workflows" at bounding box center [642, 223] width 143 height 49
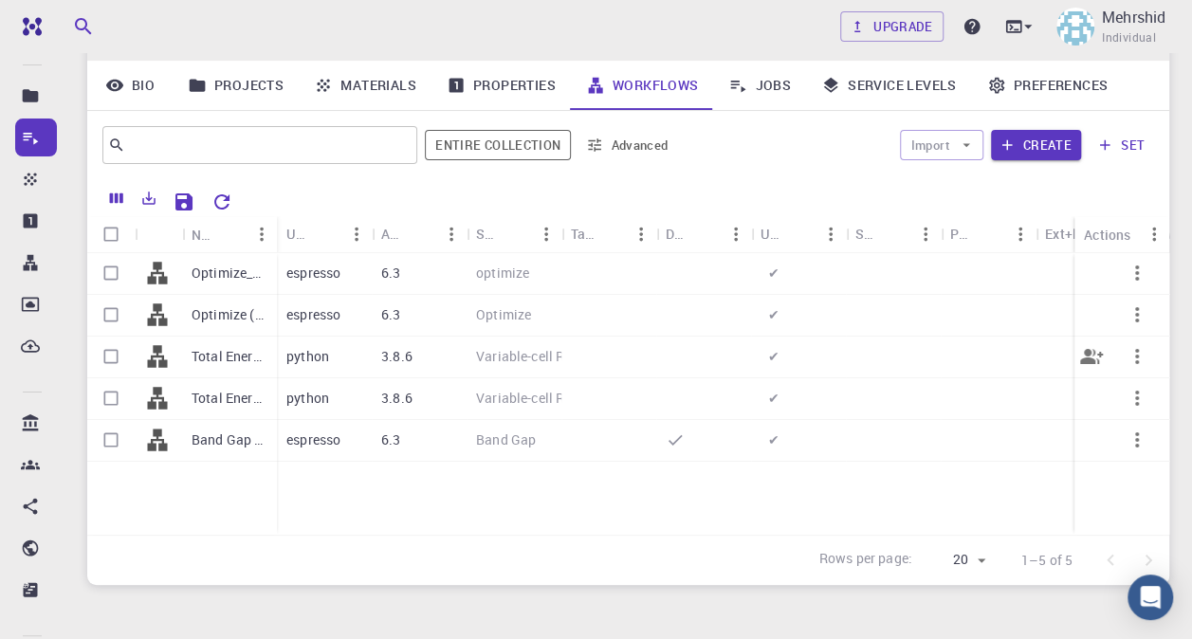
scroll to position [190, 0]
click at [772, 262] on span "✔" at bounding box center [773, 271] width 27 height 18
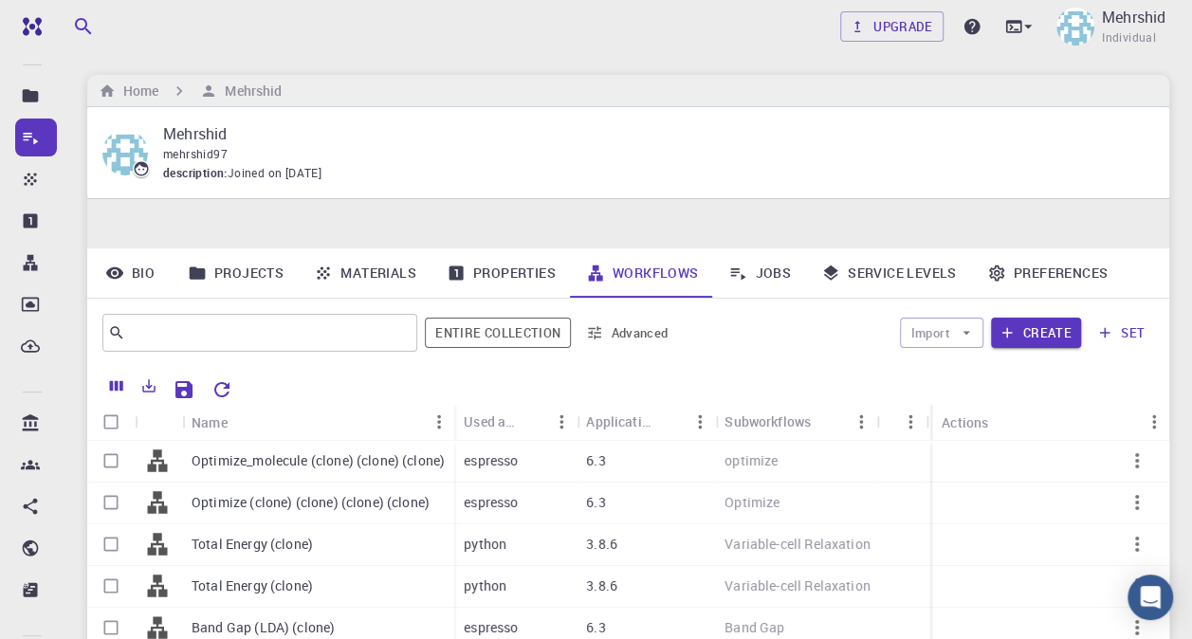
scroll to position [190, 0]
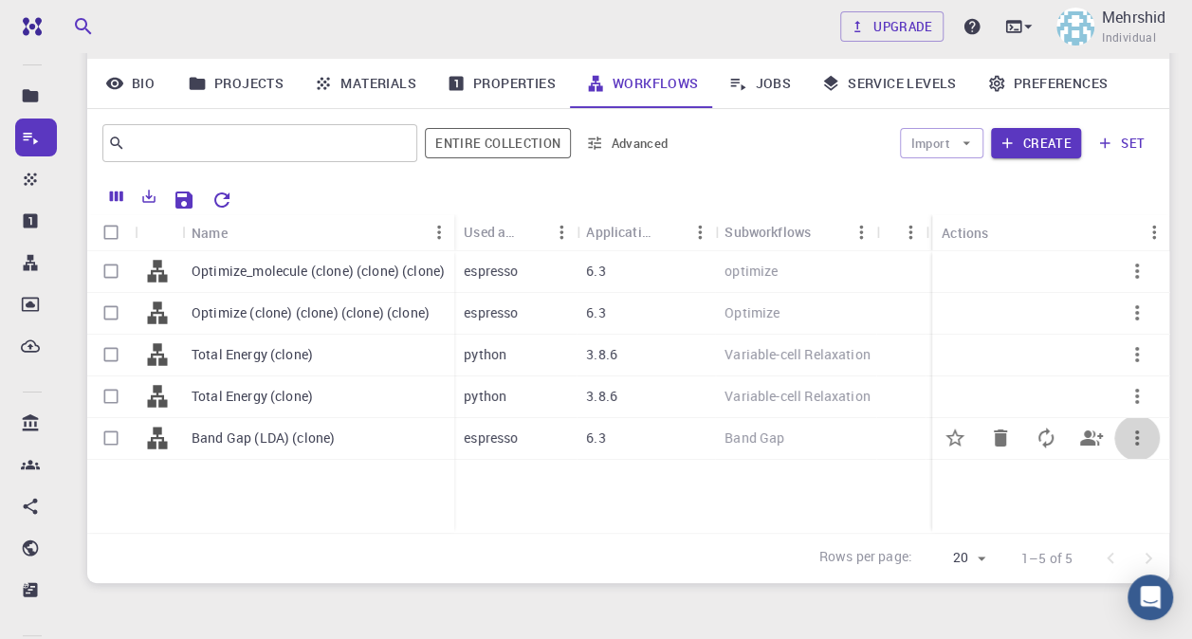
click at [1134, 427] on icon "button" at bounding box center [1136, 438] width 23 height 23
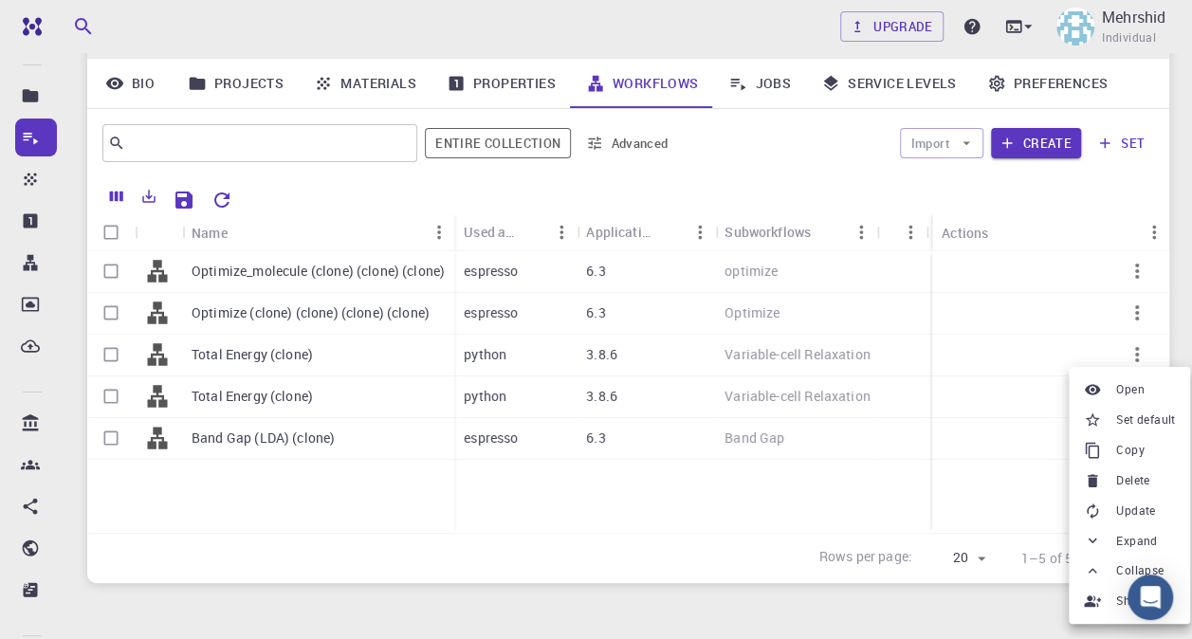
click at [895, 439] on div at bounding box center [596, 319] width 1192 height 639
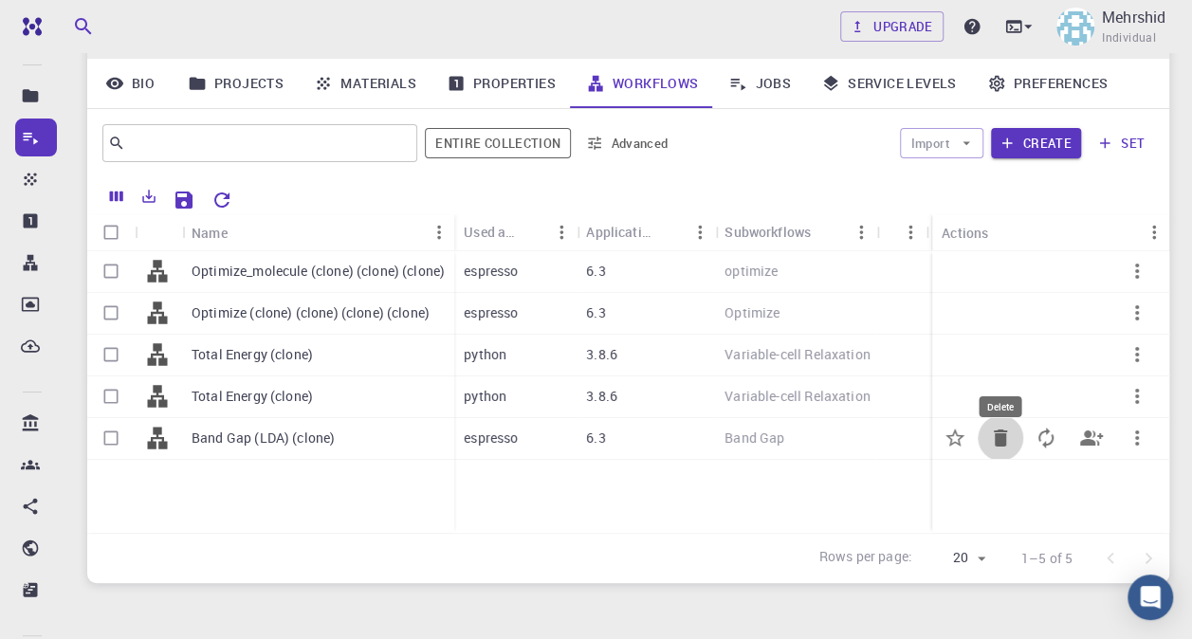
click at [1002, 429] on icon "Delete" at bounding box center [1000, 437] width 13 height 17
click at [1011, 385] on icon "Delete" at bounding box center [1000, 396] width 23 height 23
click at [1138, 418] on div at bounding box center [1167, 439] width 58 height 42
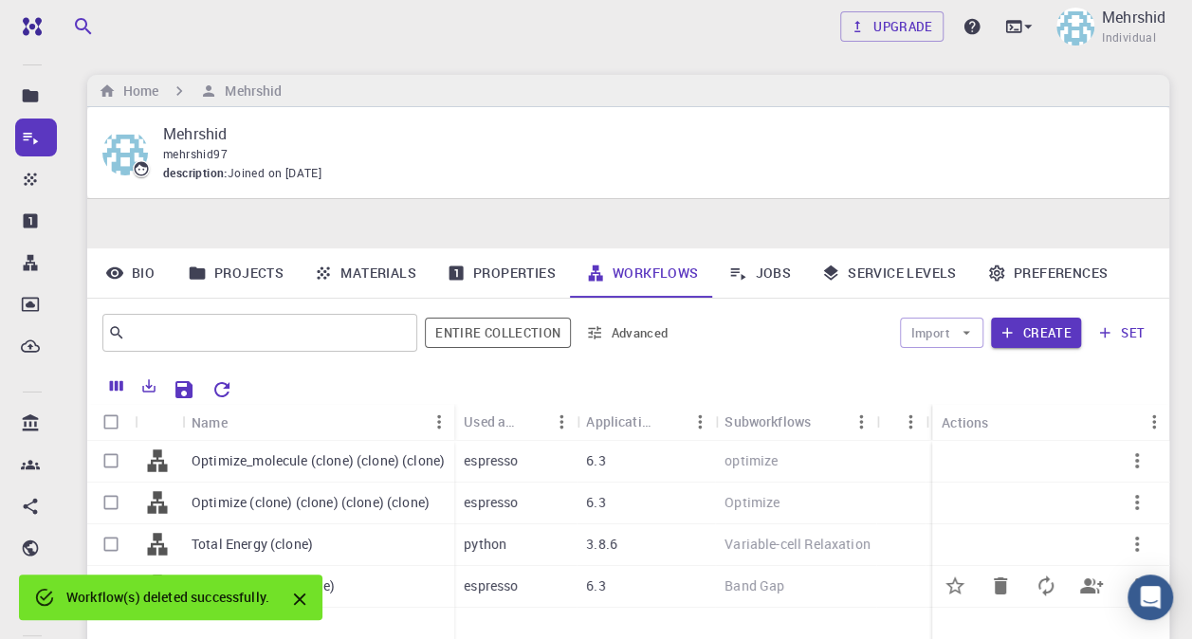
scroll to position [190, 0]
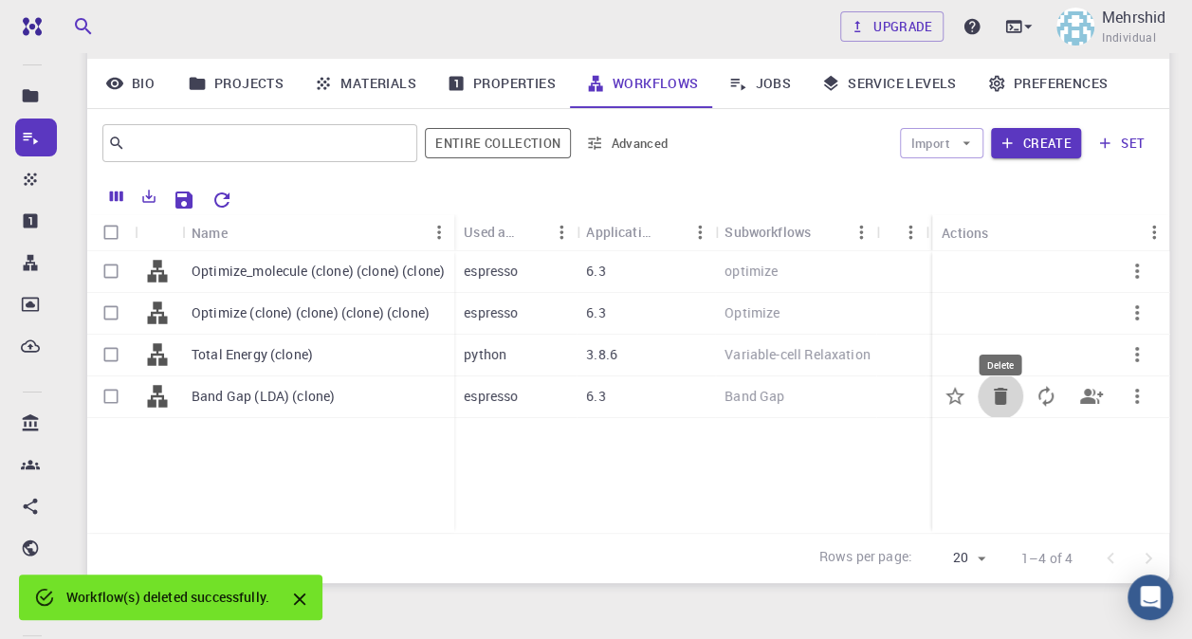
click at [998, 388] on icon "Delete" at bounding box center [1000, 396] width 13 height 17
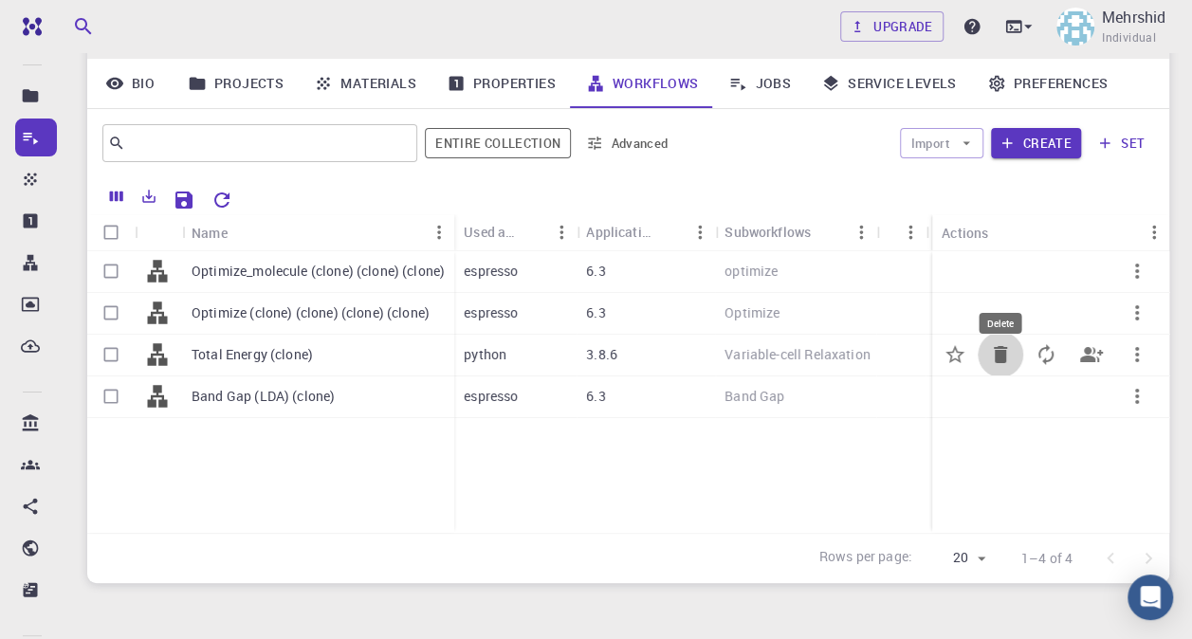
click at [999, 346] on icon "Delete" at bounding box center [1000, 354] width 13 height 17
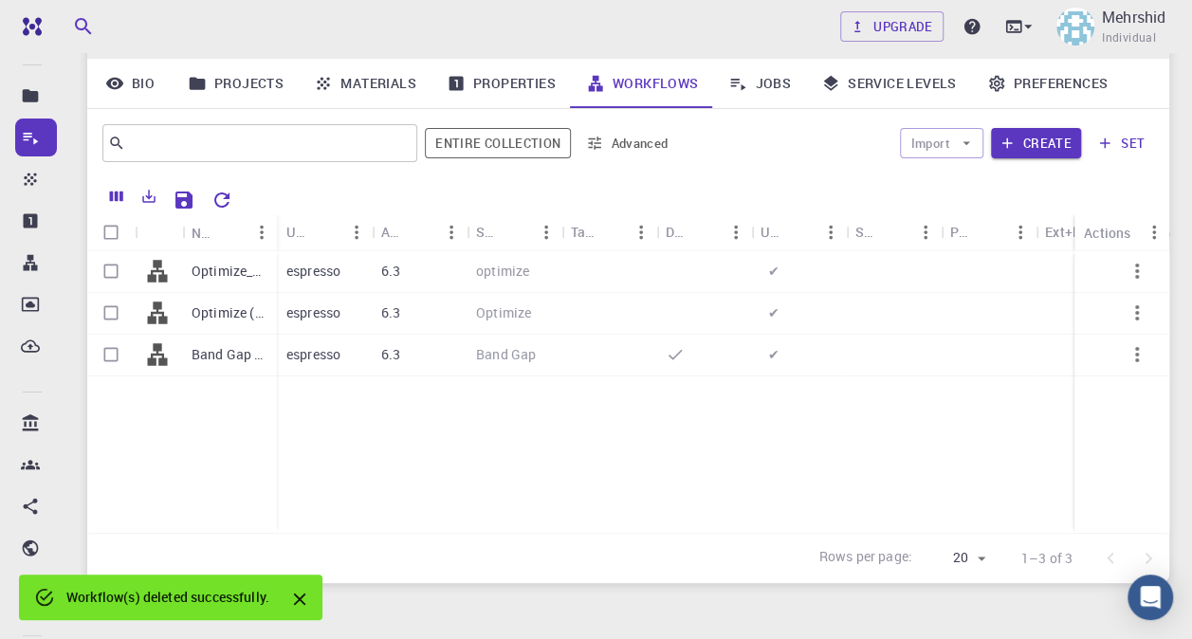
click at [905, 370] on div "Optimize_molecule (clone) (clone) (clone) Optimize (clone) (clone) (clone) (clo…" at bounding box center [703, 392] width 1233 height 282
drag, startPoint x: 1071, startPoint y: 333, endPoint x: 1090, endPoint y: 320, distance: 23.1
click at [1069, 333] on div "Optimize_molecule (clone) (clone) (clone) Optimize (clone) (clone) (clone) (clo…" at bounding box center [703, 392] width 1233 height 282
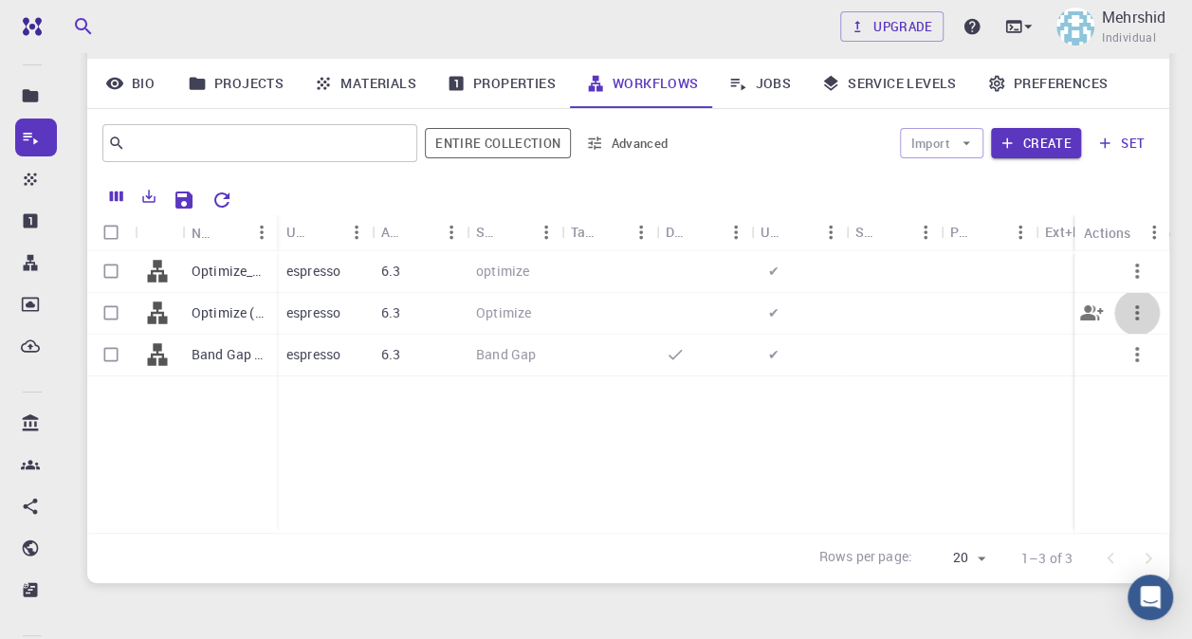
click at [1130, 301] on icon "button" at bounding box center [1136, 312] width 23 height 23
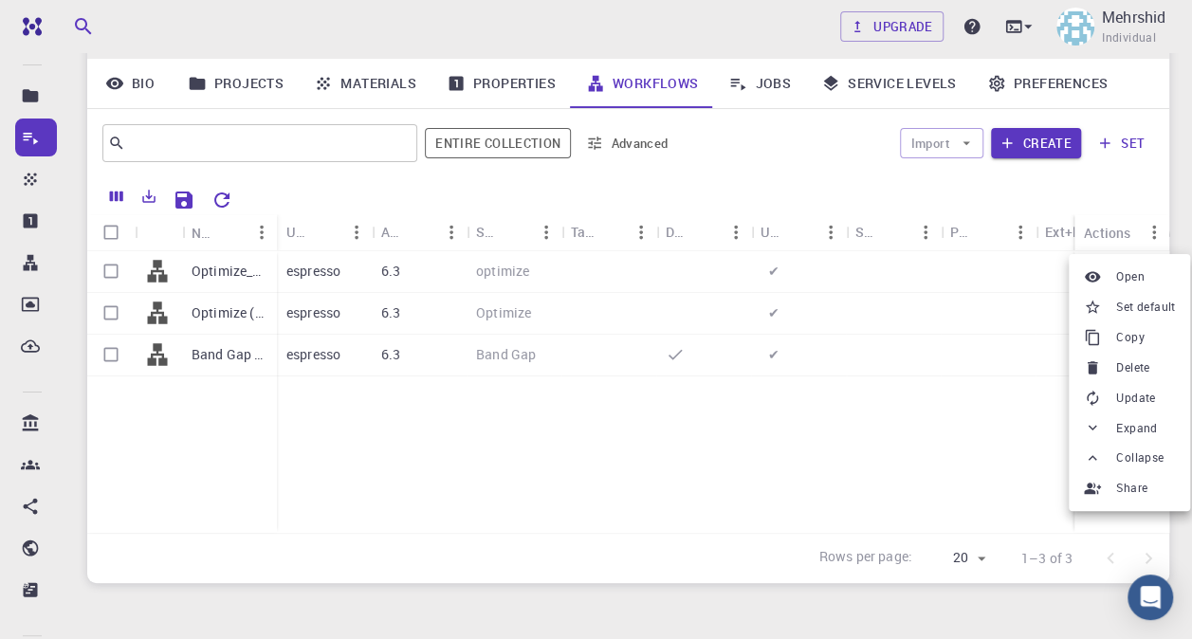
click at [1115, 357] on li "Delete" at bounding box center [1129, 368] width 121 height 30
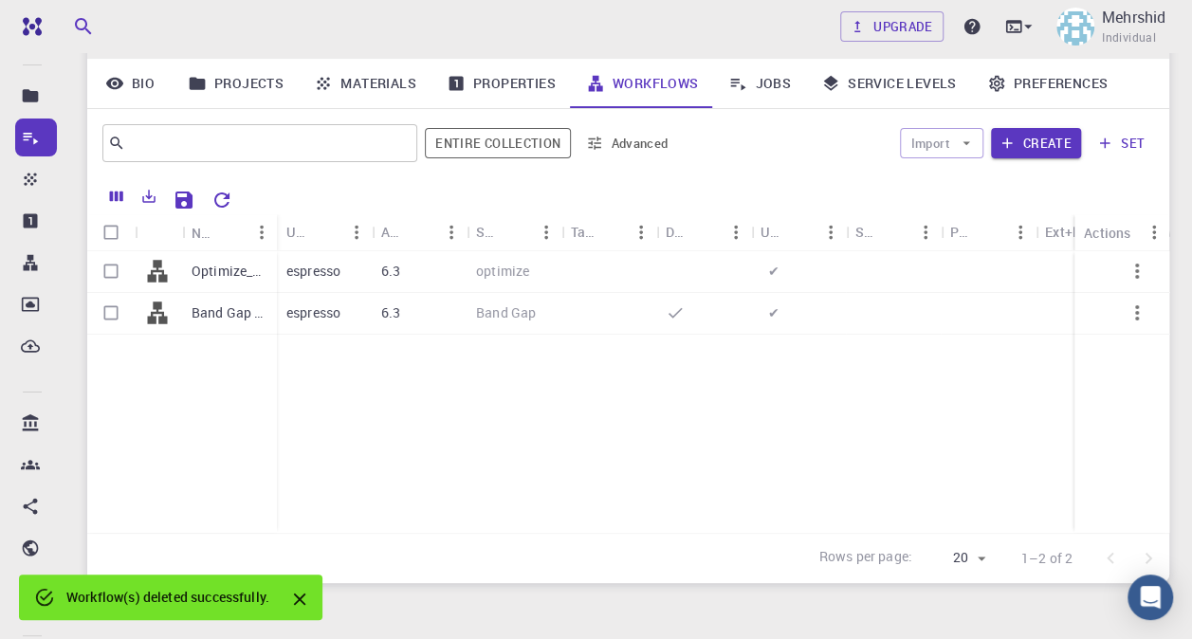
click at [1126, 260] on icon "button" at bounding box center [1136, 271] width 23 height 23
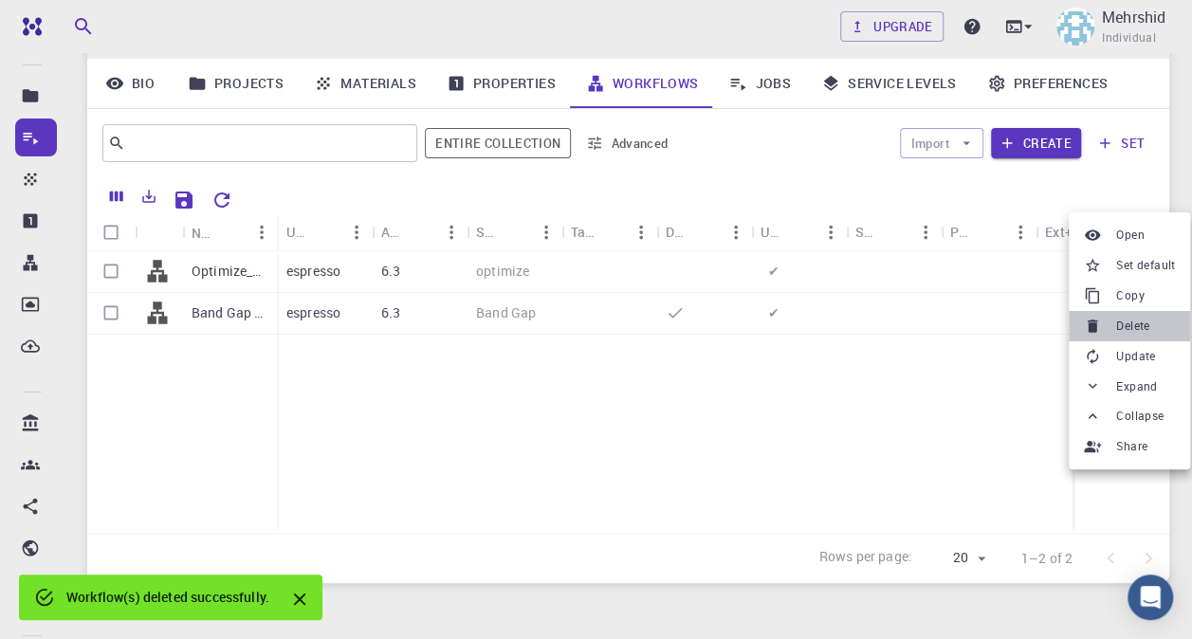
click at [1115, 321] on li "Delete" at bounding box center [1129, 326] width 121 height 30
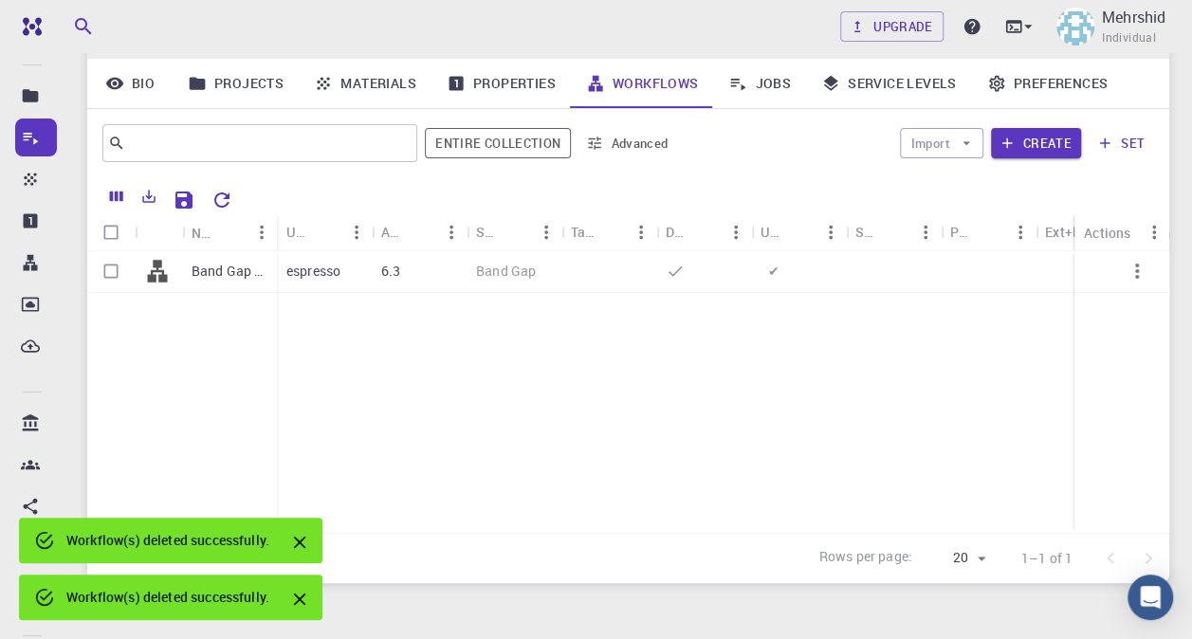
click at [1126, 260] on icon "button" at bounding box center [1136, 271] width 23 height 23
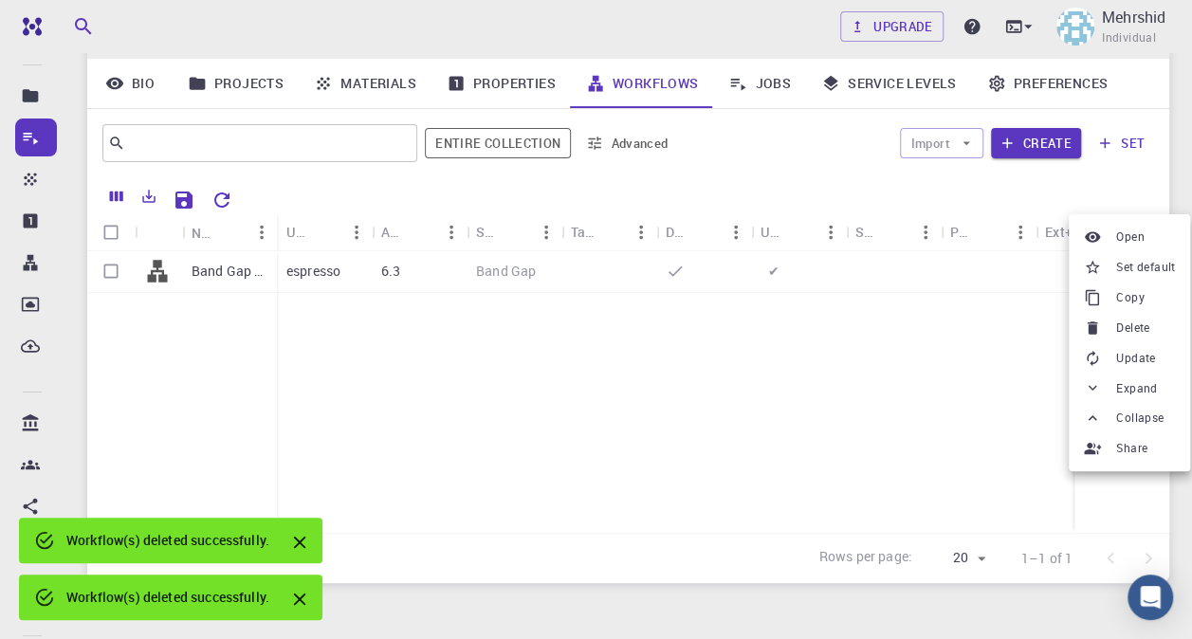
click at [1121, 327] on span "Delete" at bounding box center [1132, 328] width 33 height 19
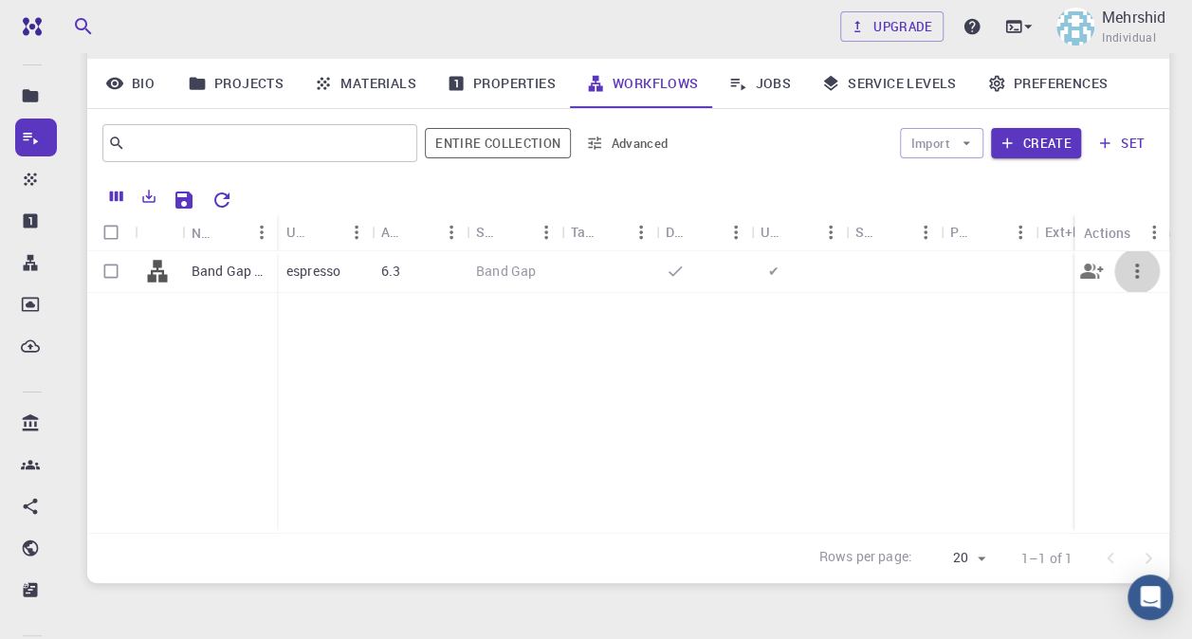
click at [1140, 248] on button "button" at bounding box center [1137, 271] width 46 height 46
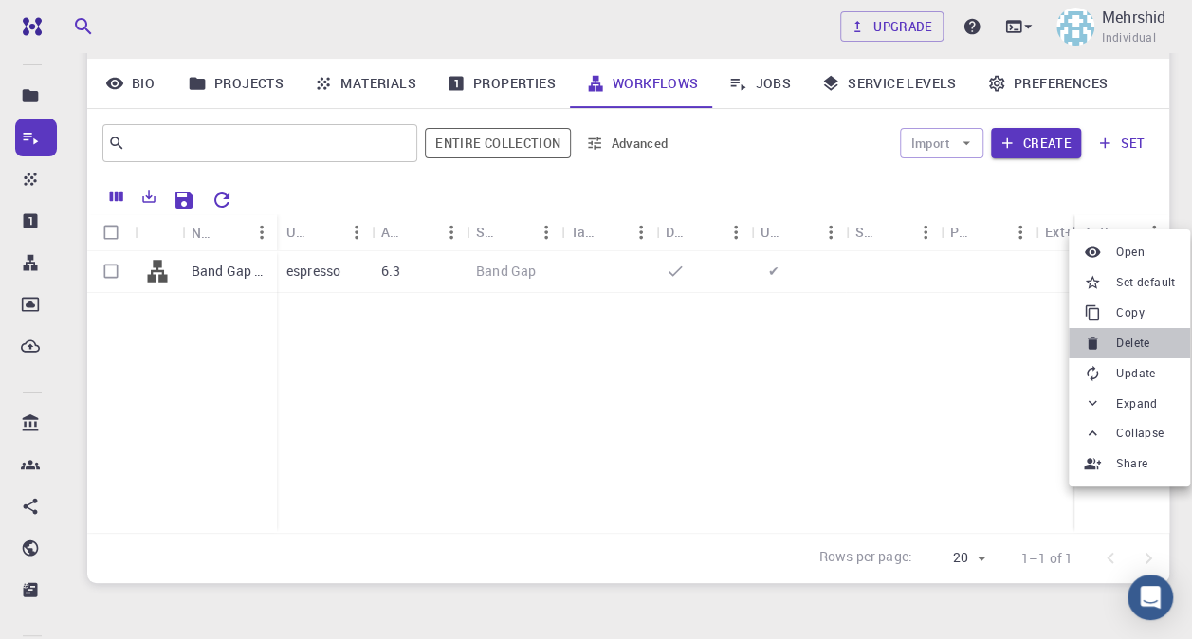
click at [1114, 347] on li "Delete" at bounding box center [1129, 343] width 121 height 30
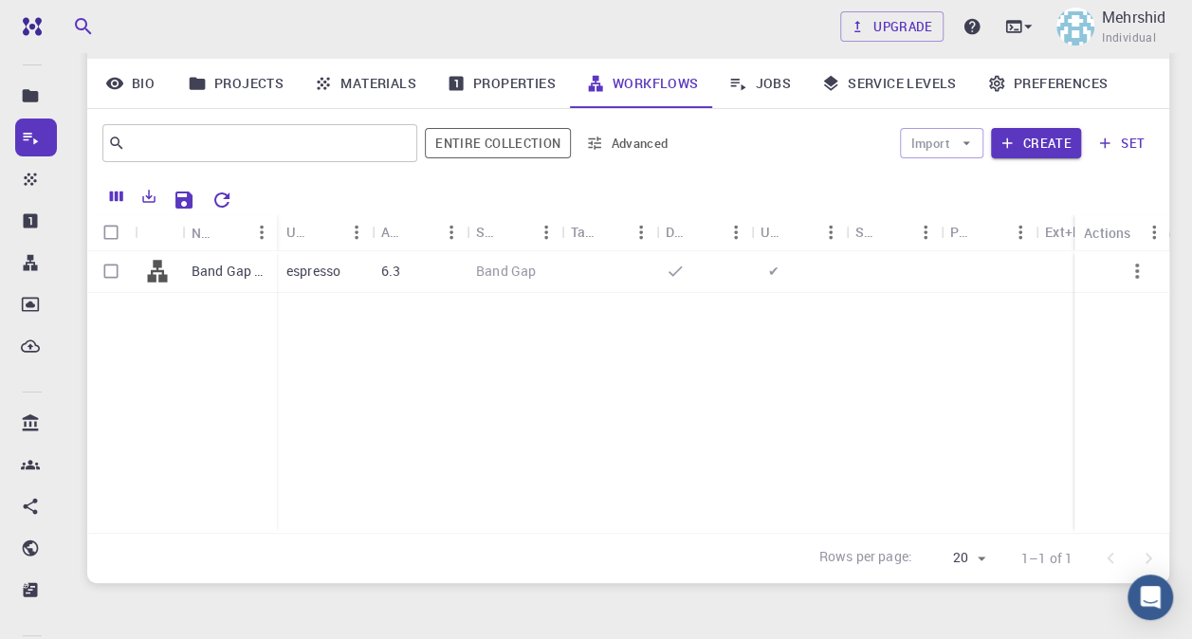
click at [783, 307] on div "Band Gap (LDA) (clone) espresso 6.3 Band Gap ✔" at bounding box center [703, 392] width 1233 height 282
click at [301, 262] on p "espresso" at bounding box center [313, 271] width 54 height 19
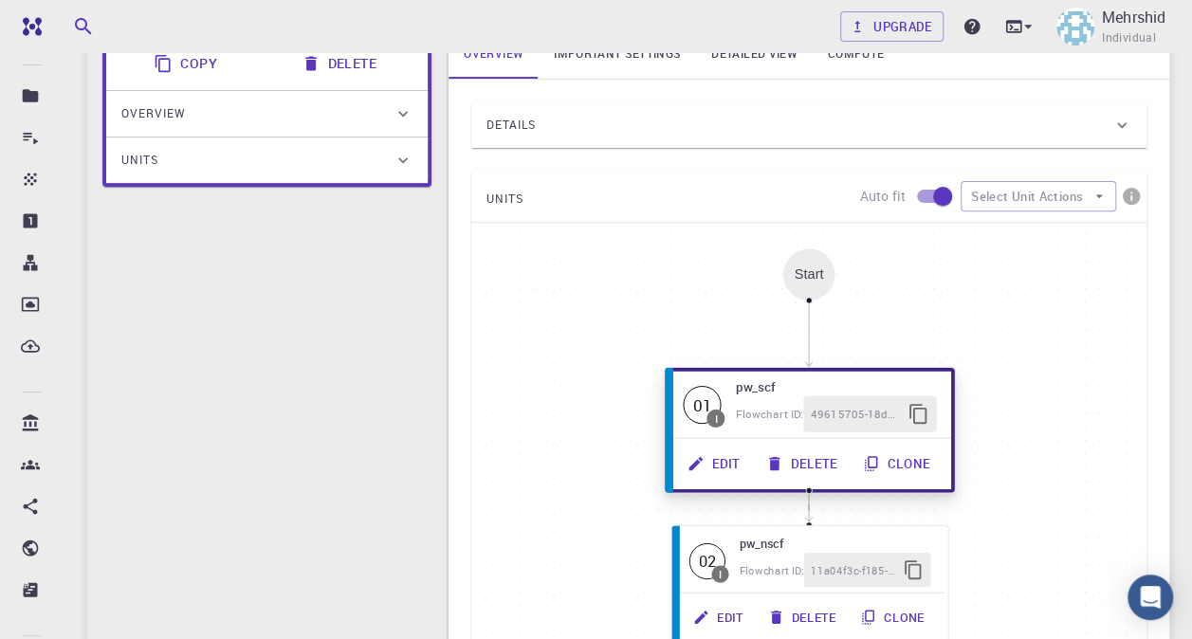
scroll to position [284, 0]
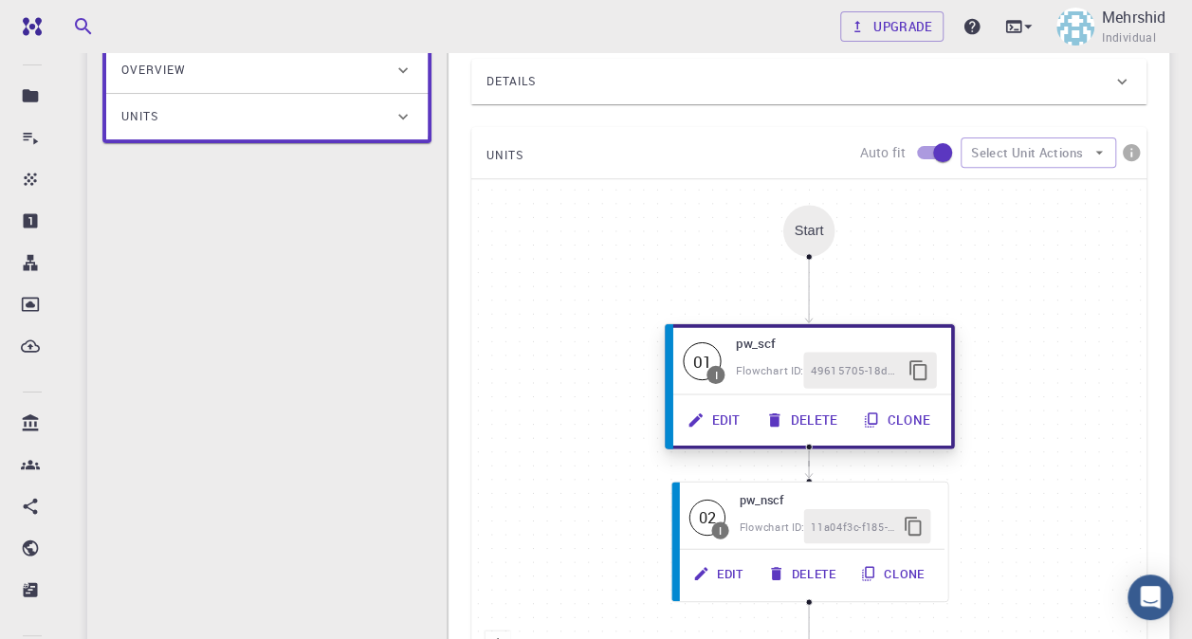
click at [700, 417] on icon "button" at bounding box center [695, 420] width 18 height 18
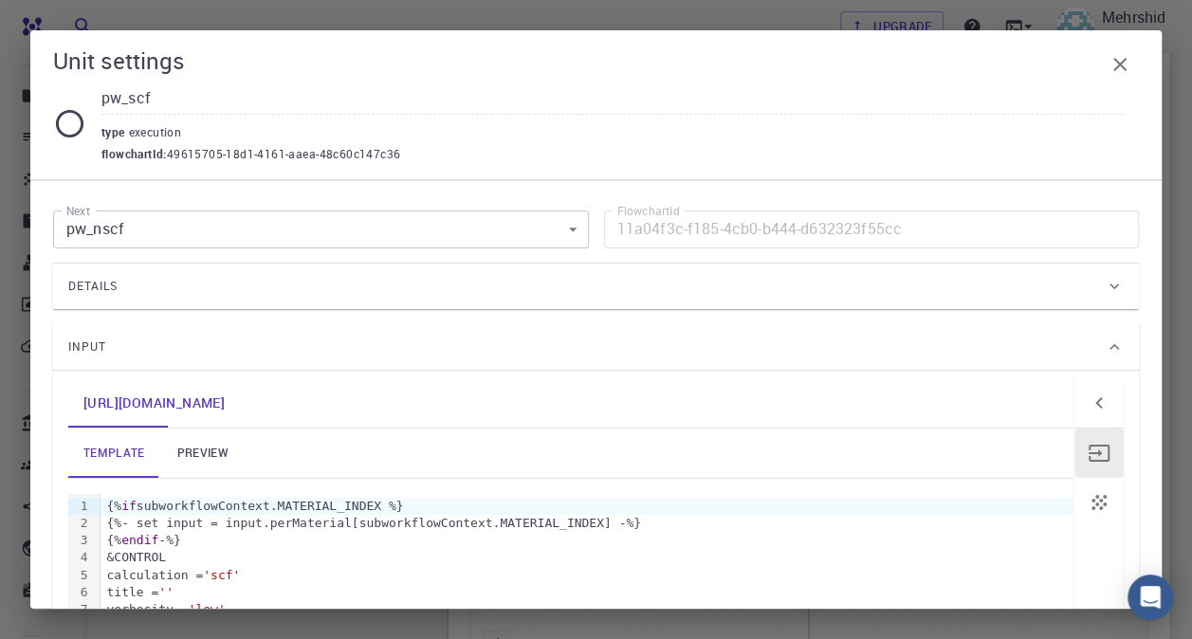
scroll to position [0, 0]
click at [233, 456] on link "preview" at bounding box center [202, 453] width 85 height 49
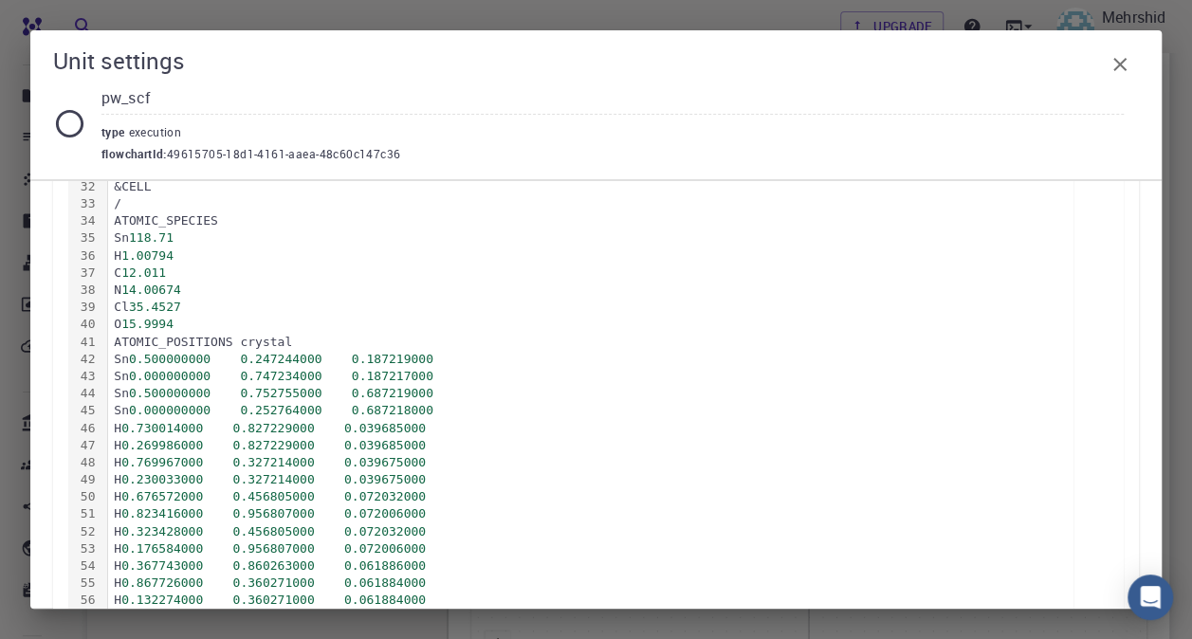
scroll to position [853, 0]
click at [978, 353] on div "Sn 0.500000000 0.247244000 0.187219000" at bounding box center [590, 361] width 965 height 17
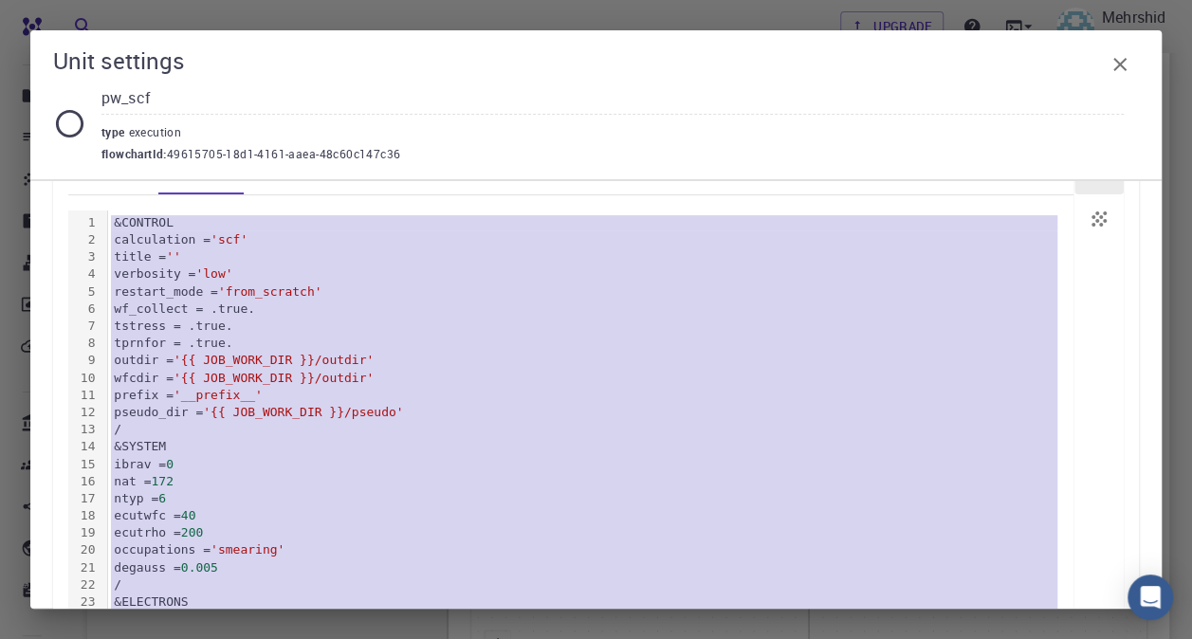
scroll to position [284, 0]
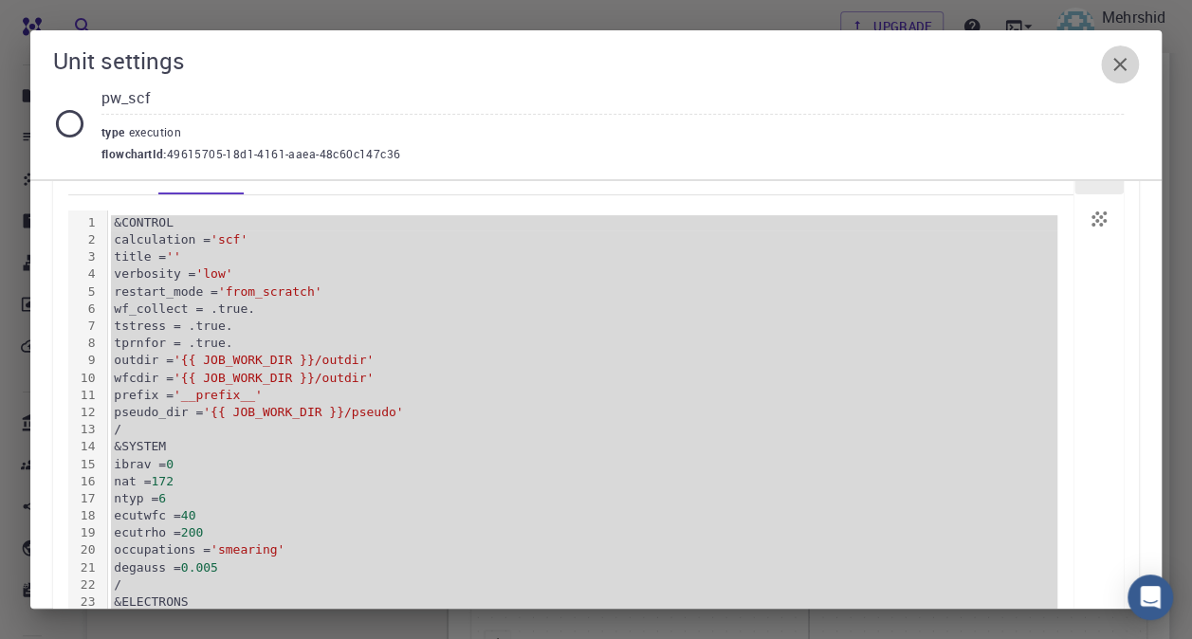
click at [1124, 68] on icon "button" at bounding box center [1119, 64] width 13 height 13
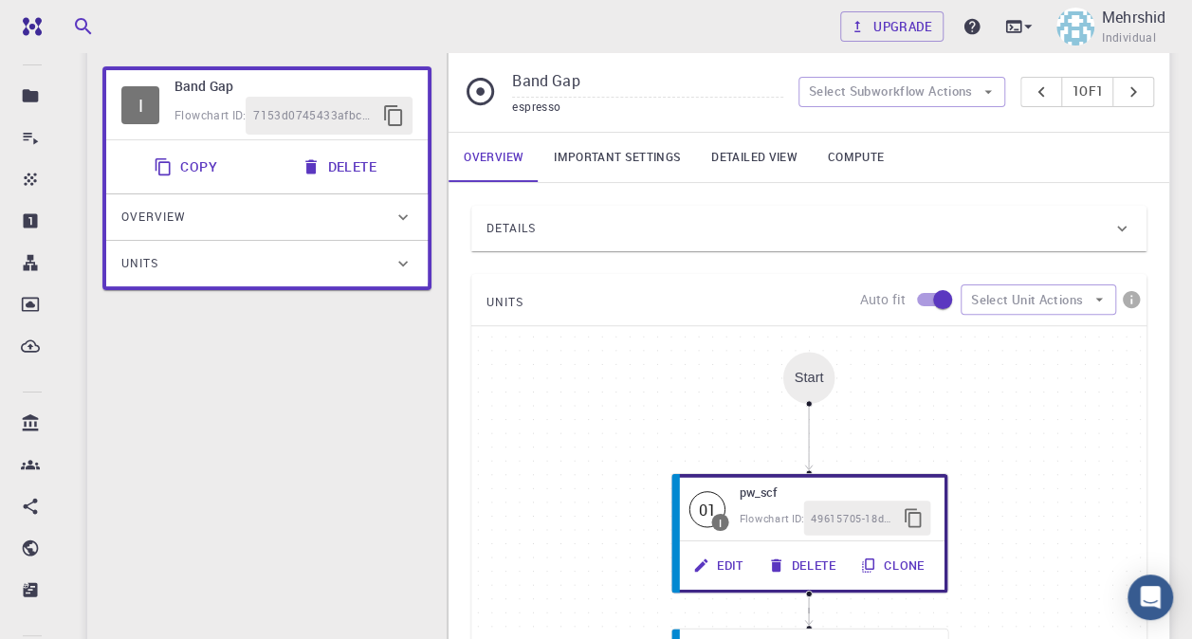
scroll to position [0, 0]
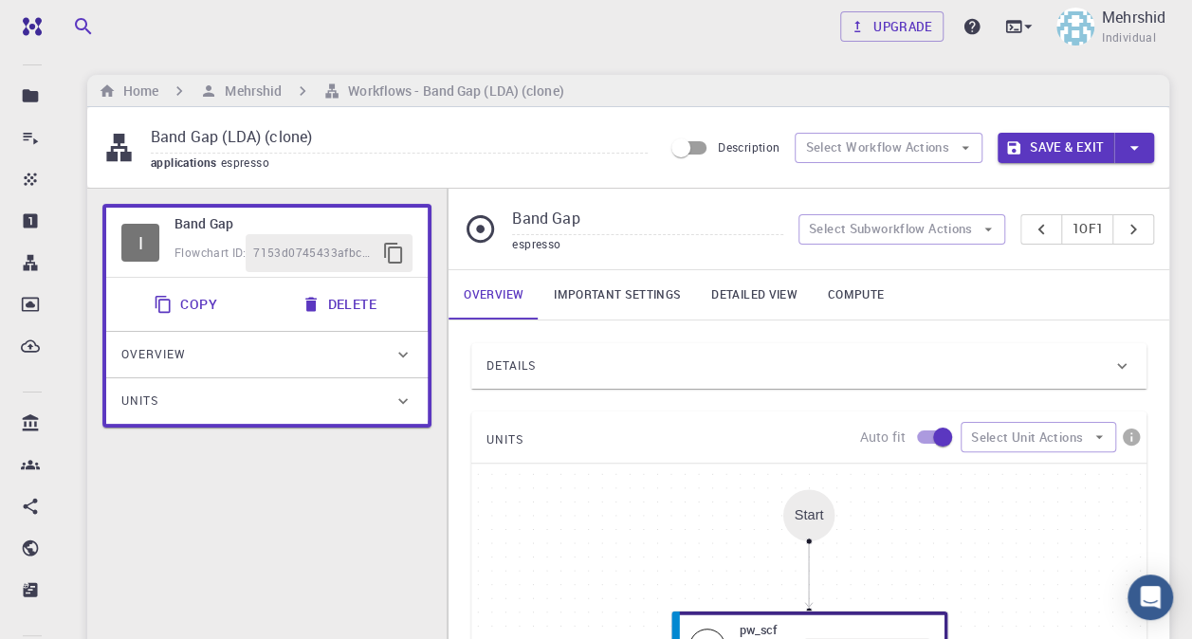
click at [476, 227] on icon at bounding box center [479, 228] width 27 height 27
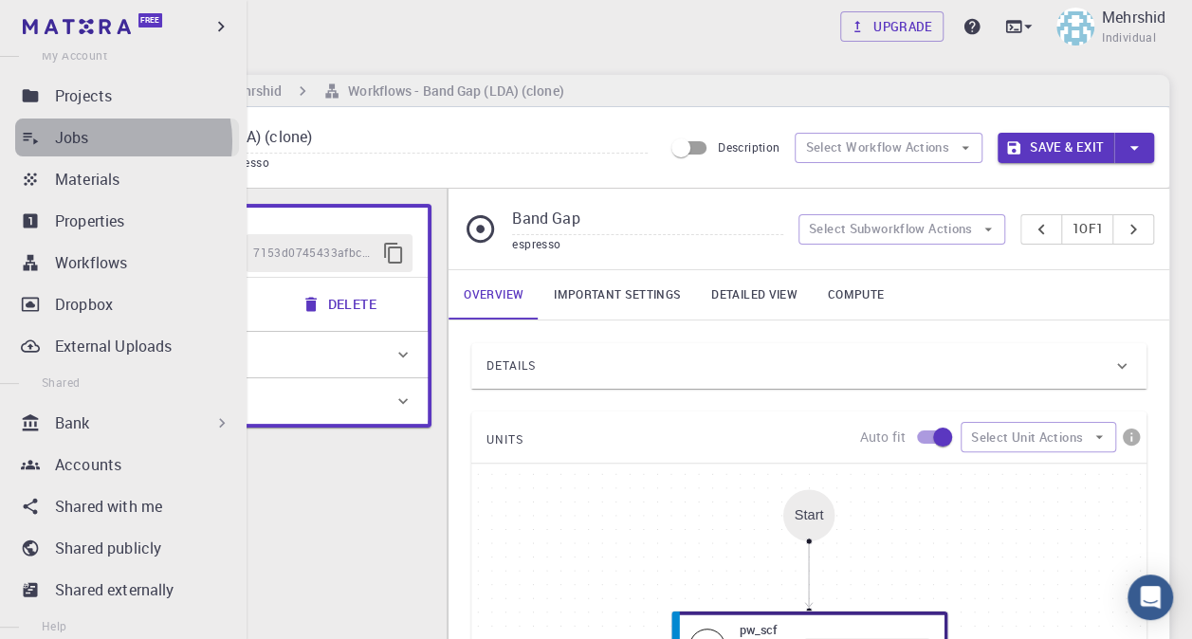
click at [112, 141] on div "Jobs" at bounding box center [147, 137] width 184 height 23
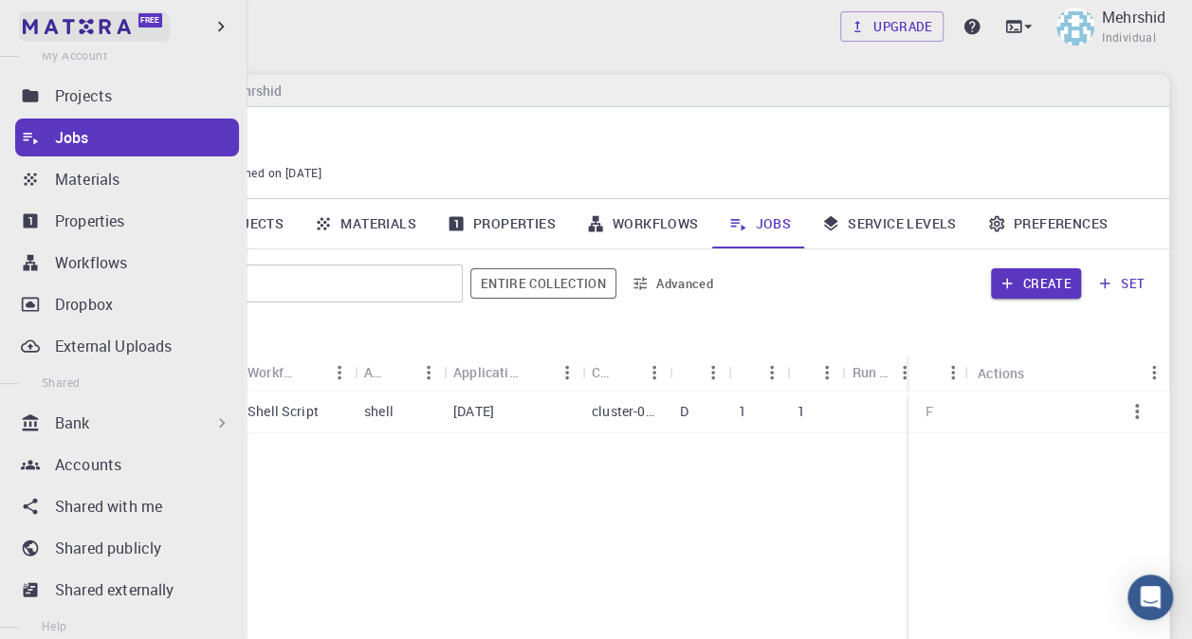
click at [123, 27] on img at bounding box center [77, 26] width 108 height 15
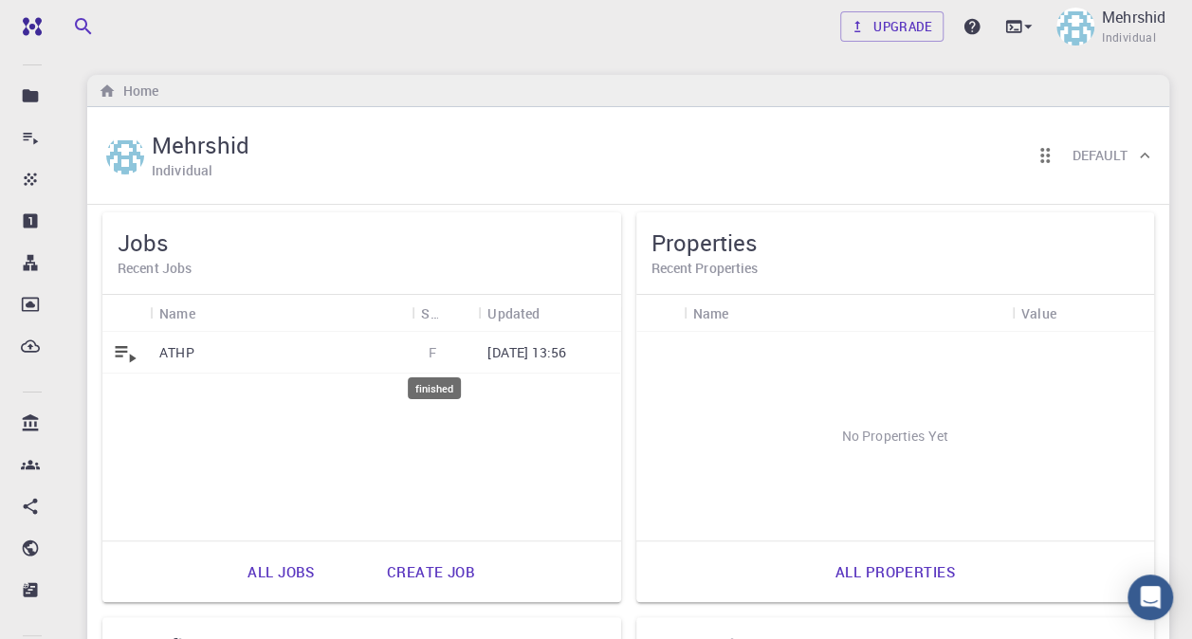
click at [429, 355] on span "F" at bounding box center [432, 352] width 23 height 18
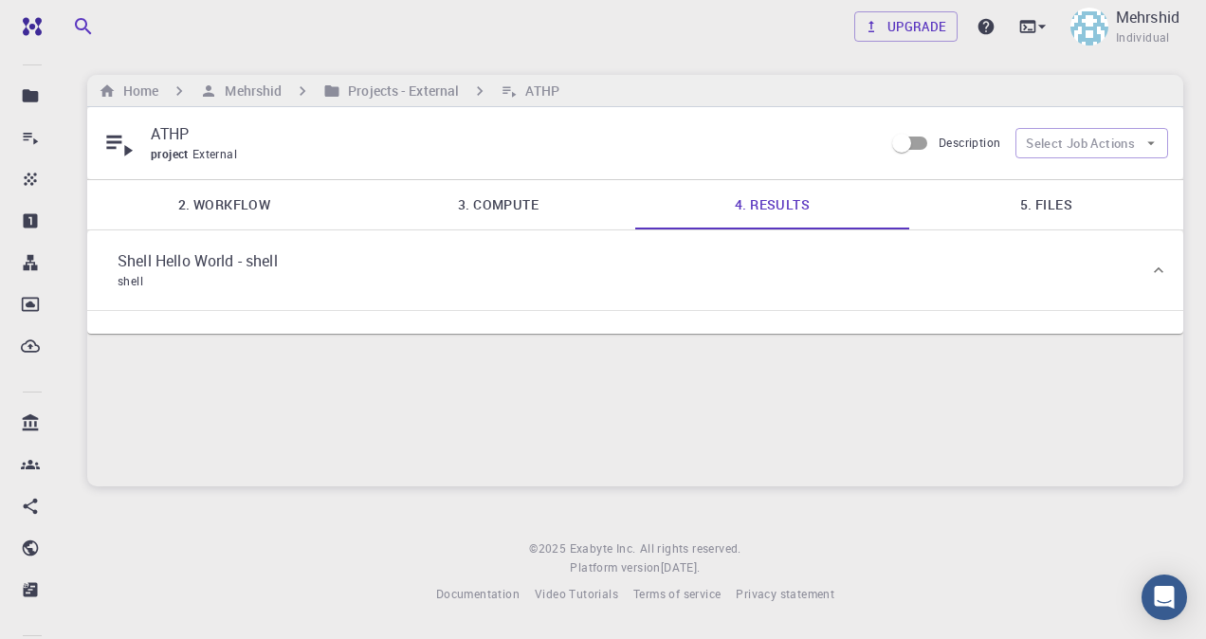
drag, startPoint x: 164, startPoint y: 294, endPoint x: 142, endPoint y: 298, distance: 22.1
click at [102, 270] on icon at bounding box center [102, 270] width 0 height 0
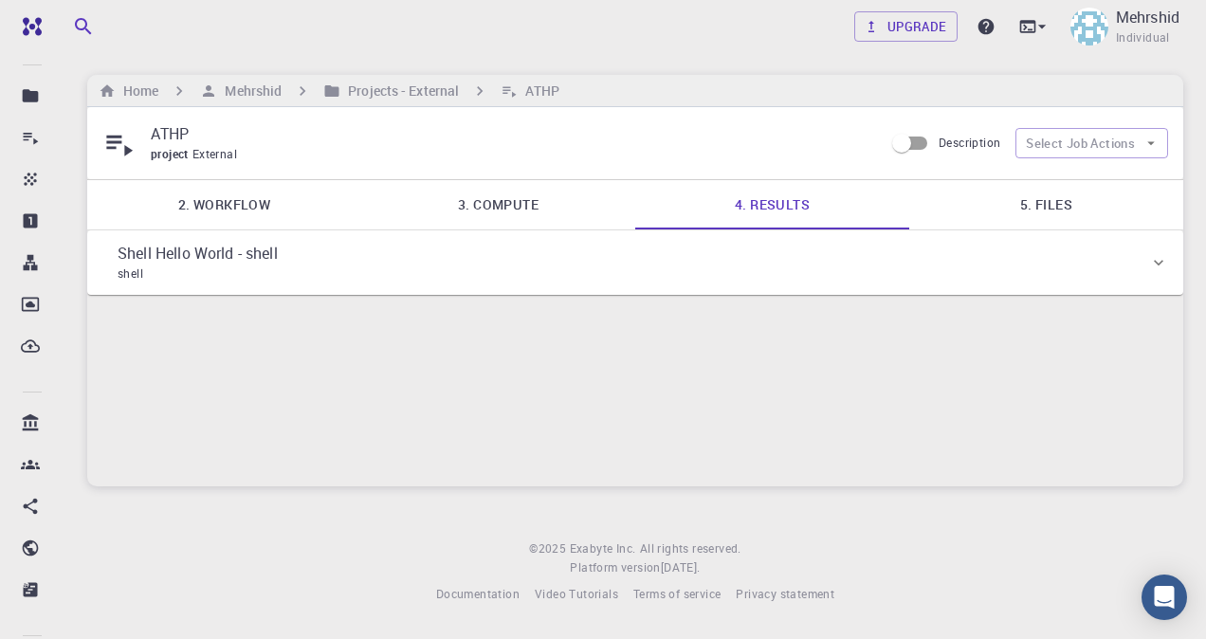
click at [102, 263] on icon at bounding box center [102, 263] width 0 height 0
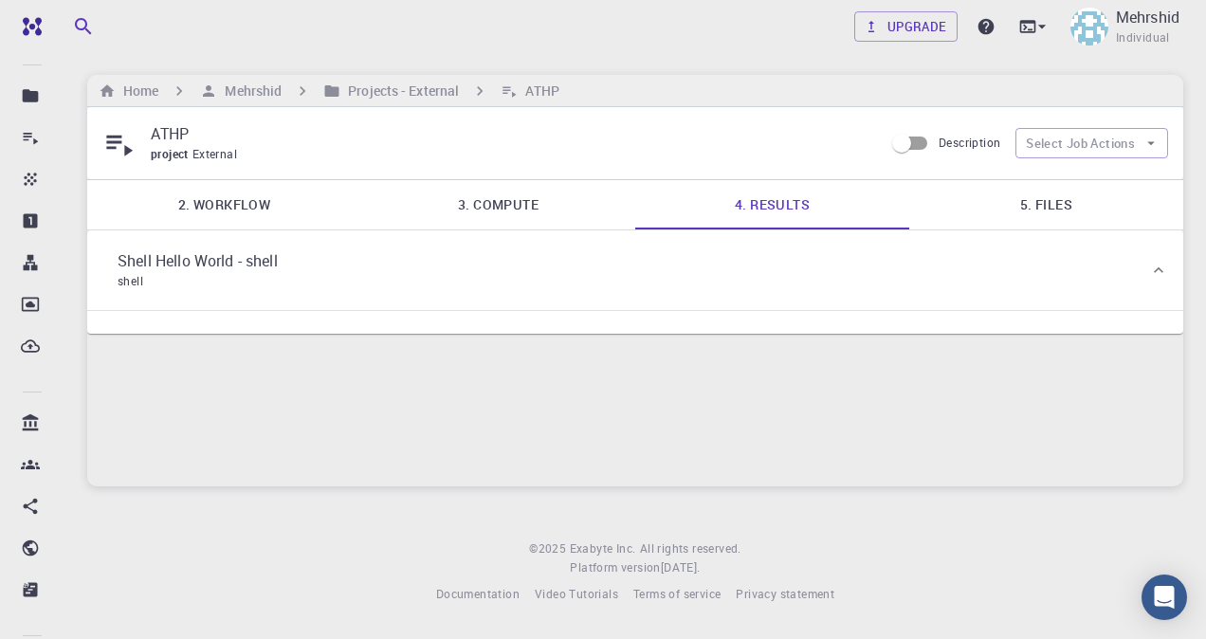
click at [102, 270] on icon at bounding box center [102, 270] width 0 height 0
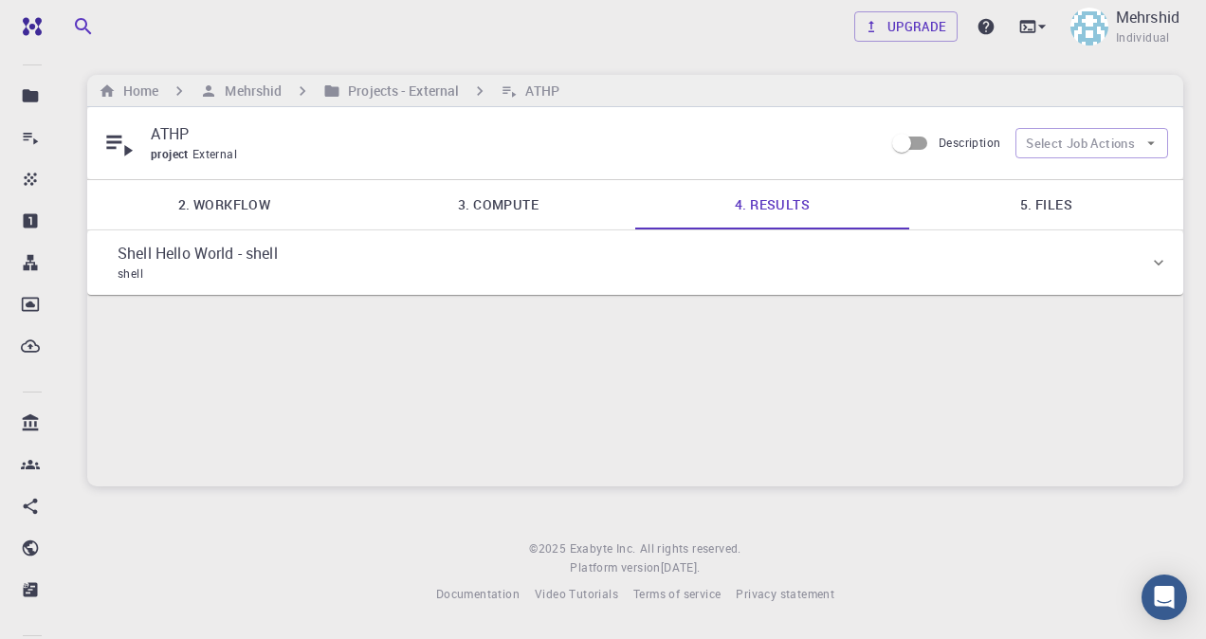
click at [102, 263] on icon at bounding box center [102, 263] width 0 height 0
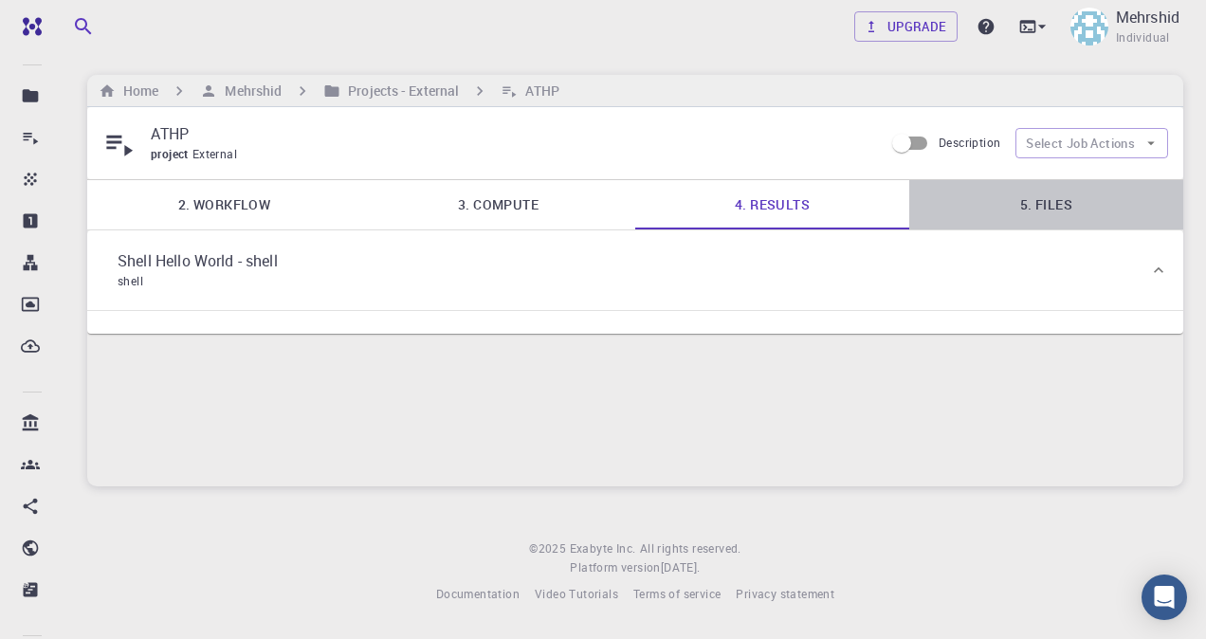
click at [1011, 208] on link "5. Files" at bounding box center [1046, 204] width 274 height 49
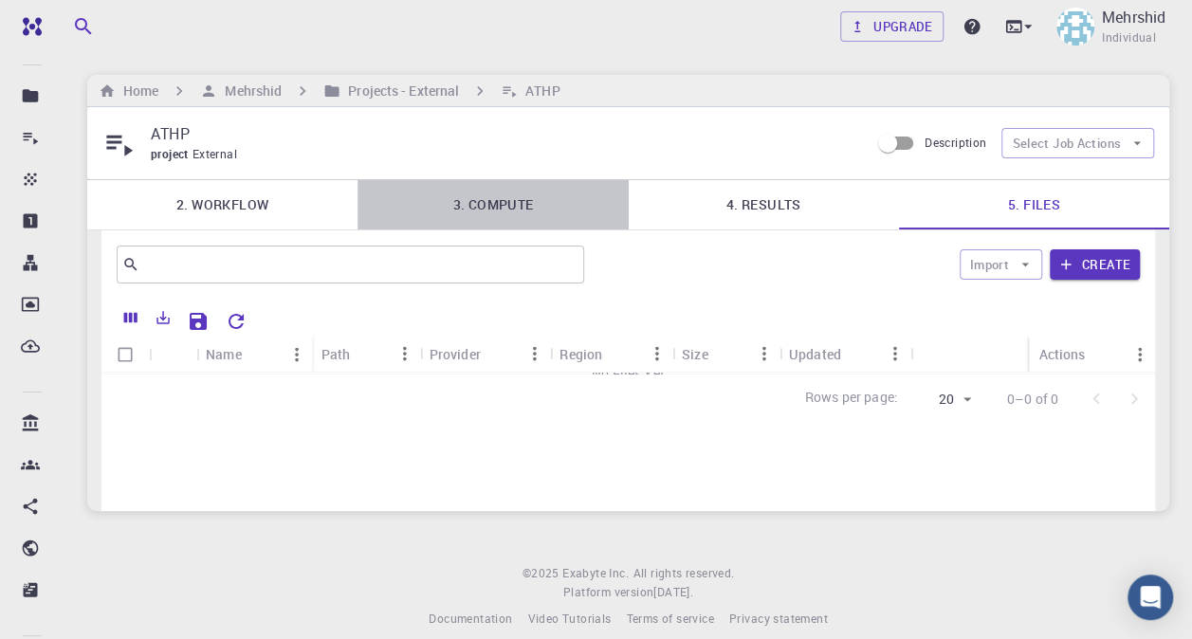
click at [533, 192] on link "3. Compute" at bounding box center [492, 204] width 270 height 49
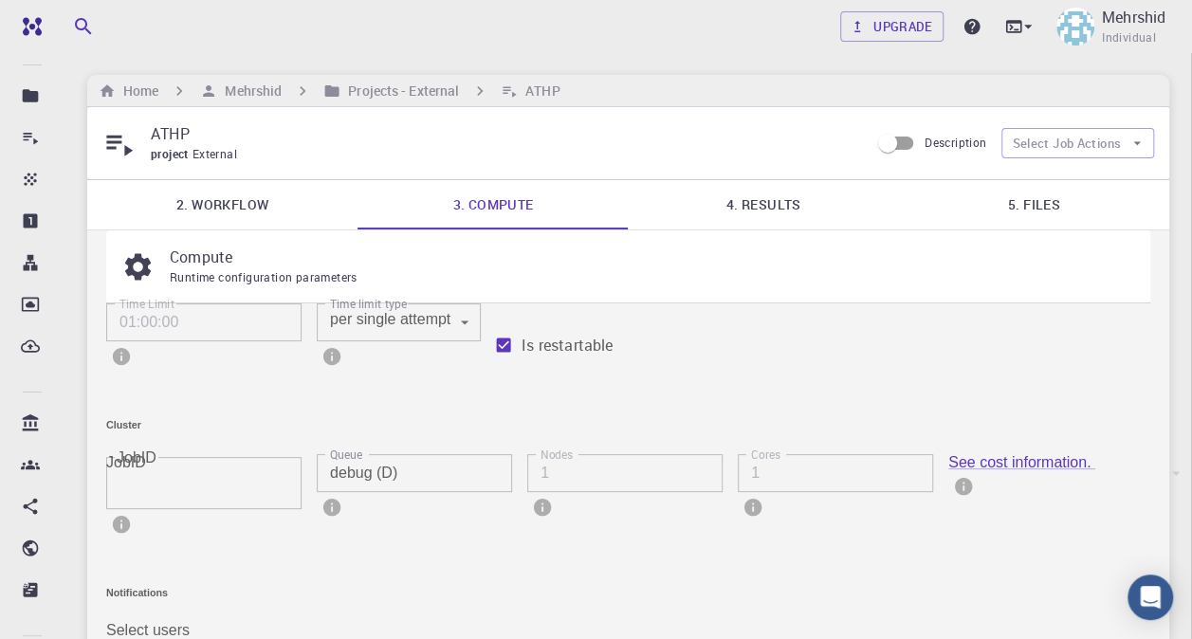
click at [265, 202] on link "2. Workflow" at bounding box center [222, 204] width 270 height 49
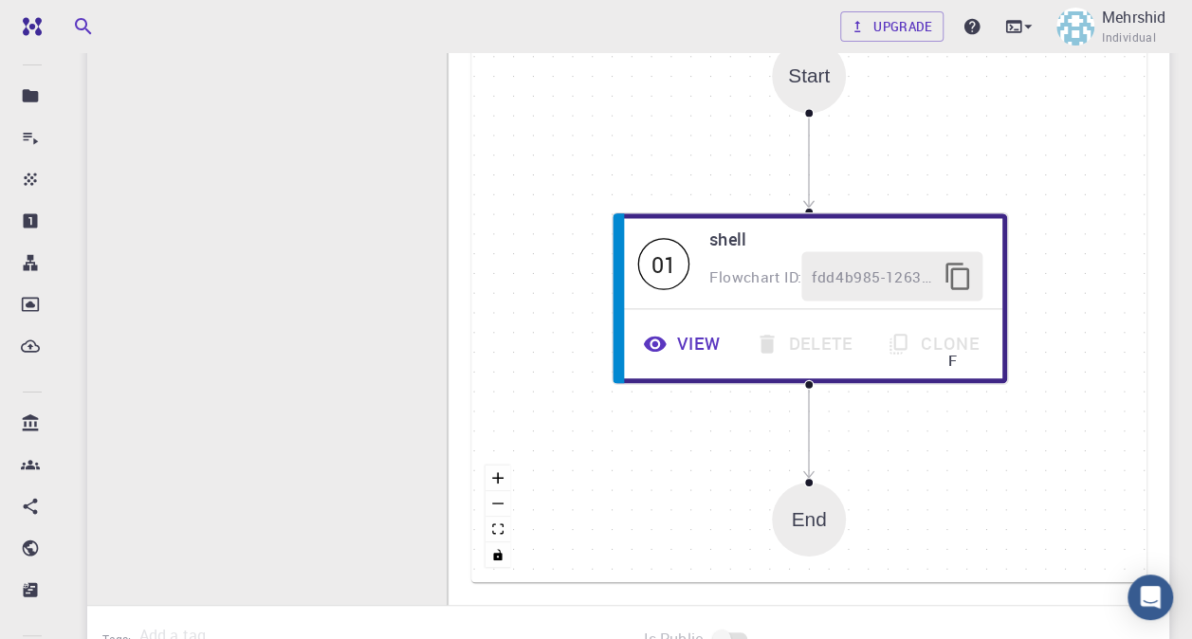
scroll to position [569, 0]
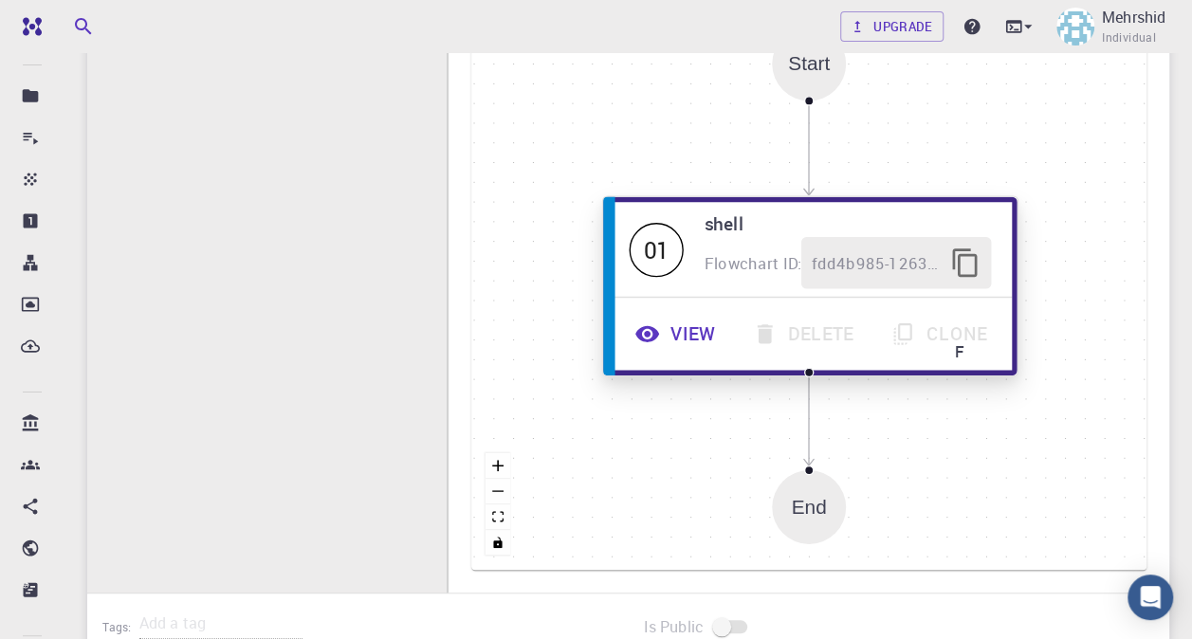
click at [685, 329] on button "View" at bounding box center [678, 334] width 118 height 52
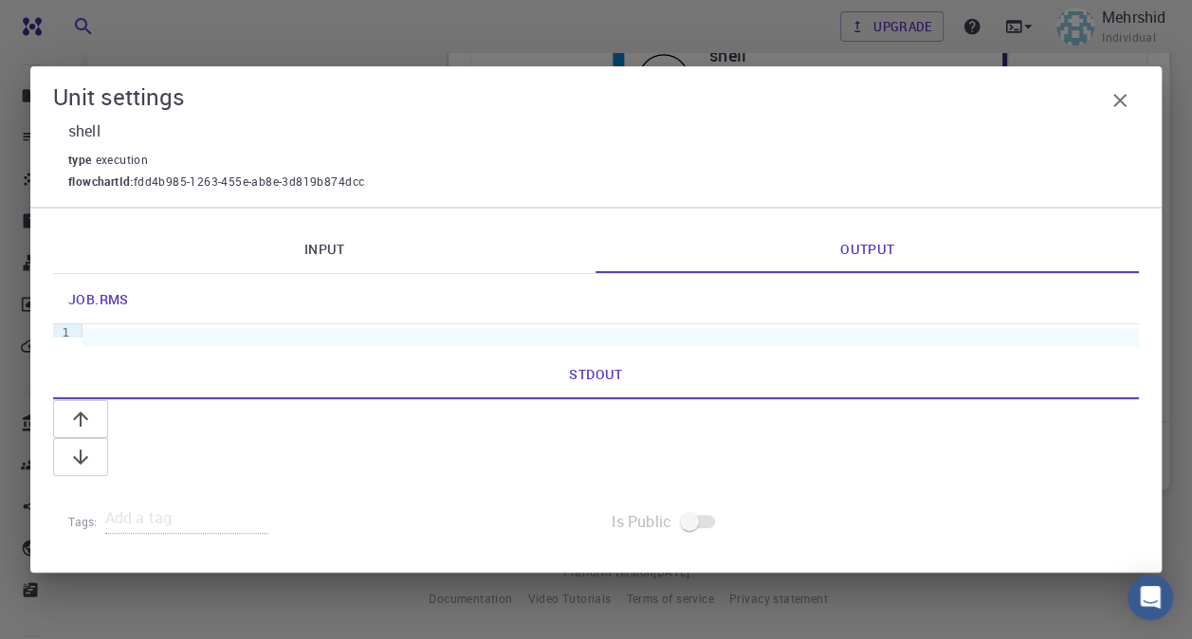
scroll to position [552, 0]
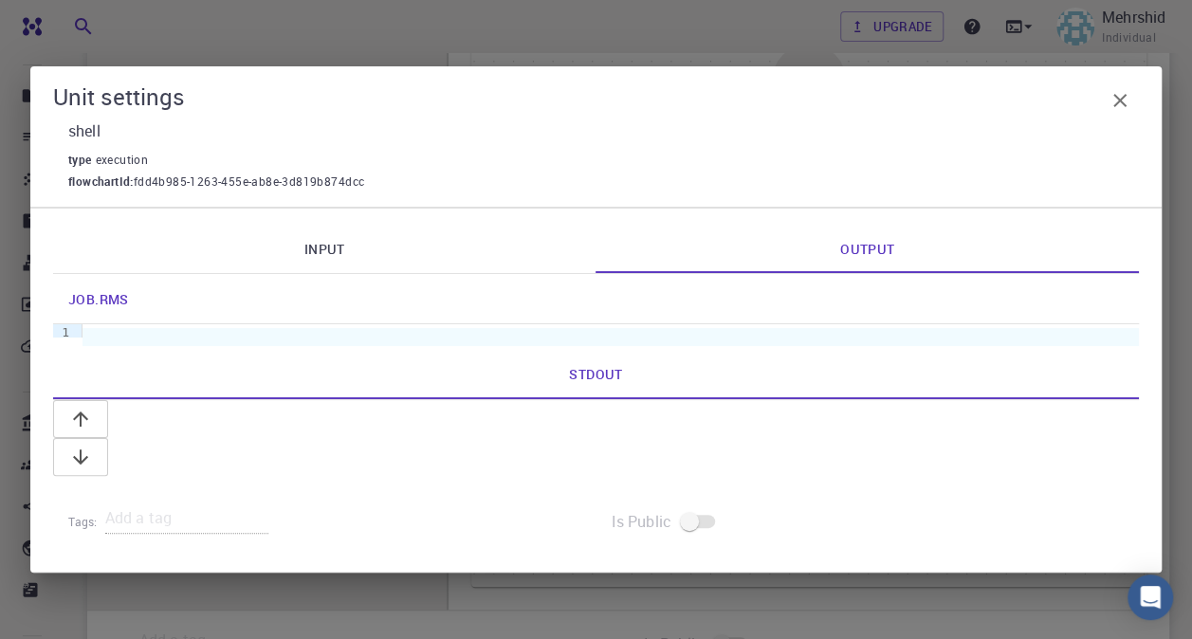
click at [1123, 107] on icon "button" at bounding box center [1119, 100] width 13 height 13
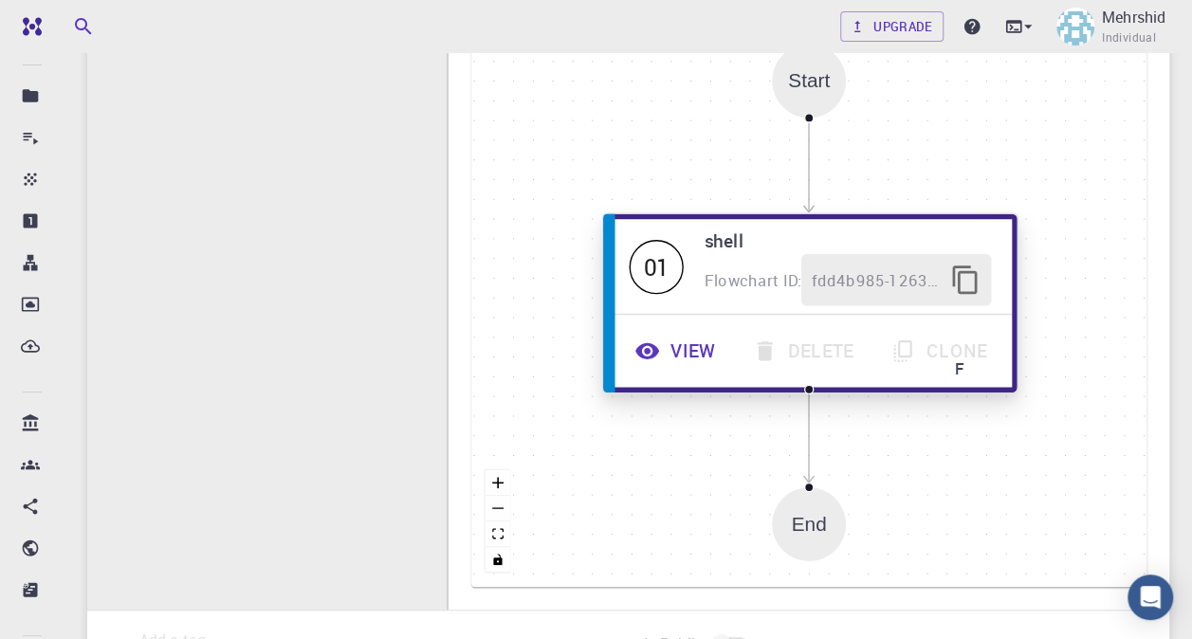
click at [681, 361] on button "View" at bounding box center [678, 351] width 118 height 52
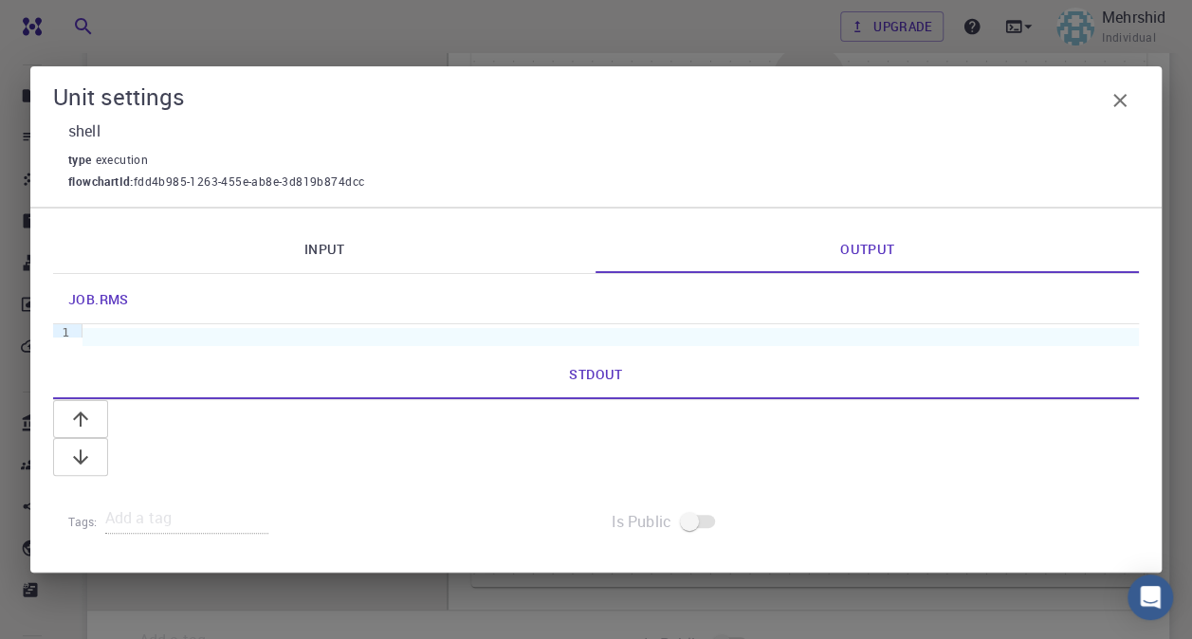
click at [649, 389] on link "Stdout" at bounding box center [596, 374] width 1086 height 49
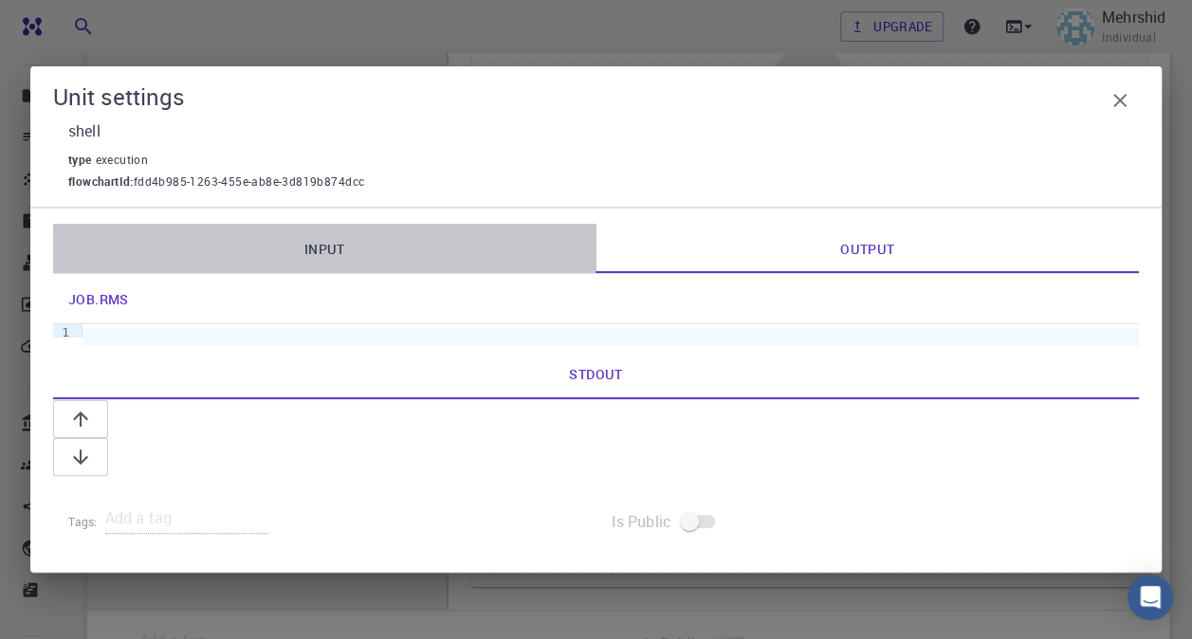
click at [512, 273] on link "Input" at bounding box center [324, 248] width 543 height 49
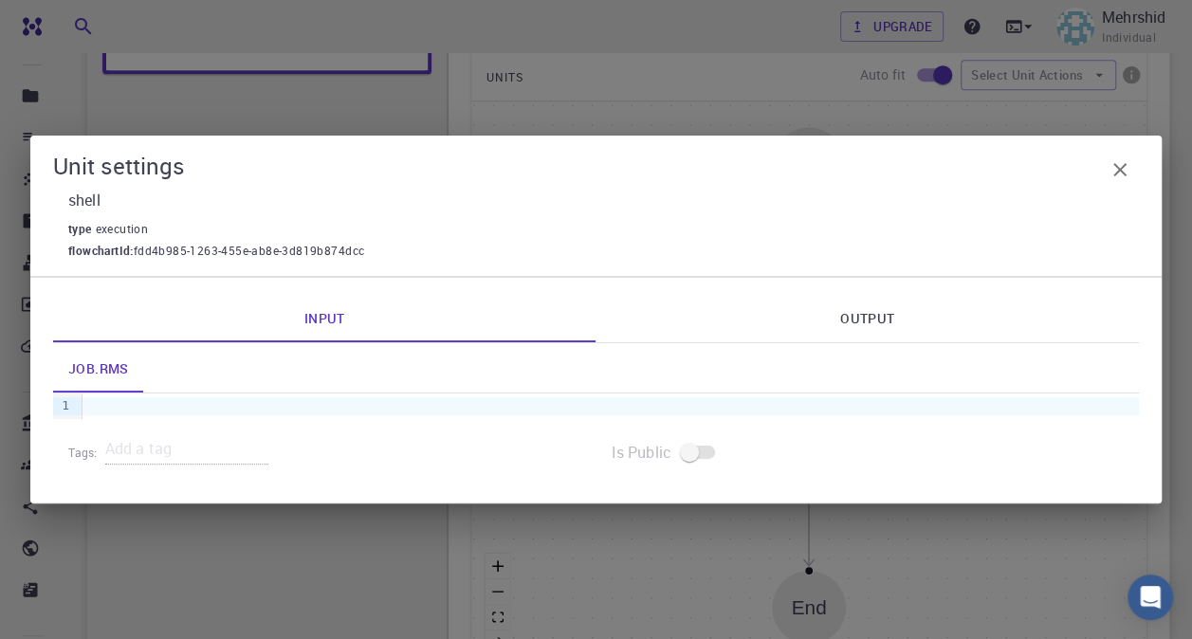
scroll to position [457, 0]
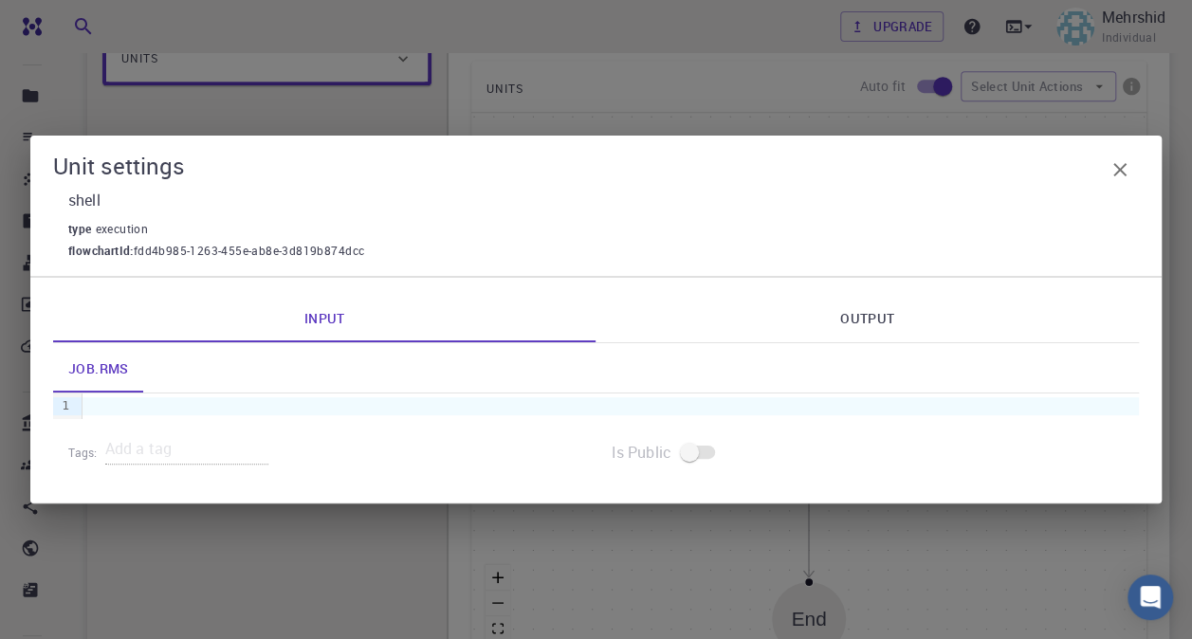
click at [935, 301] on link "Output" at bounding box center [867, 317] width 543 height 49
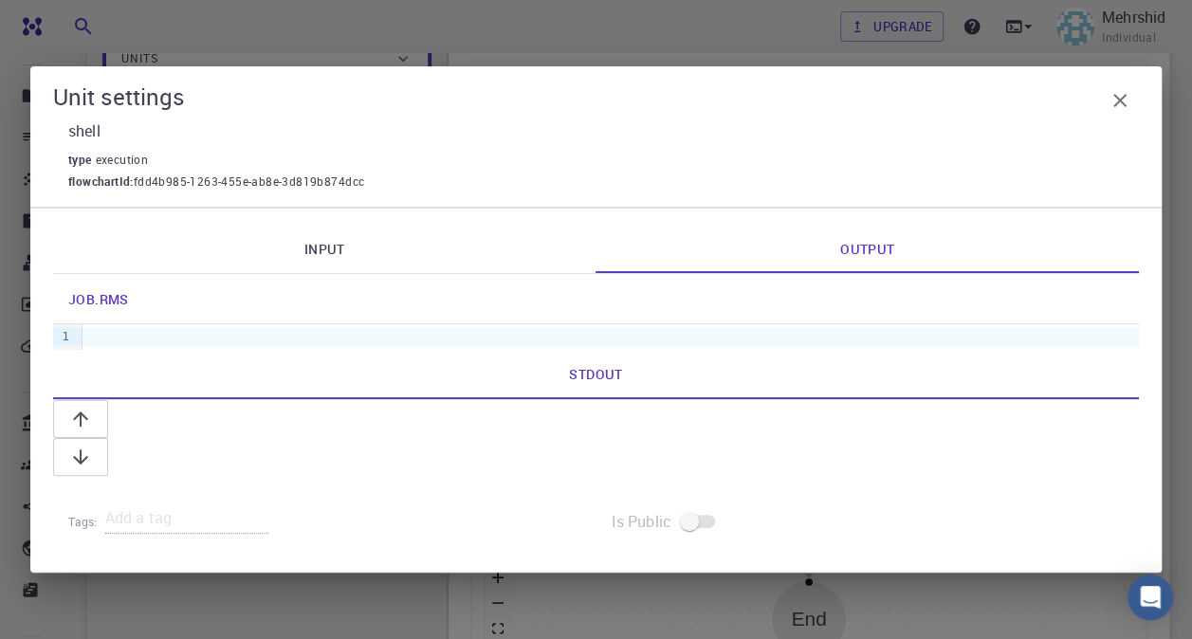
click at [409, 273] on link "Input" at bounding box center [324, 248] width 543 height 49
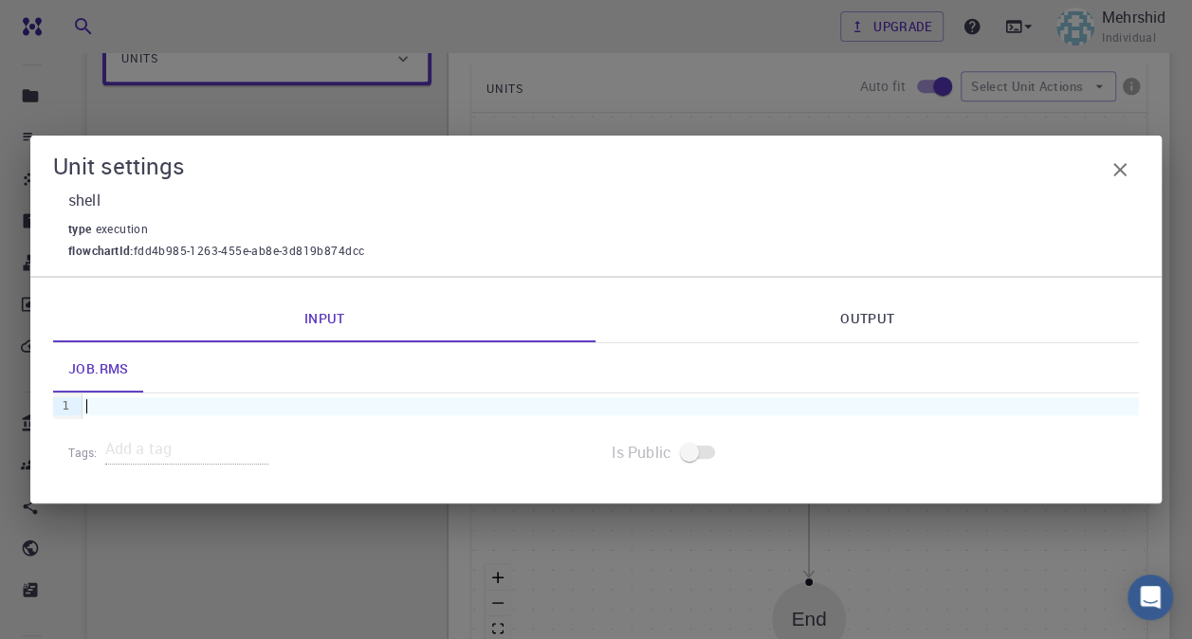
click at [254, 413] on div at bounding box center [610, 405] width 1056 height 17
click at [1119, 170] on icon "button" at bounding box center [1119, 169] width 13 height 13
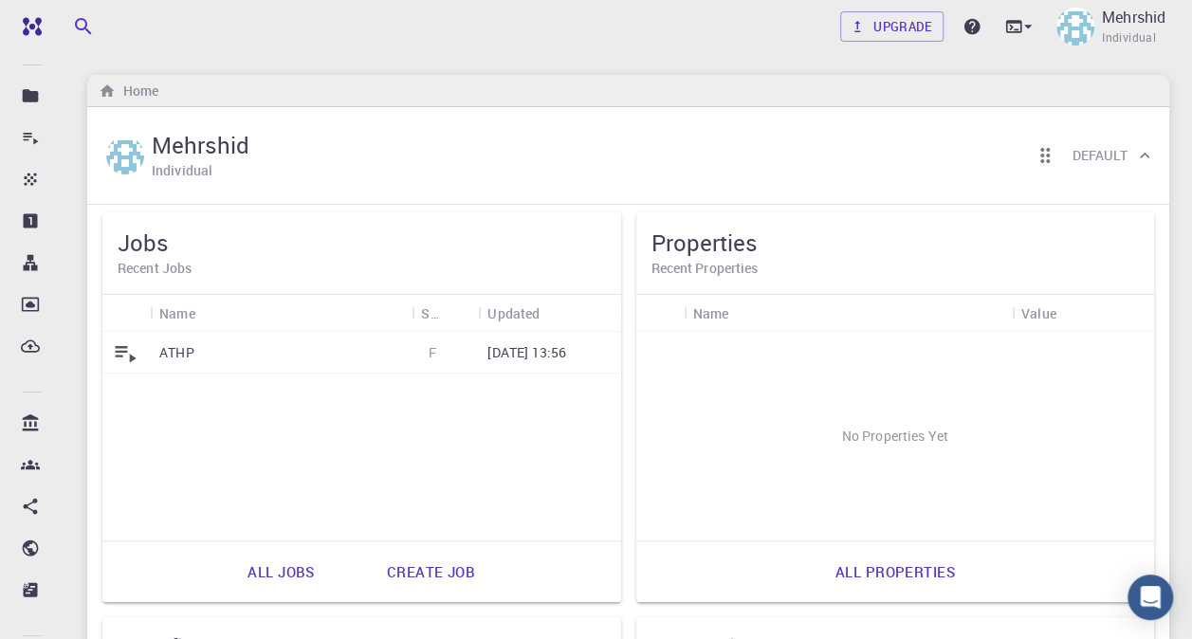
click at [247, 562] on link "All jobs" at bounding box center [281, 572] width 108 height 46
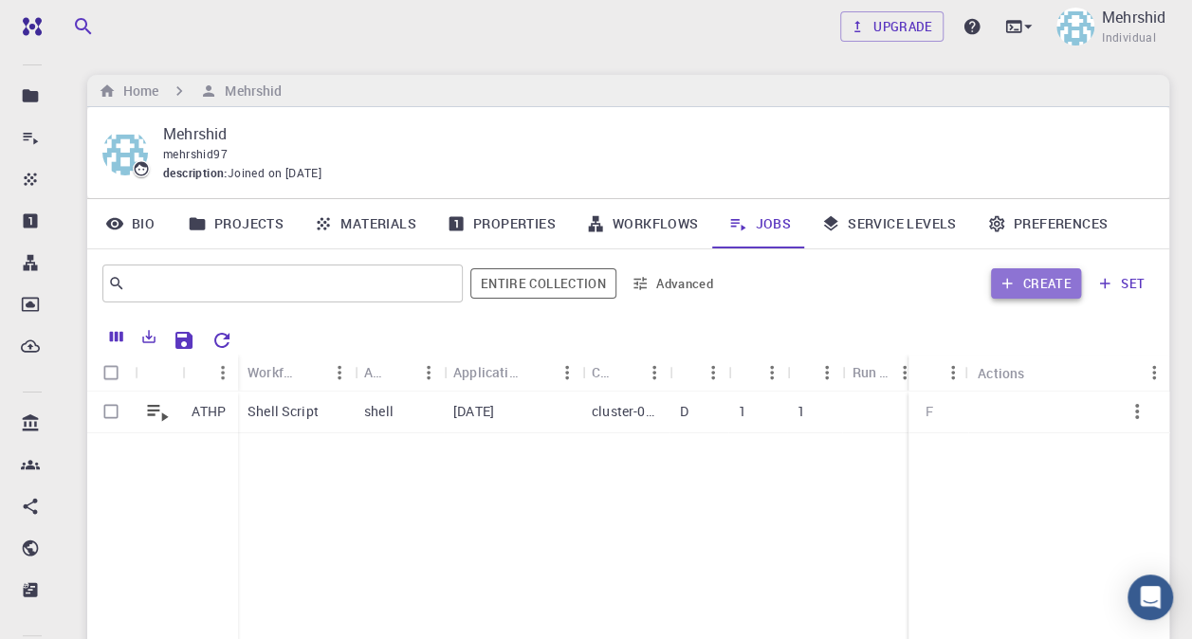
click at [1013, 288] on icon "button" at bounding box center [1006, 283] width 17 height 17
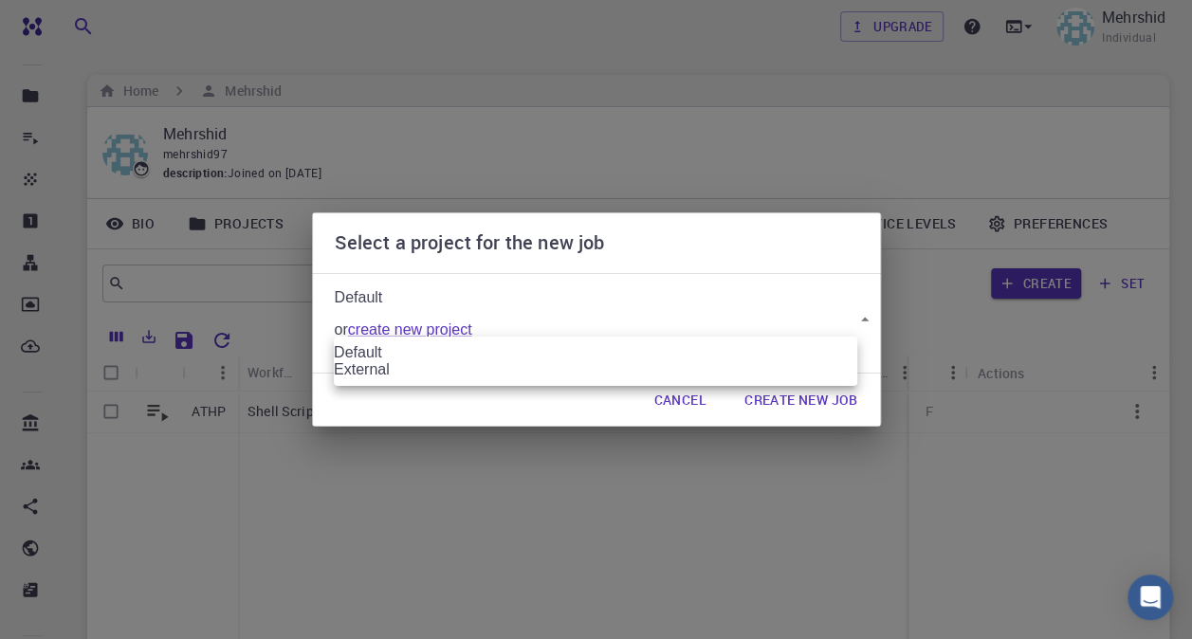
click at [594, 319] on body "Free Dashboard Create New Job New Material Create Material Upload File Import f…" at bounding box center [596, 435] width 1192 height 871
click at [528, 378] on li "External" at bounding box center [595, 369] width 523 height 17
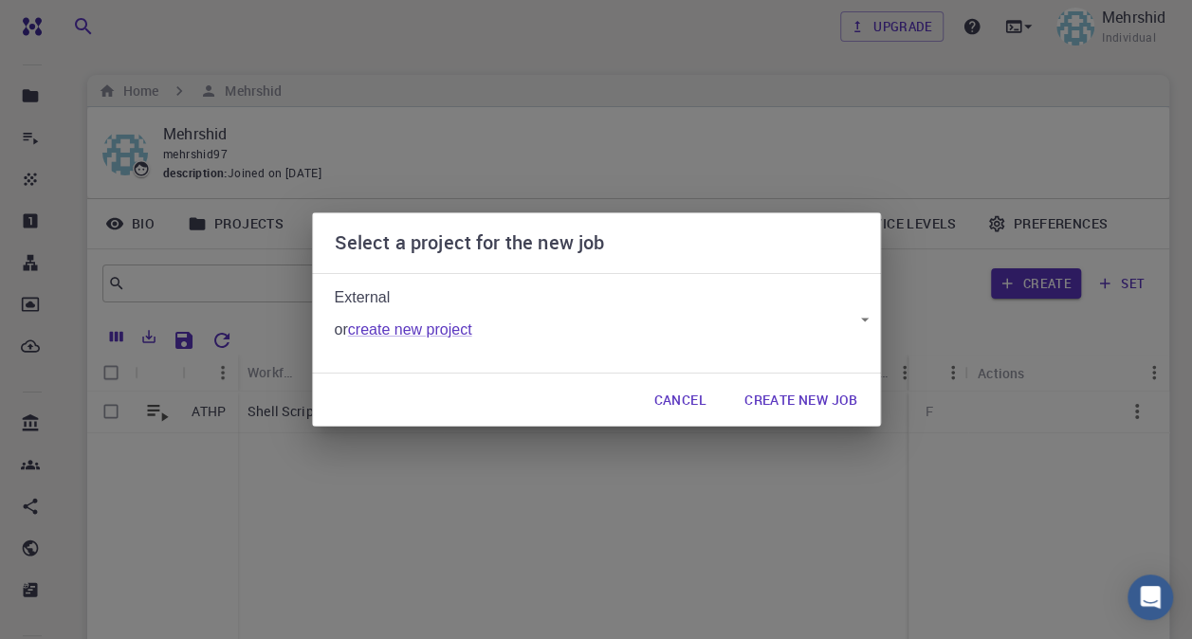
type input "GKbBtQrTr67ehtZYx"
click at [817, 409] on button "Create New Job" at bounding box center [801, 400] width 144 height 38
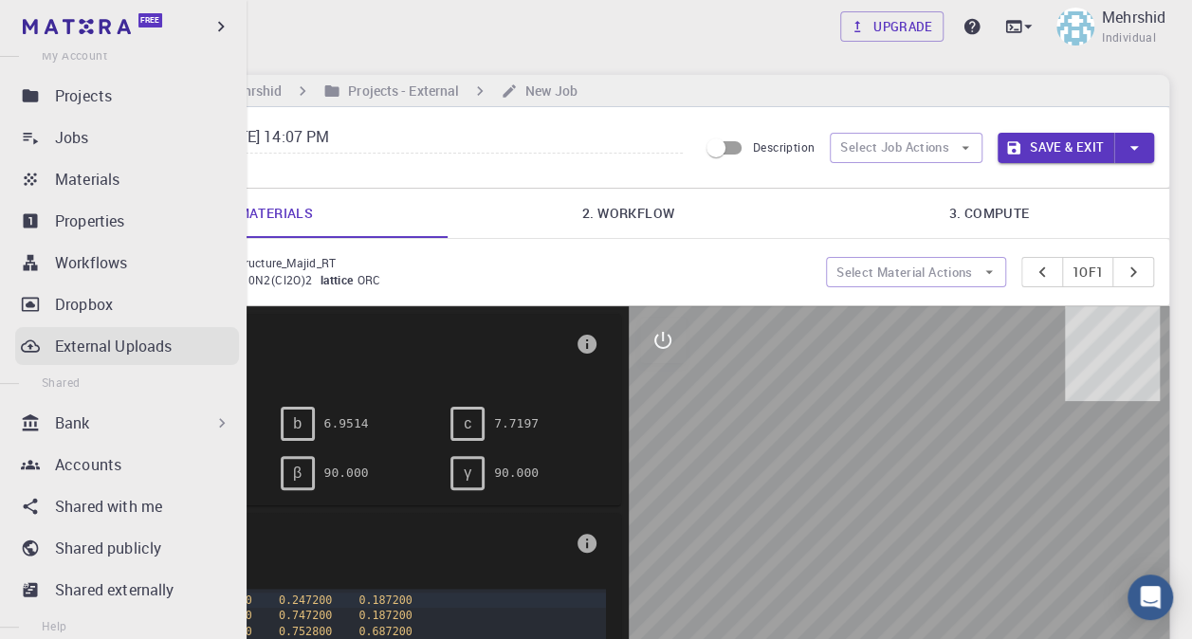
click at [139, 355] on p "External Uploads" at bounding box center [113, 346] width 117 height 23
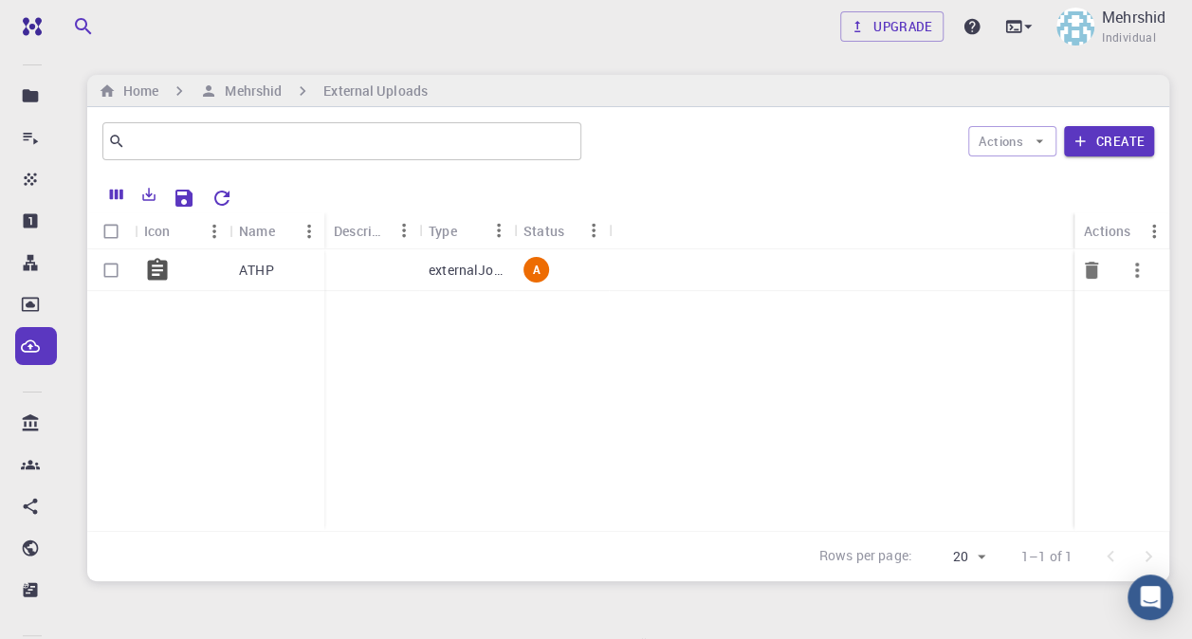
click at [149, 265] on icon at bounding box center [158, 269] width 20 height 22
click at [145, 196] on icon "Export" at bounding box center [148, 194] width 17 height 17
click at [463, 369] on div "ATHP externalJobUpload A" at bounding box center [628, 390] width 1082 height 282
click at [1115, 137] on button "Create" at bounding box center [1109, 141] width 90 height 30
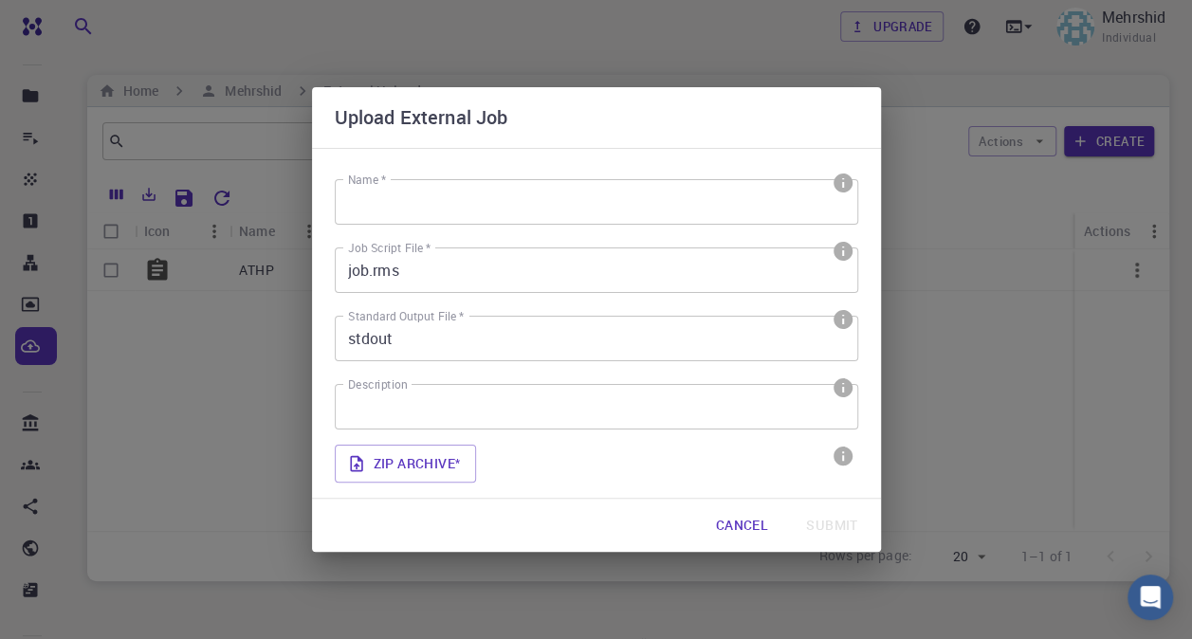
click at [466, 200] on input "Name *" at bounding box center [596, 202] width 523 height 46
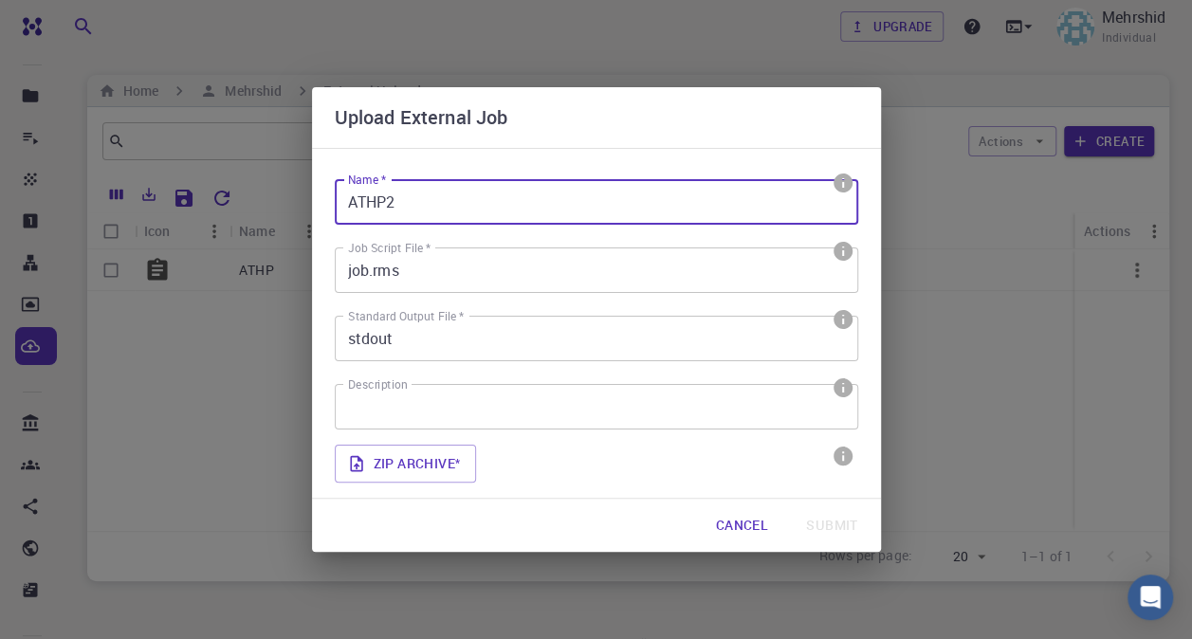
type input "ATHP2"
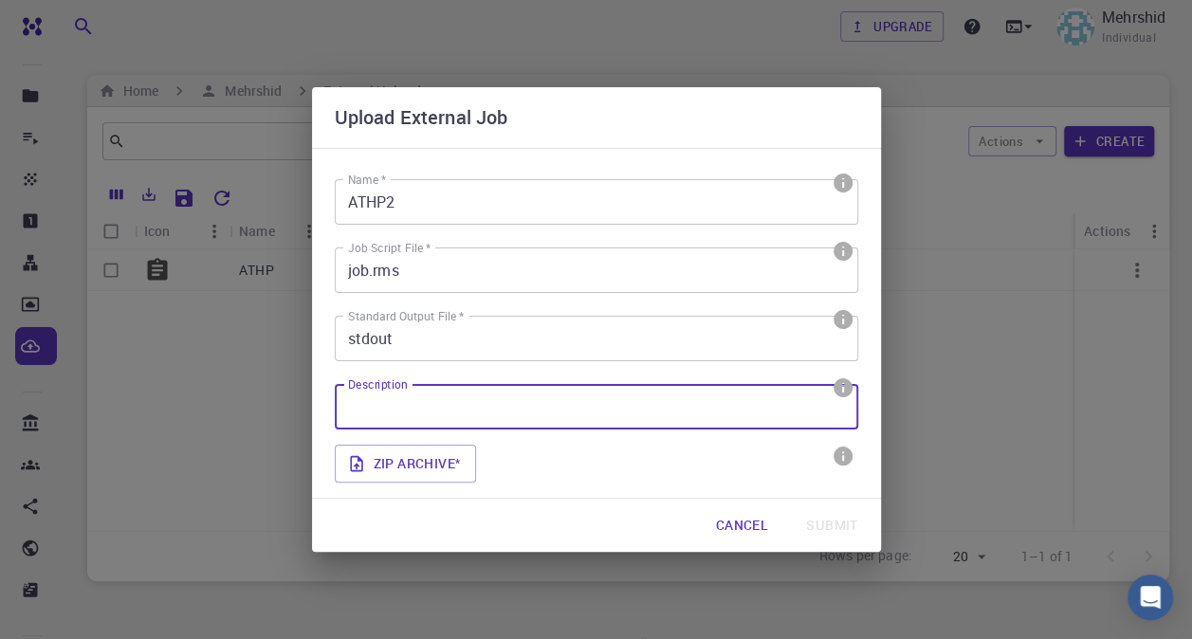
click at [465, 411] on input "Description" at bounding box center [596, 407] width 523 height 46
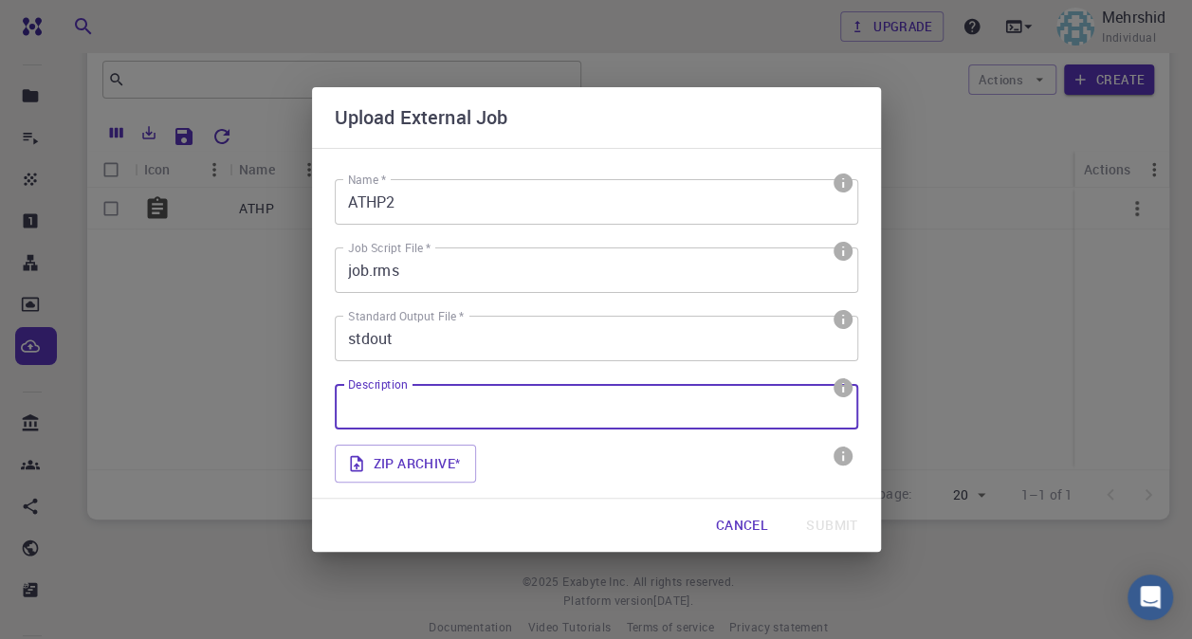
scroll to position [91, 0]
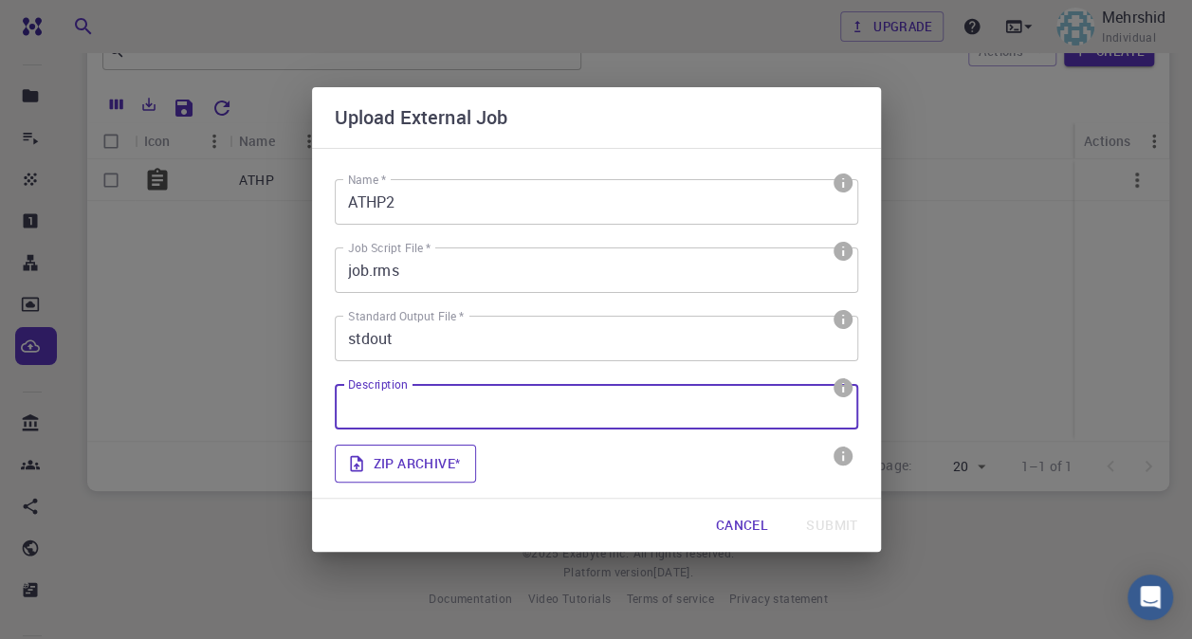
click at [413, 462] on label "Zip archive *" at bounding box center [406, 464] width 142 height 38
click at [0, 0] on input "Zip archive *" at bounding box center [0, 0] width 0 height 0
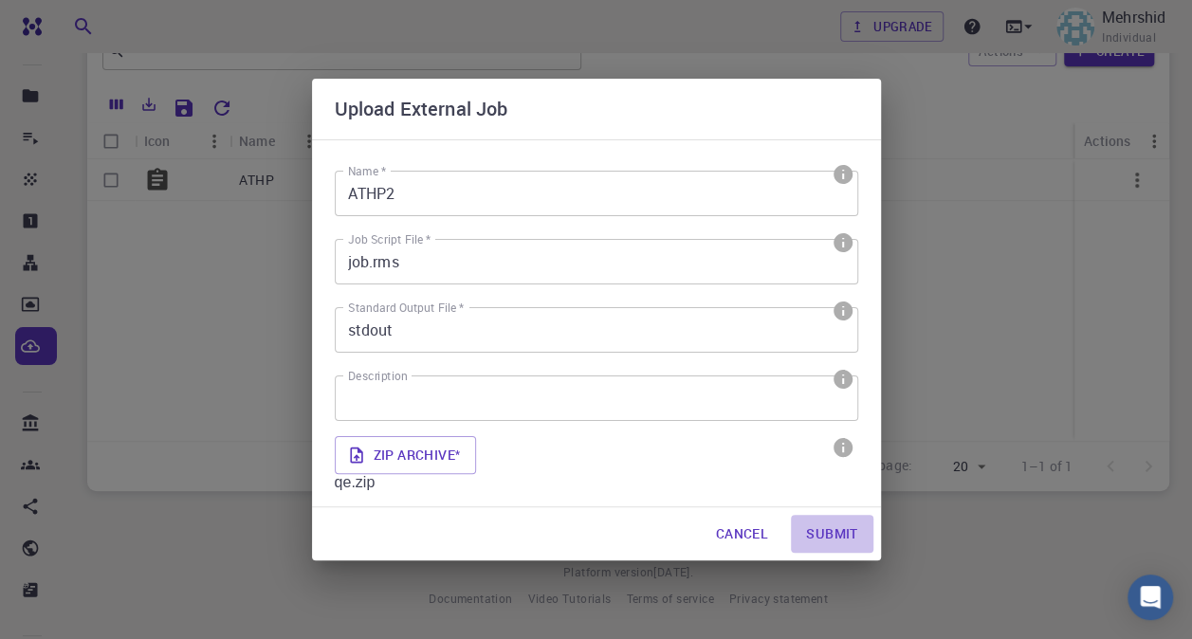
click at [836, 534] on button "Submit" at bounding box center [832, 534] width 82 height 38
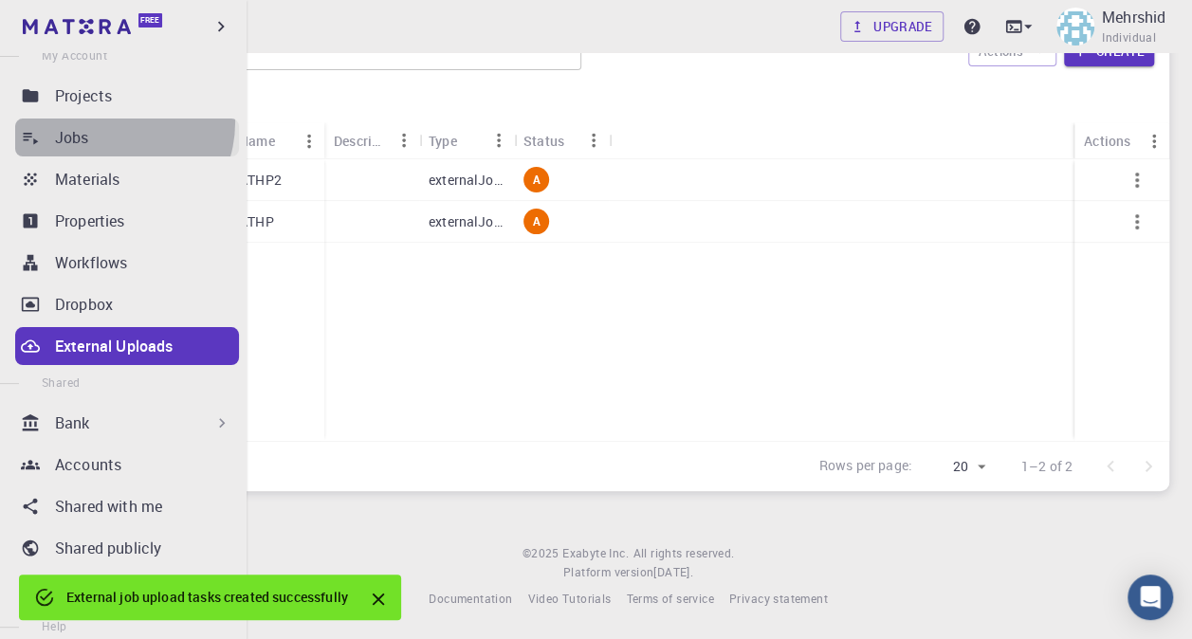
click at [110, 122] on link "Jobs" at bounding box center [127, 138] width 224 height 38
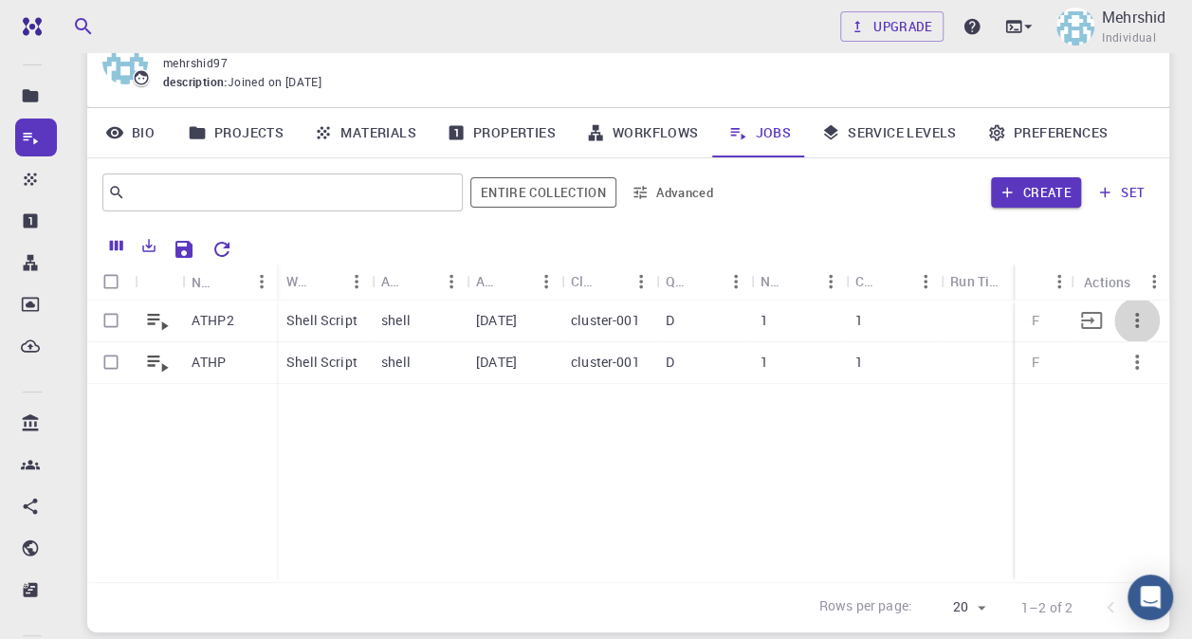
click at [1136, 317] on icon "button" at bounding box center [1136, 320] width 23 height 23
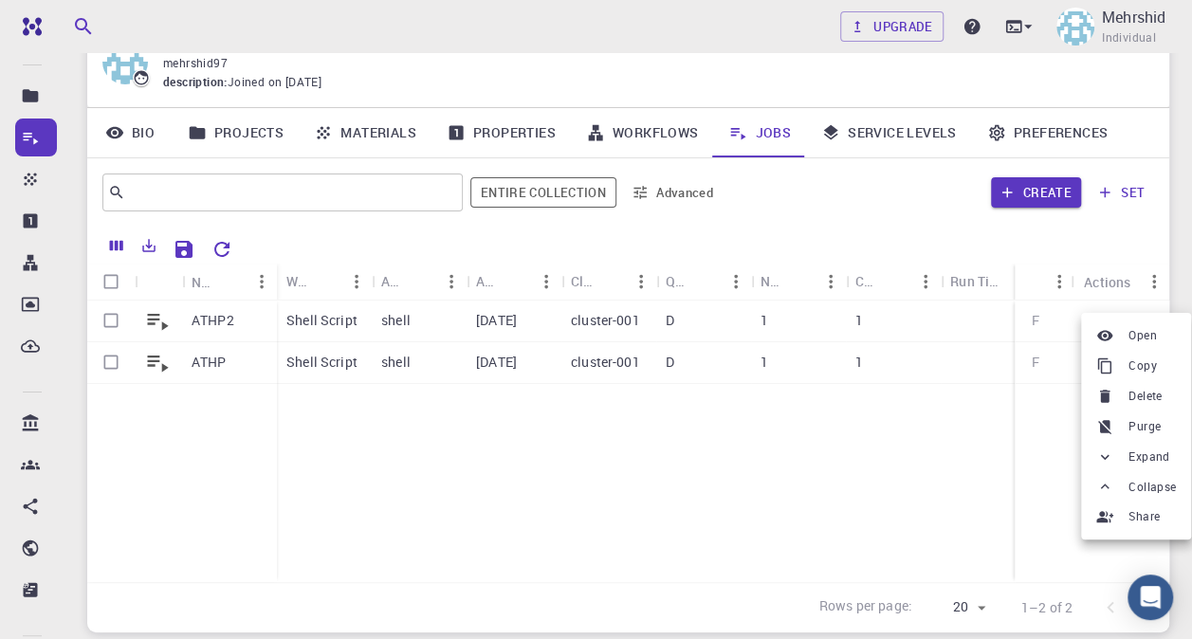
click at [779, 433] on div at bounding box center [596, 319] width 1192 height 639
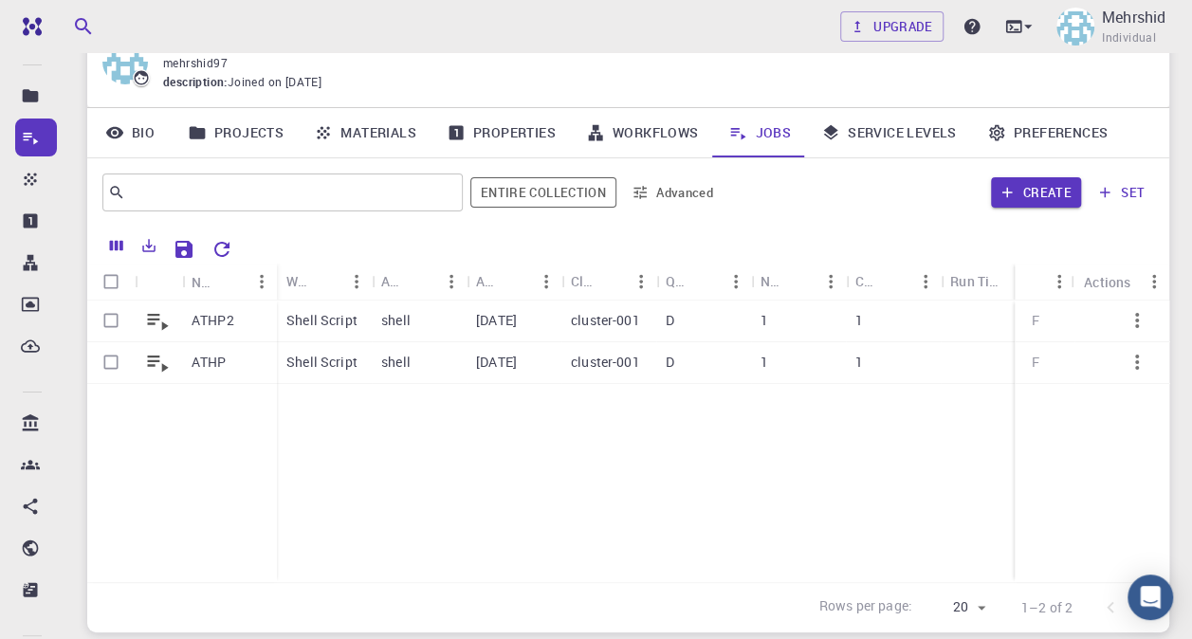
drag, startPoint x: 148, startPoint y: 313, endPoint x: 210, endPoint y: 430, distance: 133.2
click at [218, 451] on div "ATHP2 ATHP" at bounding box center [182, 442] width 190 height 282
click at [186, 321] on div "ATHP2" at bounding box center [229, 322] width 95 height 42
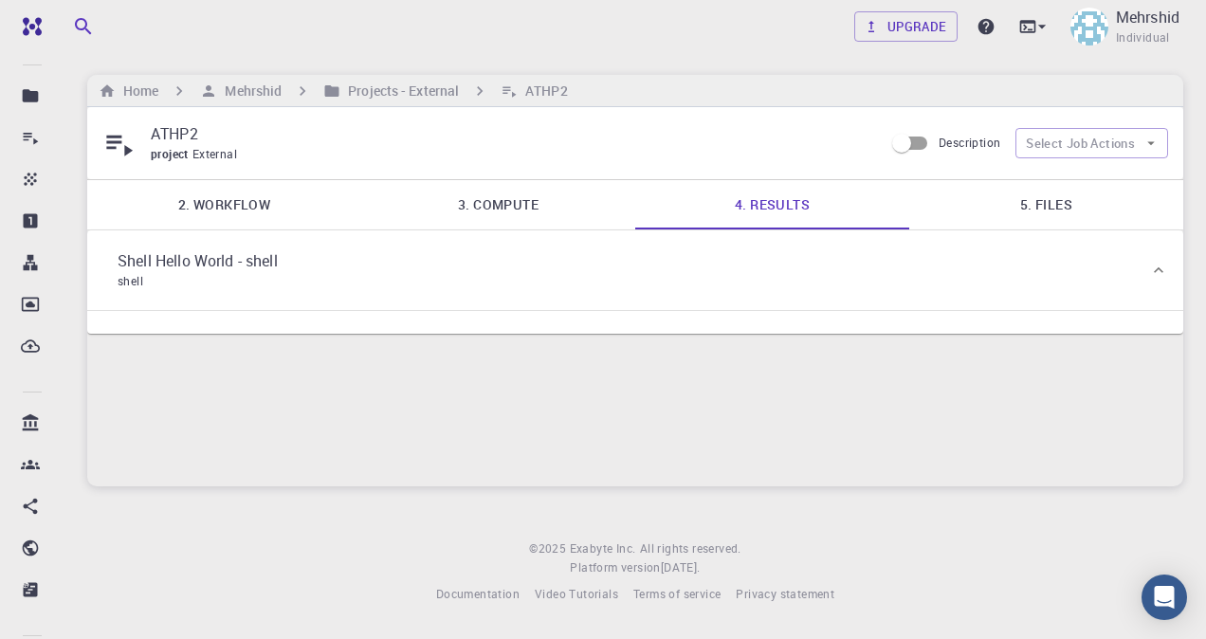
click at [515, 224] on link "3. Compute" at bounding box center [498, 204] width 274 height 49
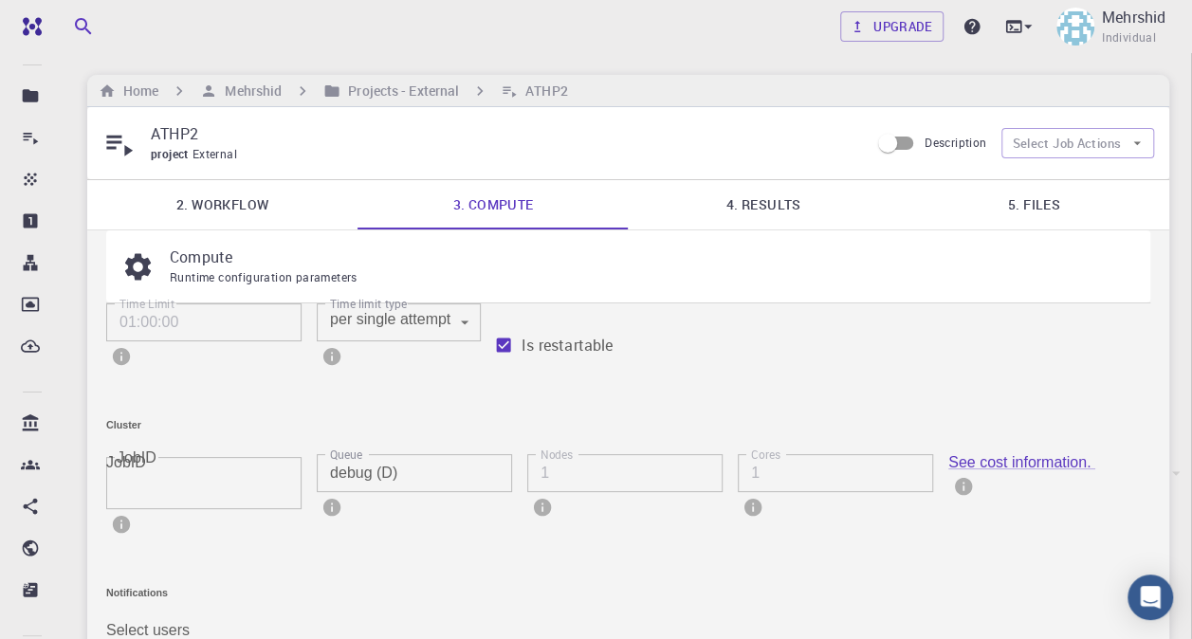
click at [813, 210] on link "4. Results" at bounding box center [764, 204] width 270 height 49
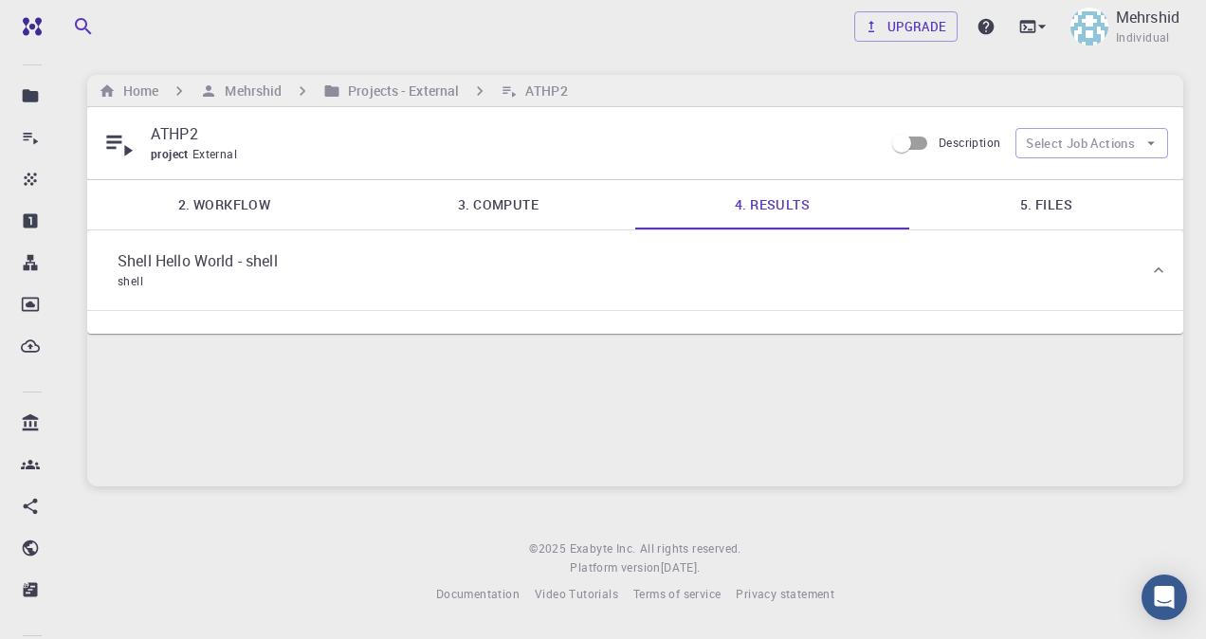
click at [995, 201] on link "5. Files" at bounding box center [1046, 204] width 274 height 49
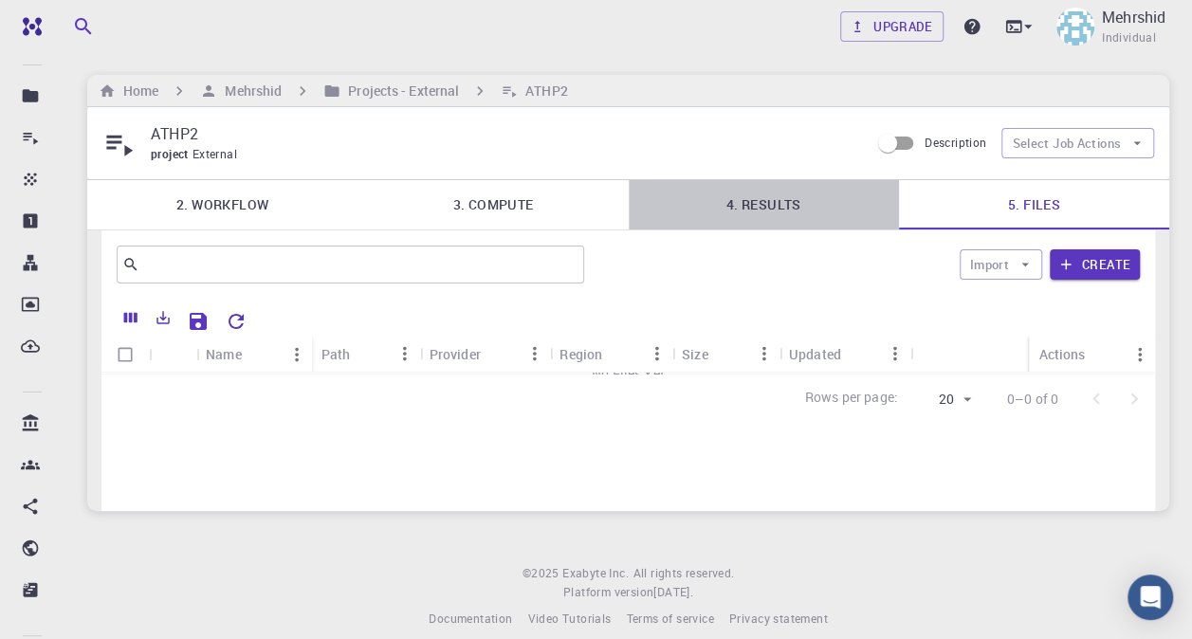
click at [777, 226] on link "4. Results" at bounding box center [764, 204] width 270 height 49
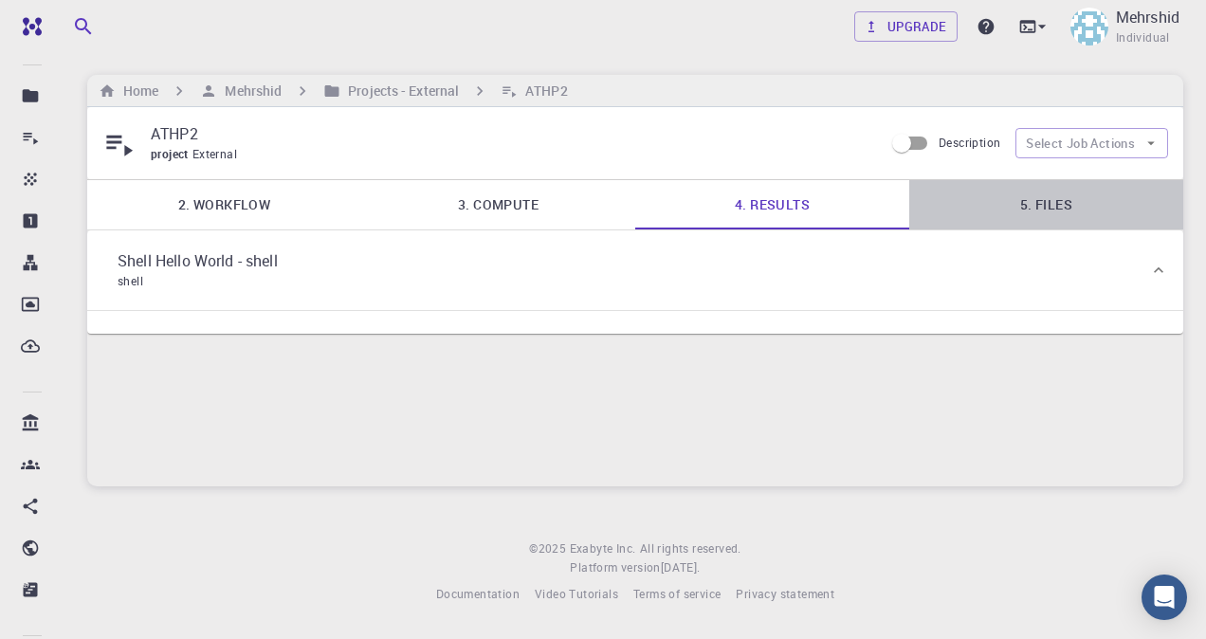
click at [1016, 210] on link "5. Files" at bounding box center [1046, 204] width 274 height 49
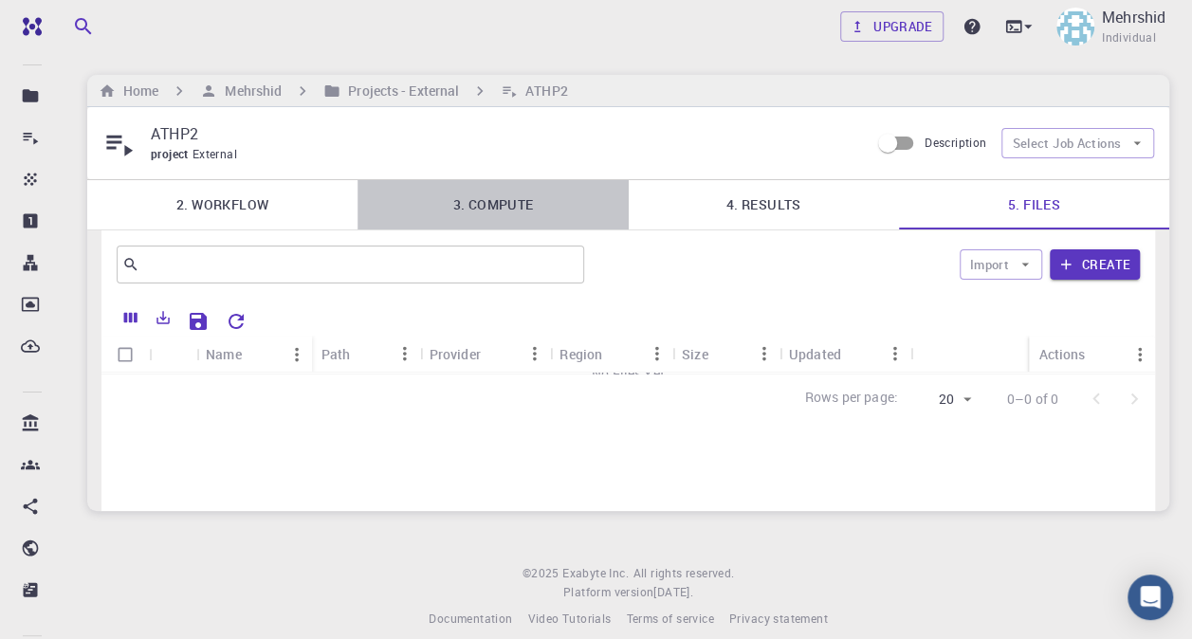
click at [480, 208] on link "3. Compute" at bounding box center [492, 204] width 270 height 49
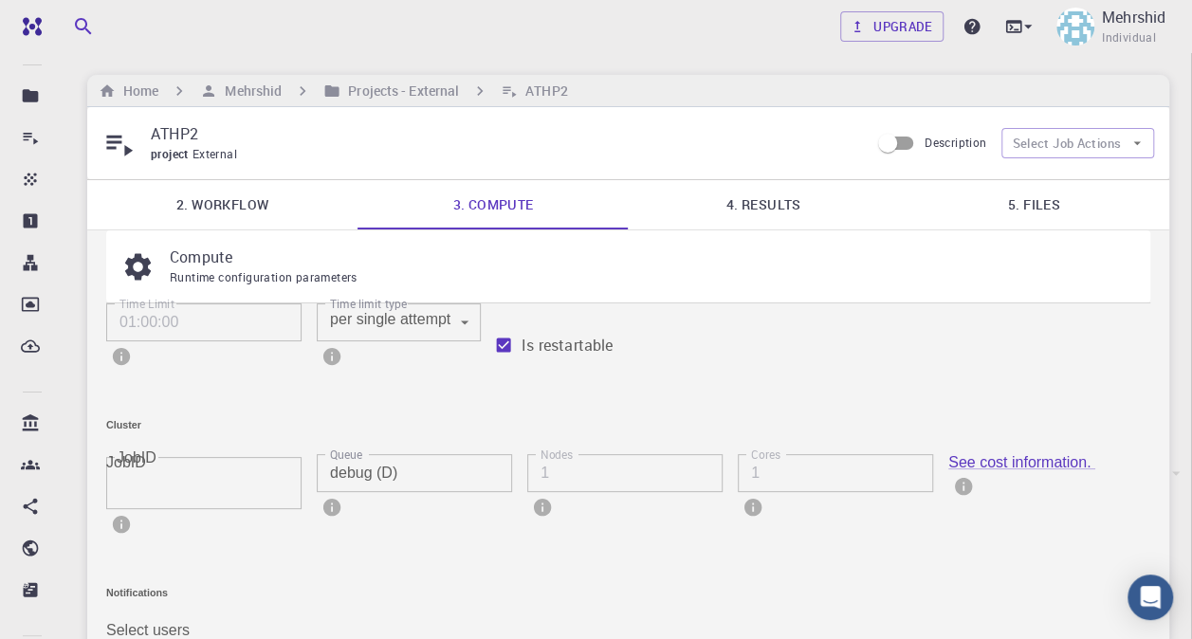
click at [263, 210] on link "2. Workflow" at bounding box center [222, 204] width 270 height 49
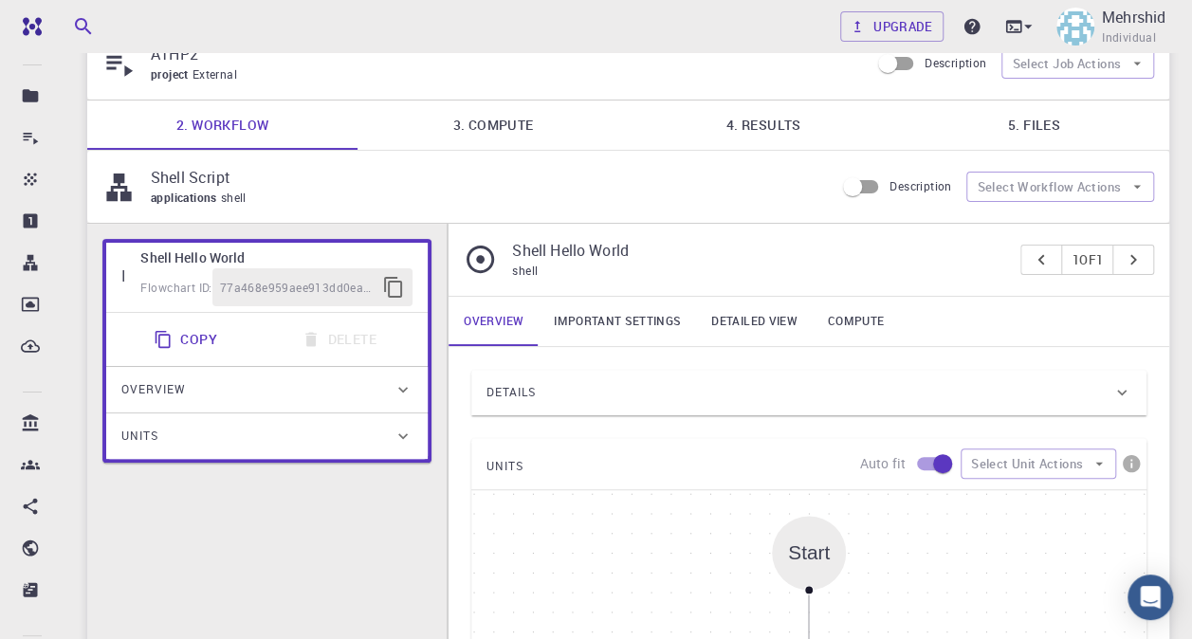
scroll to position [78, 0]
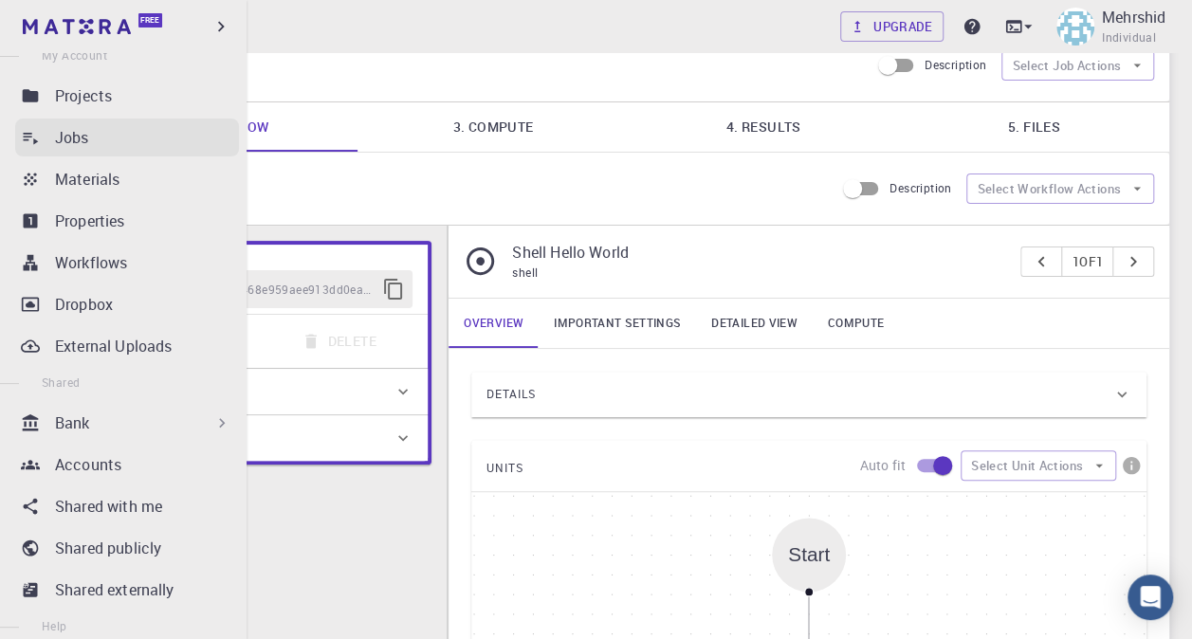
click at [89, 152] on link "Jobs" at bounding box center [127, 138] width 224 height 38
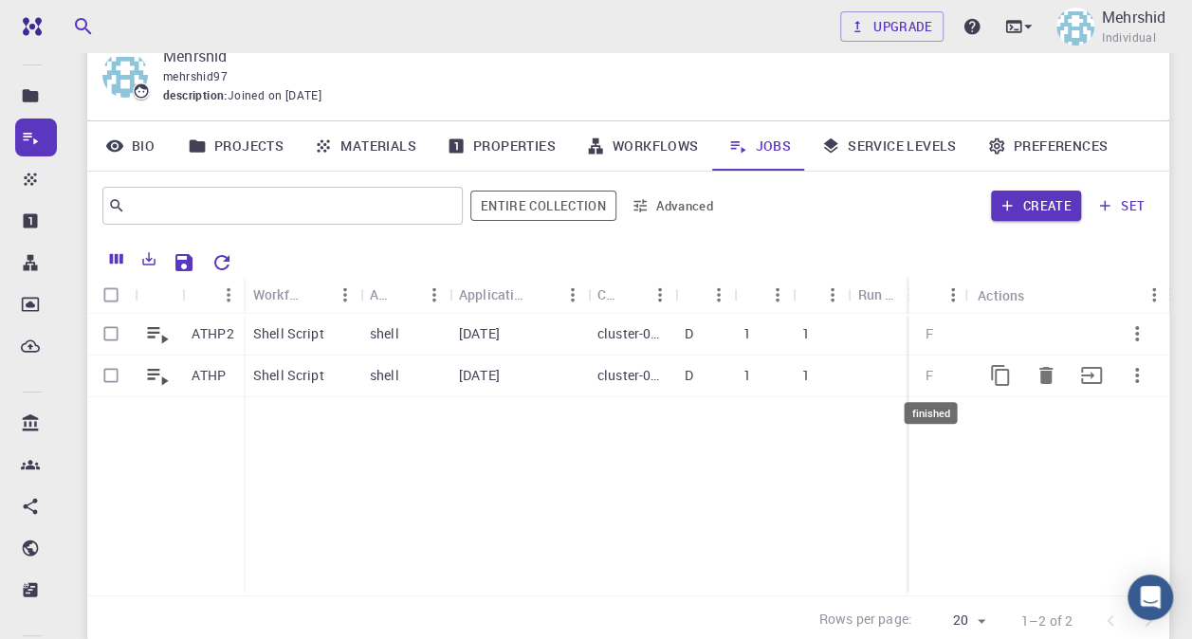
click at [930, 385] on div "F" at bounding box center [929, 375] width 23 height 19
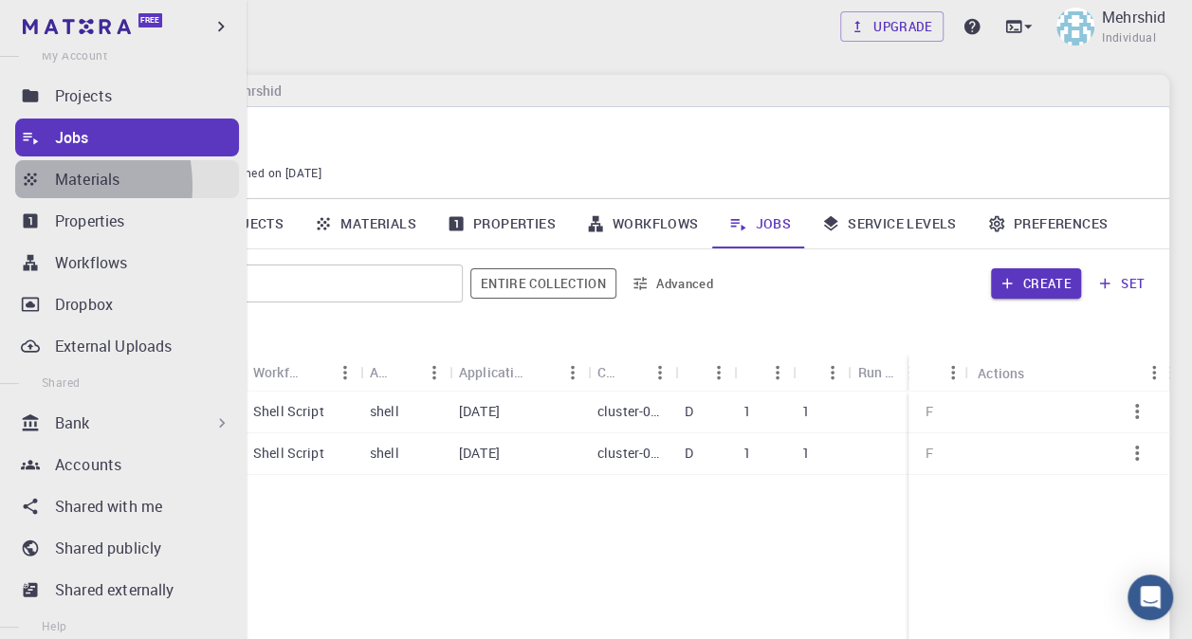
click at [31, 186] on icon at bounding box center [30, 179] width 19 height 19
